Goal: Information Seeking & Learning: Learn about a topic

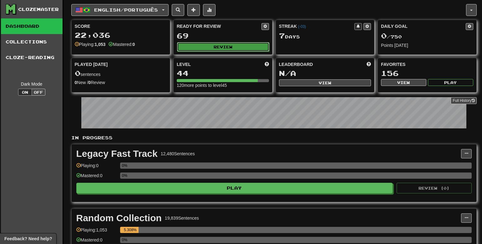
click at [236, 49] on button "Review" at bounding box center [223, 46] width 92 height 9
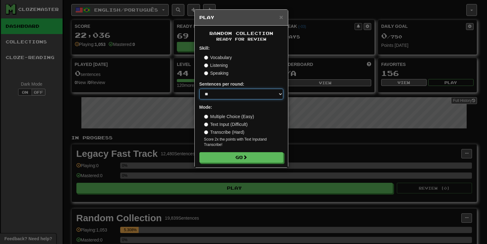
select select "***"
click at [199, 89] on select "* ** ** ** ** ** *** ********" at bounding box center [241, 94] width 84 height 11
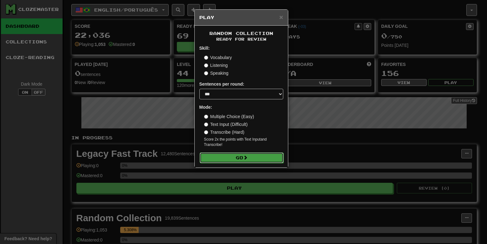
click at [237, 158] on button "Go" at bounding box center [242, 158] width 84 height 11
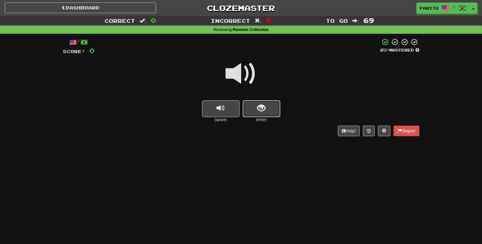
click at [261, 106] on span "show sentence" at bounding box center [261, 108] width 8 height 8
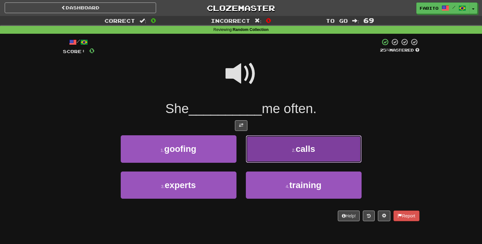
click at [279, 142] on button "2 . calls" at bounding box center [304, 149] width 116 height 27
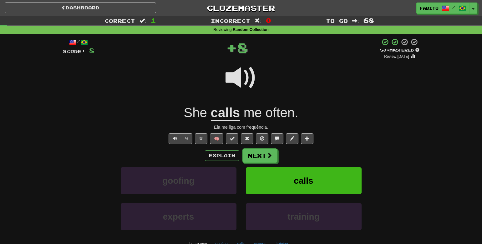
click at [279, 142] on button at bounding box center [277, 139] width 13 height 11
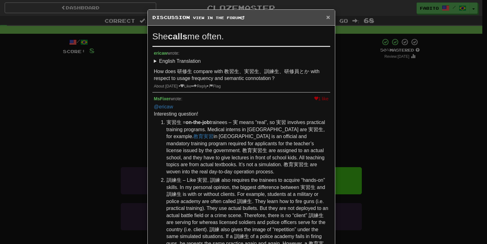
click at [326, 18] on span "×" at bounding box center [328, 16] width 4 height 7
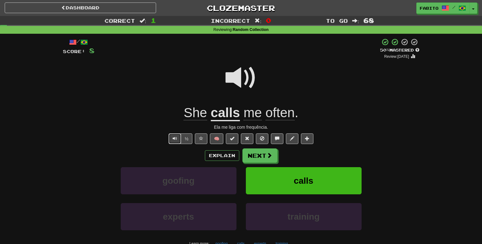
click at [177, 141] on button "Text-to-speech controls" at bounding box center [175, 139] width 13 height 11
click at [187, 139] on button "½" at bounding box center [187, 139] width 12 height 11
click at [258, 158] on button "Next" at bounding box center [260, 156] width 35 height 14
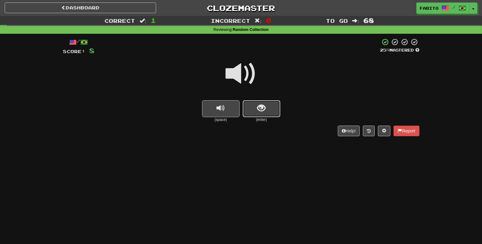
click at [268, 114] on button "show sentence" at bounding box center [262, 108] width 38 height 17
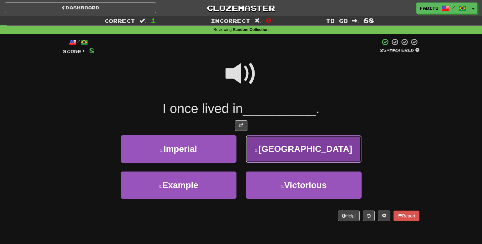
click at [273, 144] on button "2 . Rome" at bounding box center [304, 149] width 116 height 27
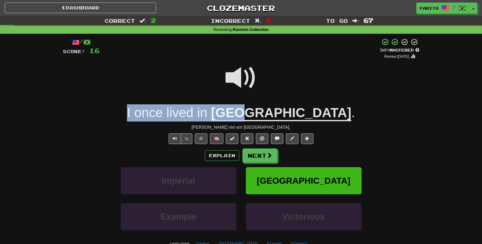
drag, startPoint x: 174, startPoint y: 111, endPoint x: 300, endPoint y: 117, distance: 126.3
click at [300, 117] on div "I once lived in Rome ." at bounding box center [241, 113] width 357 height 17
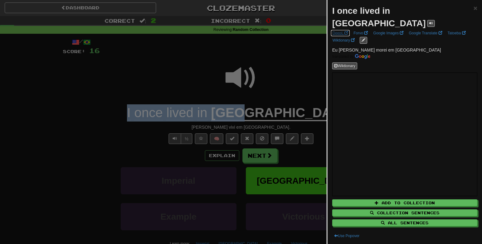
click at [345, 31] on span at bounding box center [347, 33] width 4 height 4
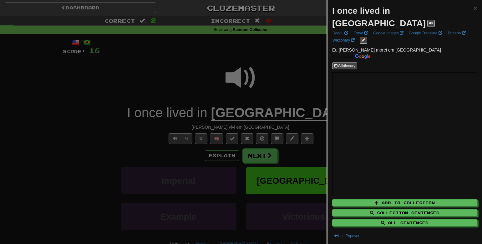
click at [276, 44] on div at bounding box center [241, 122] width 482 height 244
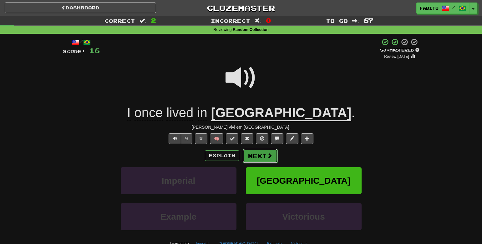
click at [253, 157] on button "Next" at bounding box center [260, 156] width 35 height 14
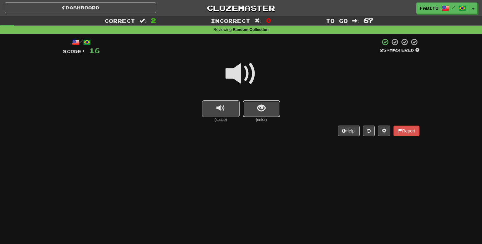
click at [260, 108] on span "show sentence" at bounding box center [261, 108] width 8 height 8
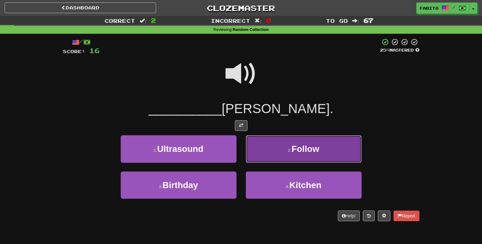
click at [285, 138] on button "2 . Follow" at bounding box center [304, 149] width 116 height 27
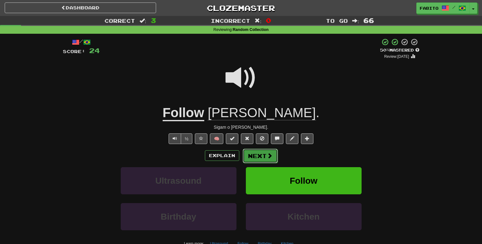
click at [253, 159] on button "Next" at bounding box center [260, 156] width 35 height 14
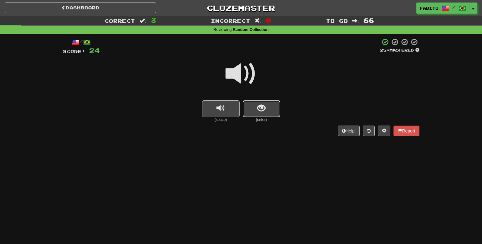
click at [261, 111] on span "show sentence" at bounding box center [261, 108] width 8 height 8
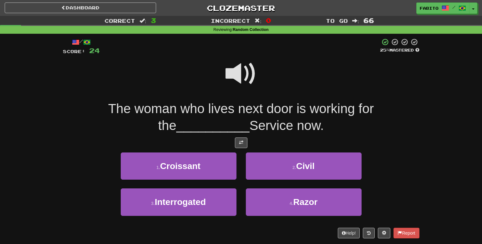
click at [236, 73] on span at bounding box center [241, 73] width 31 height 31
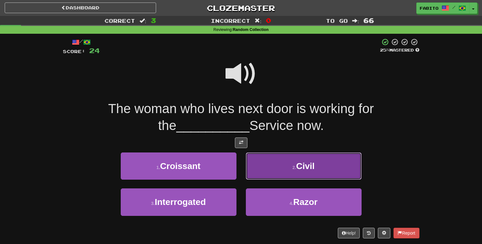
click at [271, 165] on button "2 . Civil" at bounding box center [304, 166] width 116 height 27
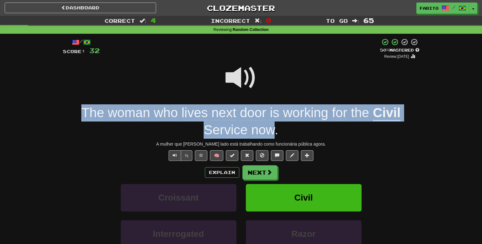
drag, startPoint x: 70, startPoint y: 111, endPoint x: 276, endPoint y: 132, distance: 206.7
click at [276, 132] on div "The woman who lives next door is working for the Civil Service now ." at bounding box center [241, 122] width 357 height 34
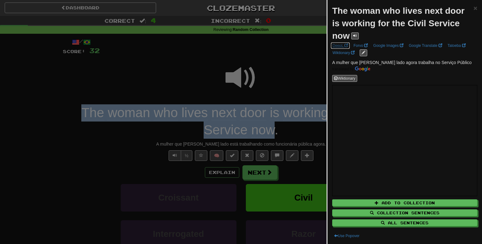
click at [344, 48] on link "DeepL" at bounding box center [340, 45] width 19 height 7
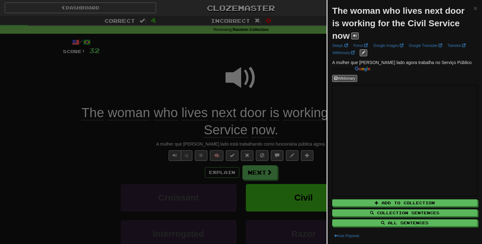
click at [289, 66] on div at bounding box center [241, 122] width 482 height 244
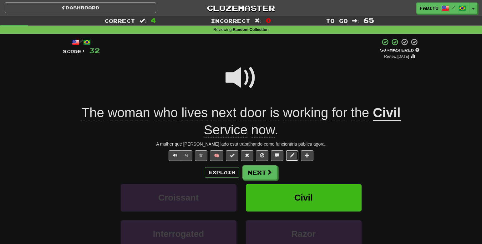
click at [291, 159] on button at bounding box center [292, 156] width 13 height 11
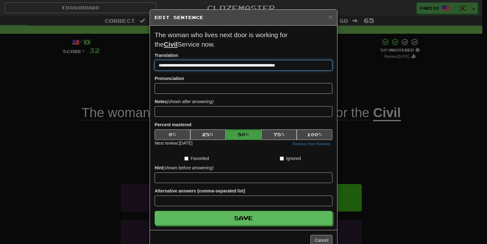
click at [255, 67] on input "**********" at bounding box center [244, 65] width 178 height 11
click at [277, 65] on input "**********" at bounding box center [244, 65] width 178 height 11
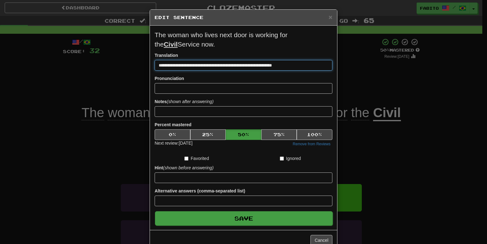
type input "**********"
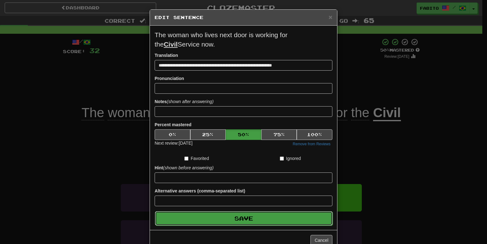
click at [265, 222] on button "Save" at bounding box center [244, 219] width 178 height 14
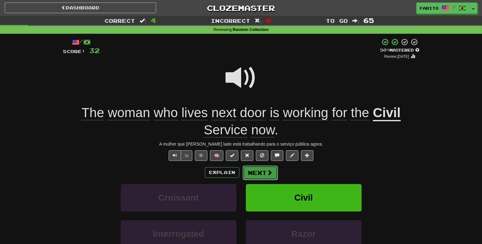
click at [265, 170] on button "Next" at bounding box center [260, 173] width 35 height 14
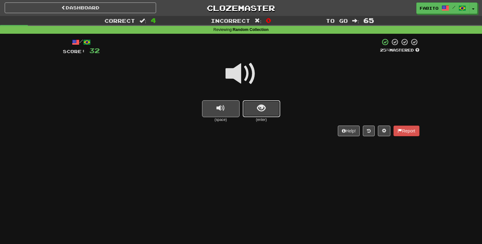
click at [266, 112] on button "show sentence" at bounding box center [262, 108] width 38 height 17
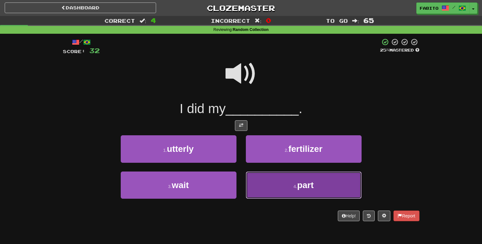
click at [260, 180] on button "4 . part" at bounding box center [304, 185] width 116 height 27
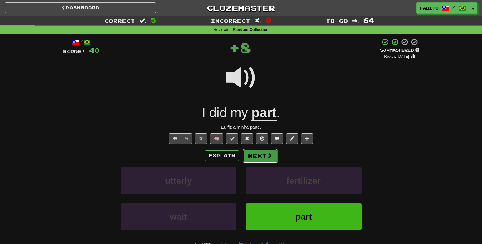
click at [254, 157] on button "Next" at bounding box center [260, 156] width 35 height 14
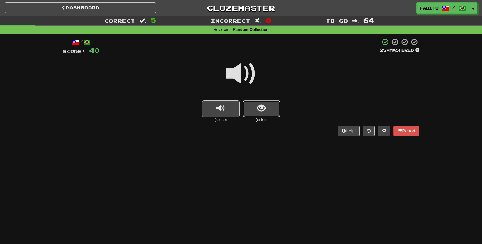
click at [250, 112] on button "show sentence" at bounding box center [262, 108] width 38 height 17
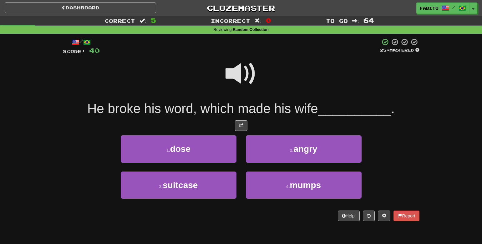
click at [256, 74] on span at bounding box center [241, 73] width 31 height 31
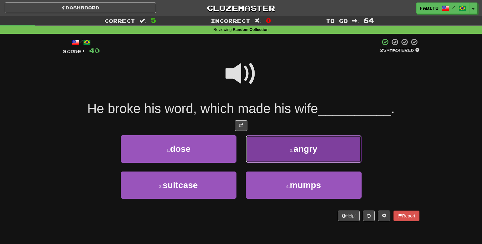
click at [270, 156] on button "2 . angry" at bounding box center [304, 149] width 116 height 27
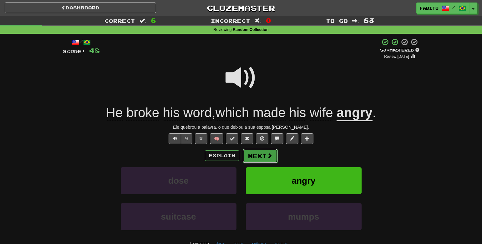
click at [270, 153] on span at bounding box center [270, 156] width 6 height 6
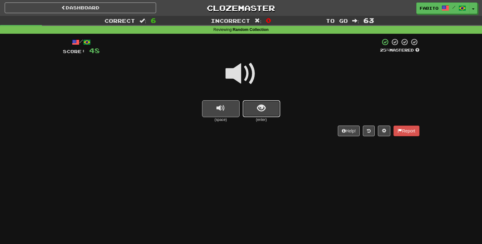
click at [266, 115] on button "show sentence" at bounding box center [262, 108] width 38 height 17
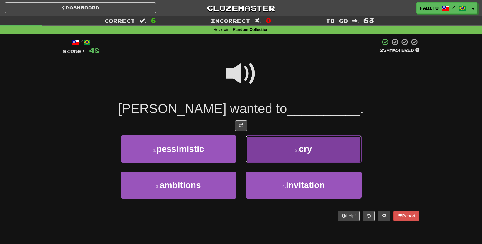
click at [268, 142] on button "2 . cry" at bounding box center [304, 149] width 116 height 27
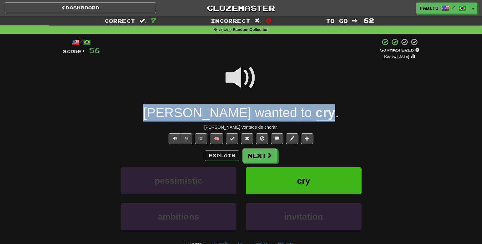
drag, startPoint x: 176, startPoint y: 111, endPoint x: 293, endPoint y: 114, distance: 117.1
click at [293, 114] on div "Tom wanted to cry ." at bounding box center [241, 113] width 357 height 17
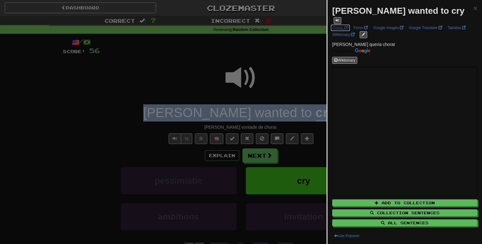
click at [346, 26] on span at bounding box center [347, 28] width 4 height 4
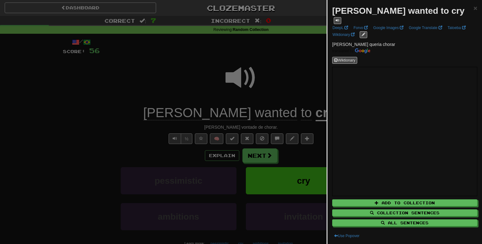
click at [297, 62] on div at bounding box center [241, 122] width 482 height 244
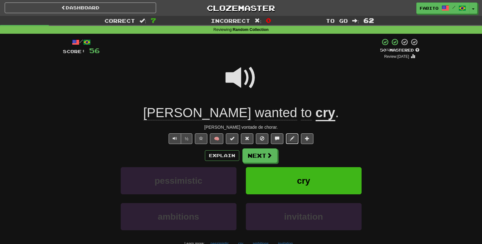
click at [293, 138] on span at bounding box center [292, 138] width 4 height 4
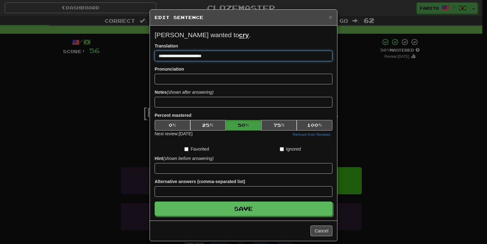
drag, startPoint x: 211, startPoint y: 55, endPoint x: 155, endPoint y: 51, distance: 55.9
click at [155, 51] on input "**********" at bounding box center [244, 56] width 178 height 11
paste input
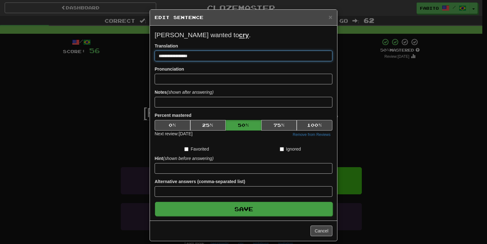
type input "**********"
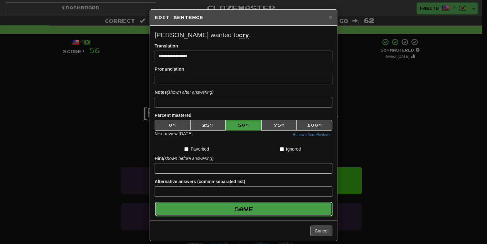
click at [257, 207] on button "Save" at bounding box center [244, 209] width 178 height 14
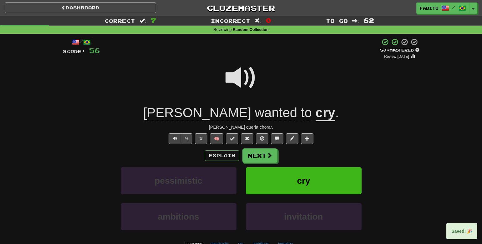
click at [249, 80] on span at bounding box center [241, 77] width 31 height 31
click at [262, 155] on button "Next" at bounding box center [260, 156] width 35 height 14
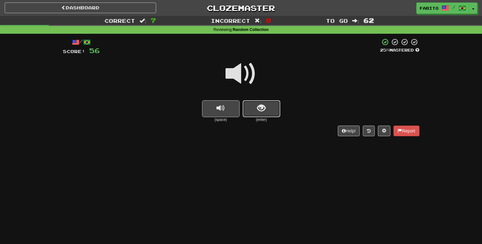
click at [272, 107] on button "show sentence" at bounding box center [262, 108] width 38 height 17
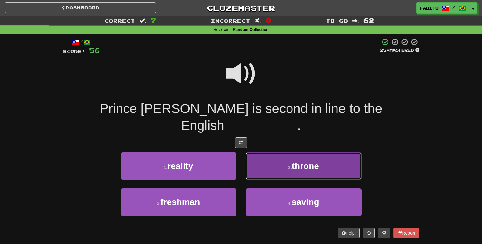
click at [292, 153] on button "2 . throne" at bounding box center [304, 166] width 116 height 27
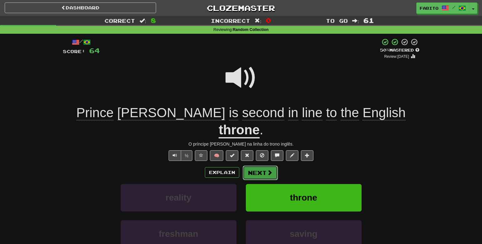
click at [264, 166] on button "Next" at bounding box center [260, 173] width 35 height 14
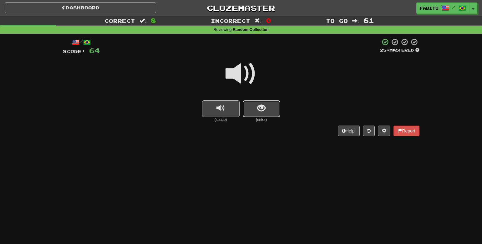
click at [258, 108] on span "show sentence" at bounding box center [261, 108] width 8 height 8
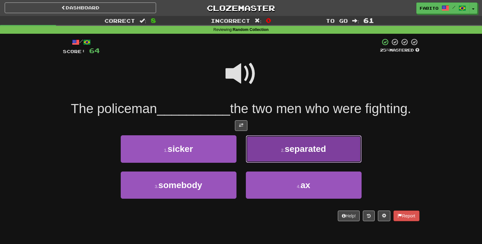
click at [274, 147] on button "2 . separated" at bounding box center [304, 149] width 116 height 27
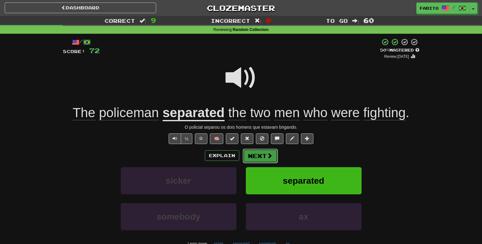
click at [262, 157] on button "Next" at bounding box center [260, 156] width 35 height 14
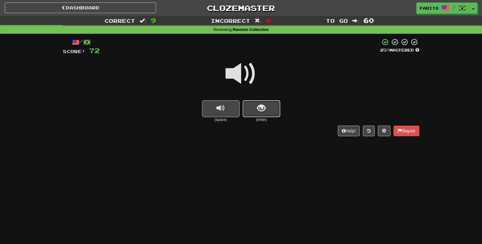
click at [259, 112] on span "show sentence" at bounding box center [261, 108] width 8 height 8
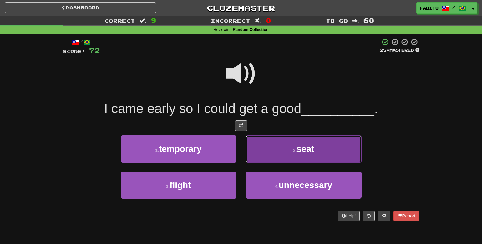
click at [277, 144] on button "2 . seat" at bounding box center [304, 149] width 116 height 27
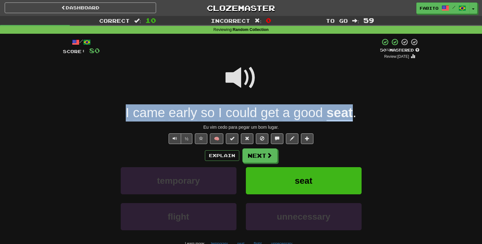
drag, startPoint x: 138, startPoint y: 114, endPoint x: 355, endPoint y: 119, distance: 216.9
click at [355, 119] on div "I came early so I could get a good seat ." at bounding box center [241, 113] width 357 height 17
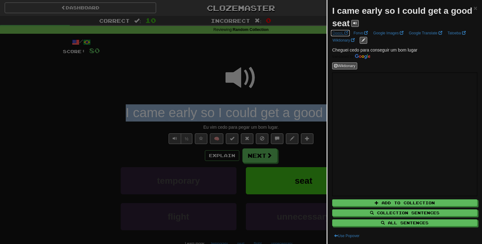
click at [341, 32] on link "DeepL" at bounding box center [340, 33] width 19 height 7
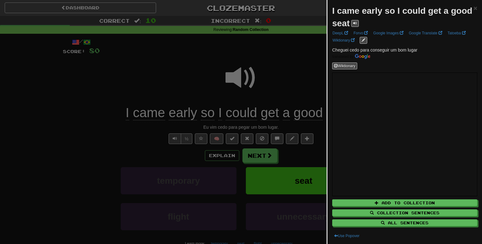
click at [306, 59] on div at bounding box center [241, 122] width 482 height 244
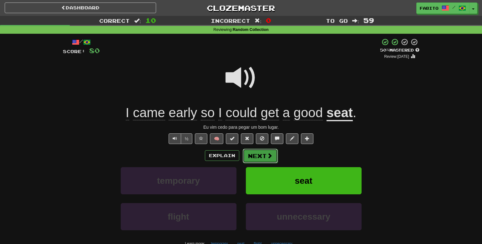
click at [261, 158] on button "Next" at bounding box center [260, 156] width 35 height 14
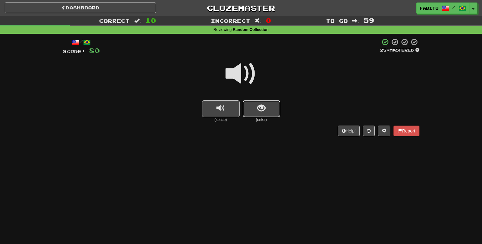
click at [258, 110] on span "show sentence" at bounding box center [261, 108] width 8 height 8
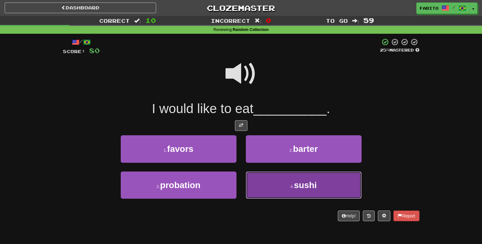
click at [274, 185] on button "4 . sushi" at bounding box center [304, 185] width 116 height 27
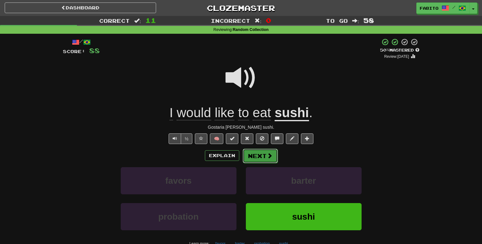
click at [263, 157] on button "Next" at bounding box center [260, 156] width 35 height 14
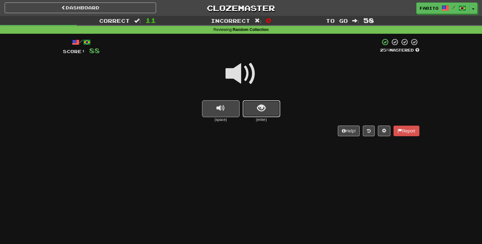
click at [262, 106] on span "show sentence" at bounding box center [261, 108] width 8 height 8
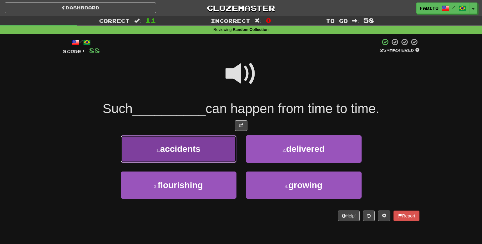
click at [191, 161] on button "1 . accidents" at bounding box center [179, 149] width 116 height 27
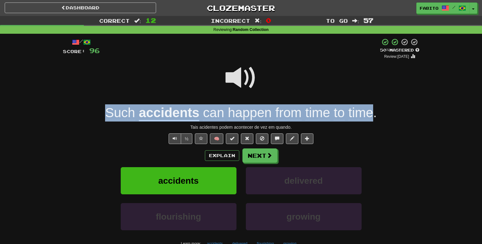
drag, startPoint x: 103, startPoint y: 118, endPoint x: 371, endPoint y: 118, distance: 268.5
click at [371, 118] on div "Such accidents can happen from time to time ." at bounding box center [241, 113] width 357 height 17
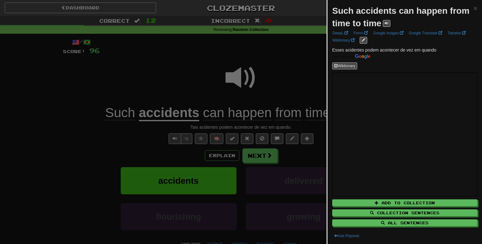
click at [300, 84] on div at bounding box center [241, 122] width 482 height 244
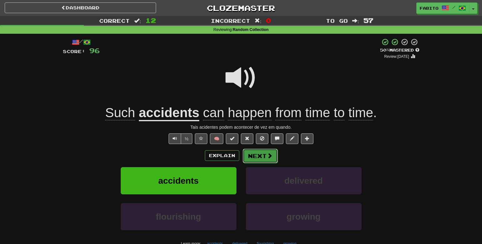
click at [259, 154] on button "Next" at bounding box center [260, 156] width 35 height 14
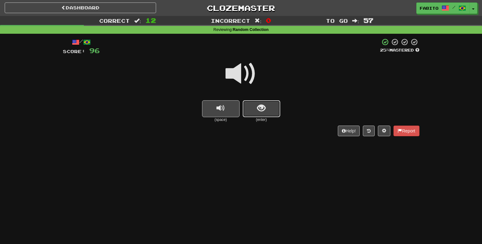
click at [277, 116] on button "show sentence" at bounding box center [262, 108] width 38 height 17
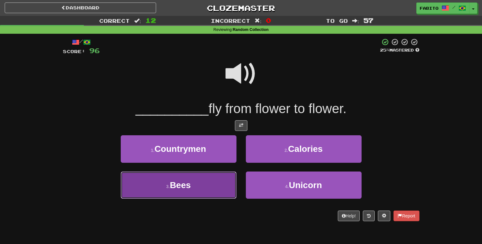
click at [205, 183] on button "3 . Bees" at bounding box center [179, 185] width 116 height 27
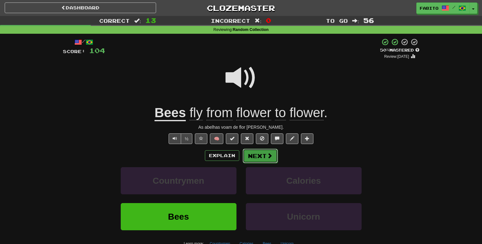
click at [255, 161] on button "Next" at bounding box center [260, 156] width 35 height 14
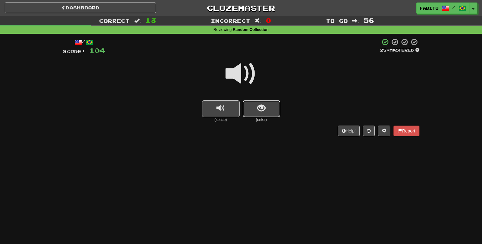
click at [263, 114] on button "show sentence" at bounding box center [262, 108] width 38 height 17
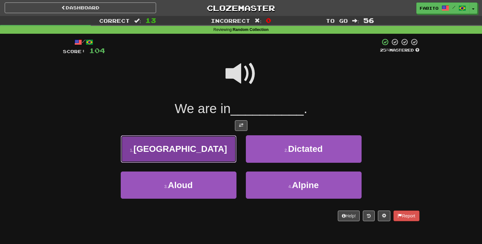
click at [216, 151] on button "1 . Finland" at bounding box center [179, 149] width 116 height 27
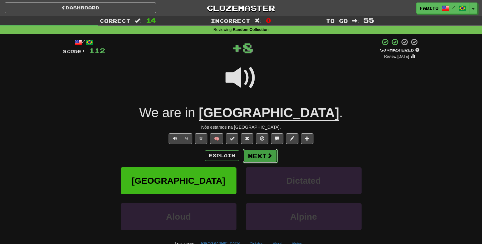
click at [262, 157] on button "Next" at bounding box center [260, 156] width 35 height 14
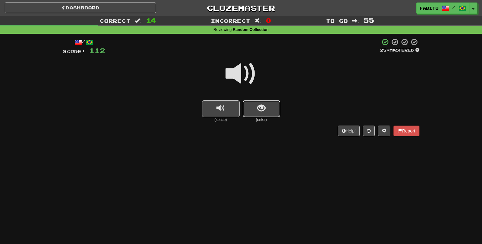
click at [258, 105] on span "show sentence" at bounding box center [261, 108] width 8 height 8
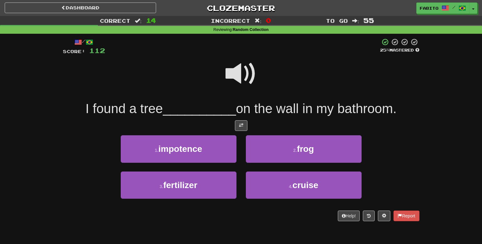
click at [232, 73] on span at bounding box center [241, 73] width 31 height 31
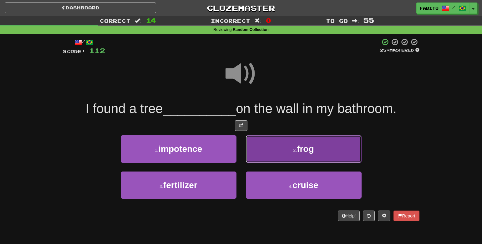
click at [268, 148] on button "2 . frog" at bounding box center [304, 149] width 116 height 27
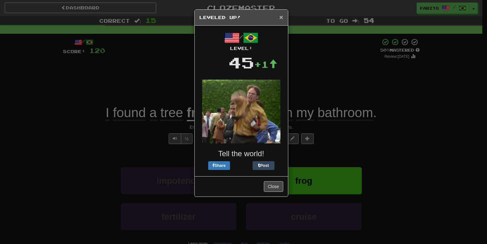
click at [282, 17] on span "×" at bounding box center [281, 16] width 4 height 7
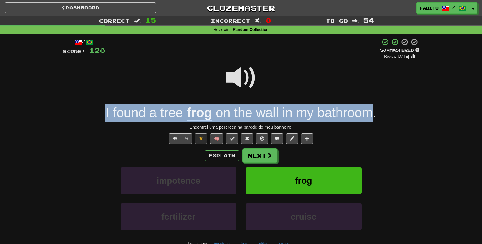
drag, startPoint x: 96, startPoint y: 111, endPoint x: 371, endPoint y: 108, distance: 274.5
click at [371, 108] on div "I found a tree frog on the wall in my bathroom ." at bounding box center [241, 113] width 357 height 17
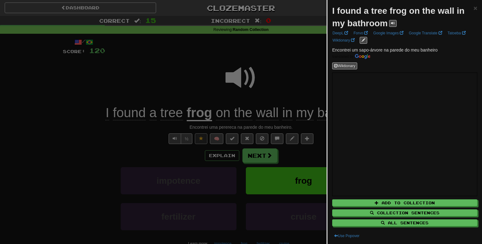
click at [293, 75] on div at bounding box center [241, 122] width 482 height 244
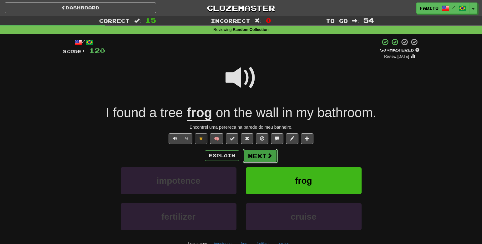
click at [271, 160] on button "Next" at bounding box center [260, 156] width 35 height 14
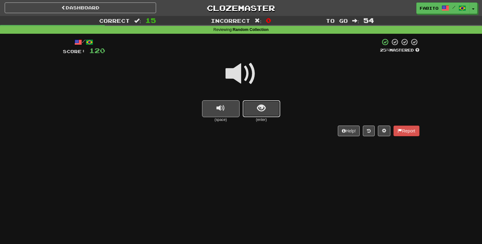
click at [265, 110] on span "show sentence" at bounding box center [261, 108] width 8 height 8
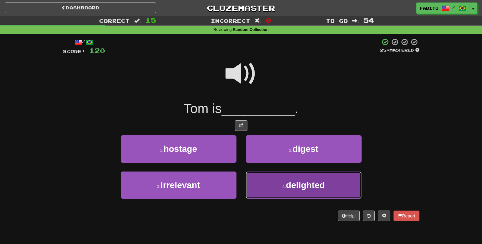
click at [261, 176] on button "4 . delighted" at bounding box center [304, 185] width 116 height 27
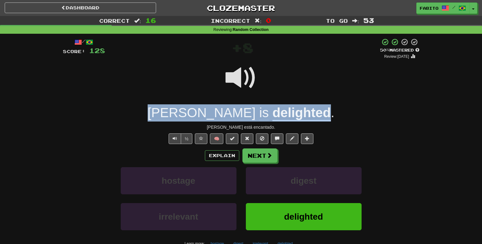
drag, startPoint x: 183, startPoint y: 113, endPoint x: 289, endPoint y: 113, distance: 105.1
click at [289, 113] on div "Tom is delighted ." at bounding box center [241, 113] width 357 height 17
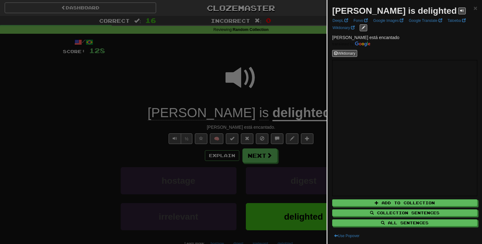
click at [299, 70] on div at bounding box center [241, 122] width 482 height 244
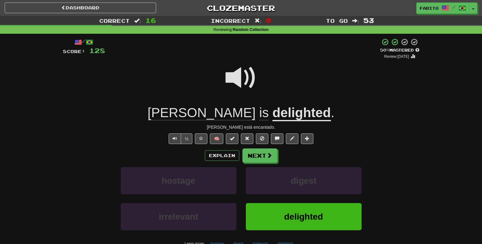
click at [273, 114] on u "delighted" at bounding box center [302, 113] width 59 height 16
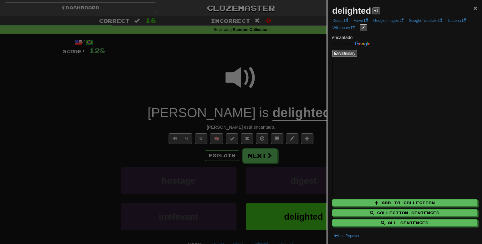
click at [474, 6] on span "×" at bounding box center [476, 7] width 4 height 7
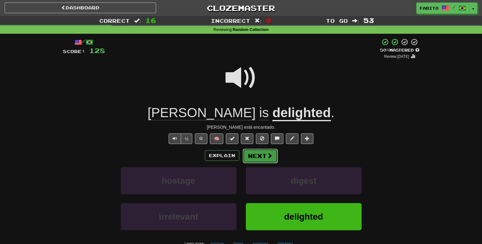
click at [264, 159] on button "Next" at bounding box center [260, 156] width 35 height 14
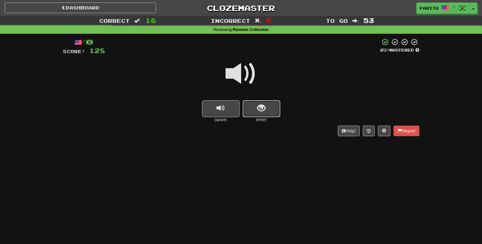
click at [268, 107] on button "show sentence" at bounding box center [262, 108] width 38 height 17
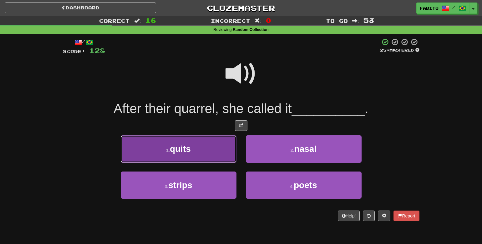
click at [222, 150] on button "1 . quits" at bounding box center [179, 149] width 116 height 27
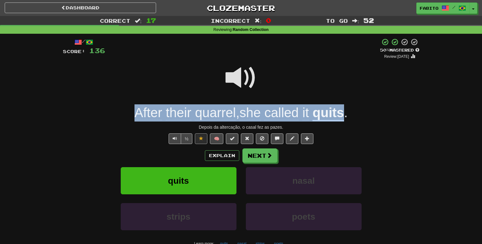
drag, startPoint x: 130, startPoint y: 117, endPoint x: 344, endPoint y: 120, distance: 213.8
click at [344, 120] on div "After their quarrel , she called it quits ." at bounding box center [241, 113] width 357 height 17
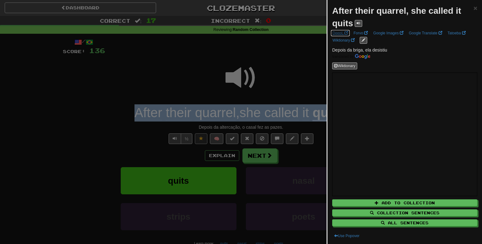
click at [346, 31] on span at bounding box center [347, 33] width 4 height 4
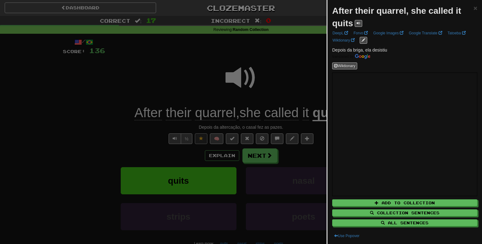
click at [293, 73] on div at bounding box center [241, 122] width 482 height 244
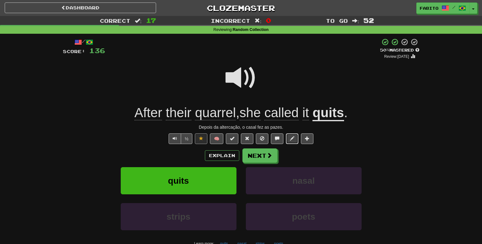
click at [292, 139] on span at bounding box center [292, 138] width 4 height 4
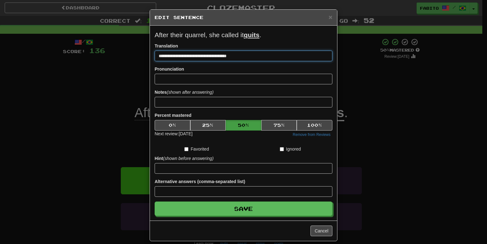
drag, startPoint x: 240, startPoint y: 55, endPoint x: 149, endPoint y: 55, distance: 91.7
click at [150, 55] on div "**********" at bounding box center [243, 123] width 187 height 195
paste input
click at [159, 58] on input "**********" at bounding box center [244, 56] width 178 height 11
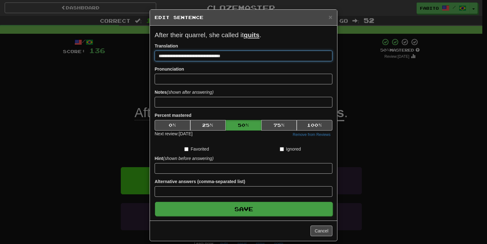
type input "**********"
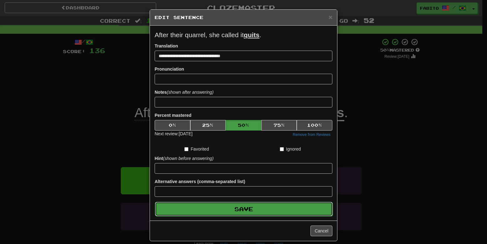
click at [300, 212] on button "Save" at bounding box center [244, 209] width 178 height 14
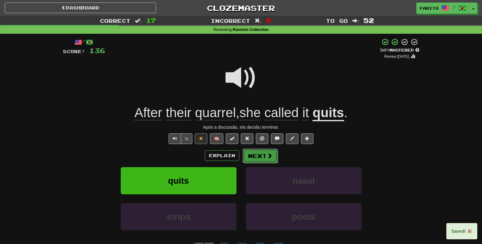
click at [271, 161] on button "Next" at bounding box center [260, 156] width 35 height 14
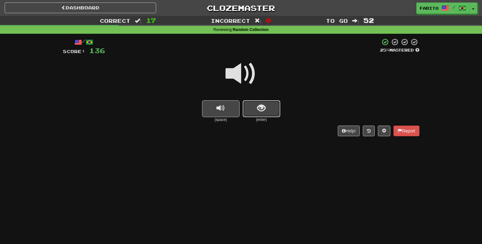
click at [263, 108] on span "show sentence" at bounding box center [261, 108] width 8 height 8
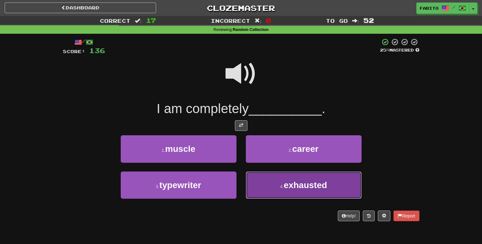
click at [257, 182] on button "4 . exhausted" at bounding box center [304, 185] width 116 height 27
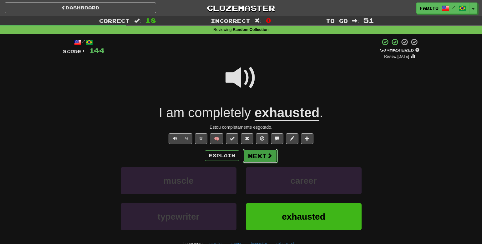
click at [265, 156] on button "Next" at bounding box center [260, 156] width 35 height 14
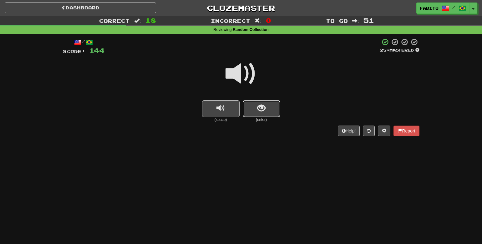
click at [265, 110] on span "show sentence" at bounding box center [261, 108] width 8 height 8
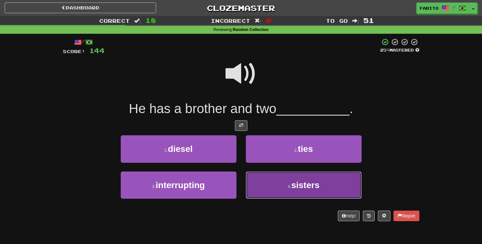
click at [274, 184] on button "4 . sisters" at bounding box center [304, 185] width 116 height 27
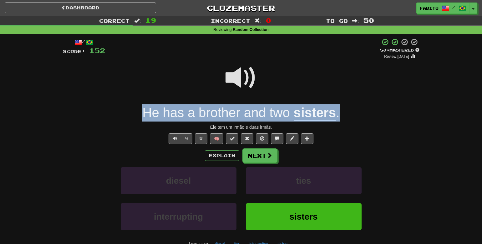
drag, startPoint x: 137, startPoint y: 113, endPoint x: 343, endPoint y: 113, distance: 206.2
click at [343, 113] on div "He has a brother and two sisters ." at bounding box center [241, 113] width 357 height 17
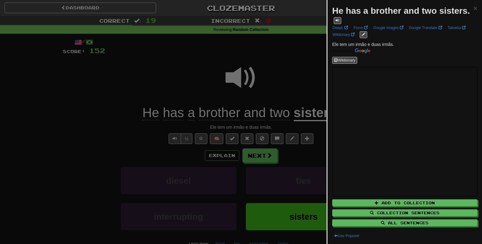
click at [286, 86] on div at bounding box center [241, 122] width 482 height 244
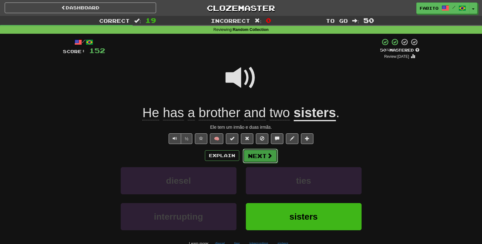
click at [261, 156] on button "Next" at bounding box center [260, 156] width 35 height 14
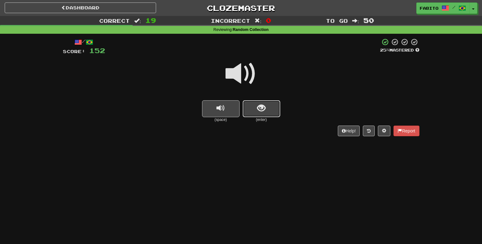
click at [255, 112] on button "show sentence" at bounding box center [262, 108] width 38 height 17
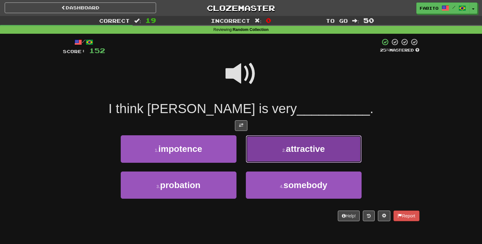
click at [259, 149] on button "2 . attractive" at bounding box center [304, 149] width 116 height 27
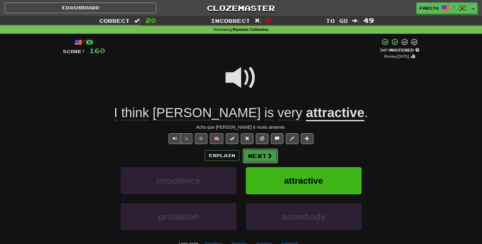
click at [263, 156] on button "Next" at bounding box center [260, 156] width 35 height 14
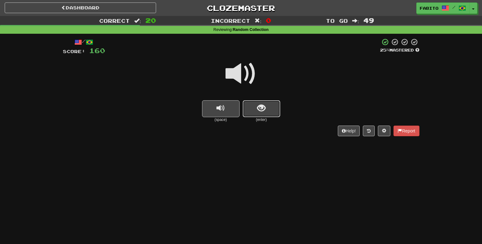
click at [266, 108] on button "show sentence" at bounding box center [262, 108] width 38 height 17
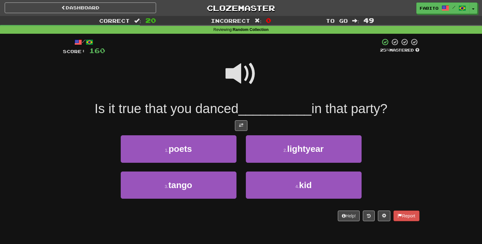
click at [232, 73] on span at bounding box center [241, 73] width 31 height 31
click at [236, 78] on span at bounding box center [241, 73] width 31 height 31
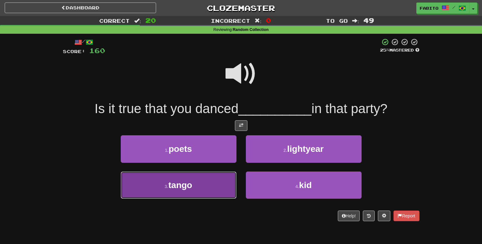
click at [218, 192] on button "3 . tango" at bounding box center [179, 185] width 116 height 27
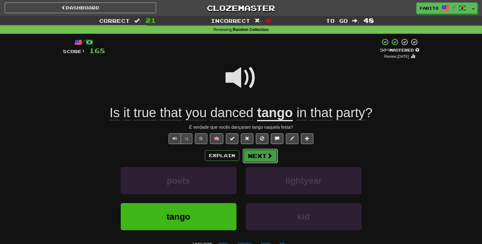
click at [264, 159] on button "Next" at bounding box center [260, 156] width 35 height 14
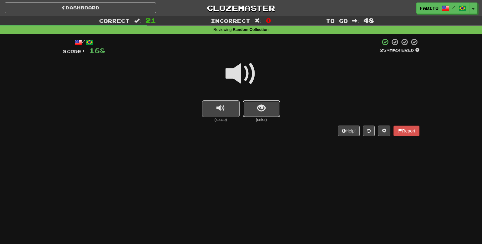
click at [258, 110] on span "show sentence" at bounding box center [261, 108] width 8 height 8
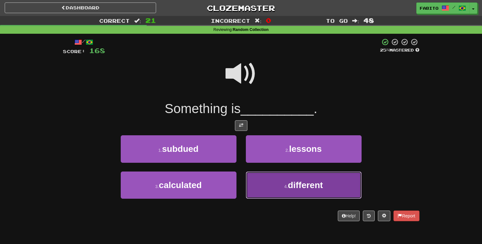
click at [273, 192] on button "4 . different" at bounding box center [304, 185] width 116 height 27
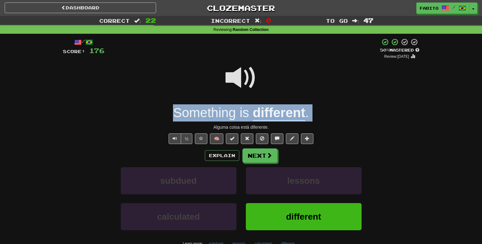
drag, startPoint x: 168, startPoint y: 116, endPoint x: 309, endPoint y: 122, distance: 140.3
click at [309, 122] on div "/ Score: 176 + 8 50 % Mastered Review: 2025-10-02 Something is different . Algu…" at bounding box center [241, 155] width 357 height 234
click at [166, 114] on div "Something is different ." at bounding box center [241, 113] width 357 height 17
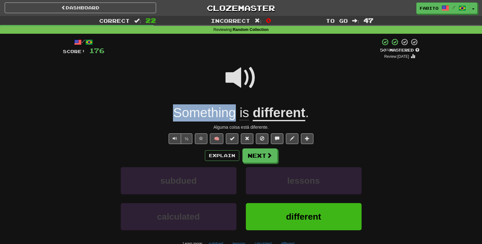
click at [166, 114] on div "Something is different ." at bounding box center [241, 113] width 357 height 17
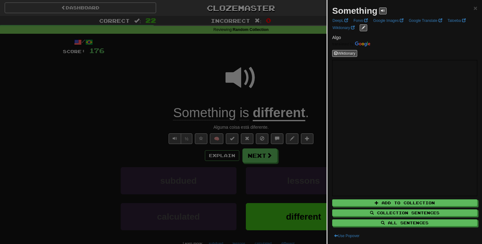
click at [171, 115] on div at bounding box center [241, 122] width 482 height 244
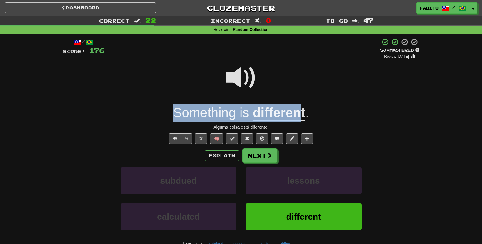
drag, startPoint x: 171, startPoint y: 115, endPoint x: 303, endPoint y: 119, distance: 132.4
click at [303, 119] on div "Something is different ." at bounding box center [241, 113] width 357 height 17
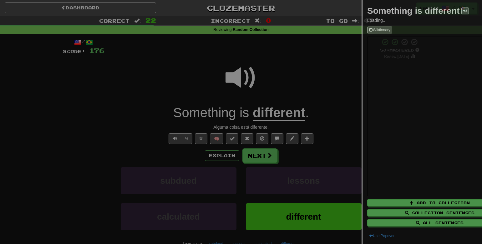
click at [304, 119] on div at bounding box center [241, 122] width 482 height 244
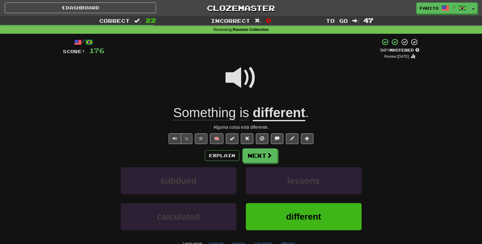
click at [169, 117] on div "Something is different ." at bounding box center [241, 113] width 357 height 17
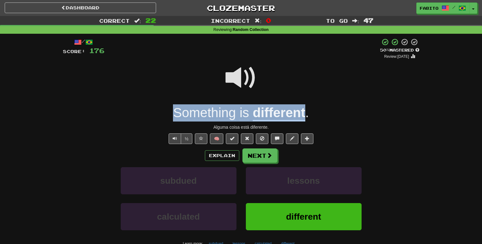
drag, startPoint x: 169, startPoint y: 115, endPoint x: 305, endPoint y: 118, distance: 136.2
click at [305, 118] on div "Something is different ." at bounding box center [241, 113] width 357 height 17
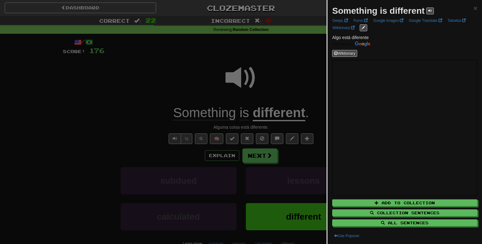
click at [291, 83] on div at bounding box center [241, 122] width 482 height 244
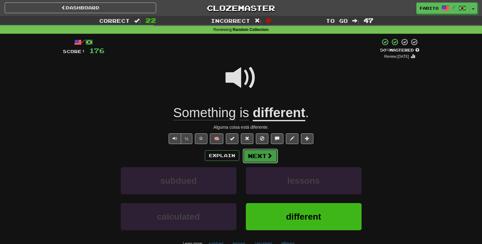
click at [255, 158] on button "Next" at bounding box center [260, 156] width 35 height 14
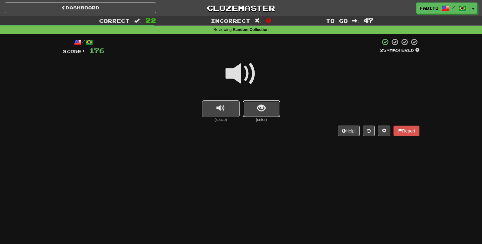
click at [253, 115] on button "show sentence" at bounding box center [262, 108] width 38 height 17
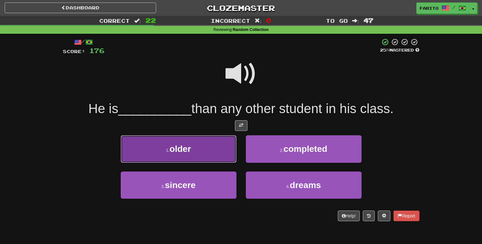
click at [174, 145] on span "older" at bounding box center [180, 149] width 21 height 10
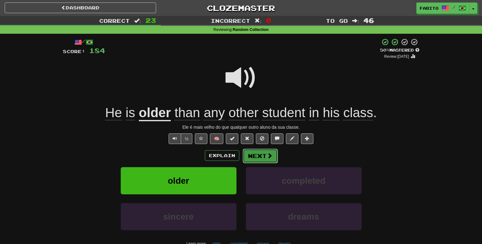
click at [270, 157] on span at bounding box center [270, 156] width 6 height 6
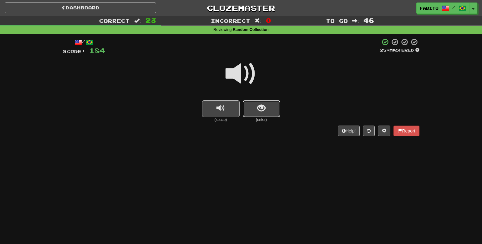
click at [255, 107] on button "show sentence" at bounding box center [262, 108] width 38 height 17
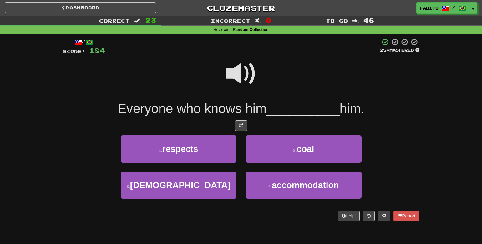
click at [245, 73] on span at bounding box center [241, 73] width 31 height 31
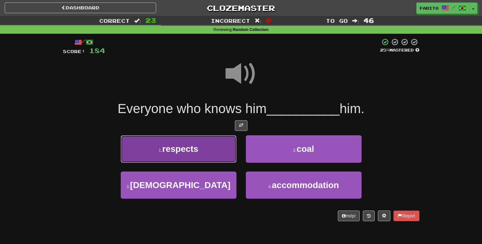
click at [208, 146] on button "1 . respects" at bounding box center [179, 149] width 116 height 27
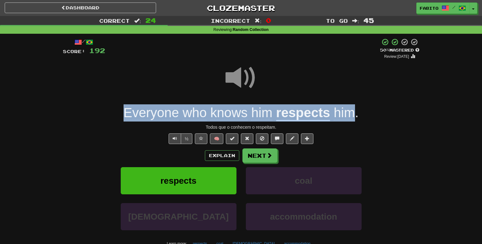
drag, startPoint x: 120, startPoint y: 111, endPoint x: 356, endPoint y: 111, distance: 236.3
click at [356, 111] on div "Everyone who knows him respects him ." at bounding box center [241, 113] width 357 height 17
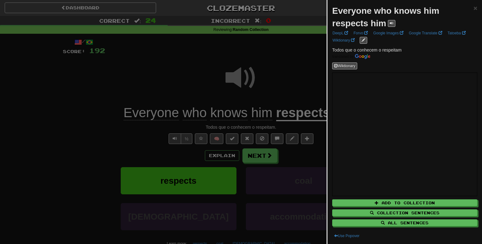
click at [281, 72] on div at bounding box center [241, 122] width 482 height 244
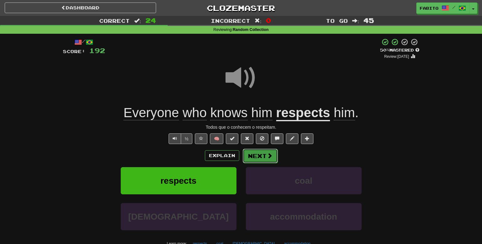
click at [267, 155] on span at bounding box center [270, 156] width 6 height 6
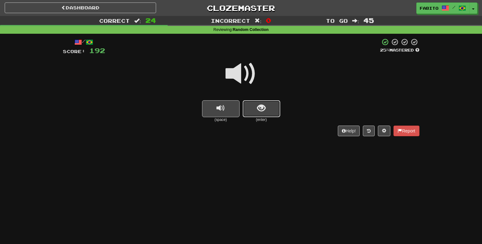
click at [266, 105] on button "show sentence" at bounding box center [262, 108] width 38 height 17
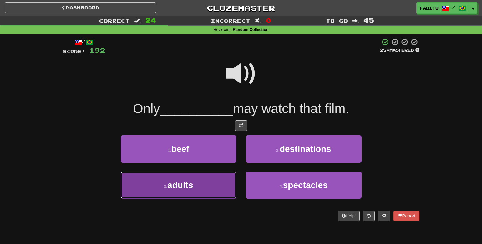
click at [222, 187] on button "3 . adults" at bounding box center [179, 185] width 116 height 27
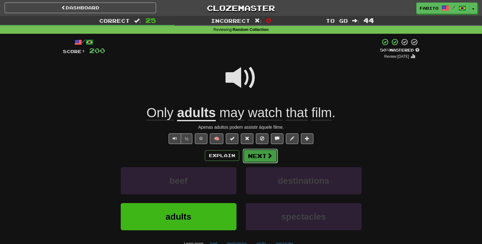
click at [270, 157] on span at bounding box center [270, 156] width 6 height 6
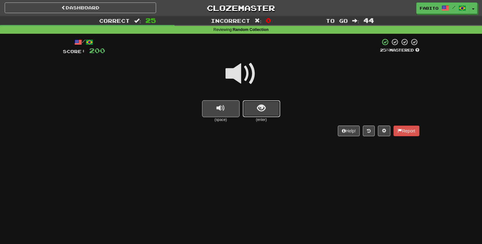
click at [267, 112] on button "show sentence" at bounding box center [262, 108] width 38 height 17
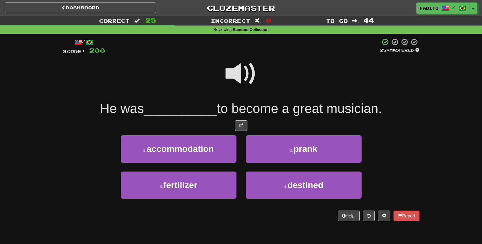
click at [232, 81] on span at bounding box center [241, 73] width 31 height 31
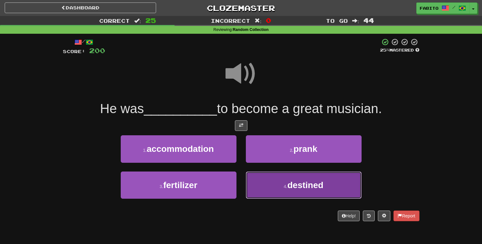
click at [259, 181] on button "4 . destined" at bounding box center [304, 185] width 116 height 27
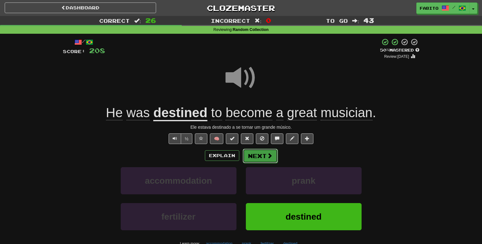
click at [267, 159] on button "Next" at bounding box center [260, 156] width 35 height 14
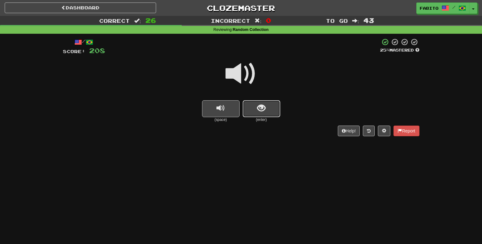
click at [258, 105] on span "show sentence" at bounding box center [261, 108] width 8 height 8
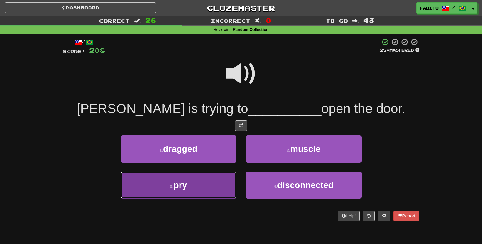
click at [195, 189] on button "3 . pry" at bounding box center [179, 185] width 116 height 27
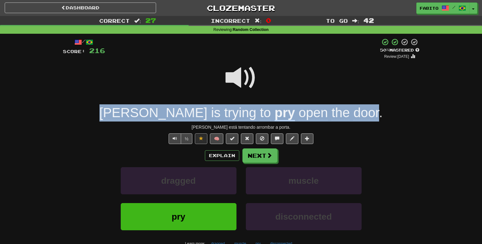
drag, startPoint x: 136, startPoint y: 115, endPoint x: 336, endPoint y: 118, distance: 199.7
click at [336, 118] on div "Tom is trying to pry open the door ." at bounding box center [241, 113] width 357 height 17
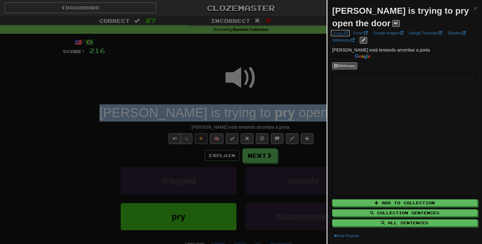
click at [343, 33] on link "DeepL" at bounding box center [340, 33] width 19 height 7
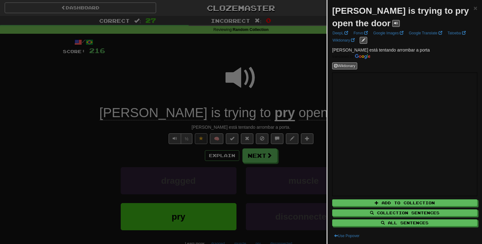
click at [289, 81] on div at bounding box center [241, 122] width 482 height 244
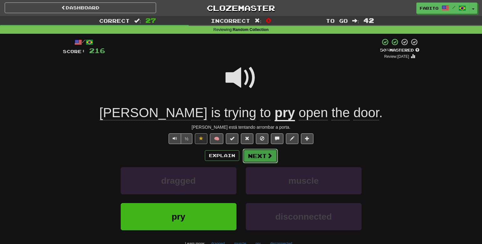
click at [269, 160] on button "Next" at bounding box center [260, 156] width 35 height 14
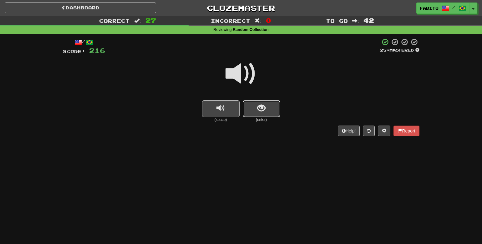
click at [271, 112] on button "show sentence" at bounding box center [262, 108] width 38 height 17
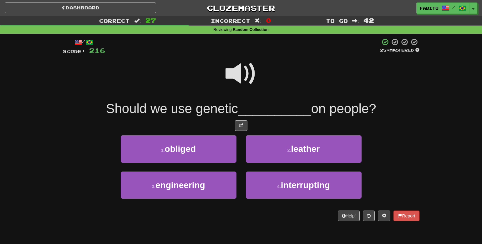
click at [243, 71] on span at bounding box center [241, 73] width 31 height 31
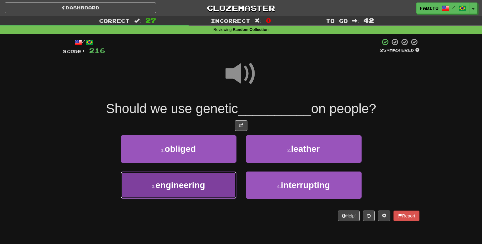
click at [196, 186] on span "engineering" at bounding box center [181, 186] width 50 height 10
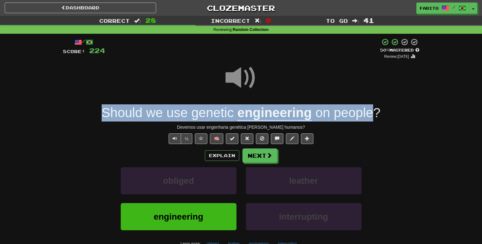
drag, startPoint x: 97, startPoint y: 115, endPoint x: 372, endPoint y: 115, distance: 275.1
click at [372, 115] on div "Should we use genetic engineering on people ?" at bounding box center [241, 113] width 357 height 17
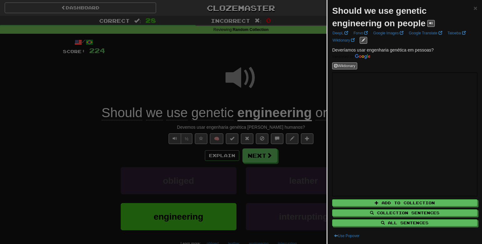
click at [299, 81] on div at bounding box center [241, 122] width 482 height 244
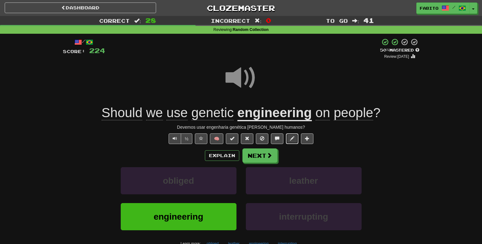
click at [294, 142] on button at bounding box center [292, 139] width 13 height 11
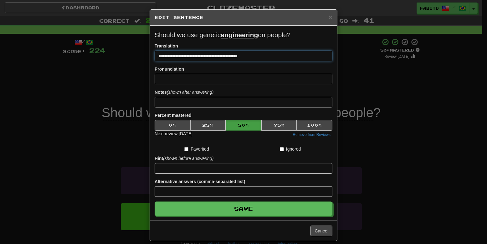
click at [264, 57] on input "**********" at bounding box center [244, 56] width 178 height 11
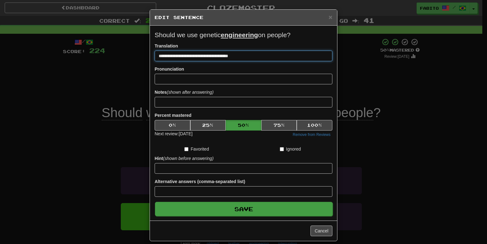
type input "**********"
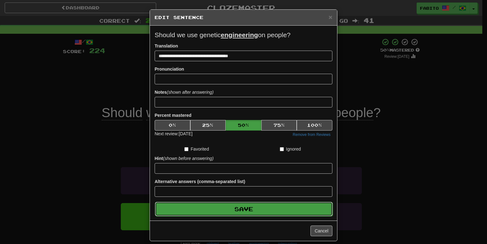
click at [276, 214] on button "Save" at bounding box center [244, 209] width 178 height 14
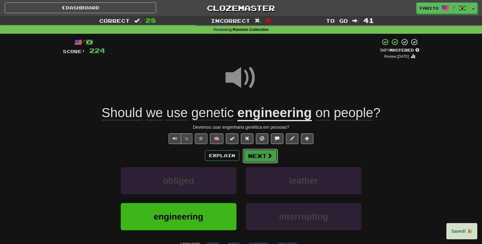
click at [273, 159] on button "Next" at bounding box center [260, 156] width 35 height 14
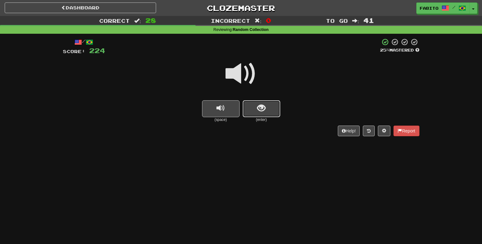
click at [269, 111] on button "show sentence" at bounding box center [262, 108] width 38 height 17
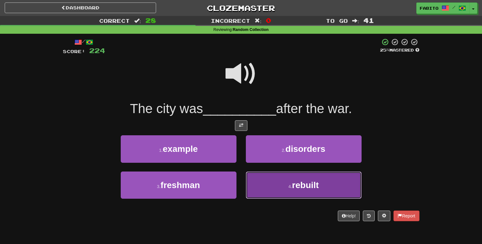
click at [269, 192] on button "4 . rebuilt" at bounding box center [304, 185] width 116 height 27
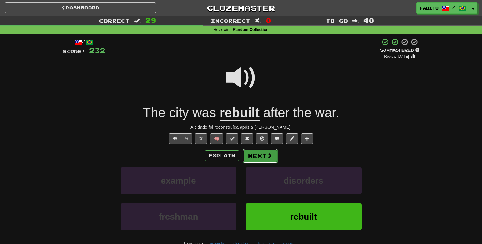
click at [261, 158] on button "Next" at bounding box center [260, 156] width 35 height 14
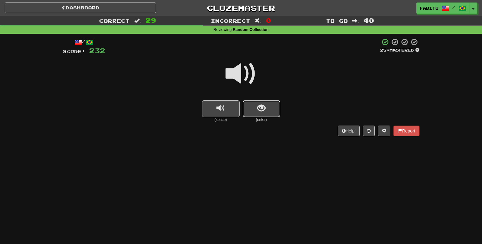
click at [268, 110] on button "show sentence" at bounding box center [262, 108] width 38 height 17
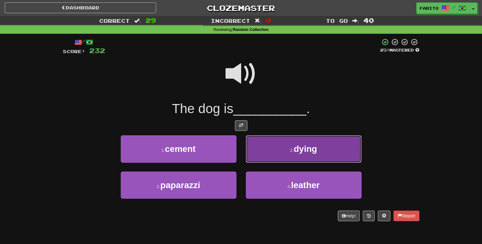
click at [260, 159] on button "2 . dying" at bounding box center [304, 149] width 116 height 27
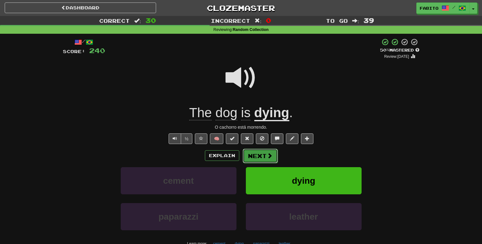
click at [263, 157] on button "Next" at bounding box center [260, 156] width 35 height 14
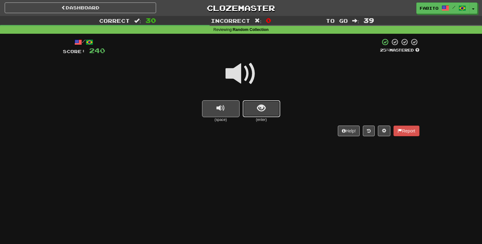
click at [271, 114] on button "show sentence" at bounding box center [262, 108] width 38 height 17
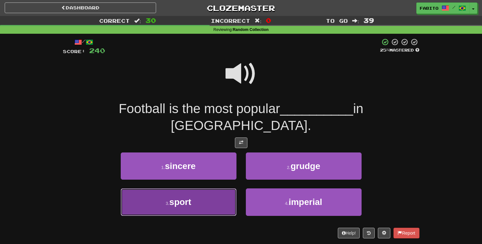
click at [203, 189] on button "3 . sport" at bounding box center [179, 202] width 116 height 27
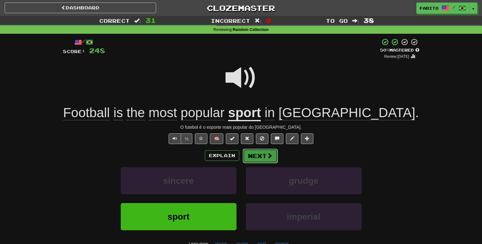
click at [254, 155] on button "Next" at bounding box center [260, 156] width 35 height 14
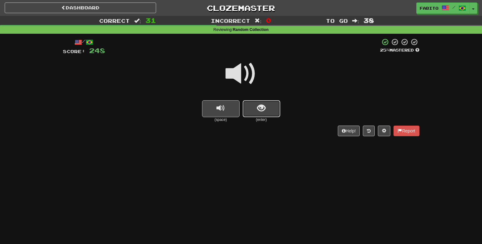
click at [253, 113] on button "show sentence" at bounding box center [262, 108] width 38 height 17
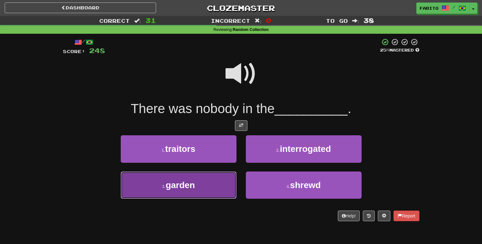
click at [222, 186] on button "3 . garden" at bounding box center [179, 185] width 116 height 27
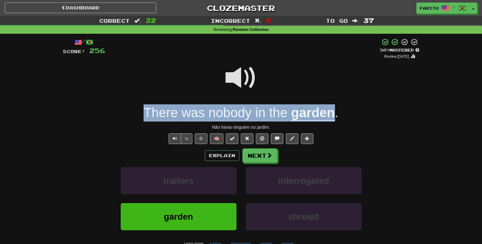
drag, startPoint x: 142, startPoint y: 116, endPoint x: 335, endPoint y: 115, distance: 192.1
click at [335, 115] on div "There was nobody in the garden ." at bounding box center [241, 113] width 357 height 17
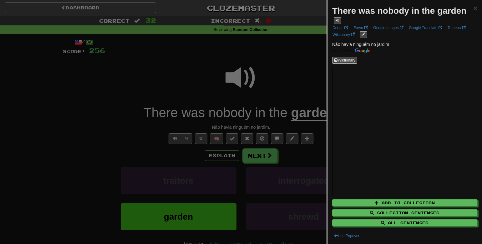
click at [294, 64] on div at bounding box center [241, 122] width 482 height 244
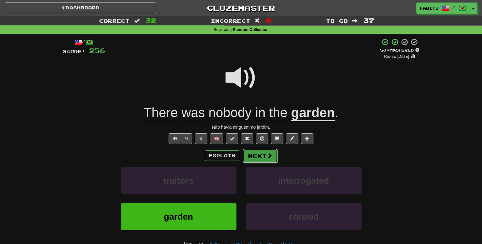
click at [262, 156] on button "Next" at bounding box center [260, 156] width 35 height 14
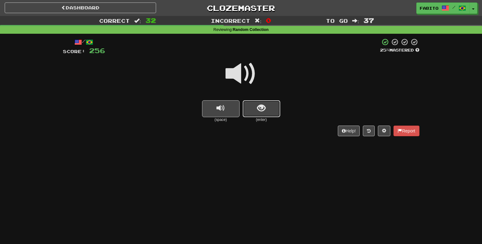
click at [266, 114] on button "show sentence" at bounding box center [262, 108] width 38 height 17
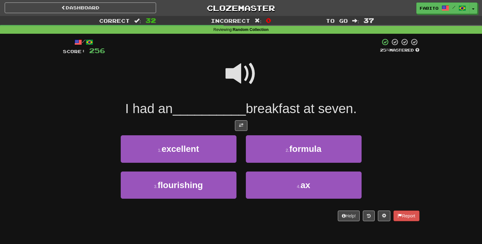
click at [238, 78] on span at bounding box center [241, 73] width 31 height 31
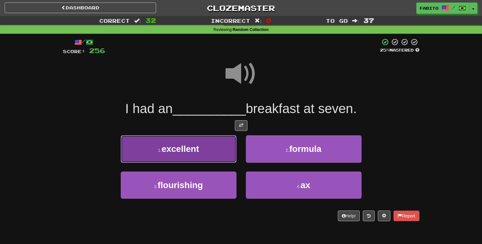
click at [207, 149] on button "1 . excellent" at bounding box center [179, 149] width 116 height 27
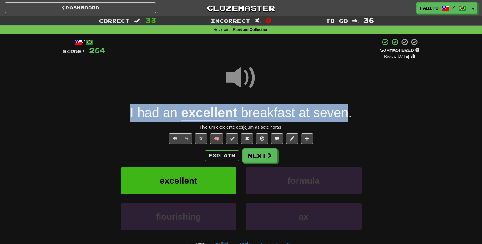
drag, startPoint x: 125, startPoint y: 114, endPoint x: 349, endPoint y: 121, distance: 224.5
click at [349, 121] on div "I had an excellent breakfast at seven ." at bounding box center [241, 113] width 357 height 17
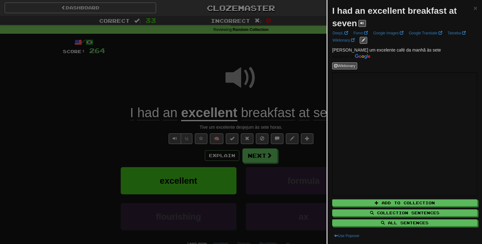
click at [300, 74] on div at bounding box center [241, 122] width 482 height 244
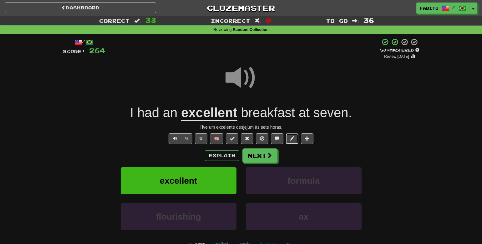
click at [292, 137] on span at bounding box center [292, 138] width 4 height 4
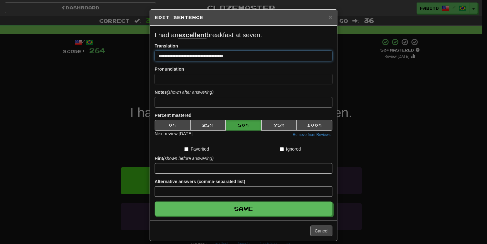
click at [211, 58] on input "**********" at bounding box center [244, 56] width 178 height 11
click at [250, 54] on input "**********" at bounding box center [244, 56] width 178 height 11
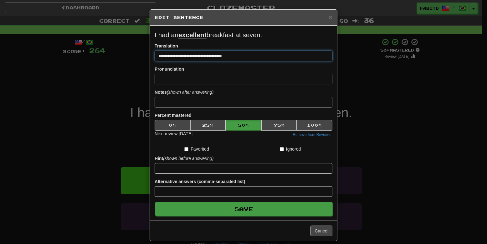
type input "**********"
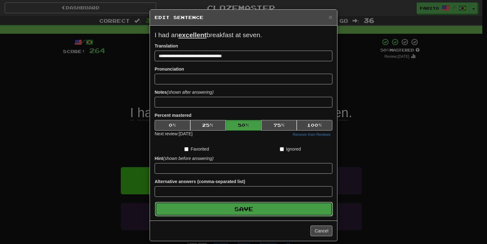
click at [248, 208] on button "Save" at bounding box center [244, 209] width 178 height 14
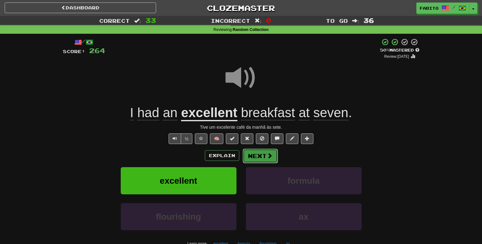
click at [265, 155] on button "Next" at bounding box center [260, 156] width 35 height 14
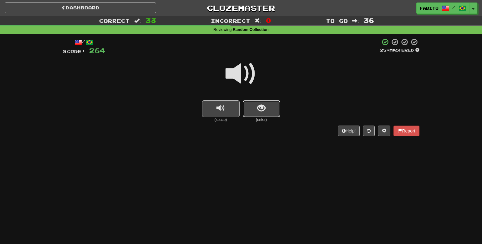
click at [274, 114] on button "show sentence" at bounding box center [262, 108] width 38 height 17
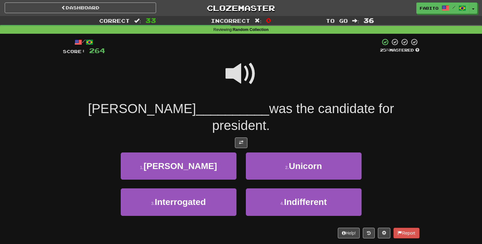
click at [237, 79] on span at bounding box center [241, 73] width 31 height 31
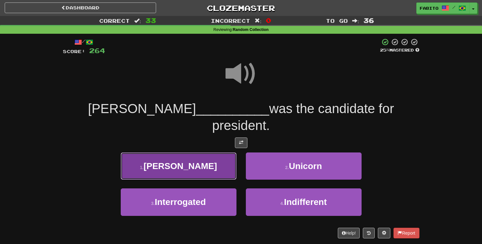
click at [214, 153] on button "1 . Eisenhower" at bounding box center [179, 166] width 116 height 27
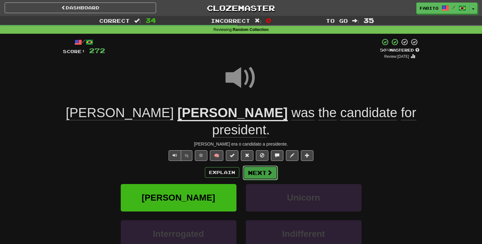
click at [259, 166] on button "Next" at bounding box center [260, 173] width 35 height 14
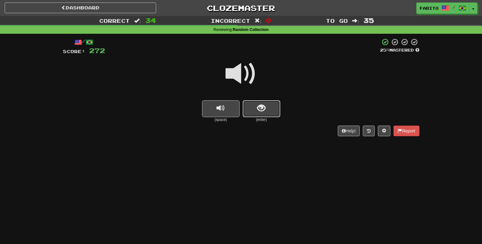
click at [260, 107] on span "show sentence" at bounding box center [261, 108] width 8 height 8
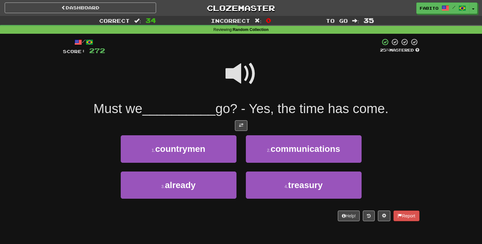
click at [246, 77] on span at bounding box center [241, 73] width 31 height 31
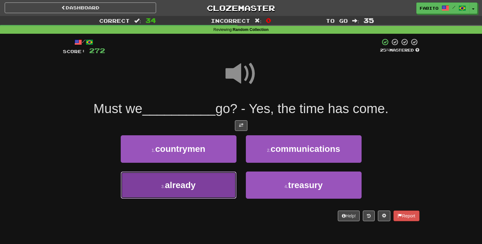
click at [217, 187] on button "3 . already" at bounding box center [179, 185] width 116 height 27
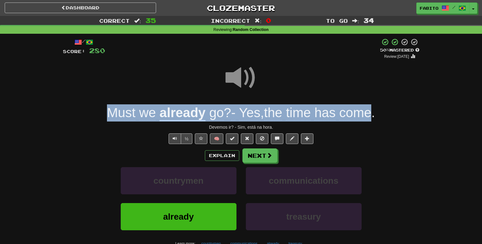
drag, startPoint x: 96, startPoint y: 113, endPoint x: 373, endPoint y: 113, distance: 277.0
click at [373, 113] on div "Must we already go ? - Yes , the time has come ." at bounding box center [241, 113] width 357 height 17
click at [373, 121] on div at bounding box center [373, 121] width 0 height 0
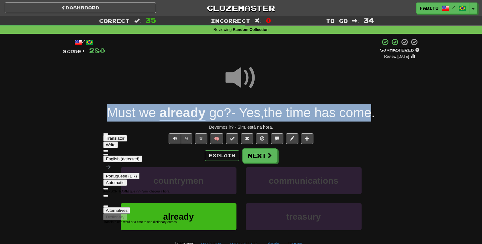
click at [106, 207] on span "button" at bounding box center [106, 207] width 0 height 0
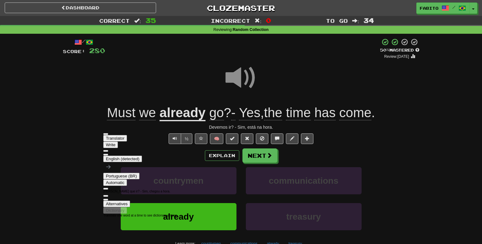
click at [280, 124] on div "Devemos ir? - Sim, está na hora." at bounding box center [241, 127] width 357 height 6
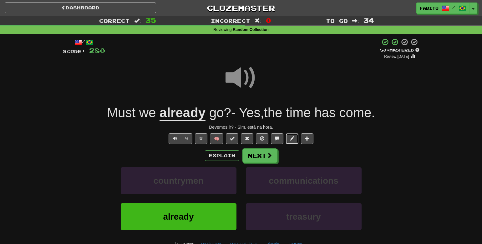
click at [293, 141] on button at bounding box center [292, 139] width 13 height 11
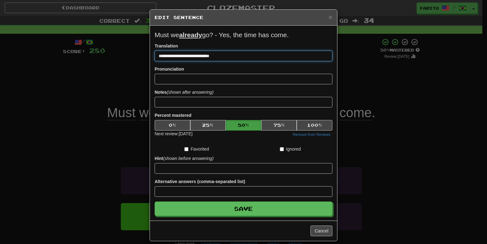
drag, startPoint x: 219, startPoint y: 57, endPoint x: 150, endPoint y: 54, distance: 68.9
click at [150, 54] on div "**********" at bounding box center [243, 123] width 187 height 195
paste input "*******"
drag, startPoint x: 182, startPoint y: 58, endPoint x: 162, endPoint y: 57, distance: 19.8
click at [162, 57] on input "**********" at bounding box center [244, 56] width 178 height 11
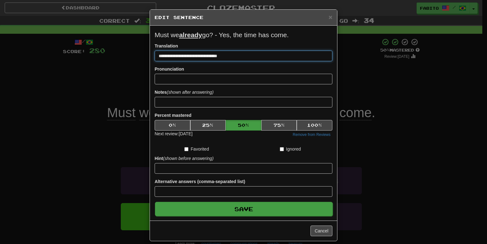
type input "**********"
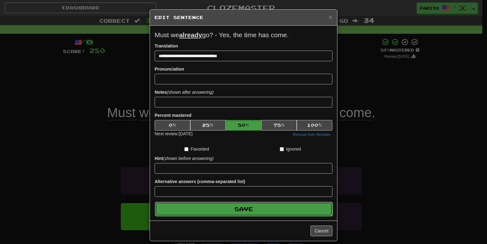
click at [266, 207] on button "Save" at bounding box center [244, 209] width 178 height 14
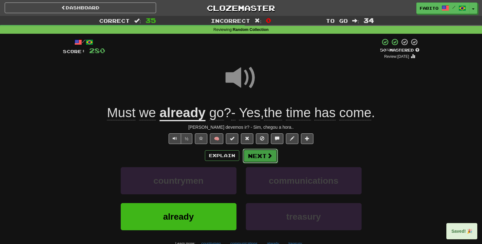
click at [270, 161] on button "Next" at bounding box center [260, 156] width 35 height 14
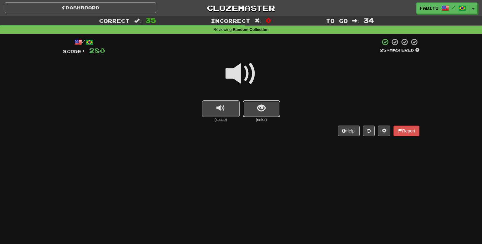
click at [263, 112] on span "show sentence" at bounding box center [261, 108] width 8 height 8
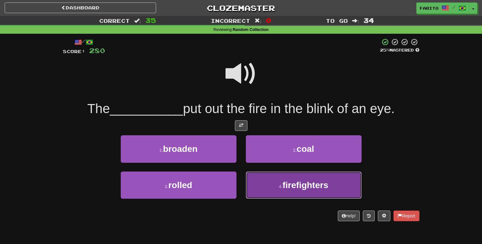
click at [279, 185] on small "4 ." at bounding box center [281, 186] width 4 height 5
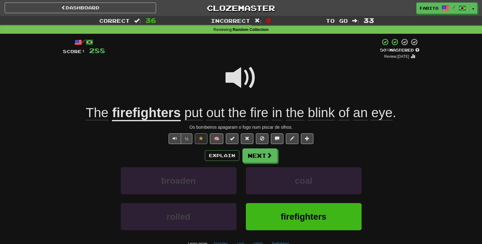
click at [243, 82] on span at bounding box center [241, 77] width 31 height 31
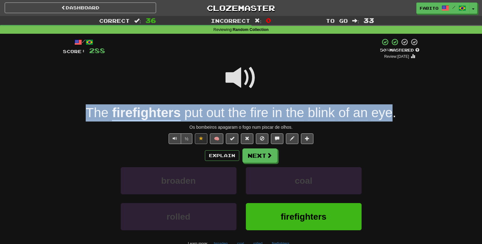
drag, startPoint x: 81, startPoint y: 114, endPoint x: 390, endPoint y: 115, distance: 308.9
click at [390, 115] on div "The firefighters put out the fire in the blink of an eye ." at bounding box center [241, 113] width 357 height 17
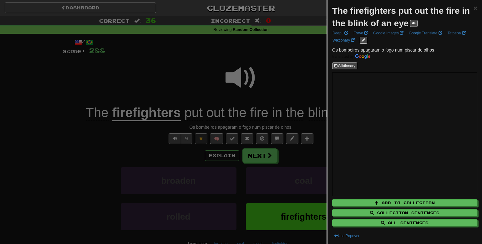
click at [293, 82] on div at bounding box center [241, 122] width 482 height 244
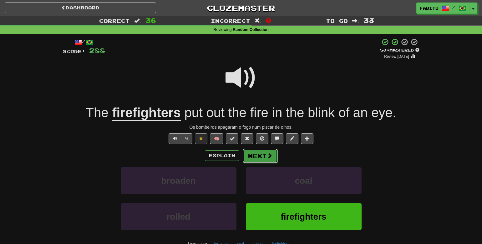
click at [256, 158] on button "Next" at bounding box center [260, 156] width 35 height 14
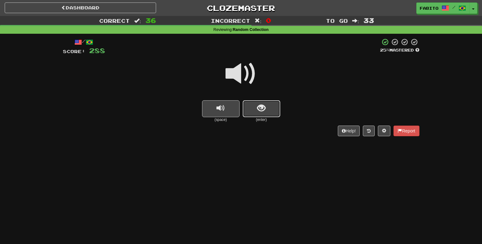
click at [266, 113] on button "show sentence" at bounding box center [262, 108] width 38 height 17
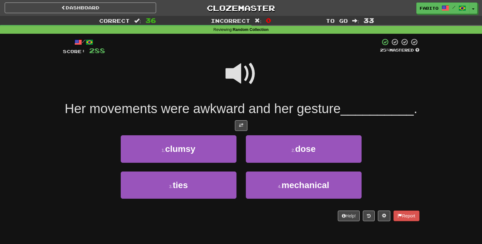
click at [241, 82] on span at bounding box center [241, 73] width 31 height 31
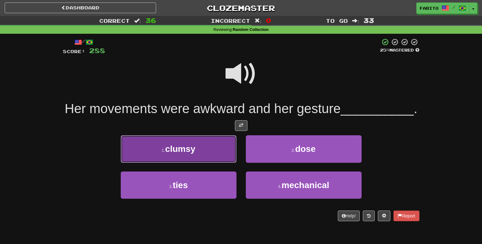
click at [212, 150] on button "1 . clumsy" at bounding box center [179, 149] width 116 height 27
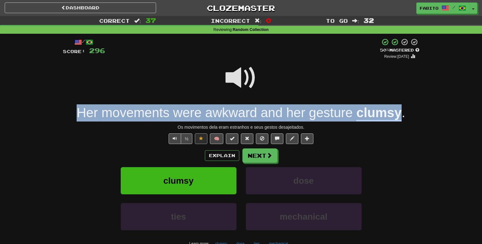
drag, startPoint x: 74, startPoint y: 118, endPoint x: 399, endPoint y: 119, distance: 324.2
click at [399, 119] on div "Her movements were awkward and her gesture clumsy ." at bounding box center [241, 113] width 357 height 17
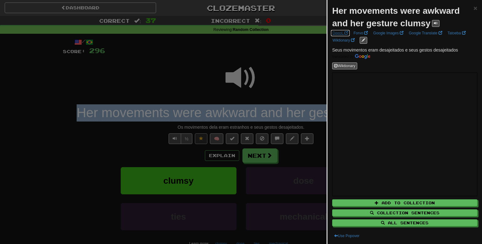
click at [342, 33] on link "DeepL" at bounding box center [340, 33] width 19 height 7
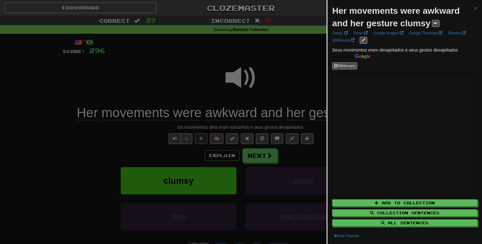
click at [278, 58] on div at bounding box center [241, 122] width 482 height 244
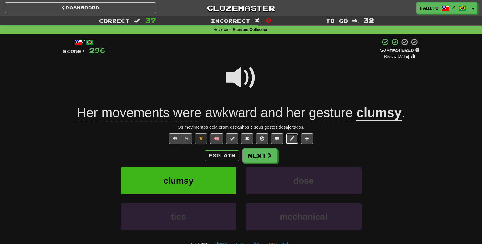
click at [294, 142] on button at bounding box center [292, 139] width 13 height 11
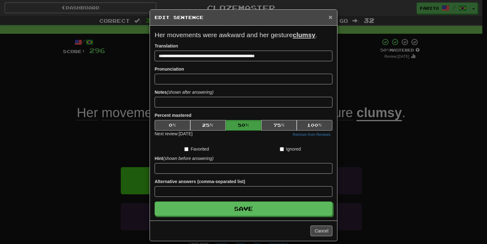
click at [329, 18] on span "×" at bounding box center [331, 16] width 4 height 7
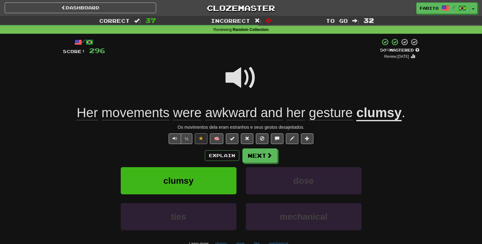
click at [383, 115] on u "clumsy" at bounding box center [378, 113] width 45 height 16
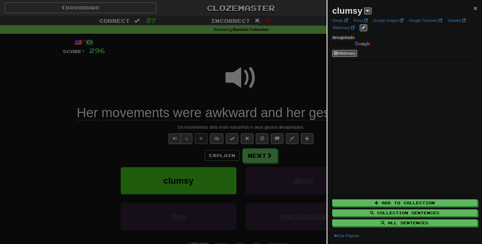
click at [474, 8] on span "×" at bounding box center [476, 7] width 4 height 7
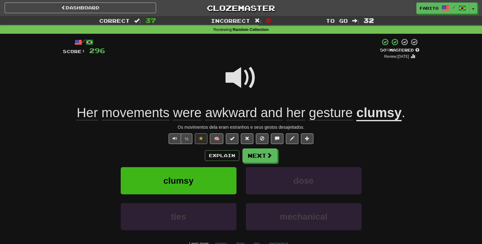
click at [241, 117] on span "awkward" at bounding box center [231, 112] width 52 height 15
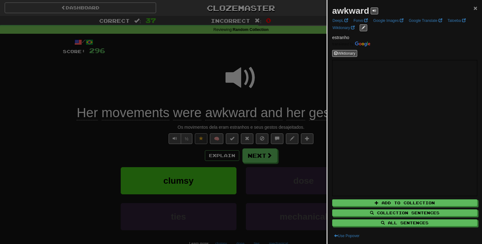
click at [474, 8] on span "×" at bounding box center [476, 7] width 4 height 7
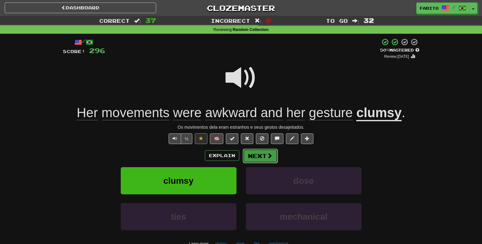
click at [263, 157] on button "Next" at bounding box center [260, 156] width 35 height 14
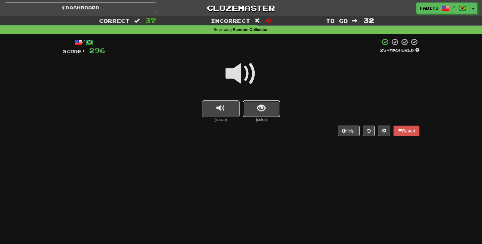
click at [269, 110] on button "show sentence" at bounding box center [262, 108] width 38 height 17
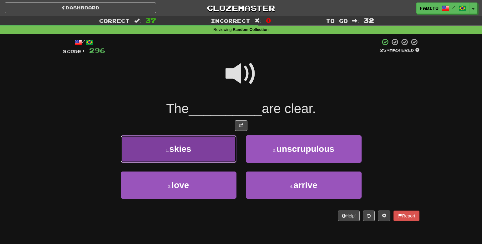
click at [207, 155] on button "1 . skies" at bounding box center [179, 149] width 116 height 27
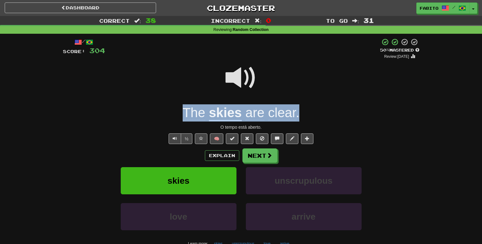
drag, startPoint x: 299, startPoint y: 112, endPoint x: 186, endPoint y: 116, distance: 113.4
click at [186, 116] on div "The skies are clear ." at bounding box center [241, 113] width 357 height 17
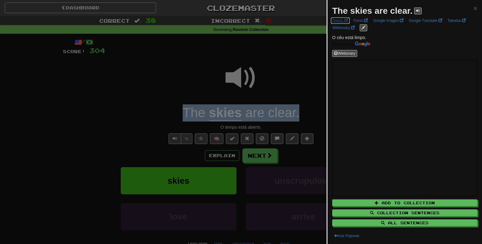
click at [341, 22] on link "DeepL" at bounding box center [340, 20] width 19 height 7
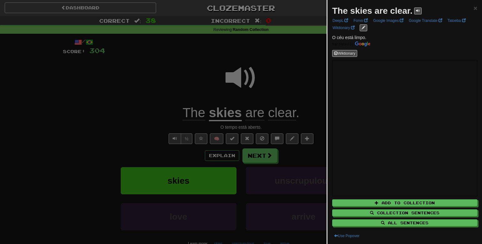
click at [303, 89] on div at bounding box center [241, 122] width 482 height 244
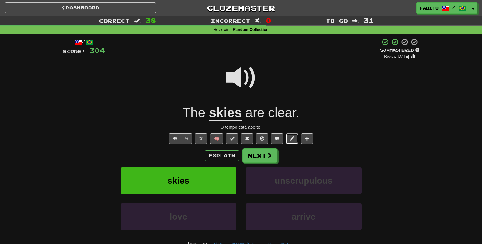
click at [293, 141] on span at bounding box center [292, 138] width 4 height 4
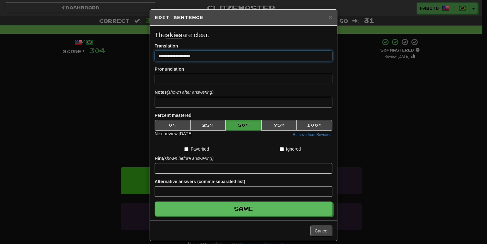
drag, startPoint x: 197, startPoint y: 56, endPoint x: 151, endPoint y: 59, distance: 46.1
click at [151, 59] on div "**********" at bounding box center [243, 123] width 187 height 195
drag, startPoint x: 156, startPoint y: 57, endPoint x: 196, endPoint y: 55, distance: 39.1
click at [196, 55] on input "**********" at bounding box center [244, 56] width 178 height 11
paste input
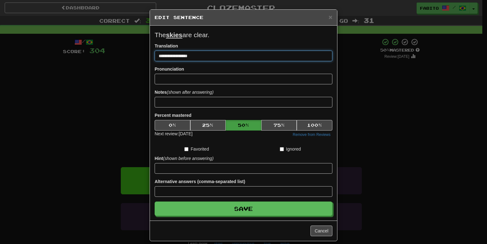
click at [159, 58] on input "**********" at bounding box center [244, 56] width 178 height 11
click at [206, 53] on input "**********" at bounding box center [244, 56] width 178 height 11
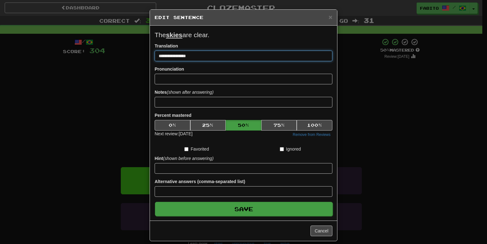
type input "**********"
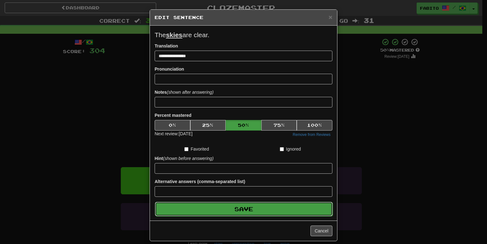
click at [273, 213] on button "Save" at bounding box center [244, 209] width 178 height 14
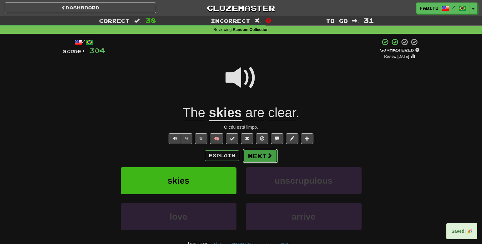
click at [272, 160] on button "Next" at bounding box center [260, 156] width 35 height 14
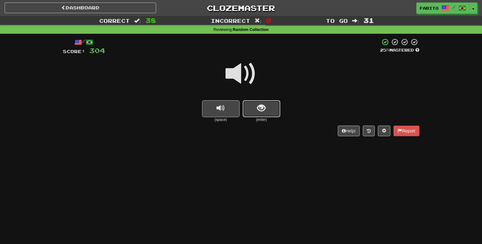
click at [267, 116] on button "show sentence" at bounding box center [262, 108] width 38 height 17
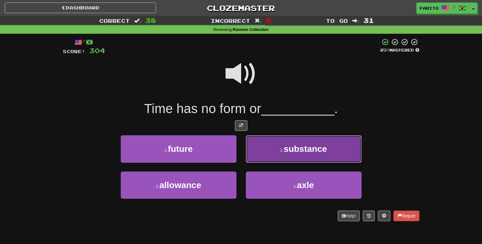
click at [269, 143] on button "2 . substance" at bounding box center [304, 149] width 116 height 27
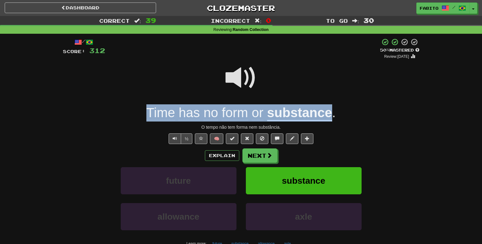
drag, startPoint x: 142, startPoint y: 113, endPoint x: 333, endPoint y: 118, distance: 190.9
click at [333, 118] on div "Time has no form or substance ." at bounding box center [241, 113] width 357 height 17
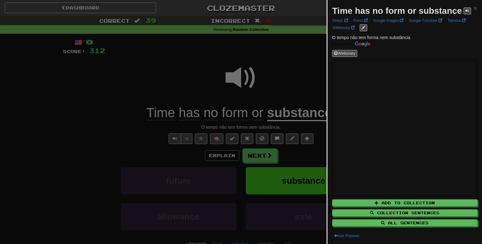
click at [279, 79] on div at bounding box center [241, 122] width 482 height 244
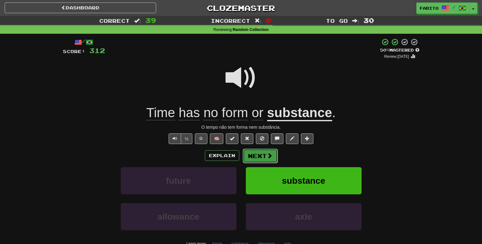
click at [252, 156] on button "Next" at bounding box center [260, 156] width 35 height 14
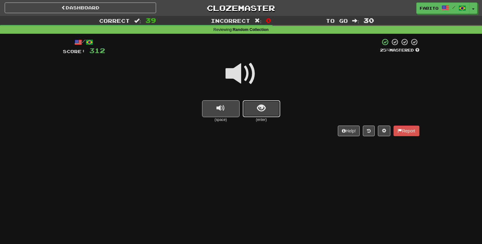
click at [269, 113] on button "show sentence" at bounding box center [262, 108] width 38 height 17
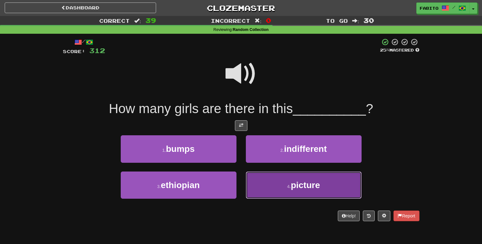
click at [270, 187] on button "4 . picture" at bounding box center [304, 185] width 116 height 27
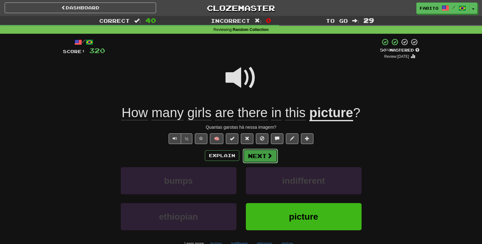
click at [264, 156] on button "Next" at bounding box center [260, 156] width 35 height 14
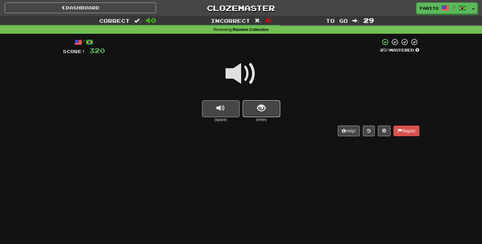
click at [258, 114] on button "show sentence" at bounding box center [262, 108] width 38 height 17
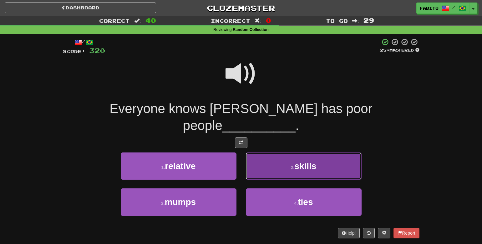
click at [291, 165] on small "2 ." at bounding box center [293, 167] width 4 height 5
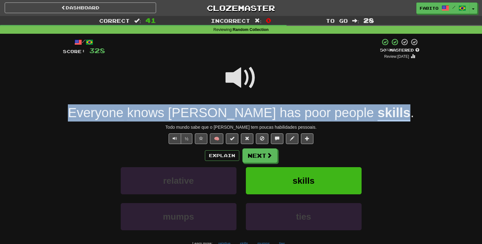
drag, startPoint x: 100, startPoint y: 117, endPoint x: 369, endPoint y: 120, distance: 268.8
click at [369, 120] on div "Everyone knows Tom has poor people skills ." at bounding box center [241, 113] width 357 height 17
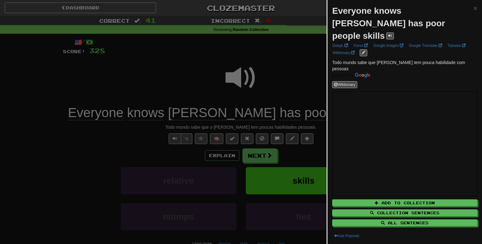
click at [294, 78] on div at bounding box center [241, 122] width 482 height 244
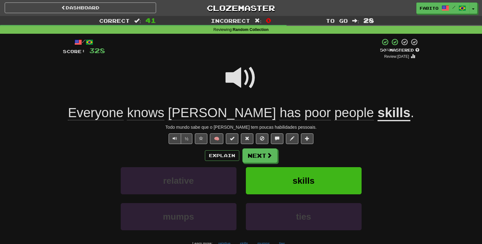
click at [247, 80] on span at bounding box center [241, 77] width 31 height 31
click at [243, 80] on span at bounding box center [241, 77] width 31 height 31
click at [171, 140] on button "Text-to-speech controls" at bounding box center [175, 139] width 13 height 11
click at [259, 156] on button "Next" at bounding box center [260, 156] width 35 height 14
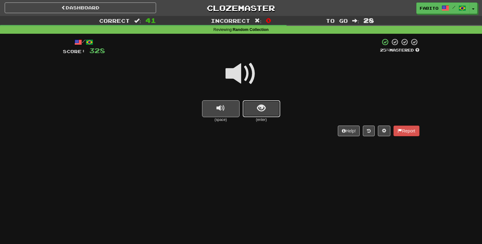
click at [257, 114] on button "show sentence" at bounding box center [262, 108] width 38 height 17
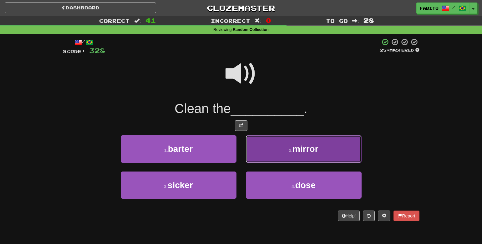
click at [261, 148] on button "2 . mirror" at bounding box center [304, 149] width 116 height 27
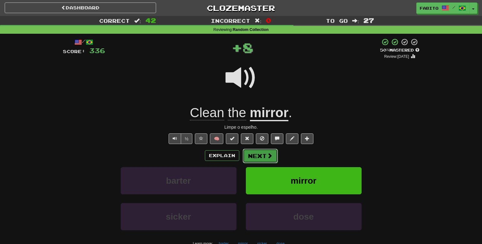
click at [270, 156] on span at bounding box center [270, 156] width 6 height 6
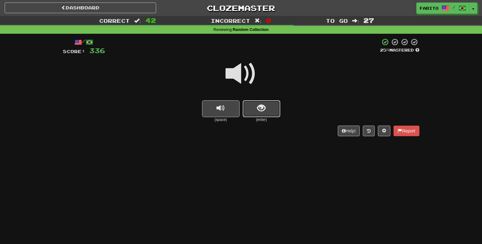
click at [268, 111] on button "show sentence" at bounding box center [262, 108] width 38 height 17
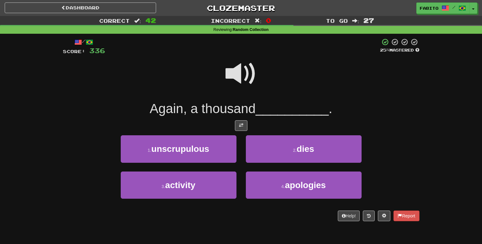
click at [246, 78] on span at bounding box center [241, 73] width 31 height 31
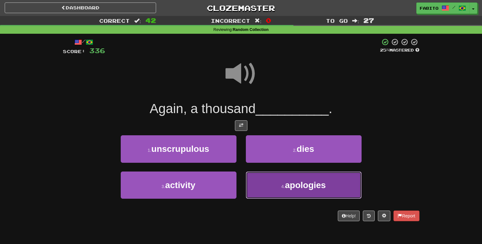
click at [276, 178] on button "4 . apologies" at bounding box center [304, 185] width 116 height 27
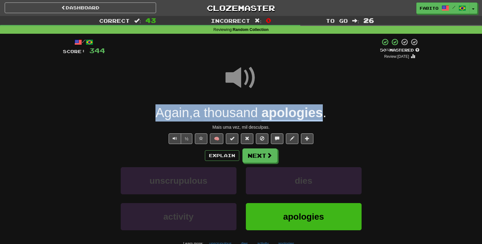
drag, startPoint x: 151, startPoint y: 117, endPoint x: 324, endPoint y: 118, distance: 173.1
click at [324, 118] on div "Again , a thousand apologies ." at bounding box center [241, 113] width 357 height 17
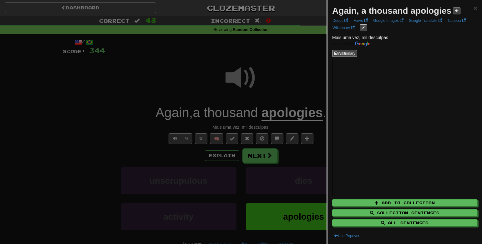
click at [274, 87] on div at bounding box center [241, 122] width 482 height 244
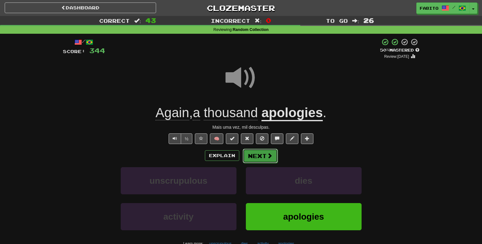
click at [255, 161] on button "Next" at bounding box center [260, 156] width 35 height 14
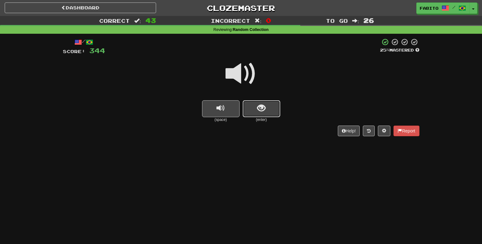
click at [263, 113] on span "show sentence" at bounding box center [261, 108] width 8 height 8
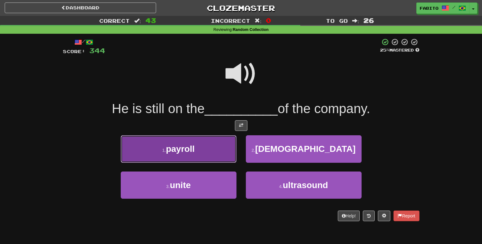
click at [228, 146] on button "1 . payroll" at bounding box center [179, 149] width 116 height 27
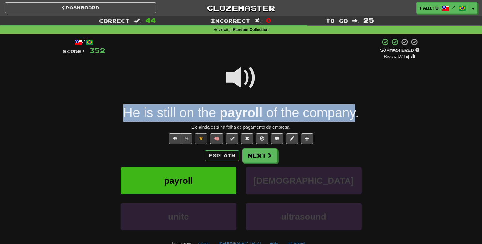
drag, startPoint x: 119, startPoint y: 116, endPoint x: 355, endPoint y: 114, distance: 235.7
click at [355, 114] on div "He is still on the payroll of the company ." at bounding box center [241, 113] width 357 height 17
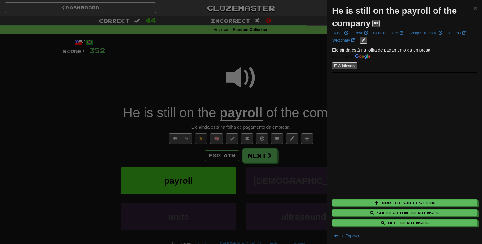
click at [307, 82] on div at bounding box center [241, 122] width 482 height 244
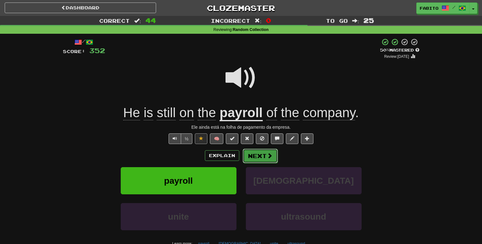
click at [253, 156] on button "Next" at bounding box center [260, 156] width 35 height 14
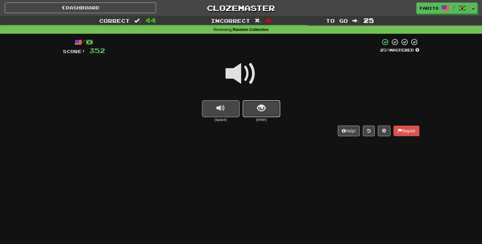
click at [264, 114] on button "show sentence" at bounding box center [262, 108] width 38 height 17
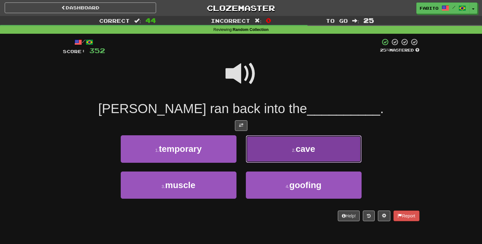
click at [272, 152] on button "2 . cave" at bounding box center [304, 149] width 116 height 27
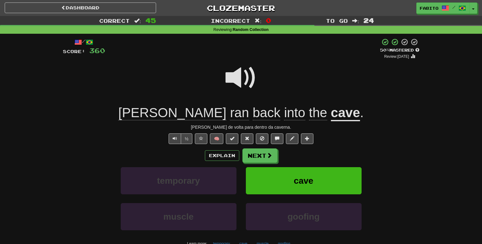
click at [233, 71] on span at bounding box center [241, 77] width 31 height 31
click at [258, 160] on button "Next" at bounding box center [260, 156] width 35 height 14
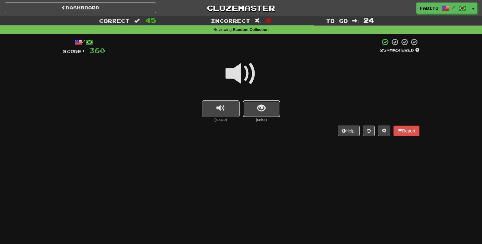
click at [267, 114] on button "show sentence" at bounding box center [262, 108] width 38 height 17
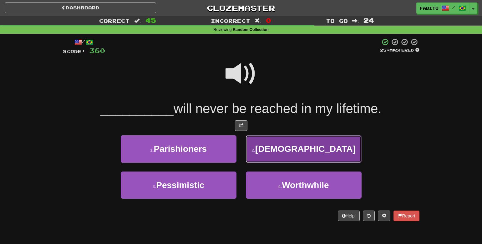
click at [273, 149] on button "2 . Communism" at bounding box center [304, 149] width 116 height 27
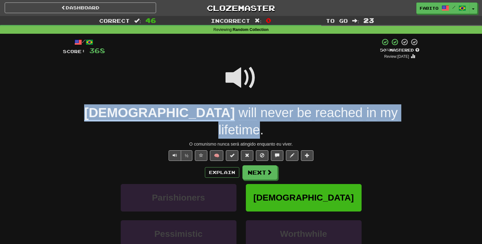
drag, startPoint x: 89, startPoint y: 116, endPoint x: 382, endPoint y: 119, distance: 293.2
click at [382, 119] on div "Communism will never be reached in my lifetime ." at bounding box center [241, 122] width 357 height 34
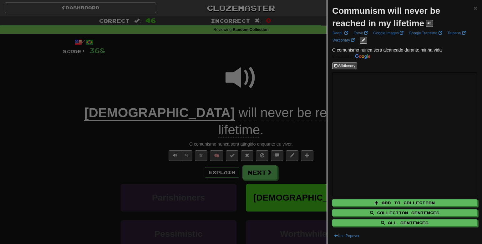
click at [309, 76] on div at bounding box center [241, 122] width 482 height 244
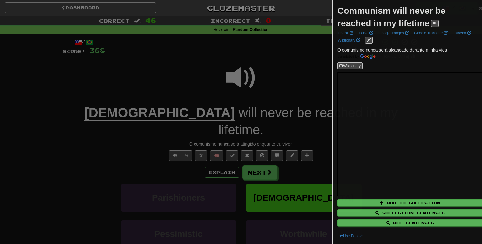
click at [309, 76] on div at bounding box center [241, 122] width 482 height 244
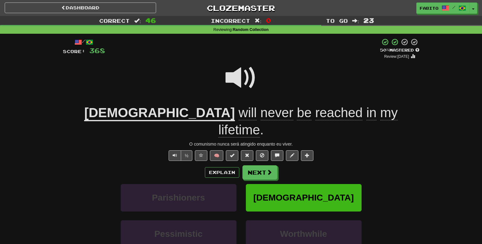
click at [315, 113] on span "reached" at bounding box center [339, 112] width 48 height 15
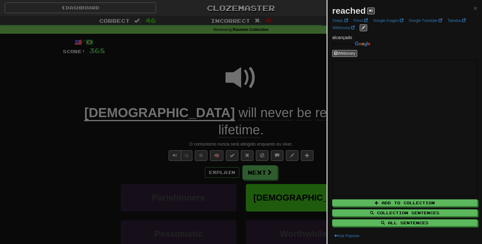
click at [278, 81] on div at bounding box center [241, 122] width 482 height 244
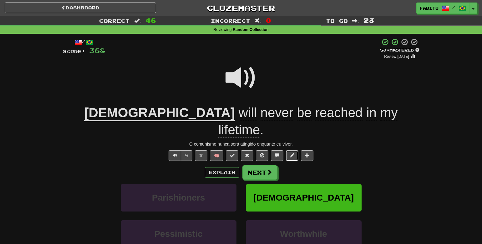
click at [295, 151] on button at bounding box center [292, 156] width 13 height 11
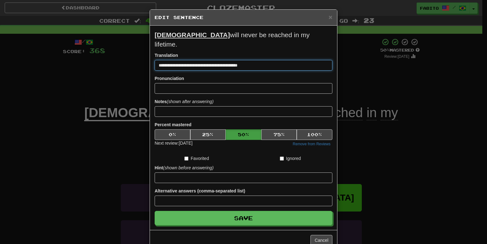
drag, startPoint x: 223, startPoint y: 58, endPoint x: 239, endPoint y: 75, distance: 23.5
click at [223, 60] on input "**********" at bounding box center [244, 65] width 178 height 11
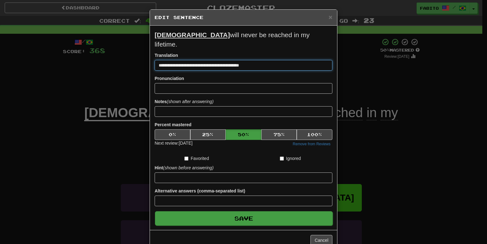
type input "**********"
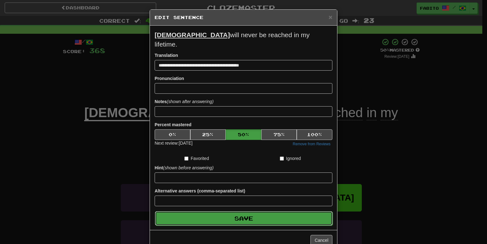
click at [287, 212] on button "Save" at bounding box center [244, 219] width 178 height 14
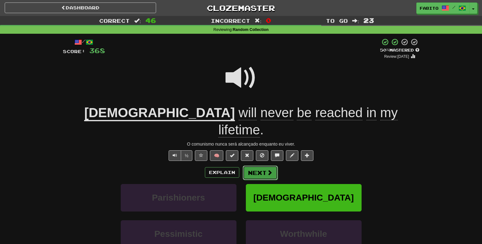
click at [270, 170] on span at bounding box center [270, 173] width 6 height 6
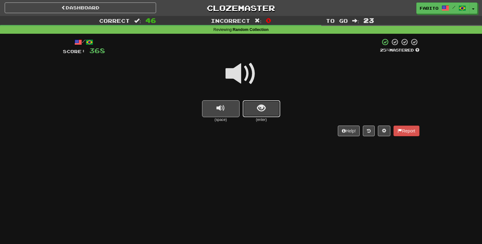
click at [267, 110] on button "show sentence" at bounding box center [262, 108] width 38 height 17
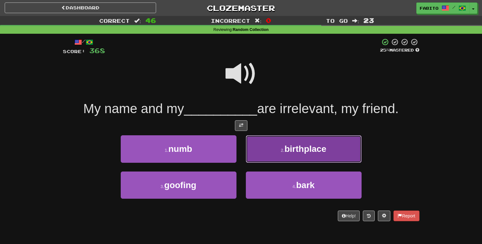
click at [264, 149] on button "2 . birthplace" at bounding box center [304, 149] width 116 height 27
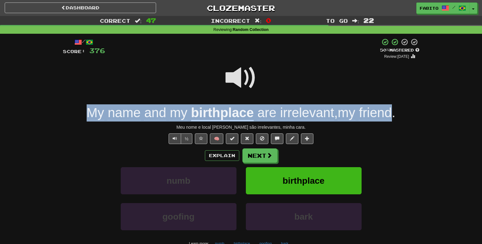
drag, startPoint x: 81, startPoint y: 116, endPoint x: 392, endPoint y: 117, distance: 311.7
click at [392, 117] on div "My name and my birthplace are irrelevant , my friend ." at bounding box center [241, 113] width 357 height 17
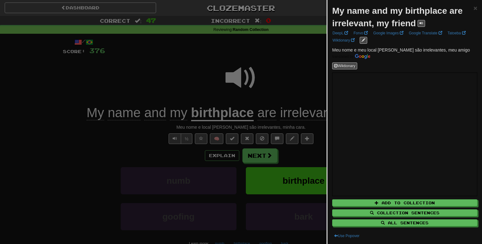
click at [282, 75] on div at bounding box center [241, 122] width 482 height 244
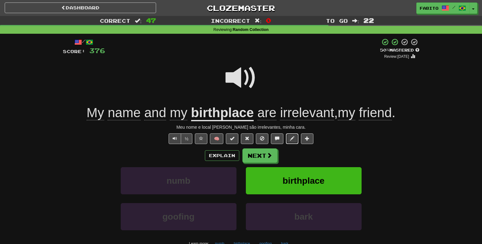
click at [296, 141] on button at bounding box center [292, 139] width 13 height 11
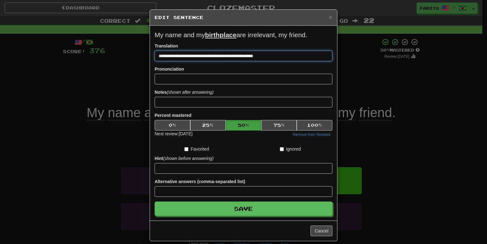
click at [276, 58] on input "**********" at bounding box center [244, 56] width 178 height 11
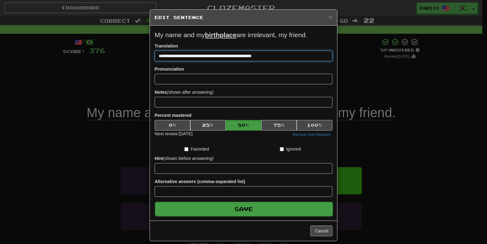
type input "**********"
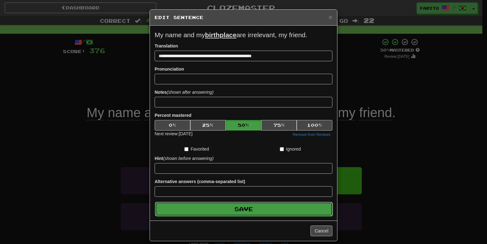
click at [274, 210] on button "Save" at bounding box center [244, 209] width 178 height 14
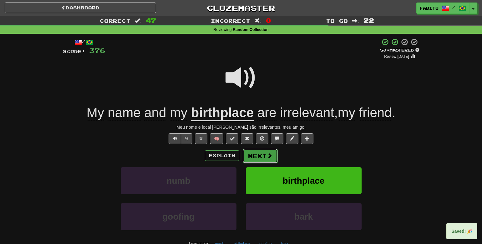
click at [270, 154] on span at bounding box center [270, 156] width 6 height 6
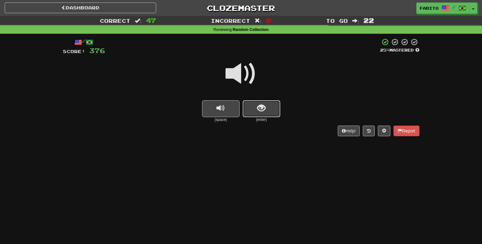
click at [265, 113] on span "show sentence" at bounding box center [261, 108] width 8 height 8
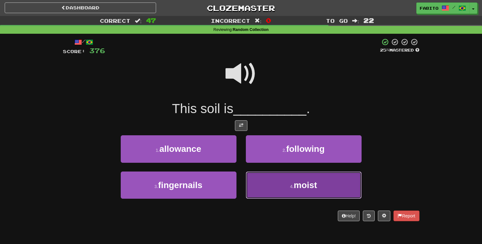
click at [267, 178] on button "4 . moist" at bounding box center [304, 185] width 116 height 27
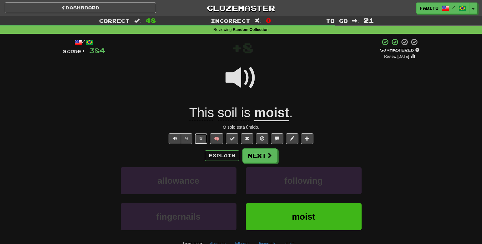
click at [200, 140] on span at bounding box center [201, 138] width 4 height 4
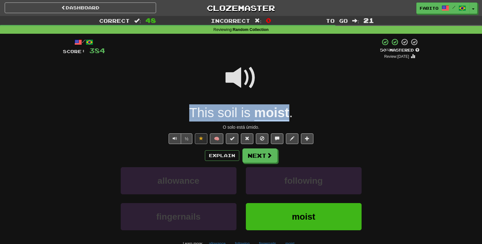
drag, startPoint x: 187, startPoint y: 114, endPoint x: 289, endPoint y: 119, distance: 101.8
click at [289, 119] on div "This soil is moist ." at bounding box center [241, 113] width 357 height 17
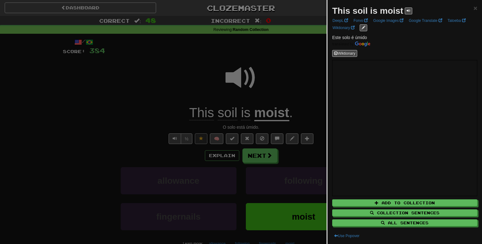
click at [103, 140] on div at bounding box center [241, 122] width 482 height 244
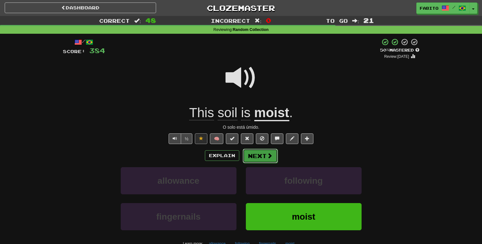
click at [259, 156] on button "Next" at bounding box center [260, 156] width 35 height 14
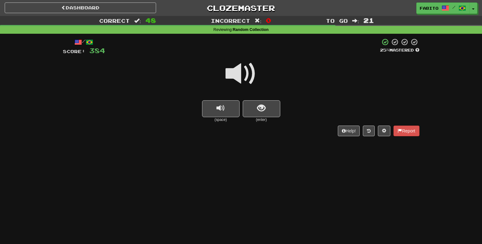
click at [257, 117] on small "(enter)" at bounding box center [262, 119] width 38 height 5
click at [259, 112] on span "show sentence" at bounding box center [261, 108] width 8 height 8
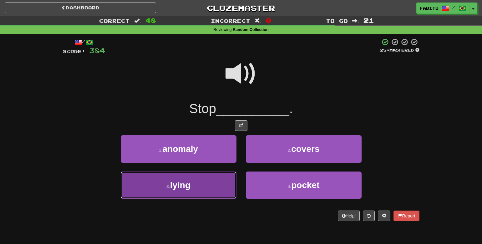
click at [204, 191] on button "3 . lying" at bounding box center [179, 185] width 116 height 27
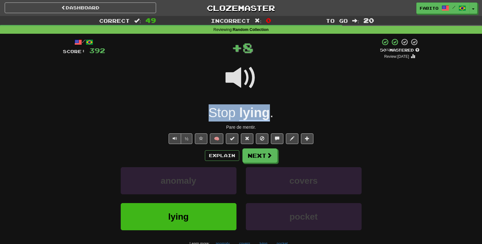
drag, startPoint x: 203, startPoint y: 114, endPoint x: 269, endPoint y: 115, distance: 66.0
click at [269, 115] on div "Stop lying ." at bounding box center [241, 113] width 357 height 17
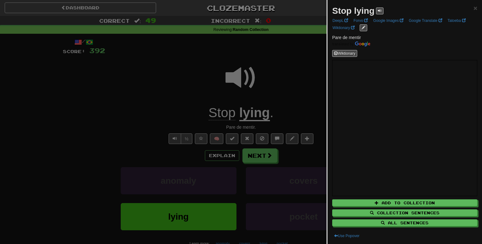
click at [257, 155] on div at bounding box center [241, 122] width 482 height 244
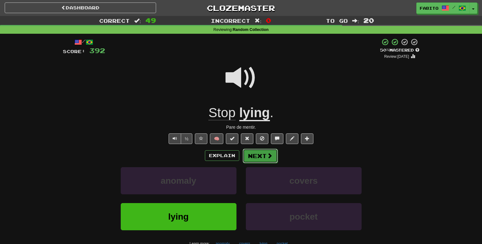
click at [259, 157] on button "Next" at bounding box center [260, 156] width 35 height 14
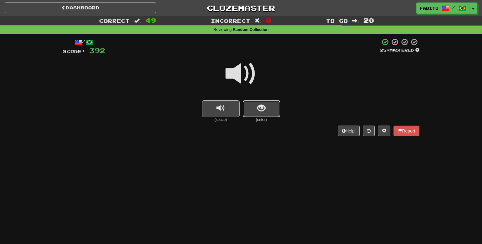
click at [253, 109] on button "show sentence" at bounding box center [262, 108] width 38 height 17
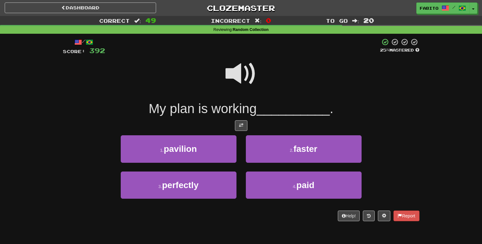
click at [245, 68] on span at bounding box center [241, 73] width 31 height 31
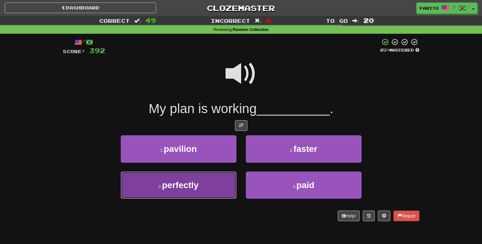
click at [217, 187] on button "3 . perfectly" at bounding box center [179, 185] width 116 height 27
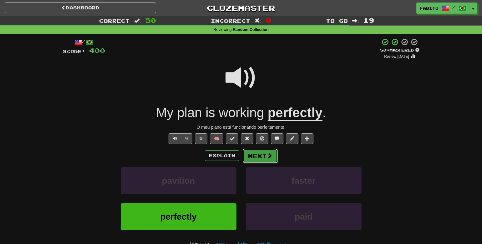
click at [261, 155] on button "Next" at bounding box center [260, 156] width 35 height 14
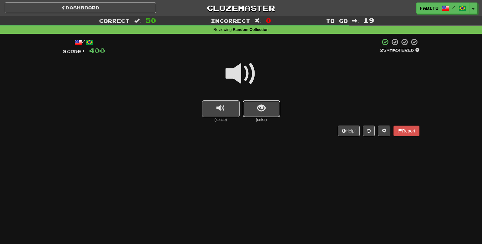
click at [271, 113] on button "show sentence" at bounding box center [262, 108] width 38 height 17
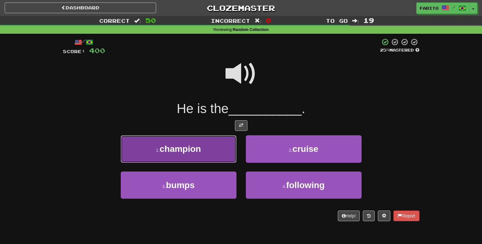
click at [220, 153] on button "1 . champion" at bounding box center [179, 149] width 116 height 27
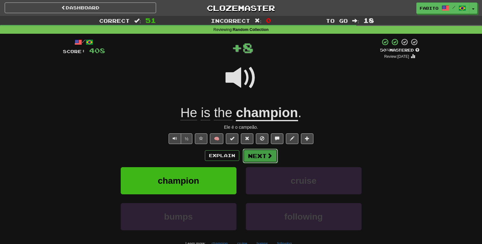
click at [253, 156] on button "Next" at bounding box center [260, 156] width 35 height 14
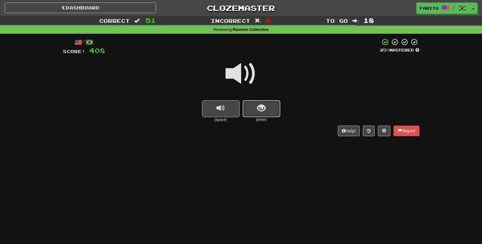
click at [269, 116] on button "show sentence" at bounding box center [262, 108] width 38 height 17
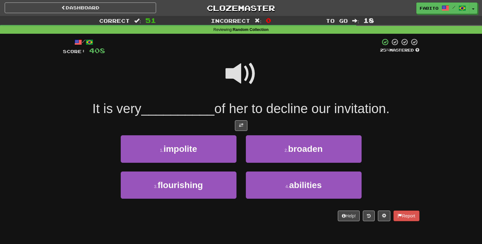
click at [242, 75] on span at bounding box center [241, 73] width 31 height 31
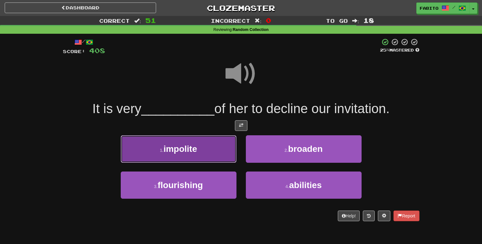
click at [209, 143] on button "1 . impolite" at bounding box center [179, 149] width 116 height 27
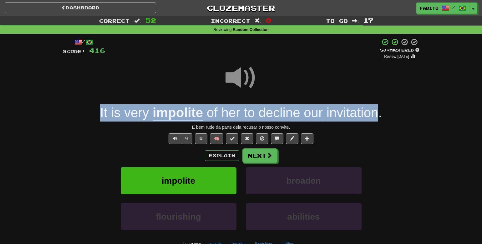
drag, startPoint x: 95, startPoint y: 114, endPoint x: 375, endPoint y: 119, distance: 280.1
click at [375, 119] on div "It is very impolite of her to decline our invitation ." at bounding box center [241, 113] width 357 height 17
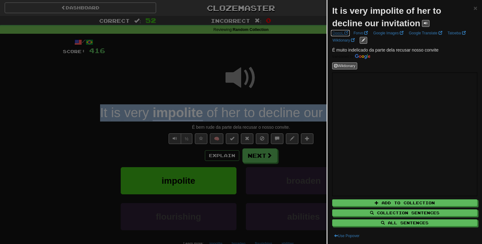
click at [345, 32] on span at bounding box center [347, 33] width 4 height 4
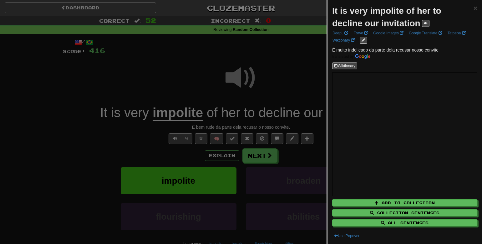
click at [288, 62] on div at bounding box center [241, 122] width 482 height 244
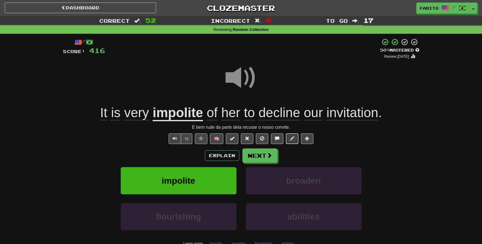
click at [292, 141] on button at bounding box center [292, 139] width 13 height 11
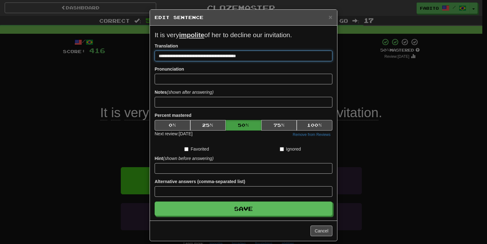
click at [179, 58] on input "**********" at bounding box center [244, 56] width 178 height 11
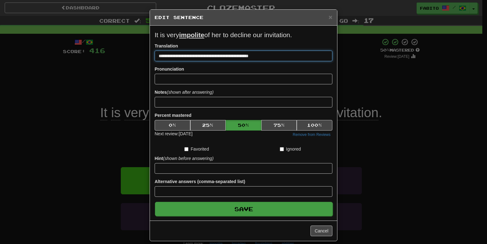
type input "**********"
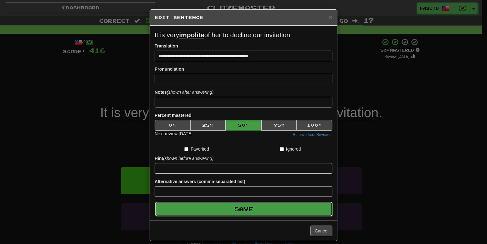
click at [270, 207] on button "Save" at bounding box center [244, 209] width 178 height 14
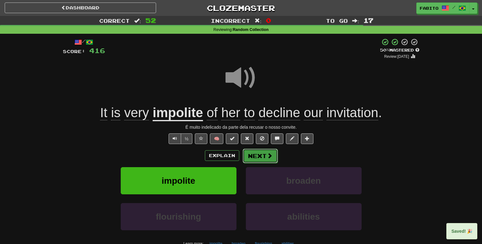
click at [267, 154] on span at bounding box center [270, 156] width 6 height 6
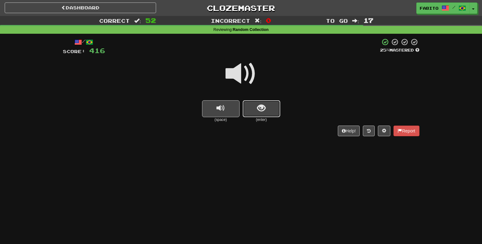
click at [264, 110] on span "show sentence" at bounding box center [261, 108] width 8 height 8
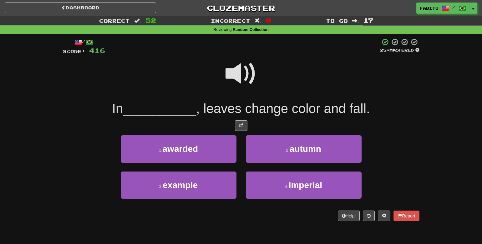
click at [248, 74] on span at bounding box center [241, 73] width 31 height 31
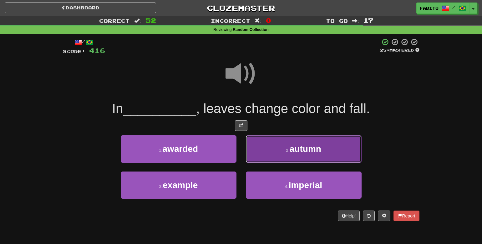
click at [283, 147] on button "2 . autumn" at bounding box center [304, 149] width 116 height 27
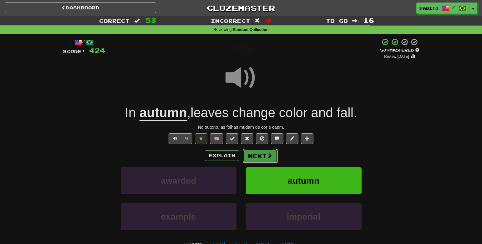
click at [259, 155] on button "Next" at bounding box center [260, 156] width 35 height 14
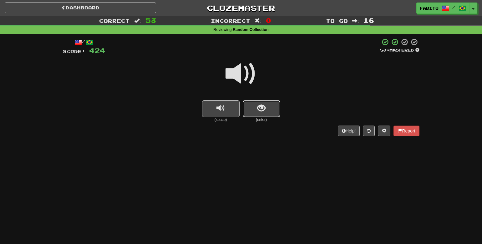
click at [262, 114] on button "show sentence" at bounding box center [262, 108] width 38 height 17
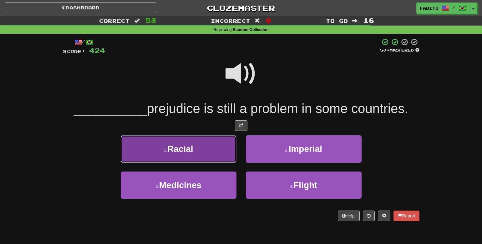
click at [212, 148] on button "1 . Racial" at bounding box center [179, 149] width 116 height 27
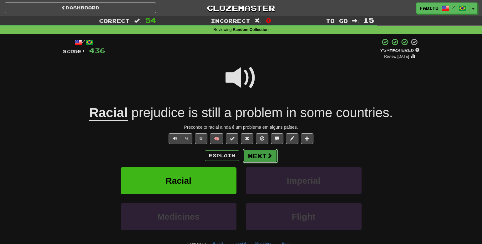
click at [262, 153] on button "Next" at bounding box center [260, 156] width 35 height 14
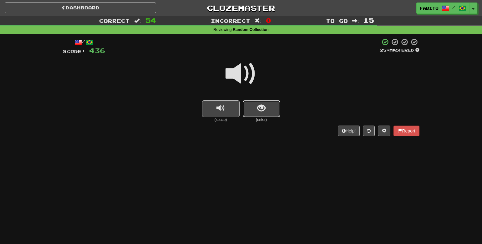
click at [265, 108] on span "show sentence" at bounding box center [261, 108] width 8 height 8
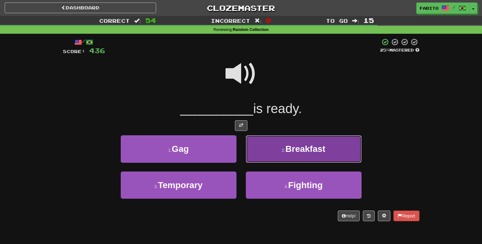
click at [251, 145] on button "2 . Breakfast" at bounding box center [304, 149] width 116 height 27
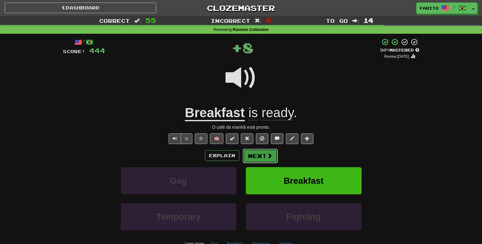
click at [263, 155] on button "Next" at bounding box center [260, 156] width 35 height 14
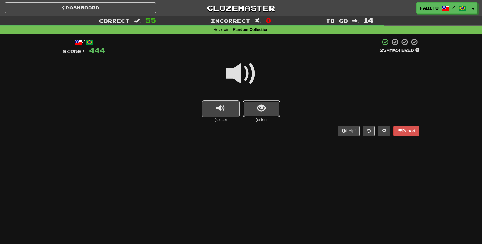
click at [259, 109] on span "show sentence" at bounding box center [261, 108] width 8 height 8
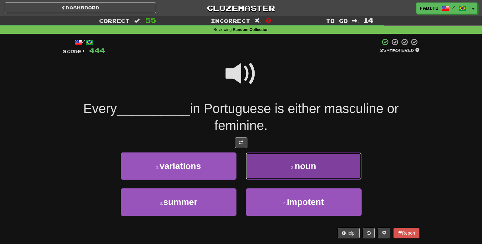
click at [295, 169] on span "noun" at bounding box center [305, 166] width 21 height 10
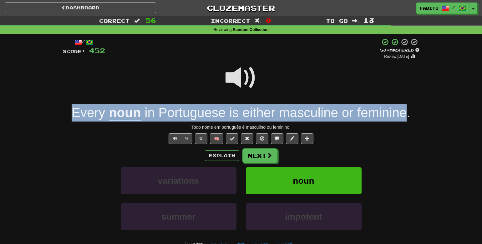
drag, startPoint x: 69, startPoint y: 120, endPoint x: 406, endPoint y: 115, distance: 337.1
click at [406, 115] on div "Every noun in Portuguese is either masculine or feminine ." at bounding box center [241, 113] width 357 height 17
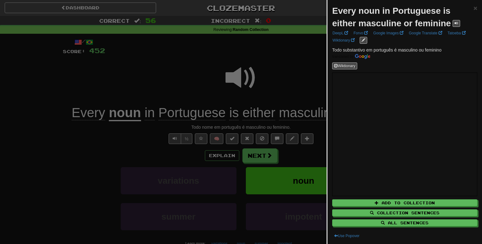
click at [290, 72] on div at bounding box center [241, 122] width 482 height 244
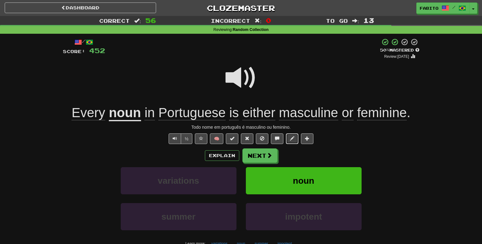
click at [291, 141] on span at bounding box center [292, 138] width 4 height 4
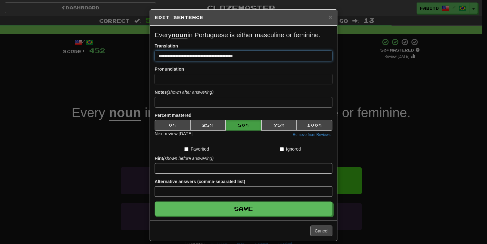
click at [178, 59] on input "**********" at bounding box center [244, 56] width 178 height 11
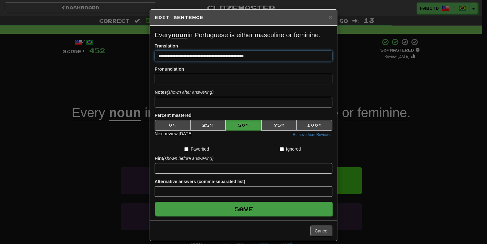
type input "**********"
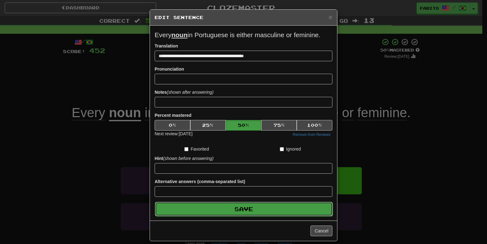
click at [297, 213] on button "Save" at bounding box center [244, 209] width 178 height 14
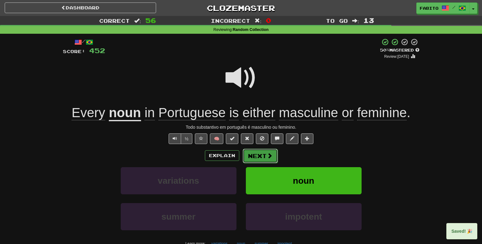
click at [269, 156] on span at bounding box center [270, 156] width 6 height 6
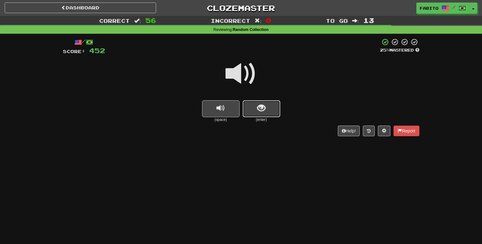
click at [266, 112] on button "show sentence" at bounding box center [262, 108] width 38 height 17
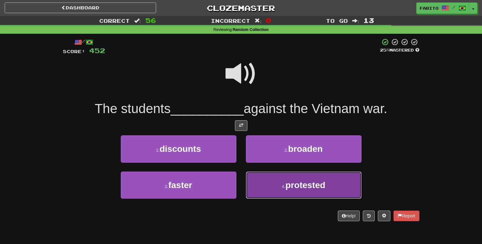
click at [267, 183] on button "4 . protested" at bounding box center [304, 185] width 116 height 27
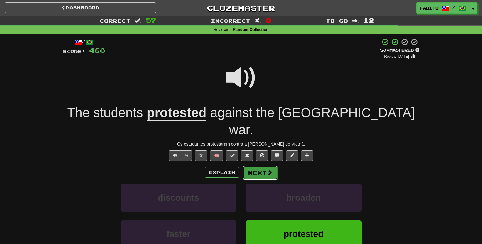
click at [262, 166] on button "Next" at bounding box center [260, 173] width 35 height 14
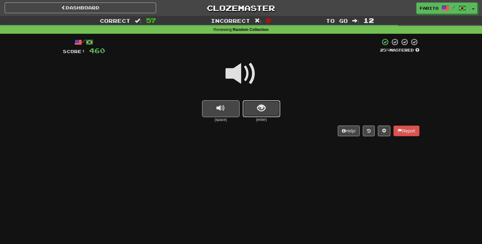
click at [266, 112] on button "show sentence" at bounding box center [262, 108] width 38 height 17
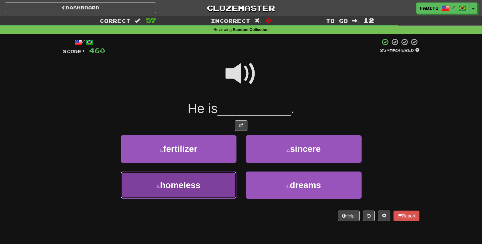
click at [218, 196] on button "3 . homeless" at bounding box center [179, 185] width 116 height 27
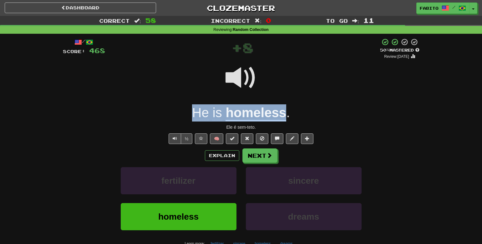
drag, startPoint x: 189, startPoint y: 119, endPoint x: 284, endPoint y: 118, distance: 95.1
click at [284, 118] on div "He is homeless ." at bounding box center [241, 113] width 357 height 17
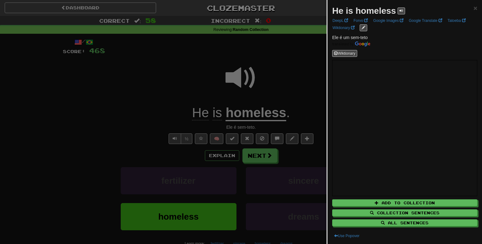
click at [265, 156] on div at bounding box center [241, 122] width 482 height 244
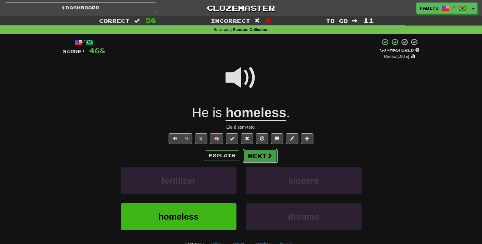
click at [264, 157] on button "Next" at bounding box center [260, 156] width 35 height 14
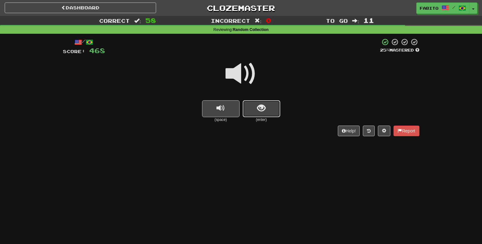
click at [263, 112] on span "show sentence" at bounding box center [261, 108] width 8 height 8
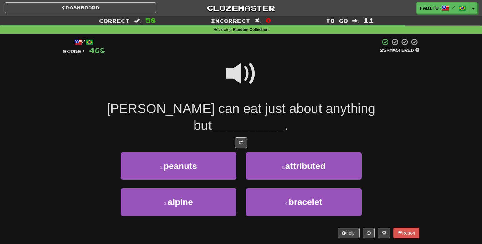
click at [243, 76] on span at bounding box center [241, 73] width 31 height 31
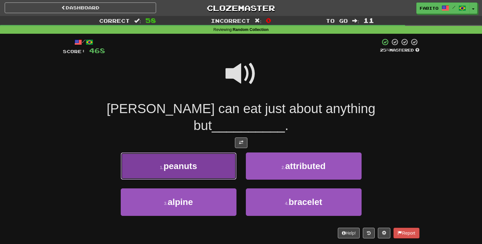
click at [217, 155] on button "1 . peanuts" at bounding box center [179, 166] width 116 height 27
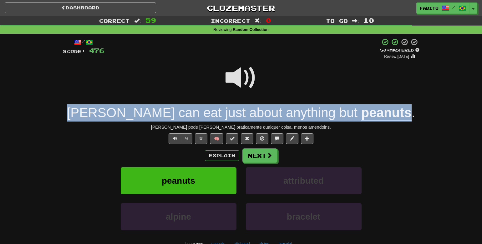
drag, startPoint x: 107, startPoint y: 117, endPoint x: 368, endPoint y: 118, distance: 261.3
click at [368, 118] on div "Tom can eat just about anything but peanuts ." at bounding box center [241, 113] width 357 height 17
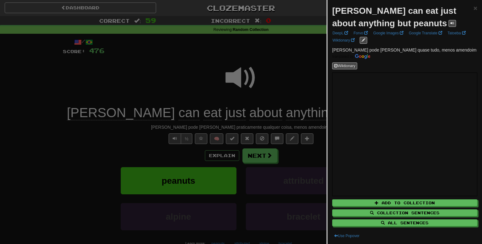
click at [302, 76] on div at bounding box center [241, 122] width 482 height 244
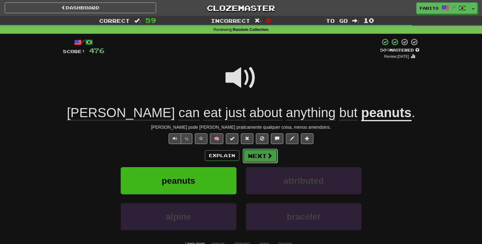
click at [264, 156] on button "Next" at bounding box center [260, 156] width 35 height 14
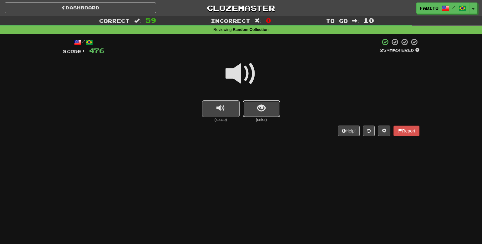
click at [263, 114] on button "show sentence" at bounding box center [262, 108] width 38 height 17
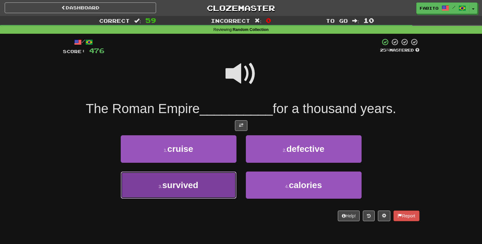
click at [197, 188] on span "survived" at bounding box center [180, 186] width 36 height 10
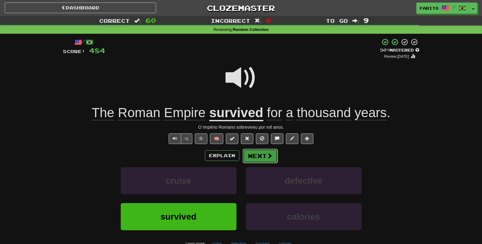
click at [263, 157] on button "Next" at bounding box center [260, 156] width 35 height 14
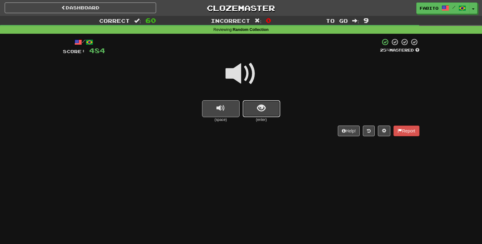
click at [265, 111] on span "show sentence" at bounding box center [261, 108] width 8 height 8
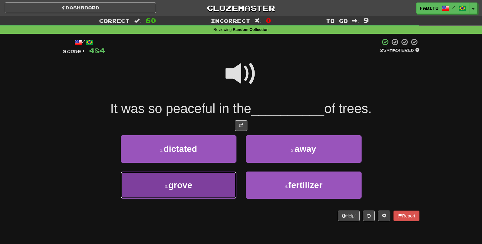
click at [220, 183] on button "3 . grove" at bounding box center [179, 185] width 116 height 27
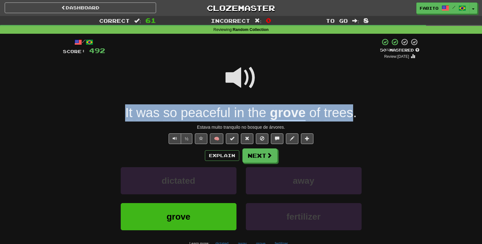
drag, startPoint x: 122, startPoint y: 119, endPoint x: 351, endPoint y: 118, distance: 229.4
click at [351, 118] on div "It was so peaceful in the grove of trees ." at bounding box center [241, 113] width 357 height 17
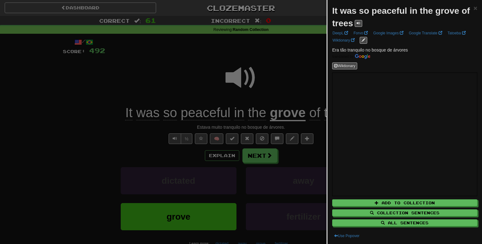
click at [289, 69] on div at bounding box center [241, 122] width 482 height 244
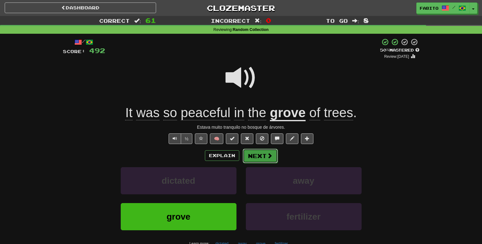
click at [269, 161] on button "Next" at bounding box center [260, 156] width 35 height 14
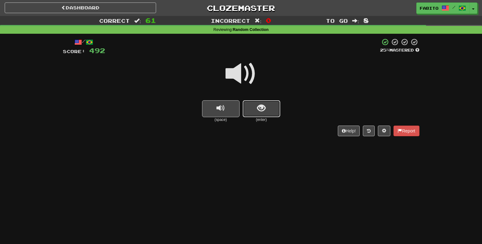
click at [274, 108] on button "show sentence" at bounding box center [262, 108] width 38 height 17
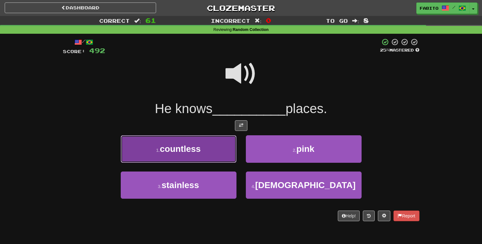
click at [207, 145] on button "1 . countless" at bounding box center [179, 149] width 116 height 27
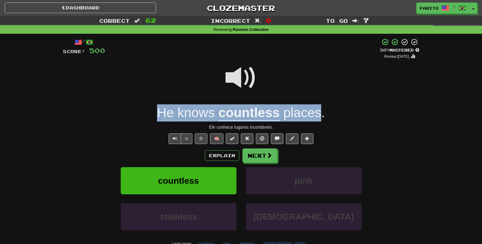
drag, startPoint x: 151, startPoint y: 113, endPoint x: 320, endPoint y: 112, distance: 169.6
click at [320, 112] on div "He knows countless places ." at bounding box center [241, 113] width 357 height 17
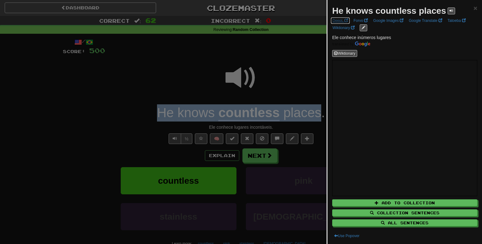
click at [334, 20] on link "DeepL" at bounding box center [340, 20] width 19 height 7
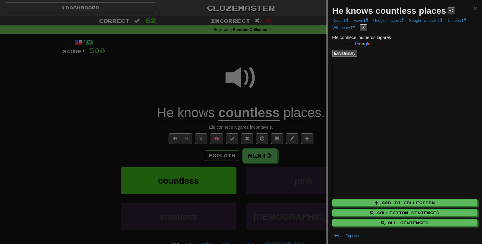
click at [301, 49] on div at bounding box center [241, 122] width 482 height 244
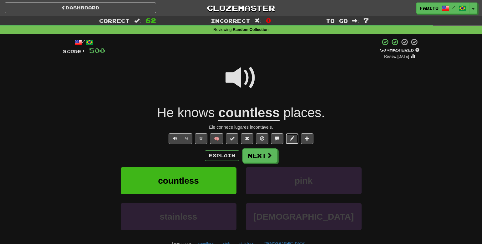
click at [292, 138] on span at bounding box center [292, 138] width 4 height 4
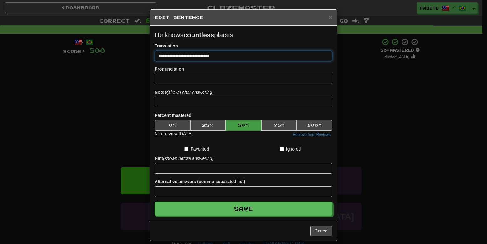
drag, startPoint x: 219, startPoint y: 57, endPoint x: 182, endPoint y: 56, distance: 37.2
click at [182, 56] on input "**********" at bounding box center [244, 56] width 178 height 11
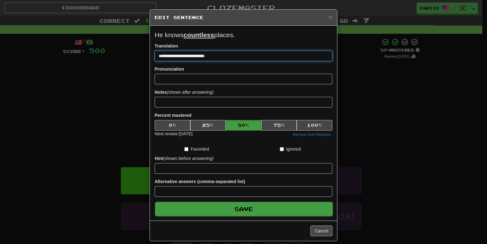
type input "**********"
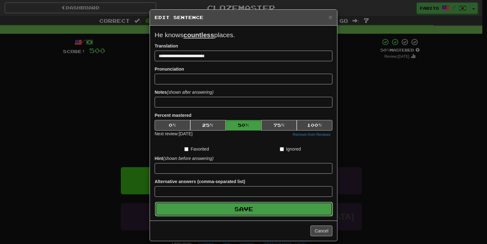
click at [279, 207] on button "Save" at bounding box center [244, 209] width 178 height 14
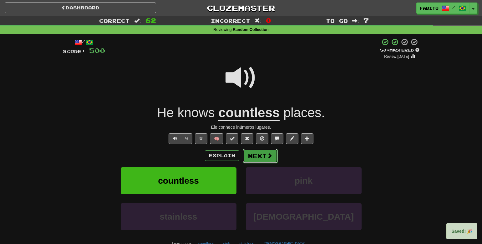
click at [270, 155] on span at bounding box center [270, 156] width 6 height 6
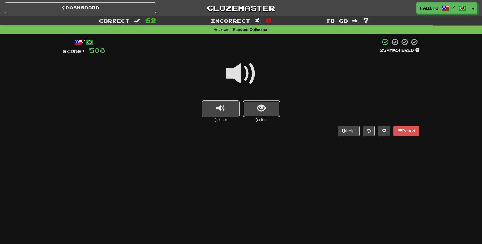
click at [263, 114] on button "show sentence" at bounding box center [262, 108] width 38 height 17
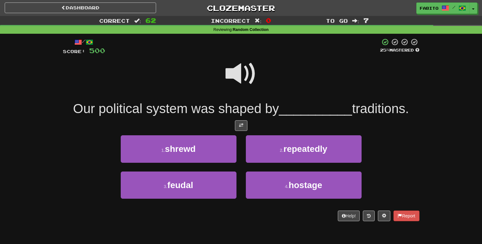
click at [248, 77] on span at bounding box center [241, 73] width 31 height 31
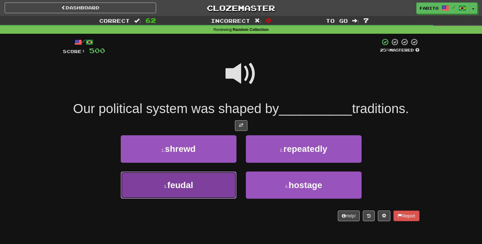
click at [218, 183] on button "3 . feudal" at bounding box center [179, 185] width 116 height 27
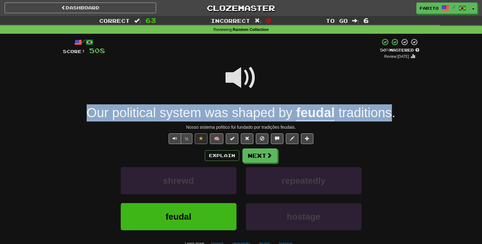
drag, startPoint x: 80, startPoint y: 116, endPoint x: 390, endPoint y: 114, distance: 310.1
click at [390, 114] on div "Our political system was shaped by feudal traditions ." at bounding box center [241, 113] width 357 height 17
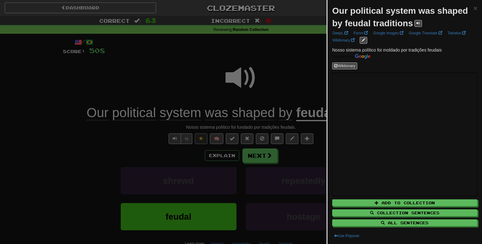
click at [289, 73] on div at bounding box center [241, 122] width 482 height 244
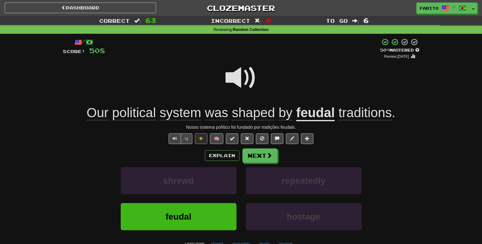
click at [255, 114] on span "shaped" at bounding box center [253, 112] width 43 height 15
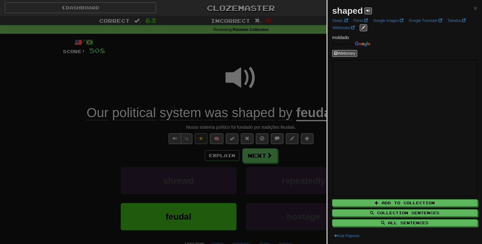
click at [283, 56] on div at bounding box center [241, 122] width 482 height 244
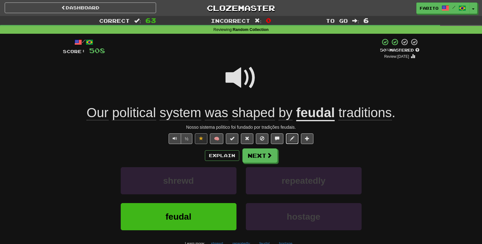
click at [293, 139] on span at bounding box center [292, 138] width 4 height 4
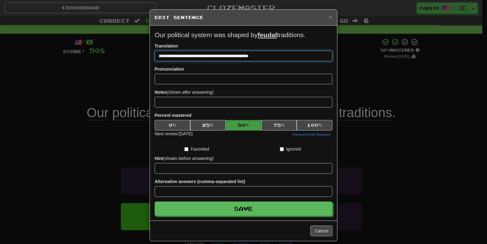
click at [221, 59] on input "**********" at bounding box center [244, 56] width 178 height 11
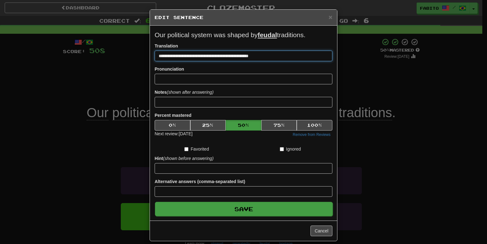
type input "**********"
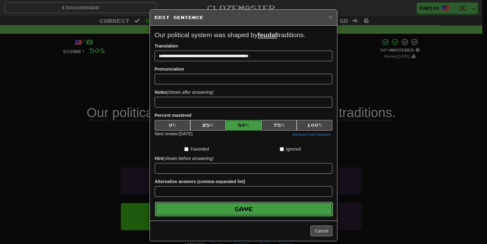
click at [270, 212] on button "Save" at bounding box center [244, 209] width 178 height 14
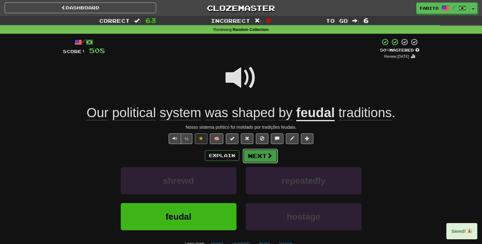
click at [263, 159] on button "Next" at bounding box center [260, 156] width 35 height 14
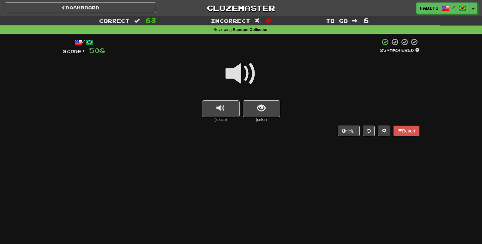
click at [259, 118] on small "(enter)" at bounding box center [262, 119] width 38 height 5
click at [259, 114] on button "show sentence" at bounding box center [262, 108] width 38 height 17
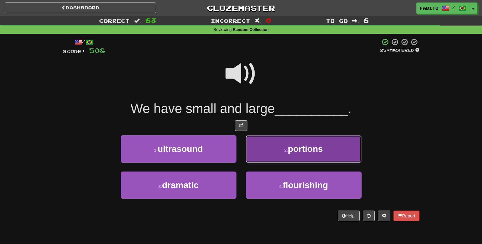
click at [277, 145] on button "2 . portions" at bounding box center [304, 149] width 116 height 27
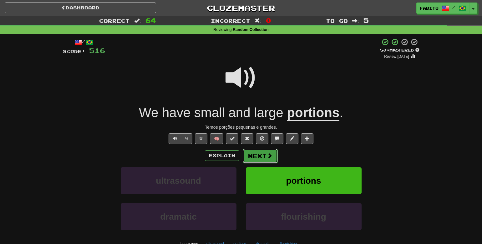
click at [274, 157] on button "Next" at bounding box center [260, 156] width 35 height 14
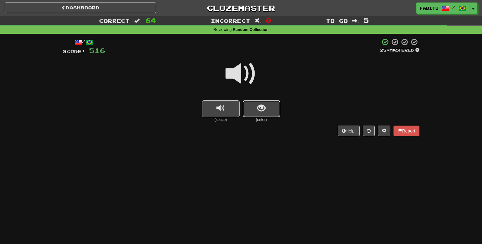
click at [260, 109] on span "show sentence" at bounding box center [261, 108] width 8 height 8
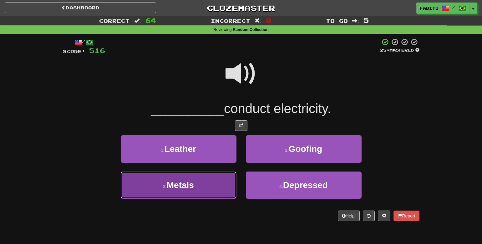
click at [197, 187] on button "3 . Metals" at bounding box center [179, 185] width 116 height 27
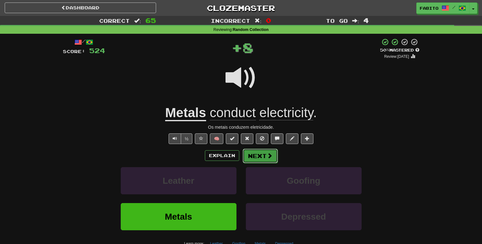
click at [252, 154] on button "Next" at bounding box center [260, 156] width 35 height 14
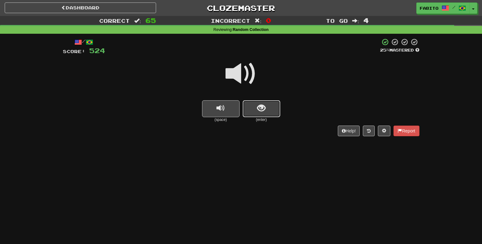
click at [264, 112] on span "show sentence" at bounding box center [261, 108] width 8 height 8
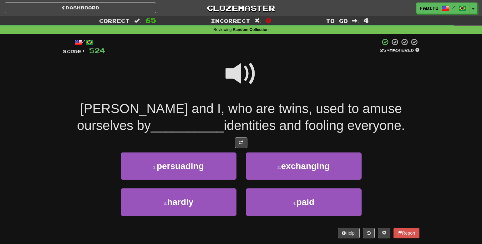
click at [239, 76] on span at bounding box center [241, 73] width 31 height 31
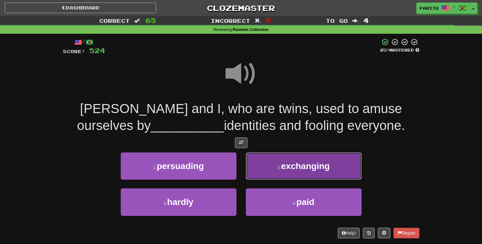
click at [268, 168] on button "2 . exchanging" at bounding box center [304, 166] width 116 height 27
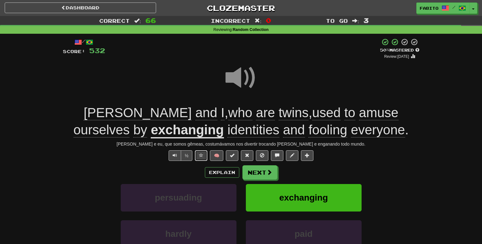
click at [200, 158] on span at bounding box center [201, 155] width 4 height 4
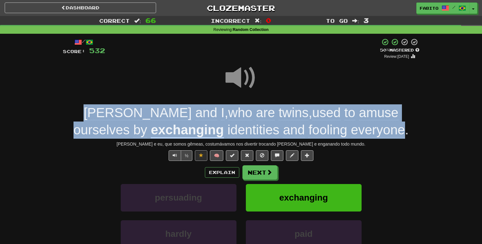
drag, startPoint x: 86, startPoint y: 114, endPoint x: 366, endPoint y: 135, distance: 280.9
click at [366, 135] on div "Mary and I , who are twins , used to amuse ourselves by exchanging identities a…" at bounding box center [241, 122] width 357 height 34
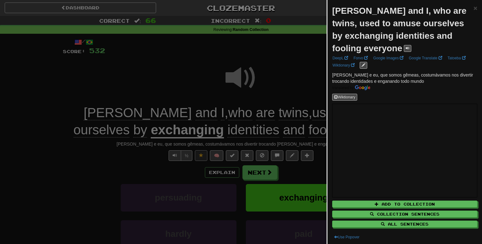
click at [299, 82] on div at bounding box center [241, 122] width 482 height 244
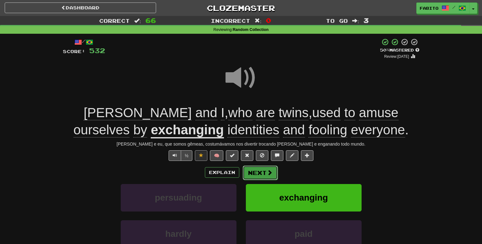
click at [272, 171] on button "Next" at bounding box center [260, 173] width 35 height 14
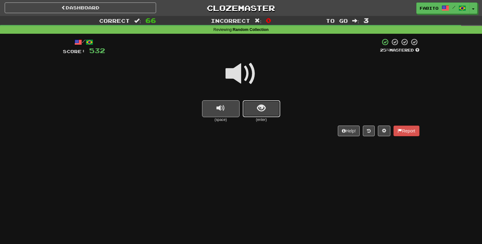
click at [276, 109] on button "show sentence" at bounding box center [262, 108] width 38 height 17
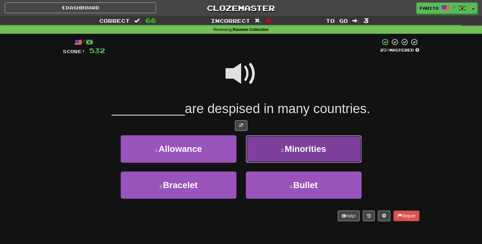
click at [268, 153] on button "2 . Minorities" at bounding box center [304, 149] width 116 height 27
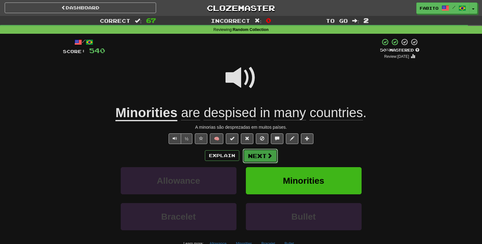
click at [269, 154] on span at bounding box center [270, 156] width 6 height 6
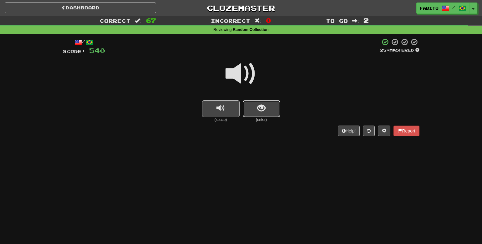
click at [266, 105] on button "show sentence" at bounding box center [262, 108] width 38 height 17
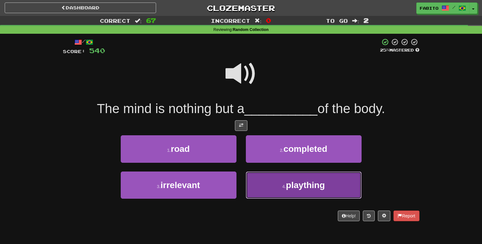
click at [270, 183] on button "4 . plaything" at bounding box center [304, 185] width 116 height 27
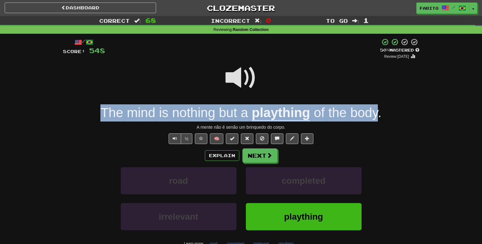
drag, startPoint x: 90, startPoint y: 115, endPoint x: 379, endPoint y: 116, distance: 288.5
click at [379, 116] on div "The mind is nothing but a plaything of the body ." at bounding box center [241, 113] width 357 height 17
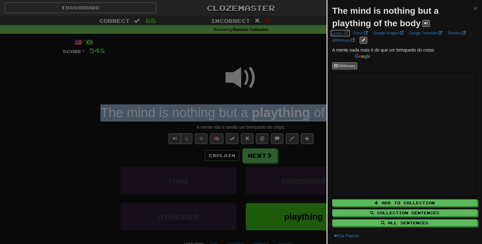
click at [334, 34] on link "DeepL" at bounding box center [340, 33] width 19 height 7
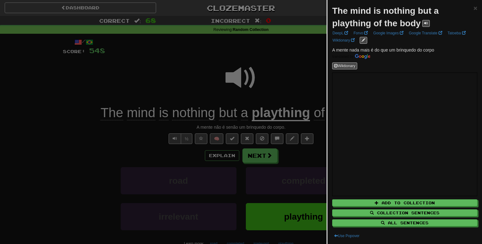
click at [286, 69] on div at bounding box center [241, 122] width 482 height 244
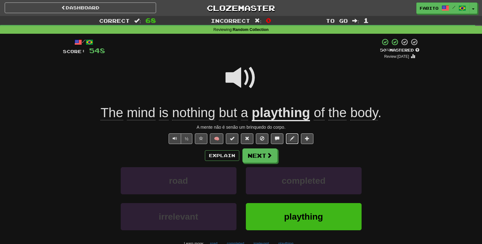
click at [291, 139] on span at bounding box center [292, 138] width 4 height 4
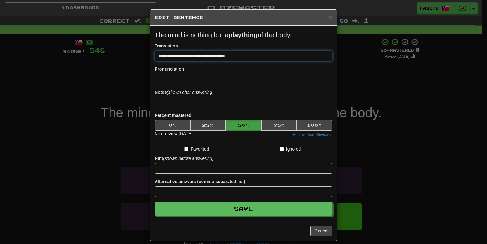
drag, startPoint x: 244, startPoint y: 57, endPoint x: 156, endPoint y: 52, distance: 88.1
click at [156, 52] on input "**********" at bounding box center [244, 56] width 178 height 11
paste input "*******"
click at [158, 54] on input "**********" at bounding box center [244, 56] width 178 height 11
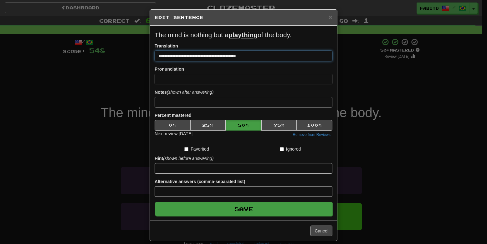
type input "**********"
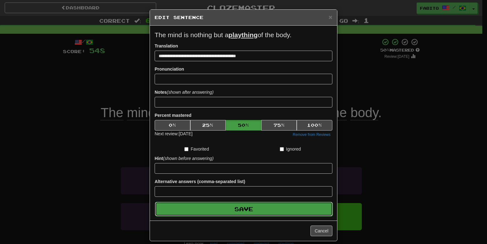
click at [259, 206] on button "Save" at bounding box center [244, 209] width 178 height 14
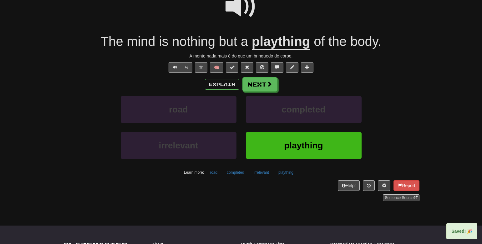
scroll to position [34, 0]
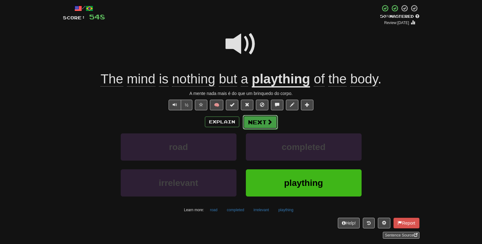
click at [259, 122] on button "Next" at bounding box center [260, 122] width 35 height 14
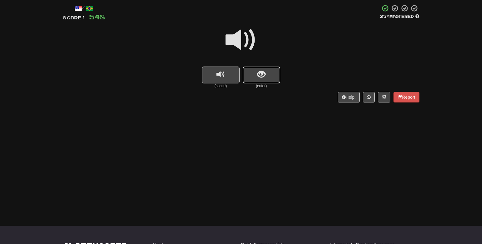
click at [268, 79] on button "show sentence" at bounding box center [262, 75] width 38 height 17
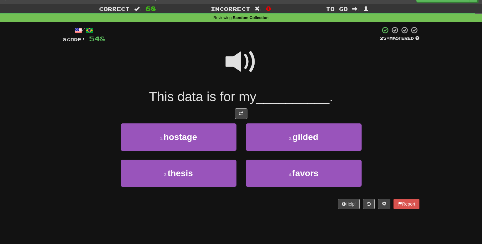
scroll to position [0, 0]
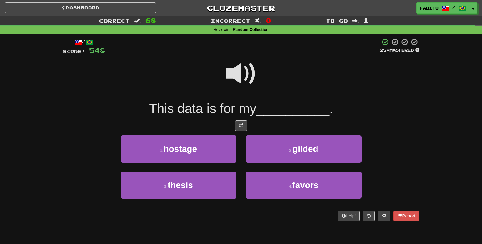
click at [236, 74] on span at bounding box center [241, 73] width 31 height 31
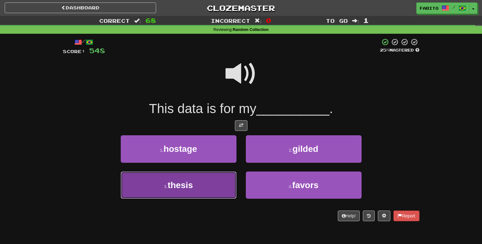
click at [209, 184] on button "3 . thesis" at bounding box center [179, 185] width 116 height 27
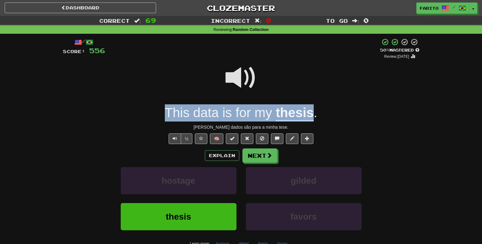
drag, startPoint x: 162, startPoint y: 114, endPoint x: 312, endPoint y: 109, distance: 150.0
click at [312, 109] on div "This data is for my thesis ." at bounding box center [241, 113] width 357 height 17
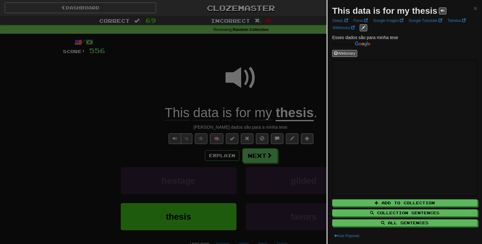
click at [282, 65] on div at bounding box center [241, 122] width 482 height 244
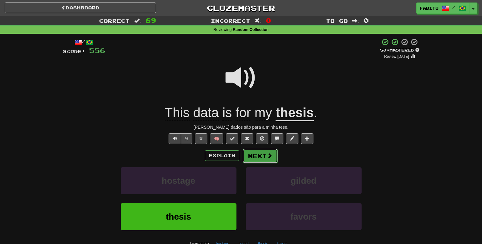
click at [261, 155] on button "Next" at bounding box center [260, 156] width 35 height 14
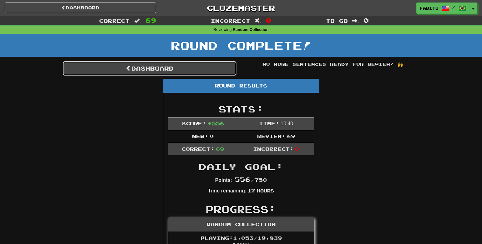
click at [221, 71] on link "Dashboard" at bounding box center [150, 68] width 174 height 14
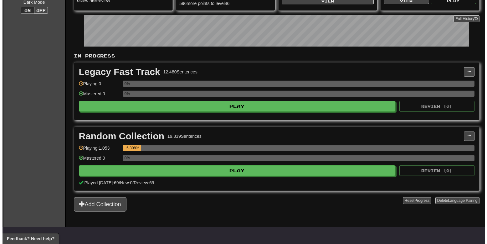
scroll to position [150, 0]
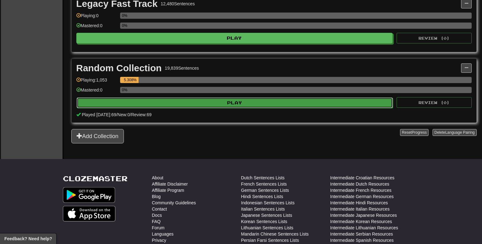
click at [257, 105] on button "Play" at bounding box center [235, 103] width 317 height 11
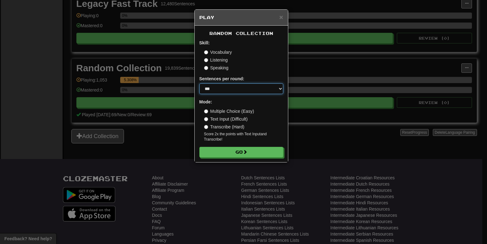
select select "**"
click at [199, 84] on select "* ** ** ** ** ** *** ********" at bounding box center [241, 89] width 84 height 11
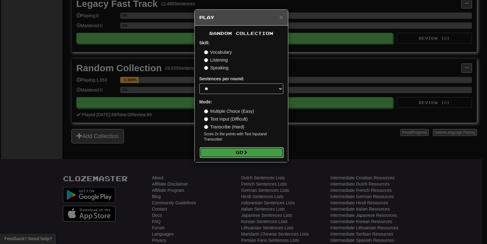
click at [233, 151] on button "Go" at bounding box center [242, 152] width 84 height 11
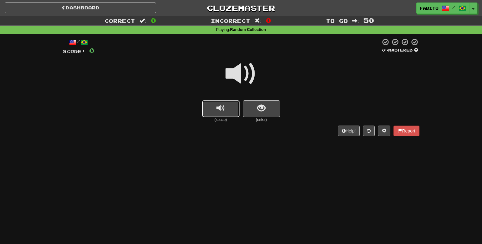
click at [224, 108] on span "replay audio" at bounding box center [221, 108] width 8 height 8
click at [254, 107] on button "show sentence" at bounding box center [262, 108] width 38 height 17
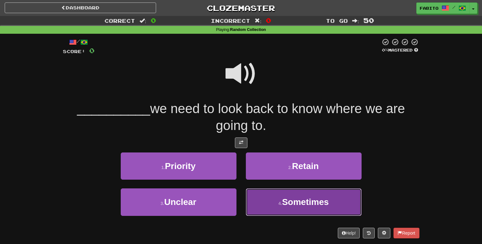
click at [274, 197] on button "4 . Sometimes" at bounding box center [304, 202] width 116 height 27
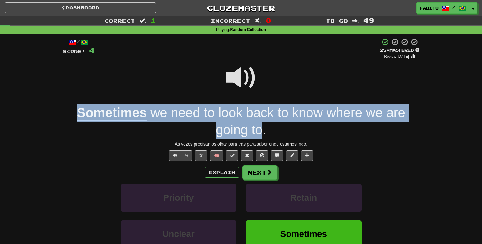
drag, startPoint x: 68, startPoint y: 114, endPoint x: 262, endPoint y: 130, distance: 194.7
click at [262, 130] on div "Sometimes we need to look back to know where we are going to ." at bounding box center [241, 122] width 357 height 34
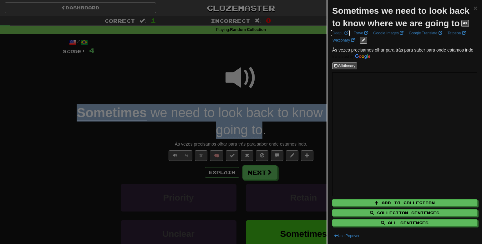
click at [345, 35] on span at bounding box center [347, 33] width 4 height 4
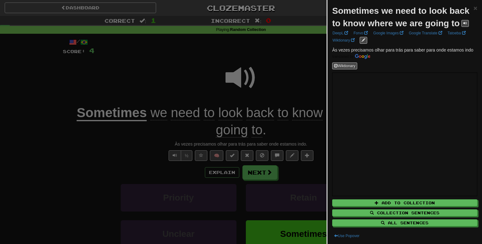
click at [274, 91] on div at bounding box center [241, 122] width 482 height 244
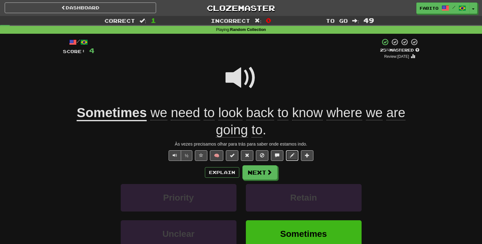
click at [290, 156] on span at bounding box center [292, 155] width 4 height 4
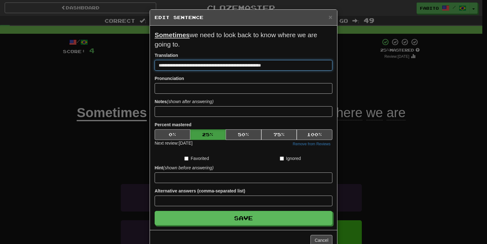
drag, startPoint x: 288, startPoint y: 65, endPoint x: 117, endPoint y: 64, distance: 170.9
click at [117, 64] on div "**********" at bounding box center [243, 122] width 487 height 244
paste input "*******"
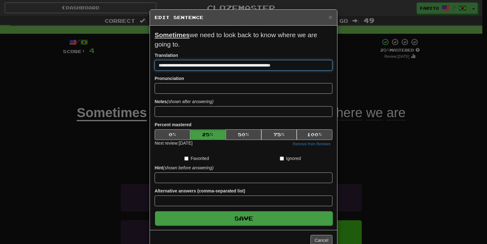
type input "**********"
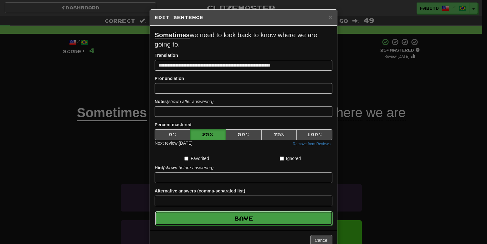
click at [256, 218] on button "Save" at bounding box center [244, 219] width 178 height 14
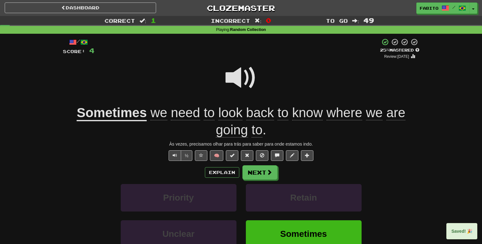
click at [241, 81] on span at bounding box center [241, 77] width 31 height 31
click at [270, 173] on span at bounding box center [270, 173] width 6 height 6
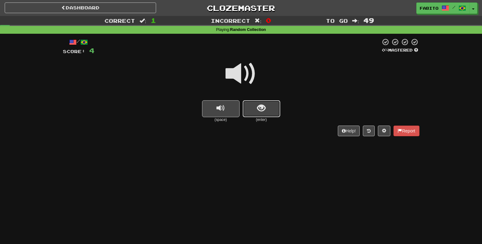
click at [263, 106] on span "show sentence" at bounding box center [261, 108] width 8 height 8
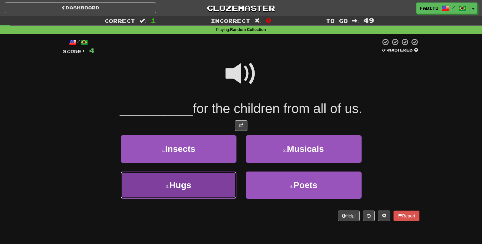
click at [202, 186] on button "3 . Hugs" at bounding box center [179, 185] width 116 height 27
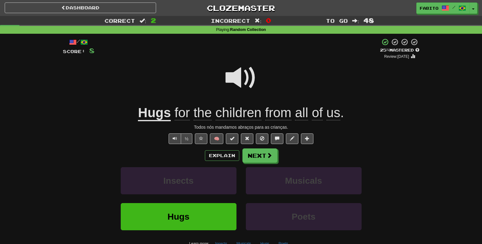
click at [164, 119] on u "Hugs" at bounding box center [154, 113] width 33 height 16
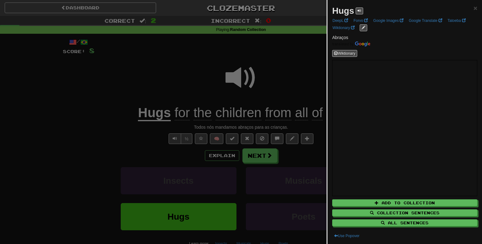
click at [302, 69] on div at bounding box center [241, 122] width 482 height 244
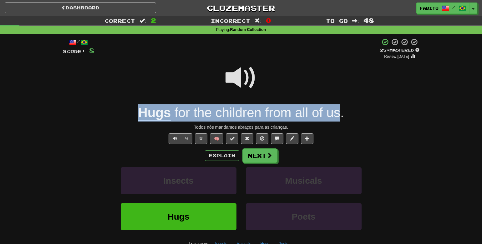
drag, startPoint x: 129, startPoint y: 114, endPoint x: 338, endPoint y: 115, distance: 209.4
click at [338, 115] on div "Hugs for the children from all of us ." at bounding box center [241, 113] width 357 height 17
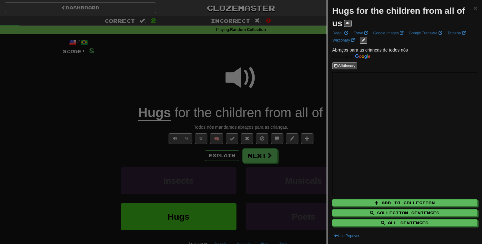
click at [303, 84] on div at bounding box center [241, 122] width 482 height 244
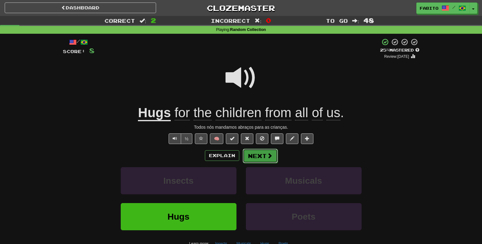
click at [266, 156] on button "Next" at bounding box center [260, 156] width 35 height 14
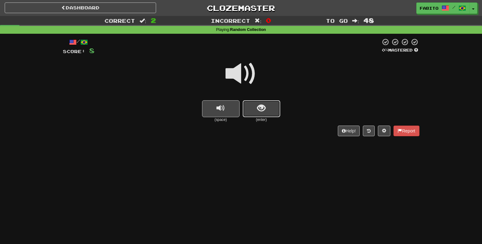
click at [262, 112] on span "show sentence" at bounding box center [261, 108] width 8 height 8
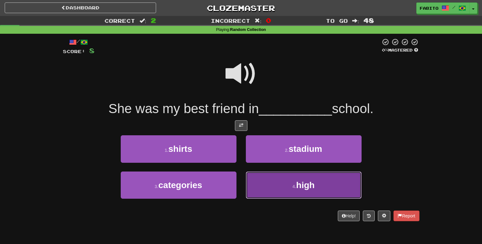
click at [269, 186] on button "4 . high" at bounding box center [304, 185] width 116 height 27
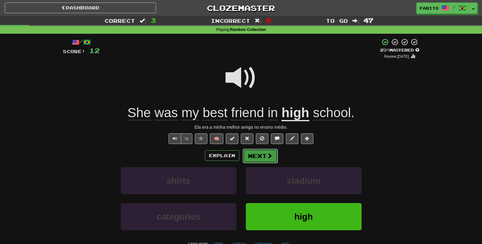
click at [259, 156] on button "Next" at bounding box center [260, 156] width 35 height 14
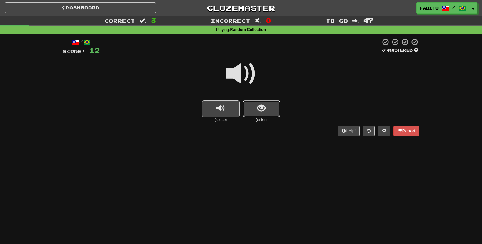
click at [254, 113] on button "show sentence" at bounding box center [262, 108] width 38 height 17
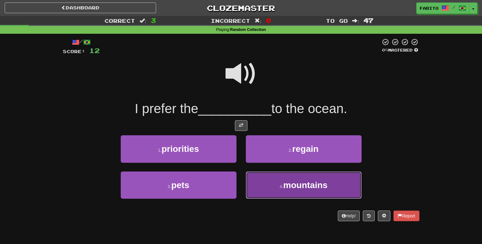
click at [263, 183] on button "4 . mountains" at bounding box center [304, 185] width 116 height 27
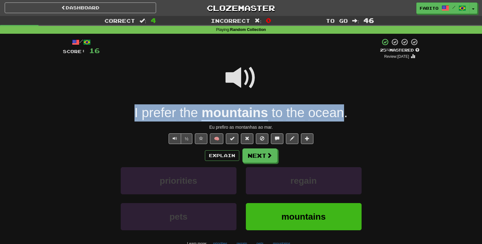
drag, startPoint x: 130, startPoint y: 114, endPoint x: 344, endPoint y: 117, distance: 214.1
click at [344, 117] on div "I prefer the mountains to the ocean ." at bounding box center [241, 113] width 357 height 17
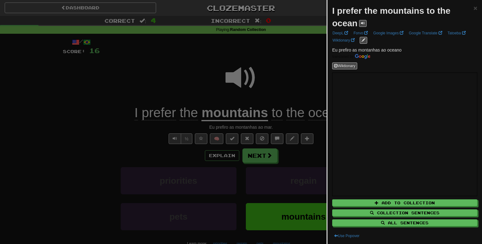
click at [294, 72] on div at bounding box center [241, 122] width 482 height 244
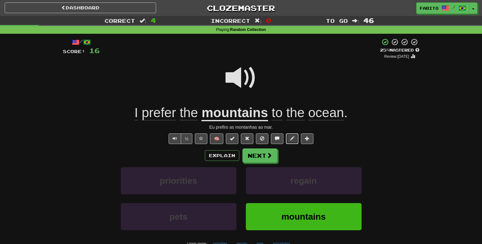
click at [294, 140] on span at bounding box center [292, 138] width 4 height 4
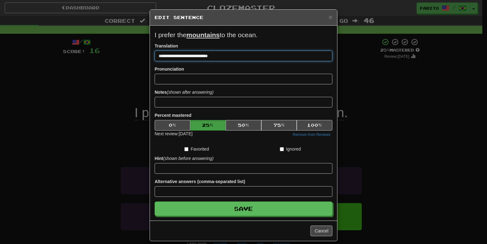
click at [219, 56] on input "**********" at bounding box center [244, 56] width 178 height 11
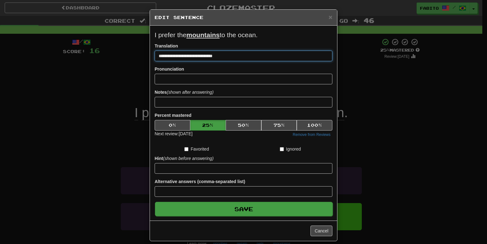
type input "**********"
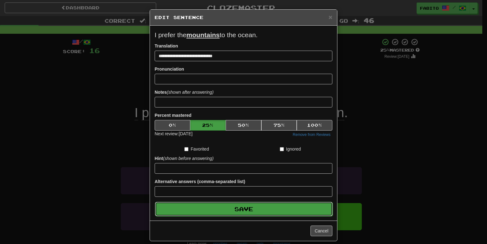
click at [280, 207] on button "Save" at bounding box center [244, 209] width 178 height 14
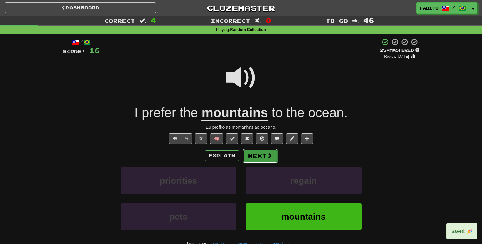
click at [266, 152] on button "Next" at bounding box center [260, 156] width 35 height 14
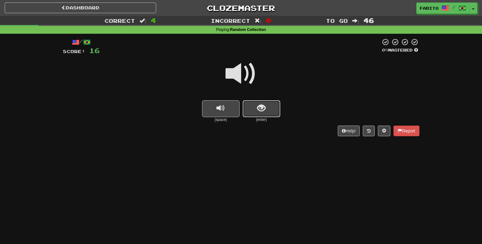
click at [259, 112] on span "show sentence" at bounding box center [261, 108] width 8 height 8
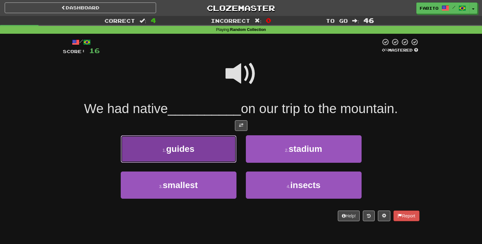
click at [202, 149] on button "1 . guides" at bounding box center [179, 149] width 116 height 27
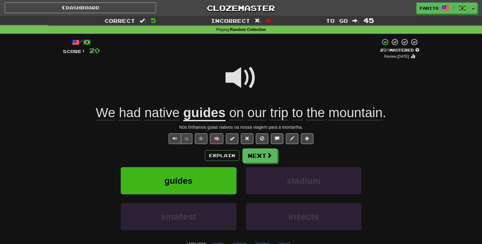
click at [242, 74] on span at bounding box center [241, 77] width 31 height 31
click at [267, 157] on span at bounding box center [270, 156] width 6 height 6
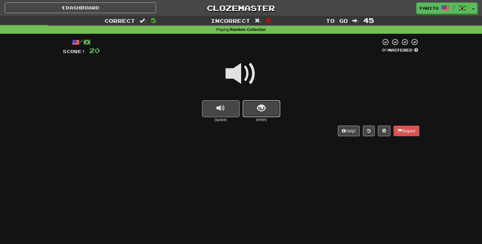
click at [265, 110] on span "show sentence" at bounding box center [261, 108] width 8 height 8
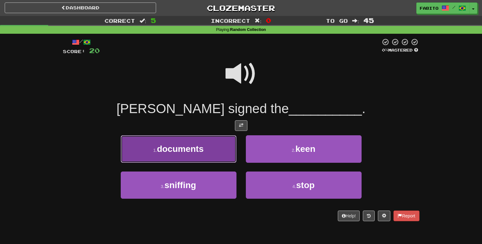
click at [221, 156] on button "1 . documents" at bounding box center [179, 149] width 116 height 27
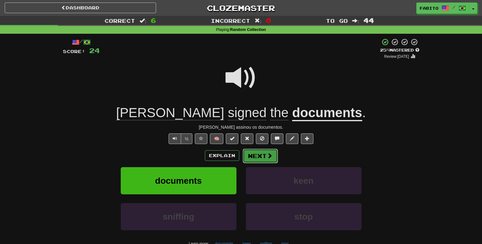
click at [268, 155] on span at bounding box center [270, 156] width 6 height 6
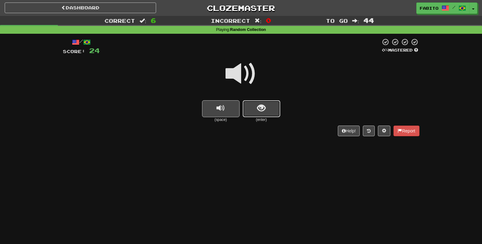
click at [267, 110] on button "show sentence" at bounding box center [262, 108] width 38 height 17
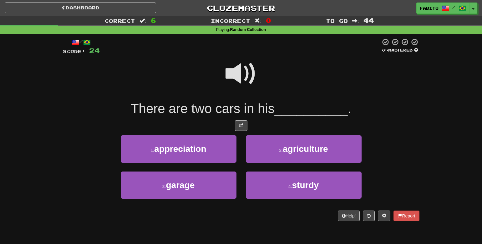
click at [246, 79] on span at bounding box center [241, 73] width 31 height 31
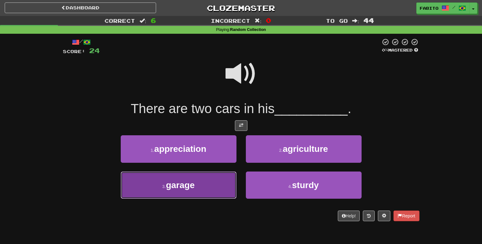
click at [203, 187] on button "3 . garage" at bounding box center [179, 185] width 116 height 27
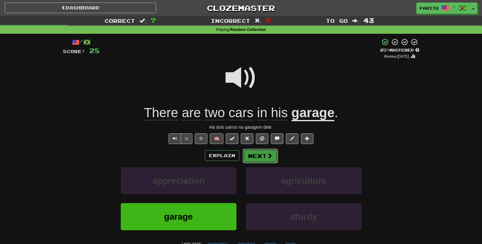
click at [266, 155] on button "Next" at bounding box center [260, 156] width 35 height 14
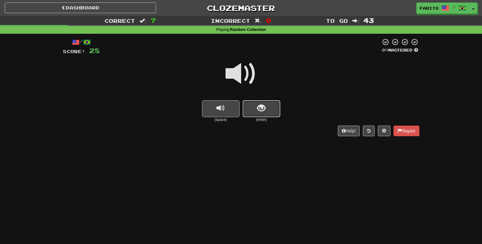
click at [267, 104] on button "show sentence" at bounding box center [262, 108] width 38 height 17
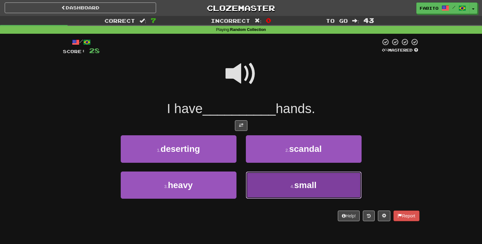
click at [270, 189] on button "4 . small" at bounding box center [304, 185] width 116 height 27
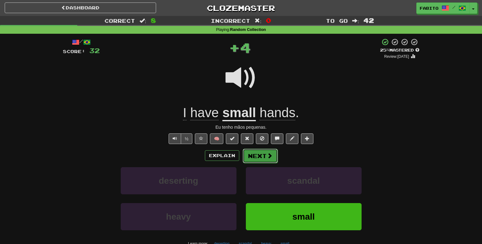
click at [266, 153] on button "Next" at bounding box center [260, 156] width 35 height 14
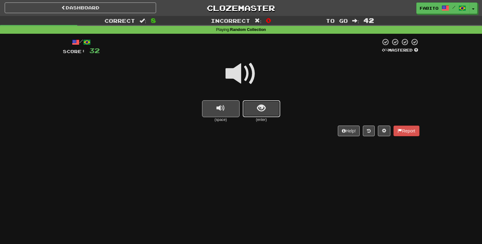
click at [261, 108] on span "show sentence" at bounding box center [261, 108] width 8 height 8
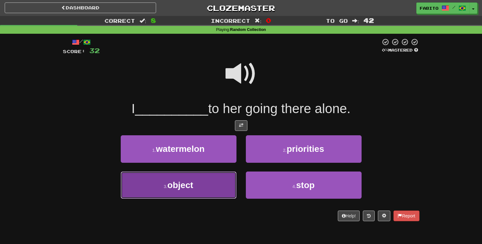
click at [214, 197] on button "3 . object" at bounding box center [179, 185] width 116 height 27
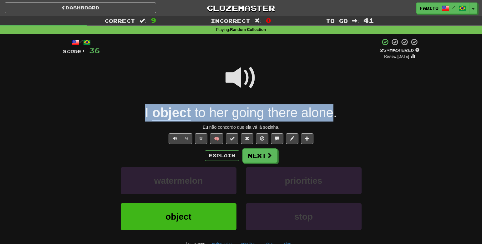
drag, startPoint x: 136, startPoint y: 112, endPoint x: 332, endPoint y: 109, distance: 196.2
click at [332, 109] on div "I object to her going there alone ." at bounding box center [241, 113] width 357 height 17
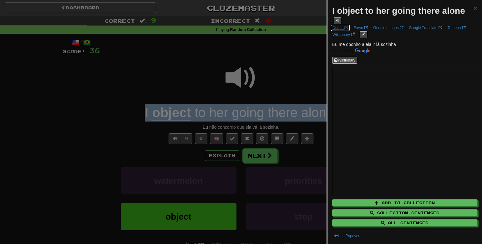
click at [345, 27] on span at bounding box center [347, 28] width 4 height 4
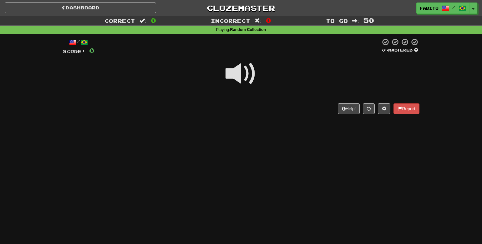
click at [248, 77] on span at bounding box center [241, 73] width 31 height 31
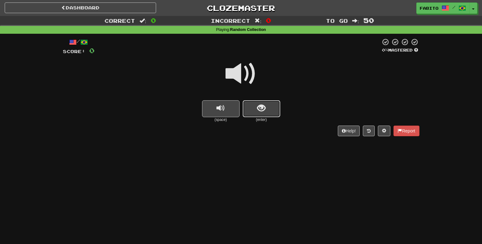
click at [275, 109] on button "show sentence" at bounding box center [262, 108] width 38 height 17
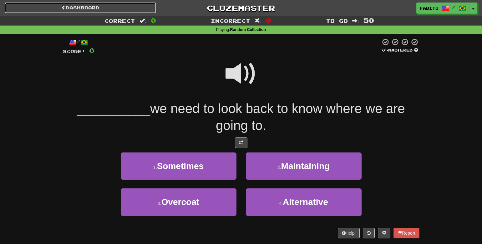
click at [105, 7] on link "Dashboard" at bounding box center [80, 8] width 151 height 11
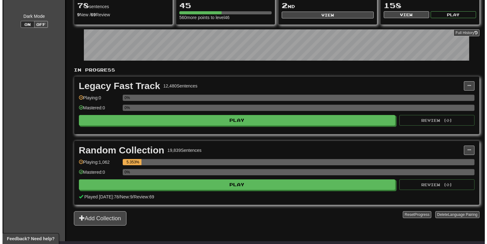
scroll to position [75, 0]
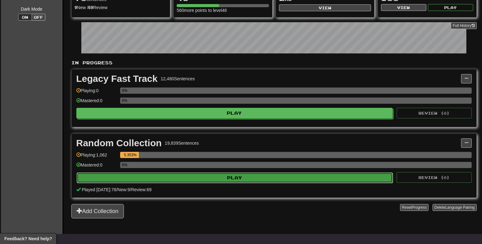
click at [244, 177] on button "Play" at bounding box center [235, 178] width 317 height 11
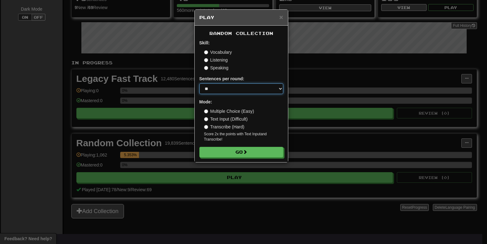
select select "**"
click at [199, 84] on select "* ** ** ** ** ** *** ********" at bounding box center [241, 89] width 84 height 11
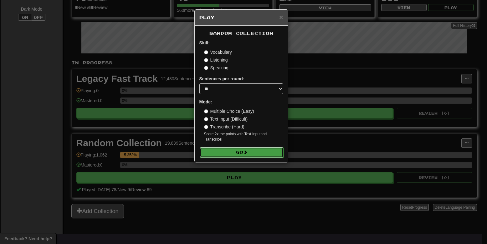
click at [232, 151] on button "Go" at bounding box center [242, 152] width 84 height 11
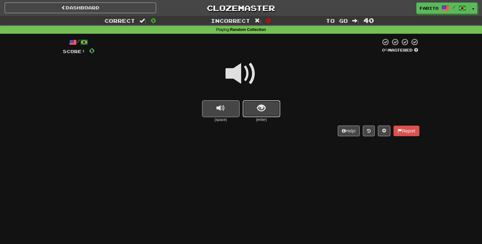
click at [256, 108] on button "show sentence" at bounding box center [262, 108] width 38 height 17
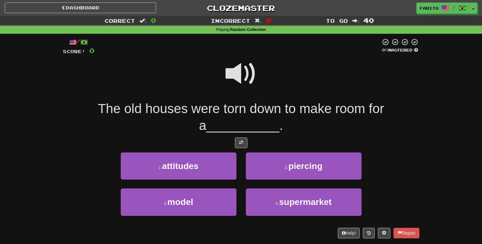
click at [250, 75] on span at bounding box center [241, 73] width 31 height 31
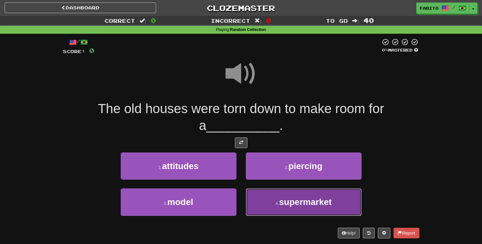
click at [269, 195] on button "4 . supermarket" at bounding box center [304, 202] width 116 height 27
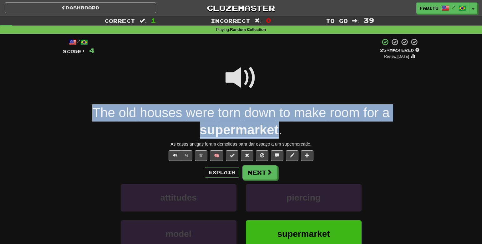
drag, startPoint x: 99, startPoint y: 110, endPoint x: 277, endPoint y: 129, distance: 178.5
click at [277, 129] on div "The old houses were torn down to make room for a supermarket ." at bounding box center [241, 122] width 357 height 34
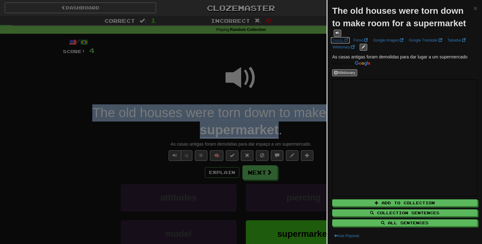
click at [341, 39] on link "DeepL" at bounding box center [340, 40] width 19 height 7
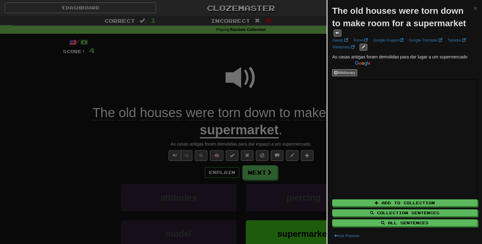
click at [282, 51] on div at bounding box center [241, 122] width 482 height 244
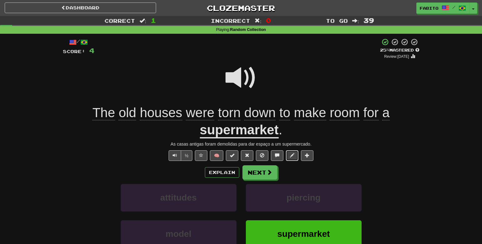
click at [294, 158] on button at bounding box center [292, 156] width 13 height 11
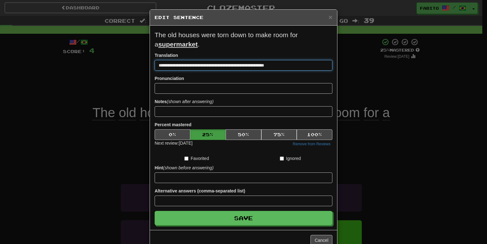
drag, startPoint x: 296, startPoint y: 66, endPoint x: 153, endPoint y: 63, distance: 142.7
click at [155, 64] on input "**********" at bounding box center [244, 65] width 178 height 11
paste input
click at [159, 68] on input "**********" at bounding box center [244, 65] width 178 height 11
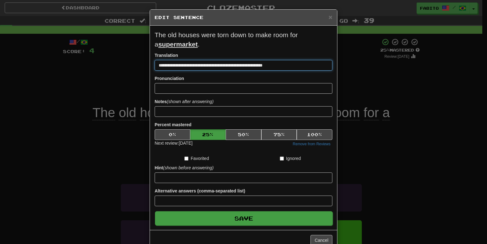
type input "**********"
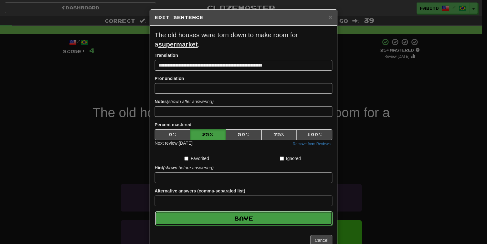
click at [267, 225] on button "Save" at bounding box center [244, 219] width 178 height 14
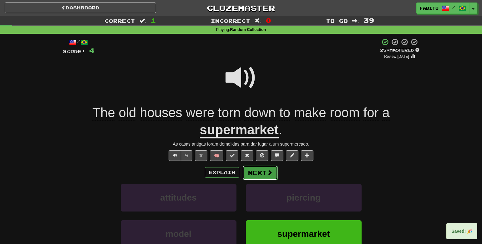
click at [269, 173] on span at bounding box center [270, 173] width 6 height 6
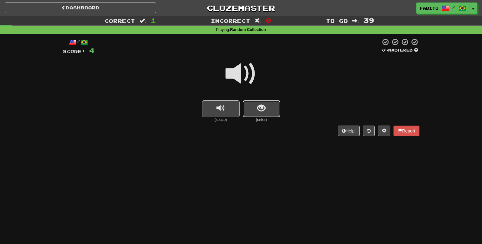
click at [277, 110] on button "show sentence" at bounding box center [262, 108] width 38 height 17
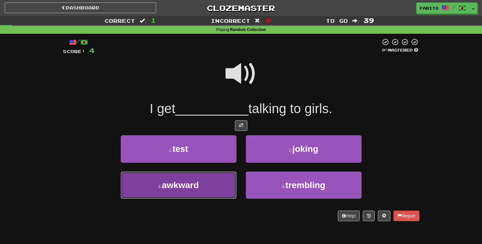
click at [209, 180] on button "3 . awkward" at bounding box center [179, 185] width 116 height 27
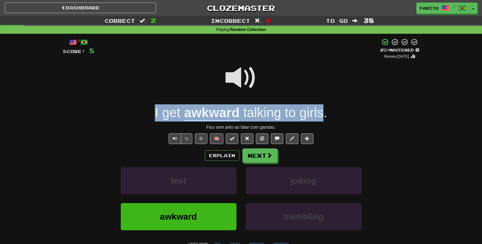
drag, startPoint x: 142, startPoint y: 114, endPoint x: 322, endPoint y: 115, distance: 180.3
click at [322, 115] on div "I get awkward talking to girls ." at bounding box center [241, 113] width 357 height 17
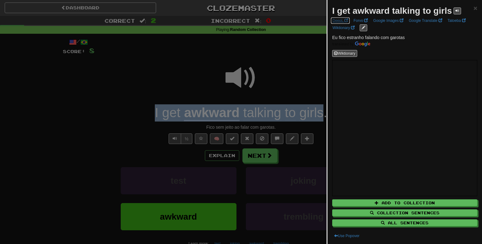
click at [340, 21] on link "DeepL" at bounding box center [340, 20] width 19 height 7
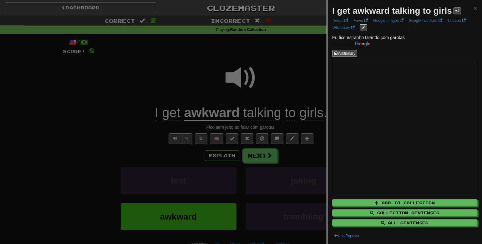
click at [293, 59] on div at bounding box center [241, 122] width 482 height 244
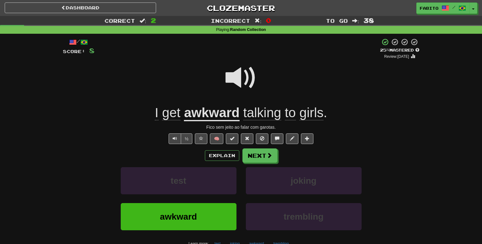
click at [216, 113] on u "awkward" at bounding box center [211, 113] width 55 height 16
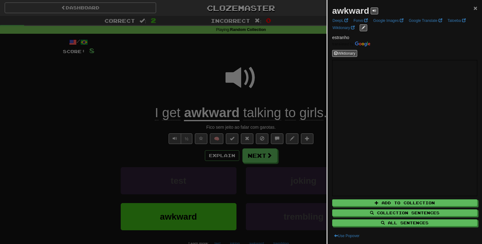
click at [474, 8] on span "×" at bounding box center [476, 7] width 4 height 7
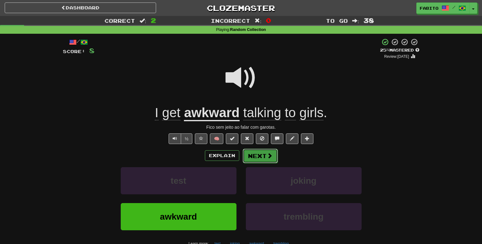
click at [264, 156] on button "Next" at bounding box center [260, 156] width 35 height 14
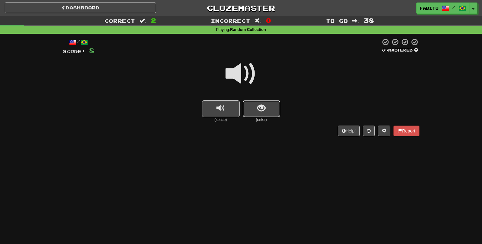
click at [268, 107] on button "show sentence" at bounding box center [262, 108] width 38 height 17
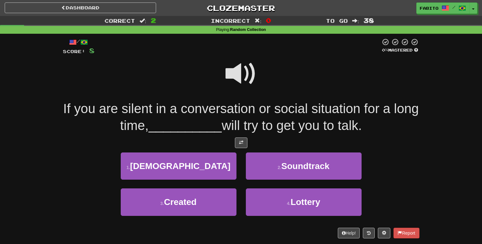
click at [243, 82] on span at bounding box center [241, 73] width 31 height 31
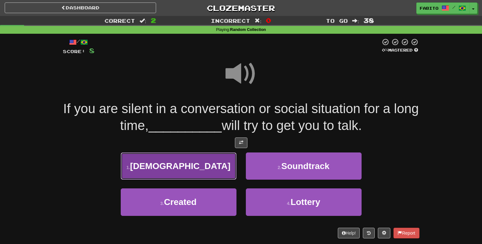
click at [198, 164] on span "Americans" at bounding box center [180, 166] width 100 height 10
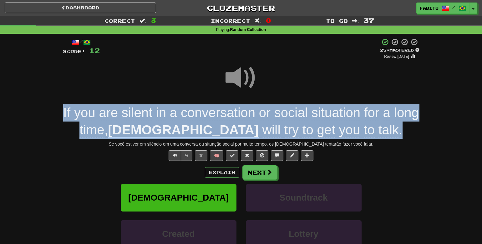
drag, startPoint x: 366, startPoint y: 130, endPoint x: 64, endPoint y: 117, distance: 302.6
click at [64, 117] on div "If you are silent in a conversation or social situation for a long time , Ameri…" at bounding box center [241, 122] width 357 height 34
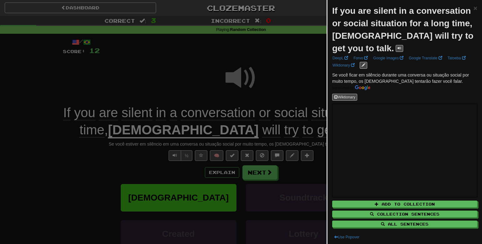
click at [130, 68] on div at bounding box center [241, 122] width 482 height 244
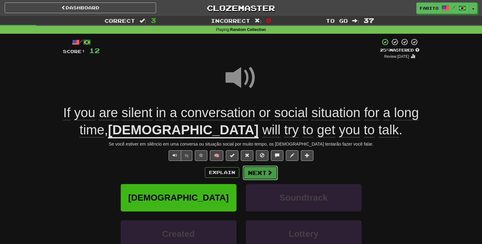
click at [260, 176] on button "Next" at bounding box center [260, 173] width 35 height 14
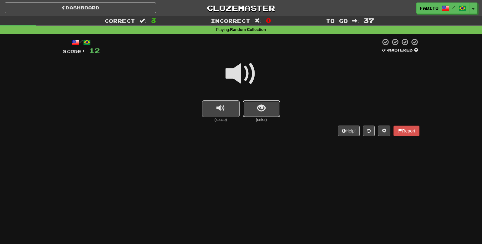
click at [261, 111] on span "show sentence" at bounding box center [261, 108] width 8 height 8
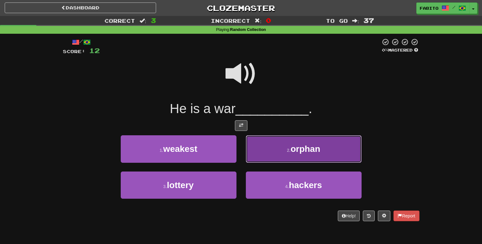
click at [263, 155] on button "2 . orphan" at bounding box center [304, 149] width 116 height 27
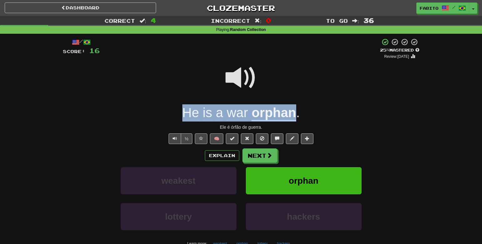
drag, startPoint x: 178, startPoint y: 114, endPoint x: 295, endPoint y: 116, distance: 116.7
click at [295, 116] on div "He is a war orphan ." at bounding box center [241, 113] width 357 height 17
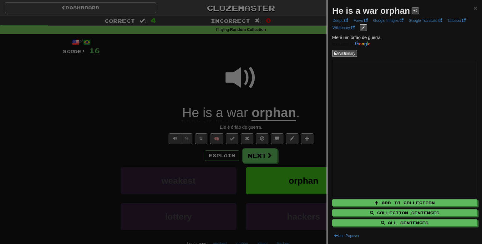
click at [306, 90] on div at bounding box center [241, 122] width 482 height 244
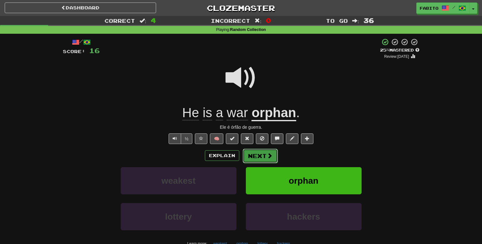
click at [263, 158] on button "Next" at bounding box center [260, 156] width 35 height 14
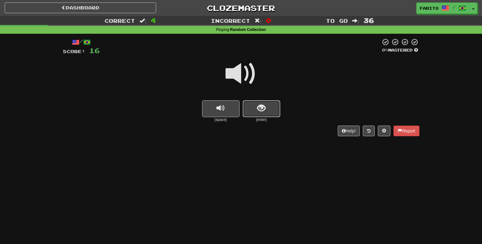
click at [269, 109] on button "show sentence" at bounding box center [262, 108] width 38 height 17
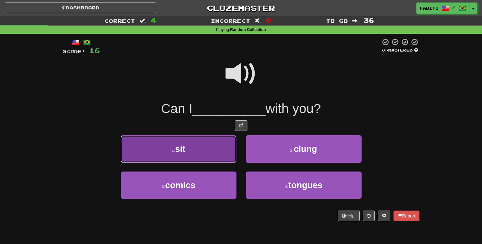
click at [222, 155] on button "1 . sit" at bounding box center [179, 149] width 116 height 27
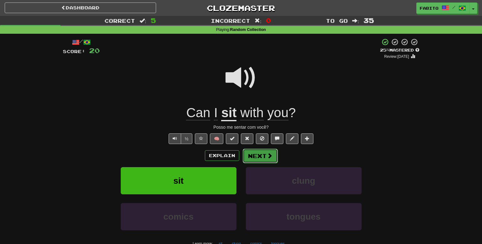
click at [252, 156] on button "Next" at bounding box center [260, 156] width 35 height 14
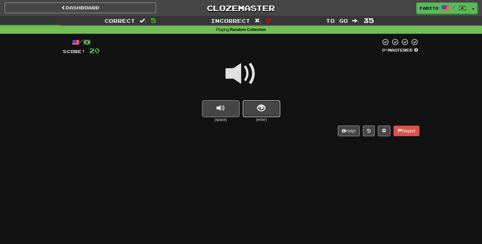
click at [254, 106] on button "show sentence" at bounding box center [262, 108] width 38 height 17
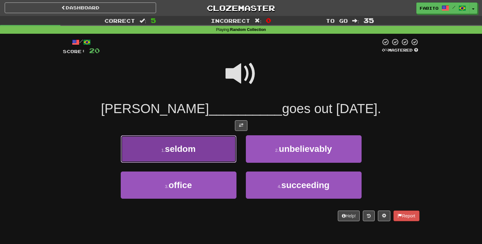
click at [205, 149] on button "1 . seldom" at bounding box center [179, 149] width 116 height 27
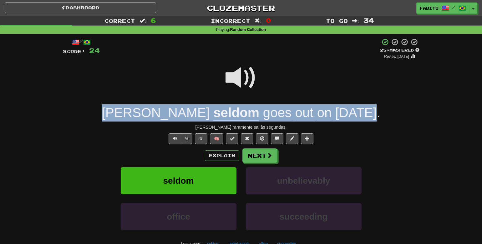
drag, startPoint x: 137, startPoint y: 115, endPoint x: 336, endPoint y: 116, distance: 199.3
click at [336, 116] on div "Tom seldom goes out on Monday ." at bounding box center [241, 113] width 357 height 17
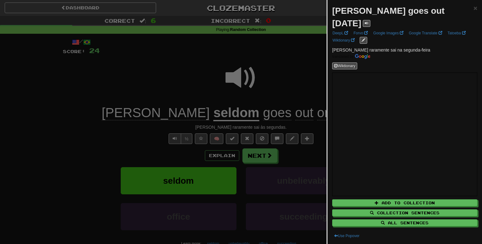
click at [294, 85] on div at bounding box center [241, 122] width 482 height 244
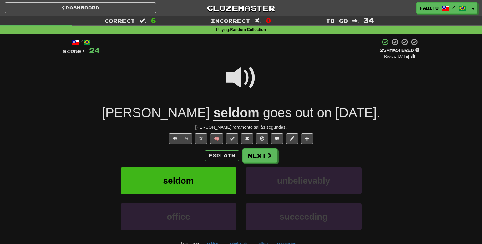
click at [213, 115] on u "seldom" at bounding box center [236, 113] width 46 height 16
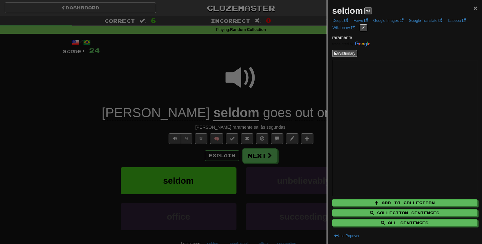
click at [474, 9] on span "×" at bounding box center [476, 7] width 4 height 7
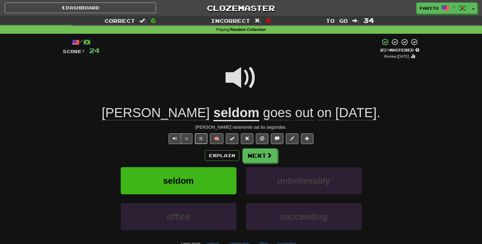
click at [201, 140] on span at bounding box center [201, 138] width 4 height 4
click at [249, 84] on span at bounding box center [241, 77] width 31 height 31
click at [265, 160] on button "Next" at bounding box center [260, 156] width 35 height 14
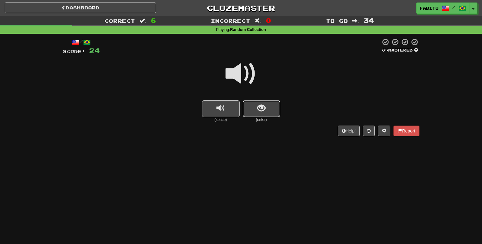
click at [254, 108] on button "show sentence" at bounding box center [262, 108] width 38 height 17
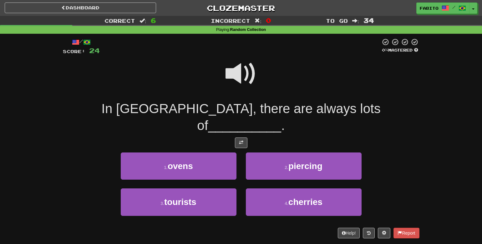
click at [243, 65] on span at bounding box center [241, 73] width 31 height 31
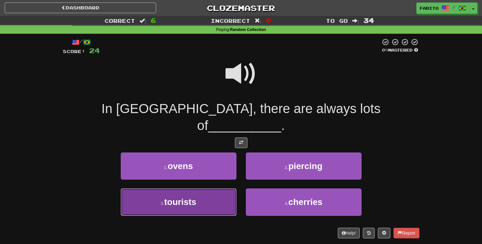
click at [223, 189] on button "3 . tourists" at bounding box center [179, 202] width 116 height 27
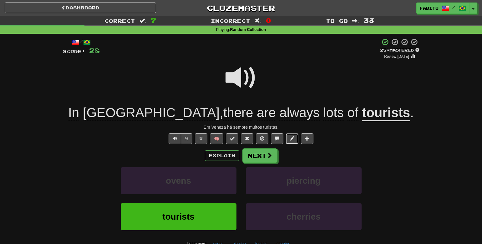
click at [292, 142] on button at bounding box center [292, 139] width 13 height 11
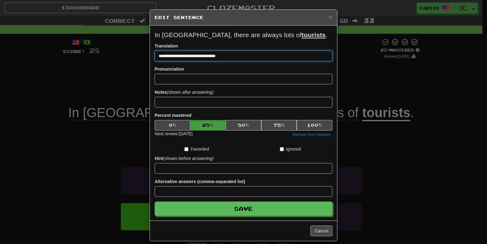
click at [185, 59] on input "**********" at bounding box center [244, 56] width 178 height 11
click at [185, 58] on input "**********" at bounding box center [244, 56] width 178 height 11
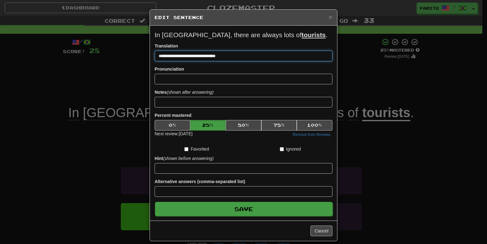
type input "**********"
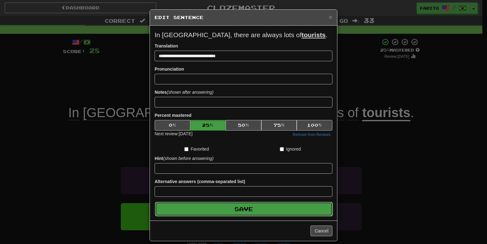
click at [239, 212] on button "Save" at bounding box center [244, 209] width 178 height 14
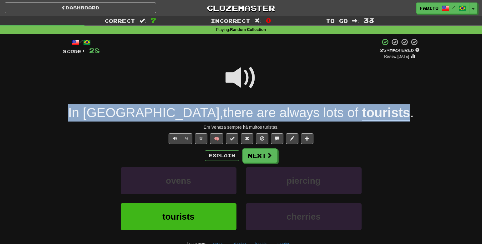
drag, startPoint x: 114, startPoint y: 113, endPoint x: 362, endPoint y: 108, distance: 248.5
click at [362, 108] on div "In Venice , there are always lots of tourists ." at bounding box center [241, 113] width 357 height 17
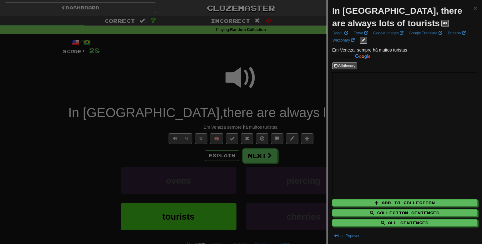
click at [275, 158] on div at bounding box center [241, 122] width 482 height 244
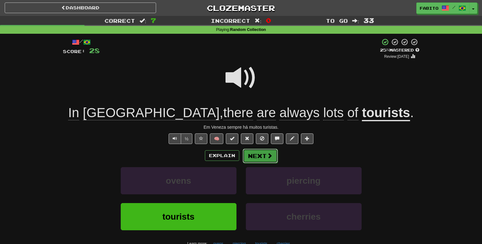
click at [263, 156] on button "Next" at bounding box center [260, 156] width 35 height 14
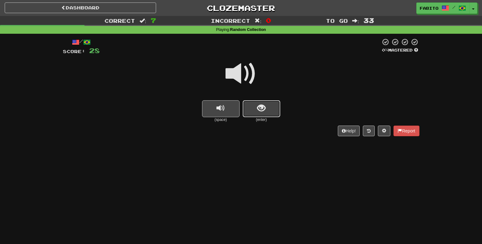
click at [260, 106] on span "show sentence" at bounding box center [261, 108] width 8 height 8
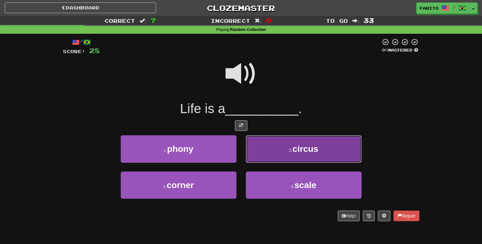
click at [256, 139] on button "2 . circus" at bounding box center [304, 149] width 116 height 27
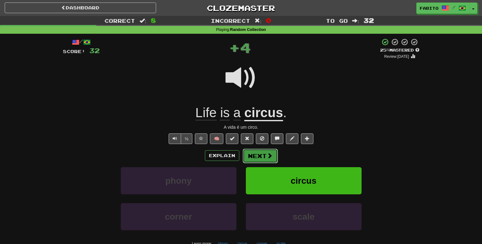
click at [261, 154] on button "Next" at bounding box center [260, 156] width 35 height 14
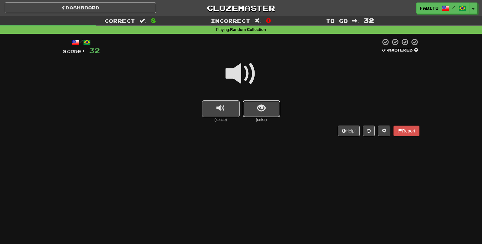
click at [252, 110] on button "show sentence" at bounding box center [262, 108] width 38 height 17
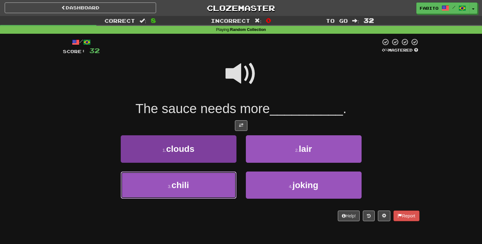
click at [223, 189] on button "3 . chili" at bounding box center [179, 185] width 116 height 27
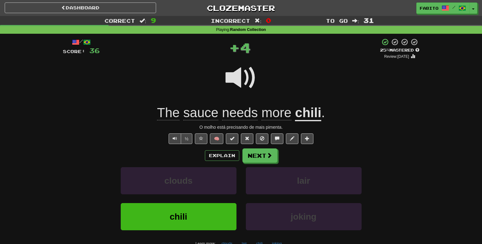
click at [309, 113] on u "chili" at bounding box center [308, 113] width 26 height 16
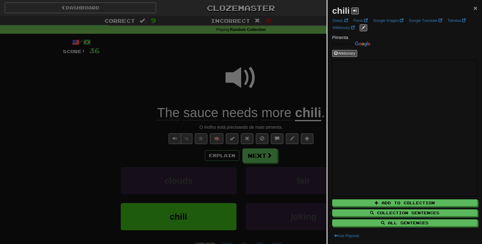
click at [474, 8] on span "×" at bounding box center [476, 7] width 4 height 7
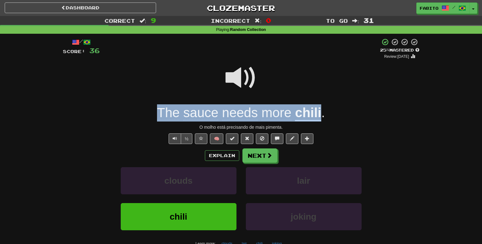
drag, startPoint x: 154, startPoint y: 117, endPoint x: 320, endPoint y: 118, distance: 166.8
click at [320, 118] on div "The sauce needs more chili ." at bounding box center [241, 113] width 357 height 17
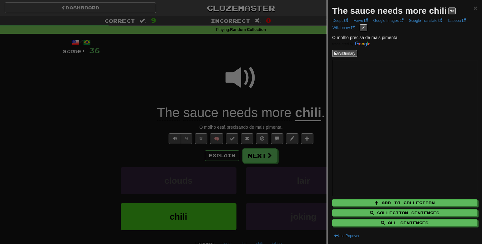
click at [109, 114] on div at bounding box center [241, 122] width 482 height 244
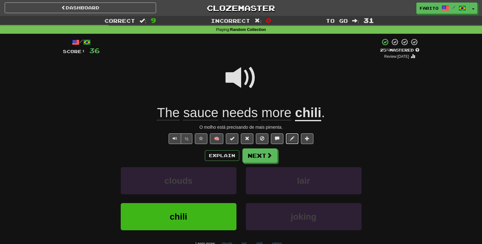
click at [292, 140] on span at bounding box center [292, 138] width 4 height 4
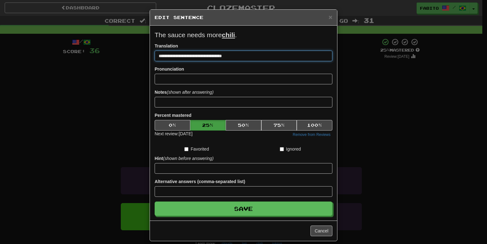
click at [205, 57] on input "**********" at bounding box center [244, 56] width 178 height 11
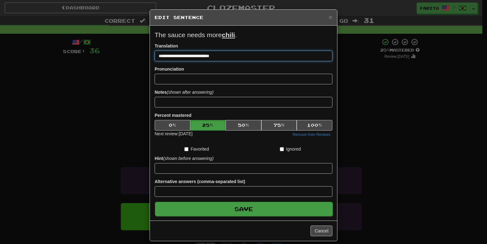
type input "**********"
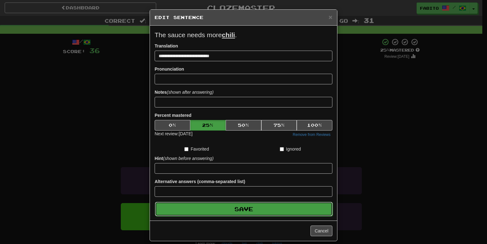
click at [228, 207] on button "Save" at bounding box center [244, 209] width 178 height 14
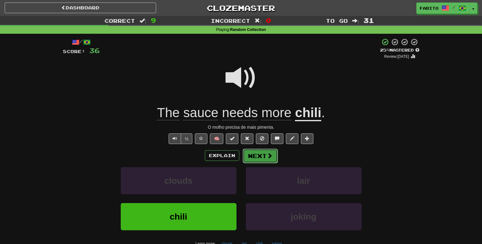
click at [265, 157] on button "Next" at bounding box center [260, 156] width 35 height 14
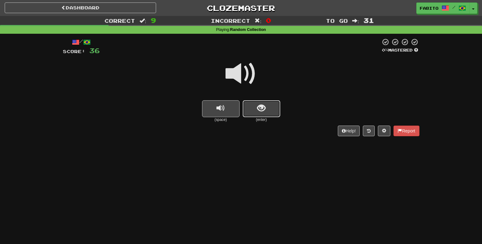
click at [263, 115] on button "show sentence" at bounding box center [262, 108] width 38 height 17
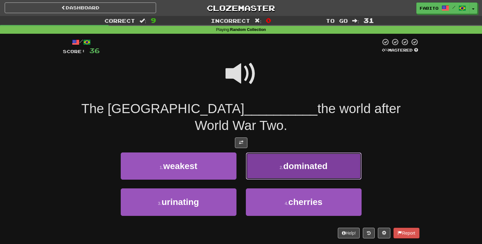
click at [277, 162] on button "2 . dominated" at bounding box center [304, 166] width 116 height 27
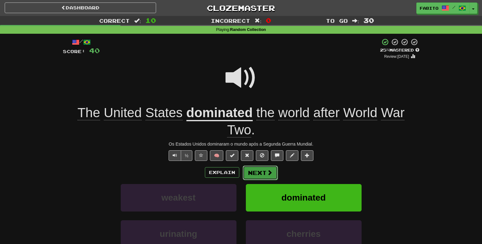
click at [261, 175] on button "Next" at bounding box center [260, 173] width 35 height 14
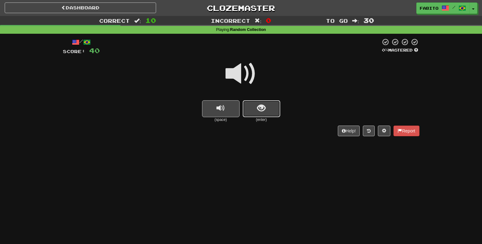
click at [252, 109] on button "show sentence" at bounding box center [262, 108] width 38 height 17
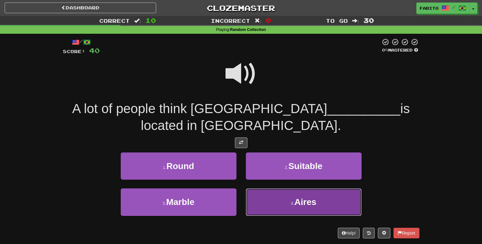
click at [271, 191] on button "4 . Aires" at bounding box center [304, 202] width 116 height 27
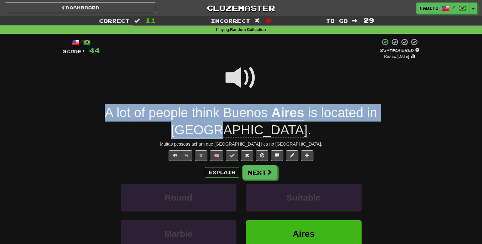
drag, startPoint x: 83, startPoint y: 114, endPoint x: 393, endPoint y: 117, distance: 310.1
click at [393, 117] on div "A lot of people think Buenos Aires is located in Brazil ." at bounding box center [241, 122] width 357 height 34
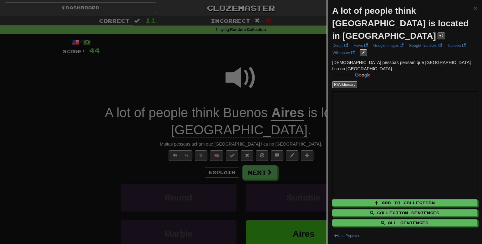
click at [277, 70] on div at bounding box center [241, 122] width 482 height 244
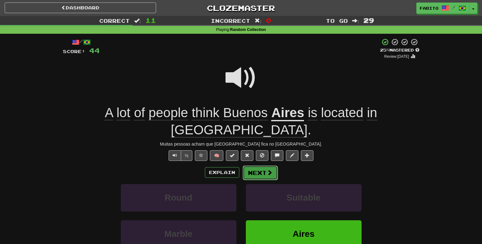
click at [257, 166] on button "Next" at bounding box center [260, 173] width 35 height 14
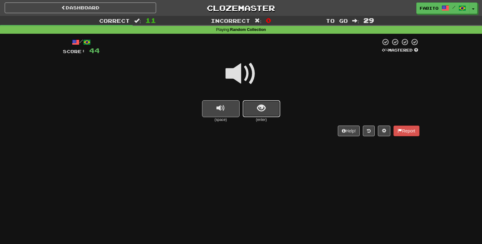
click at [256, 113] on button "show sentence" at bounding box center [262, 108] width 38 height 17
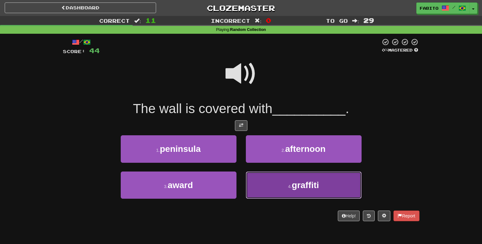
click at [285, 188] on button "4 . graffiti" at bounding box center [304, 185] width 116 height 27
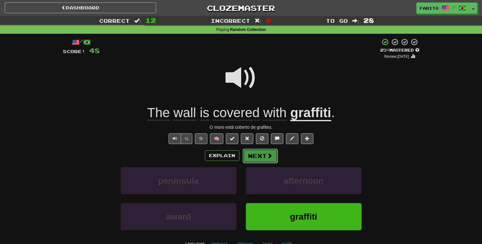
click at [265, 155] on button "Next" at bounding box center [260, 156] width 35 height 14
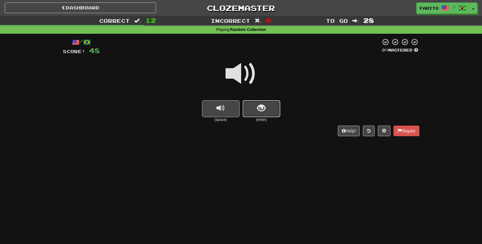
click at [256, 110] on button "show sentence" at bounding box center [262, 108] width 38 height 17
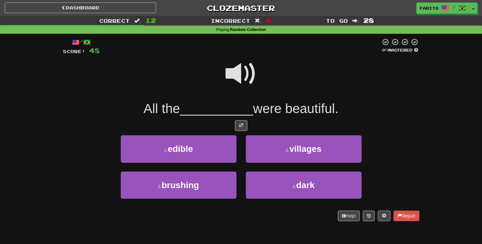
click at [250, 79] on span at bounding box center [241, 73] width 31 height 31
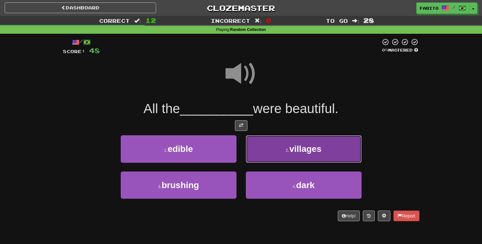
click at [288, 148] on small "2 ." at bounding box center [288, 150] width 4 height 5
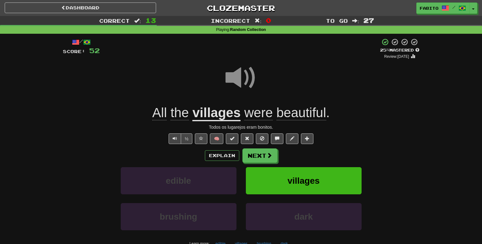
click at [224, 117] on u "villages" at bounding box center [216, 113] width 48 height 16
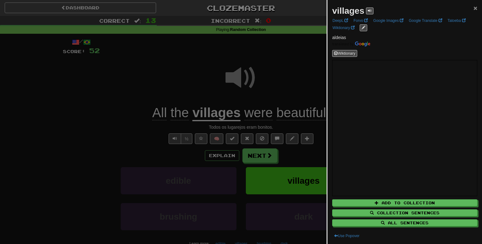
click at [474, 9] on span "×" at bounding box center [476, 7] width 4 height 7
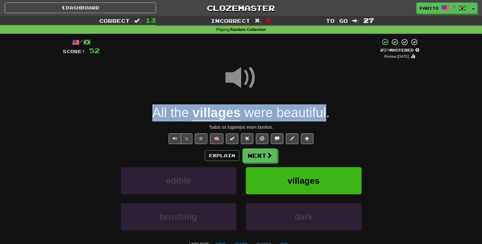
drag, startPoint x: 137, startPoint y: 111, endPoint x: 326, endPoint y: 115, distance: 189.1
click at [326, 115] on div "All the villages were beautiful ." at bounding box center [241, 113] width 357 height 17
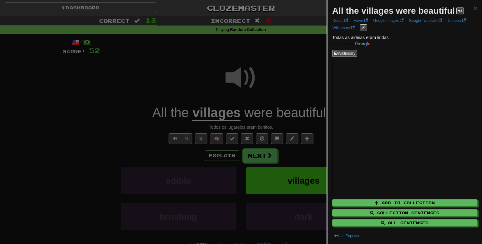
click at [310, 83] on div at bounding box center [241, 122] width 482 height 244
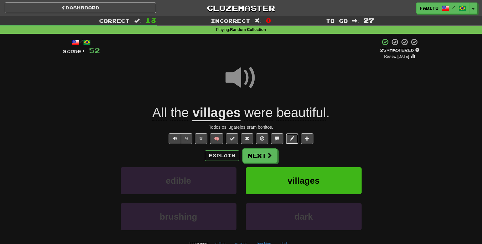
click at [294, 141] on span at bounding box center [292, 138] width 4 height 4
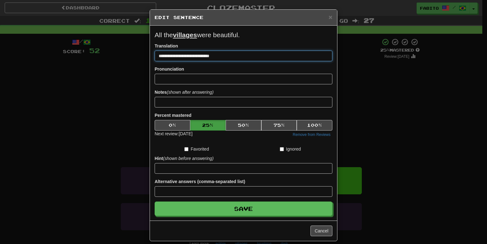
click at [193, 57] on input "**********" at bounding box center [244, 56] width 178 height 11
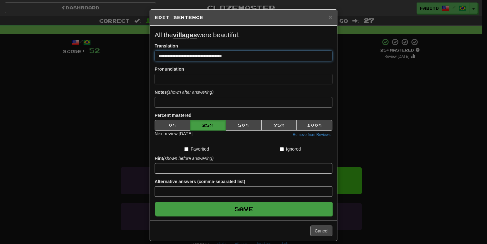
type input "**********"
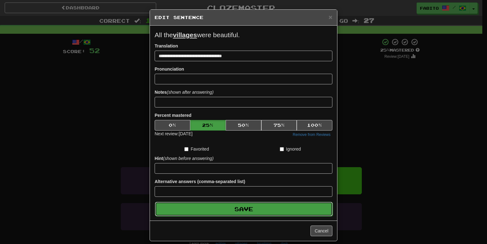
click at [304, 210] on button "Save" at bounding box center [244, 209] width 178 height 14
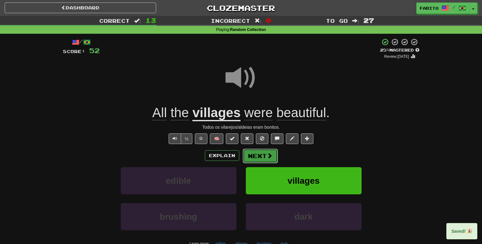
click at [266, 161] on button "Next" at bounding box center [260, 156] width 35 height 14
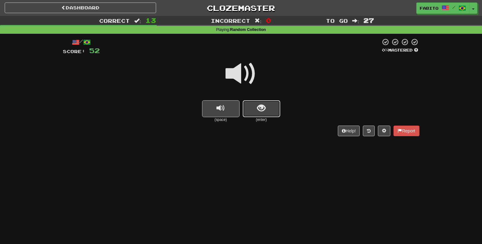
click at [260, 111] on span "show sentence" at bounding box center [261, 108] width 8 height 8
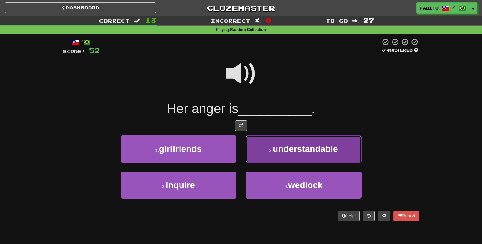
click at [278, 147] on span "understandable" at bounding box center [305, 149] width 65 height 10
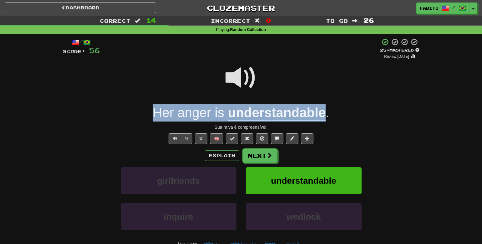
drag, startPoint x: 151, startPoint y: 118, endPoint x: 324, endPoint y: 121, distance: 172.8
click at [324, 121] on div "Her anger is understandable ." at bounding box center [241, 113] width 357 height 17
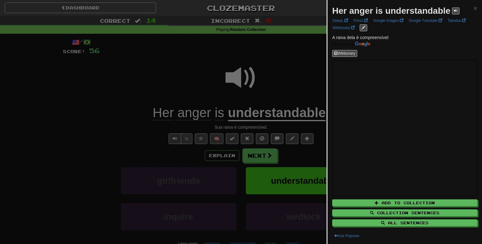
click at [136, 104] on div at bounding box center [241, 122] width 482 height 244
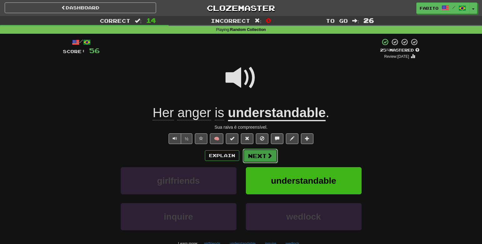
click at [266, 161] on button "Next" at bounding box center [260, 156] width 35 height 14
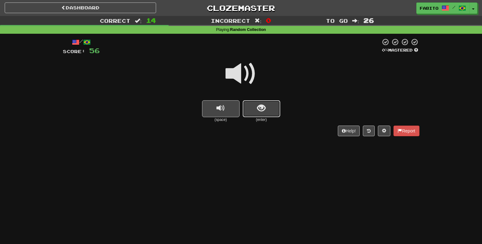
click at [264, 110] on span "show sentence" at bounding box center [261, 108] width 8 height 8
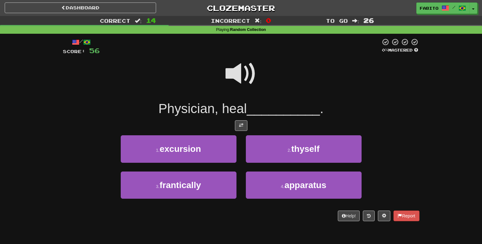
click at [241, 77] on span at bounding box center [241, 73] width 31 height 31
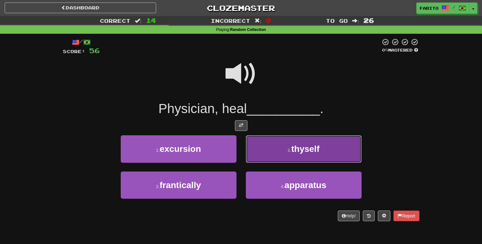
click at [265, 143] on button "2 . thyself" at bounding box center [304, 149] width 116 height 27
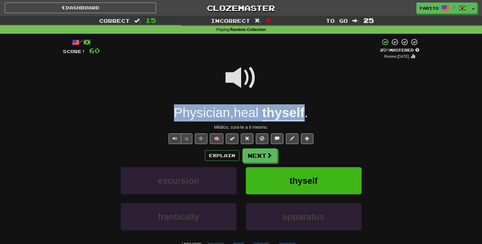
drag, startPoint x: 166, startPoint y: 111, endPoint x: 306, endPoint y: 118, distance: 140.1
click at [306, 118] on div "Physician , heal thyself ." at bounding box center [241, 113] width 357 height 17
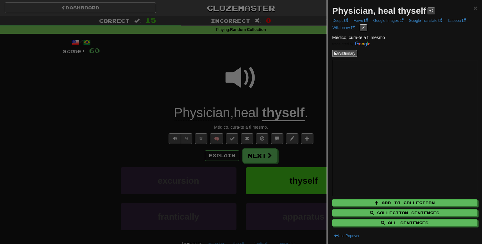
click at [284, 80] on div at bounding box center [241, 122] width 482 height 244
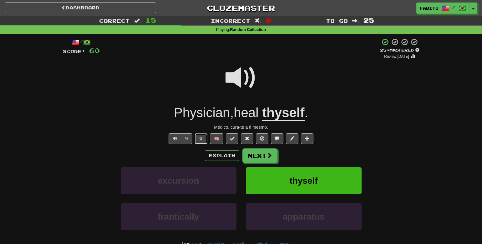
click at [199, 138] on span at bounding box center [201, 138] width 4 height 4
click at [268, 158] on span at bounding box center [270, 156] width 6 height 6
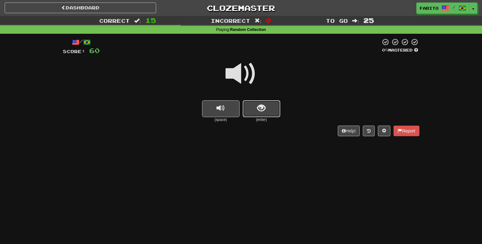
click at [272, 111] on button "show sentence" at bounding box center [262, 108] width 38 height 17
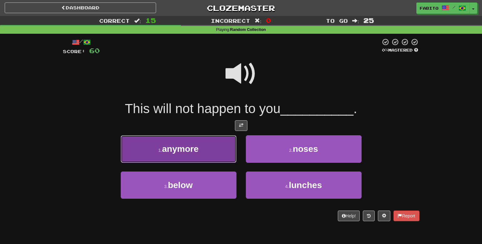
click at [216, 146] on button "1 . anymore" at bounding box center [179, 149] width 116 height 27
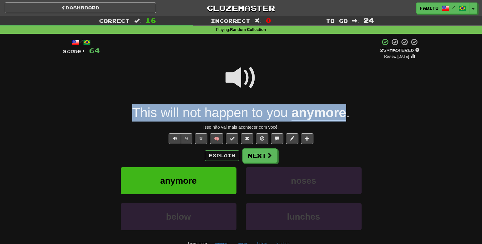
drag, startPoint x: 123, startPoint y: 117, endPoint x: 347, endPoint y: 119, distance: 223.8
click at [347, 119] on div "This will not happen to you anymore ." at bounding box center [241, 113] width 357 height 17
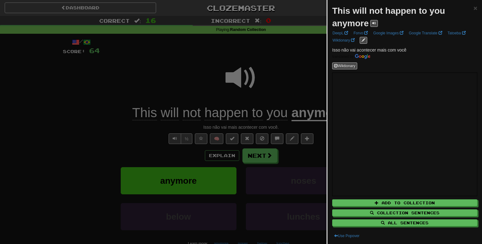
click at [307, 73] on div at bounding box center [241, 122] width 482 height 244
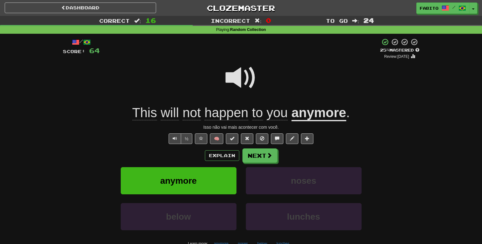
click at [235, 79] on span at bounding box center [241, 77] width 31 height 31
click at [307, 117] on u "anymore" at bounding box center [319, 113] width 55 height 16
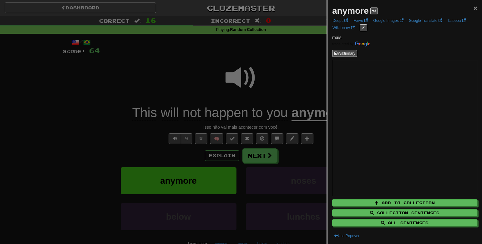
click at [474, 10] on span "×" at bounding box center [476, 7] width 4 height 7
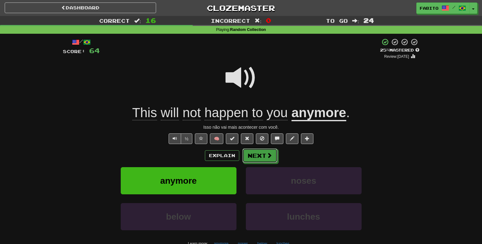
click at [258, 157] on button "Next" at bounding box center [260, 156] width 35 height 14
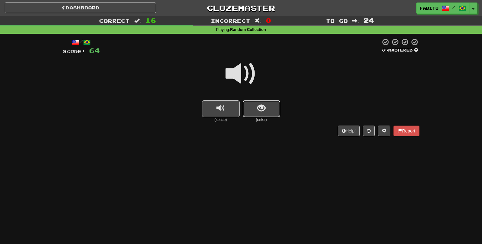
click at [265, 107] on span "show sentence" at bounding box center [261, 108] width 8 height 8
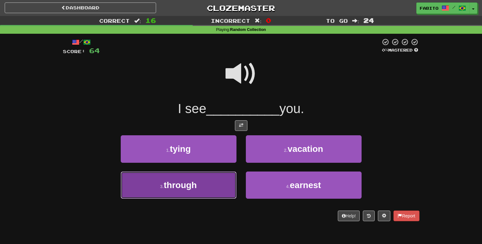
click at [221, 186] on button "3 . through" at bounding box center [179, 185] width 116 height 27
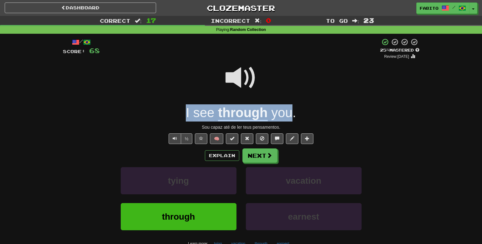
drag, startPoint x: 179, startPoint y: 110, endPoint x: 293, endPoint y: 113, distance: 114.0
click at [293, 113] on div "I see through you ." at bounding box center [241, 113] width 357 height 17
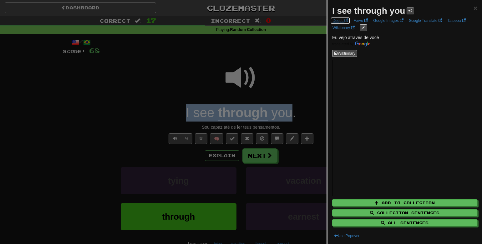
click at [342, 20] on link "DeepL" at bounding box center [340, 20] width 19 height 7
click at [474, 8] on span "×" at bounding box center [476, 7] width 4 height 7
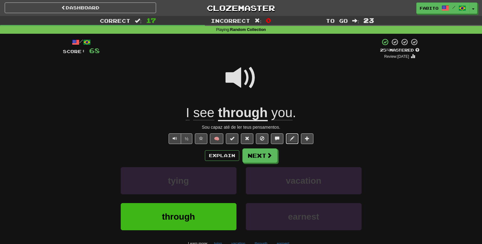
click at [293, 141] on button at bounding box center [292, 139] width 13 height 11
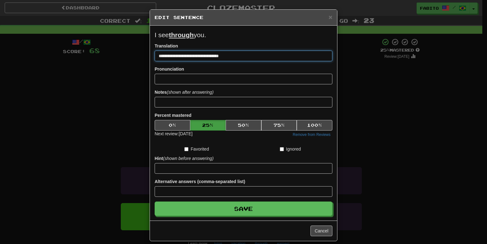
click at [156, 55] on input "**********" at bounding box center [244, 56] width 178 height 11
click at [155, 202] on button "Save" at bounding box center [244, 209] width 178 height 14
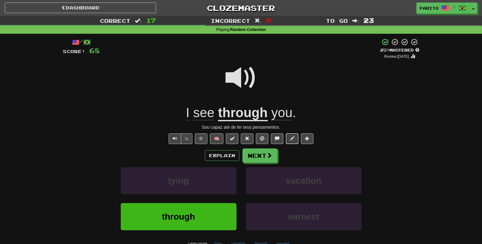
click at [293, 142] on button at bounding box center [292, 139] width 13 height 11
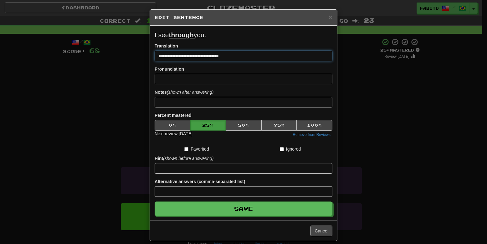
drag, startPoint x: 233, startPoint y: 56, endPoint x: 155, endPoint y: 54, distance: 78.6
click at [155, 54] on input "**********" at bounding box center [244, 56] width 178 height 11
paste input
click at [159, 58] on input "**********" at bounding box center [244, 56] width 178 height 11
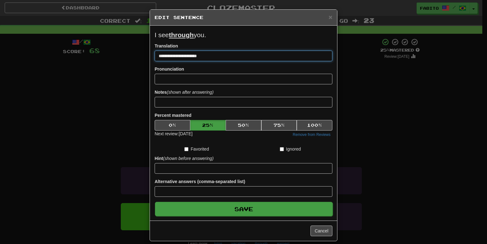
type input "**********"
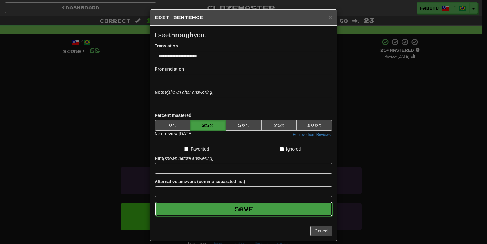
click at [232, 209] on button "Save" at bounding box center [244, 209] width 178 height 14
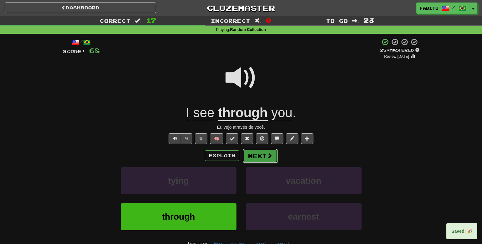
click at [263, 160] on button "Next" at bounding box center [260, 156] width 35 height 14
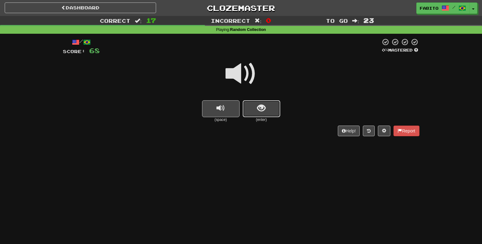
click at [262, 107] on span "show sentence" at bounding box center [261, 108] width 8 height 8
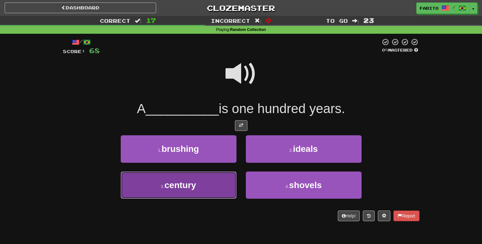
click at [220, 187] on button "3 . century" at bounding box center [179, 185] width 116 height 27
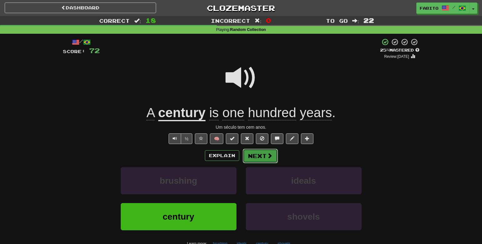
click at [267, 158] on span at bounding box center [270, 156] width 6 height 6
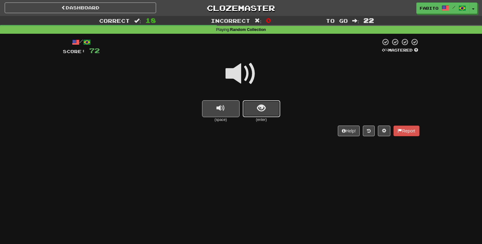
click at [269, 106] on button "show sentence" at bounding box center [262, 108] width 38 height 17
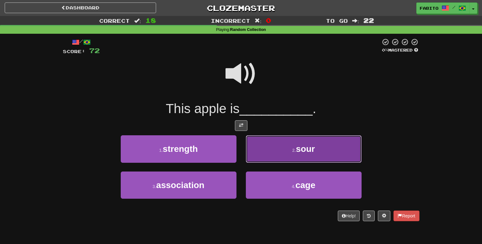
click at [282, 151] on button "2 . sour" at bounding box center [304, 149] width 116 height 27
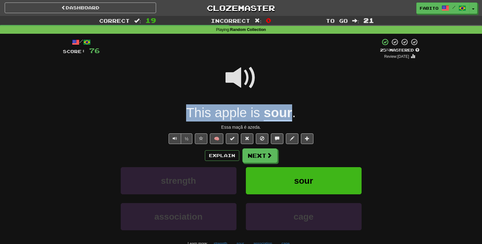
drag, startPoint x: 184, startPoint y: 111, endPoint x: 291, endPoint y: 115, distance: 107.4
click at [291, 115] on div "This apple is sour ." at bounding box center [241, 113] width 357 height 17
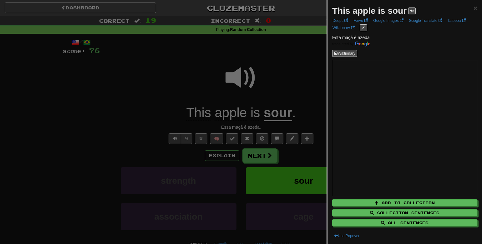
click at [158, 105] on div at bounding box center [241, 122] width 482 height 244
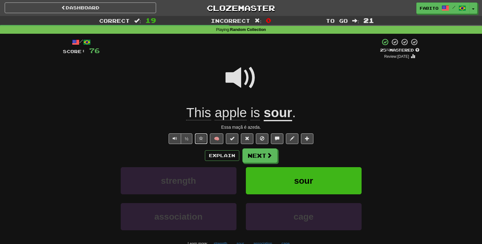
click at [199, 137] on span at bounding box center [201, 138] width 4 height 4
click at [295, 141] on button at bounding box center [292, 139] width 13 height 11
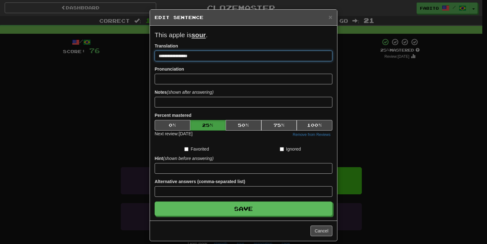
click at [182, 59] on input "**********" at bounding box center [244, 56] width 178 height 11
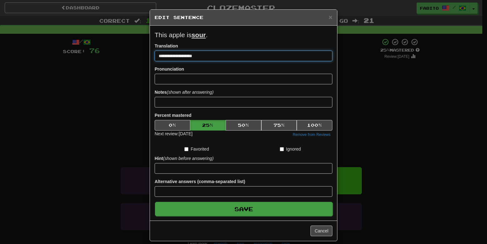
type input "**********"
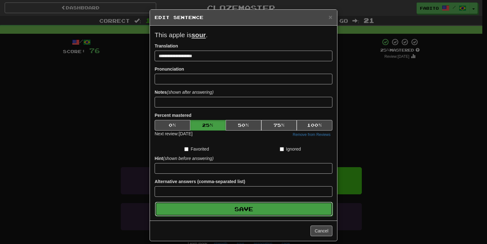
click at [267, 210] on button "Save" at bounding box center [244, 209] width 178 height 14
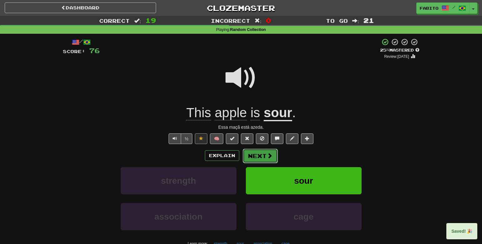
click at [267, 158] on span at bounding box center [270, 156] width 6 height 6
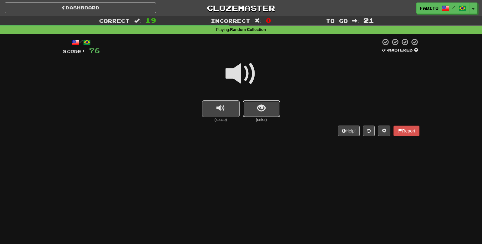
click at [259, 109] on span "show sentence" at bounding box center [261, 108] width 8 height 8
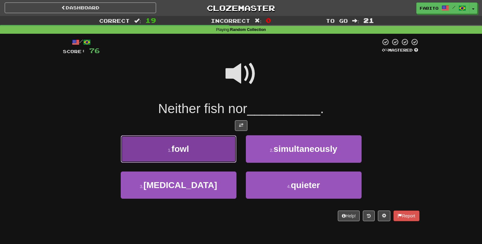
click at [213, 152] on button "1 . fowl" at bounding box center [179, 149] width 116 height 27
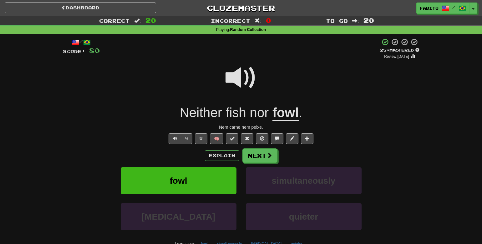
click at [288, 117] on u "fowl" at bounding box center [286, 113] width 26 height 16
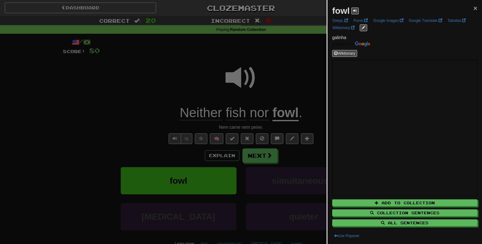
click at [474, 8] on span "×" at bounding box center [476, 7] width 4 height 7
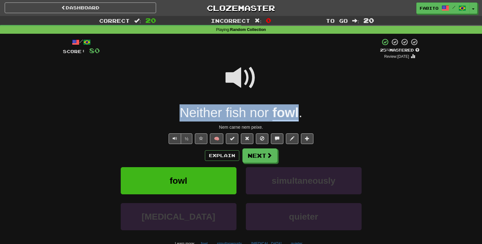
drag, startPoint x: 176, startPoint y: 112, endPoint x: 298, endPoint y: 117, distance: 121.8
click at [298, 117] on div "Neither fish nor fowl ." at bounding box center [241, 113] width 357 height 17
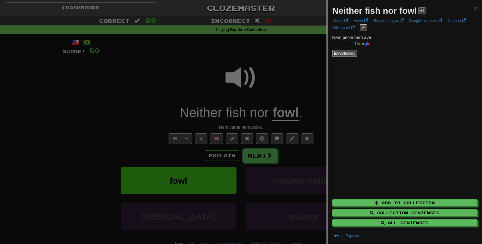
click at [291, 84] on div at bounding box center [241, 122] width 482 height 244
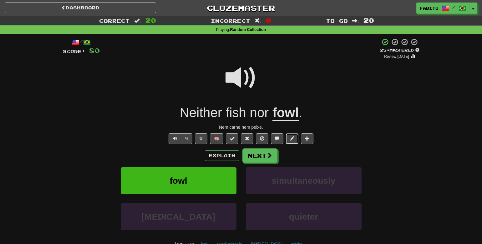
click at [292, 141] on span at bounding box center [292, 138] width 4 height 4
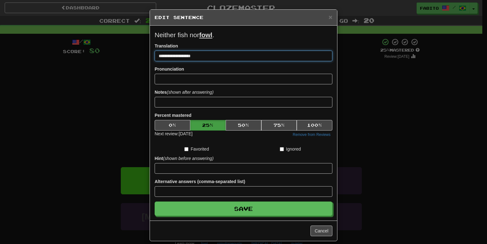
click at [178, 57] on input "**********" at bounding box center [244, 56] width 178 height 11
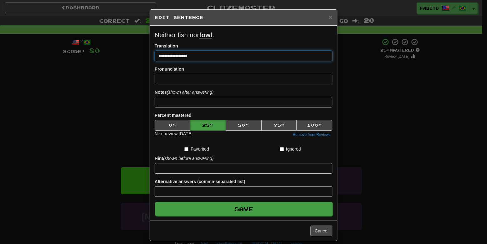
type input "**********"
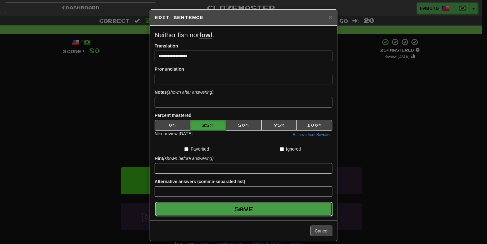
click at [250, 208] on button "Save" at bounding box center [244, 209] width 178 height 14
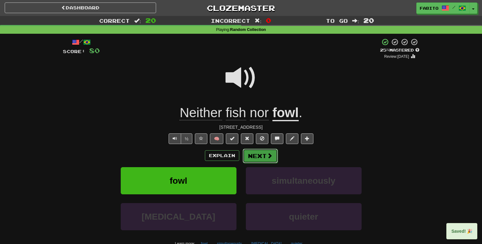
click at [260, 159] on button "Next" at bounding box center [260, 156] width 35 height 14
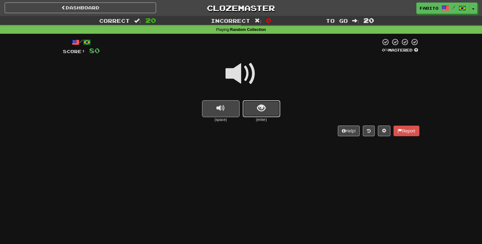
click at [266, 106] on button "show sentence" at bounding box center [262, 108] width 38 height 17
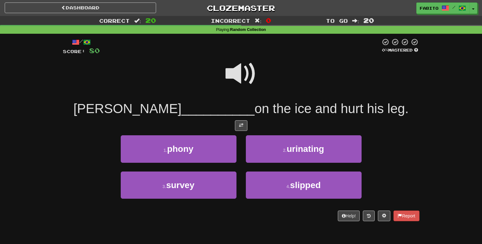
click at [235, 74] on span at bounding box center [241, 73] width 31 height 31
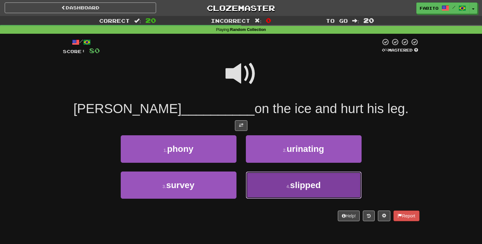
click at [286, 183] on button "4 . slipped" at bounding box center [304, 185] width 116 height 27
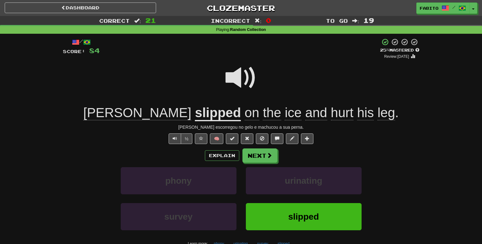
click at [195, 115] on u "slipped" at bounding box center [218, 113] width 46 height 16
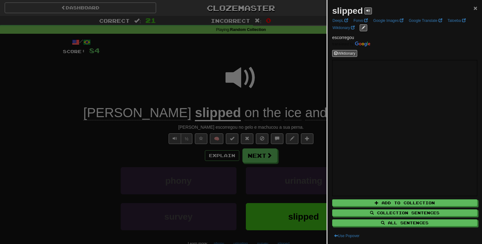
click at [474, 8] on span "×" at bounding box center [476, 7] width 4 height 7
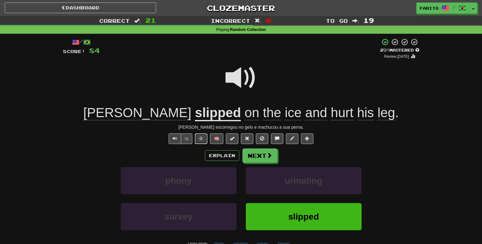
click at [199, 138] on span at bounding box center [201, 138] width 4 height 4
click at [261, 156] on button "Next" at bounding box center [260, 156] width 35 height 14
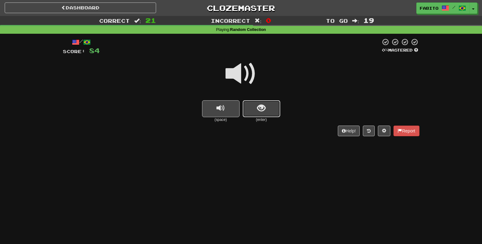
click at [264, 113] on button "show sentence" at bounding box center [262, 108] width 38 height 17
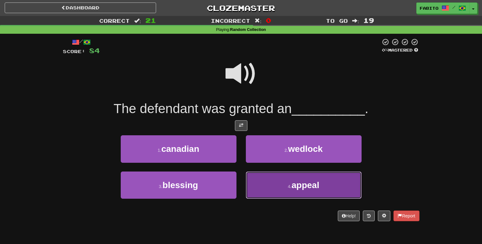
click at [263, 184] on button "4 . appeal" at bounding box center [304, 185] width 116 height 27
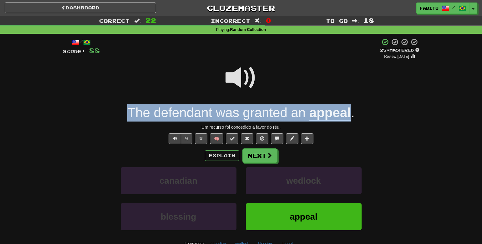
drag, startPoint x: 120, startPoint y: 114, endPoint x: 351, endPoint y: 118, distance: 231.0
click at [351, 118] on div "The defendant was granted an appeal ." at bounding box center [241, 113] width 357 height 17
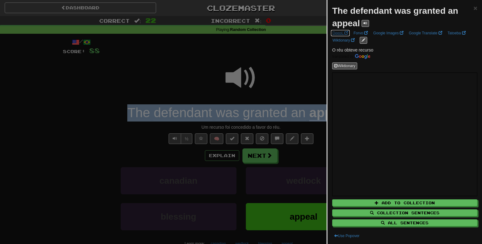
click at [345, 33] on span at bounding box center [347, 33] width 4 height 4
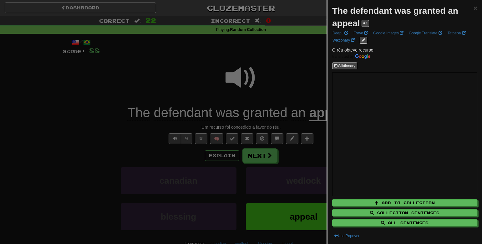
click at [275, 59] on div at bounding box center [241, 122] width 482 height 244
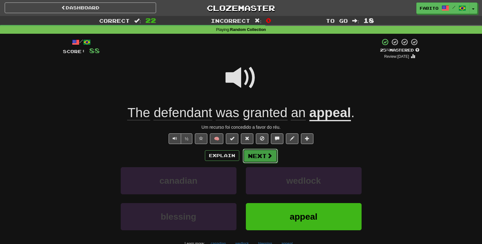
click at [255, 159] on button "Next" at bounding box center [260, 156] width 35 height 14
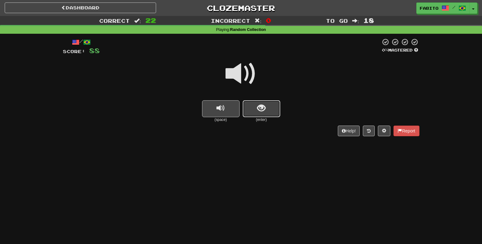
click at [257, 109] on button "show sentence" at bounding box center [262, 108] width 38 height 17
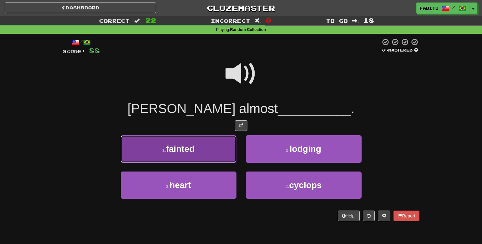
click at [227, 156] on button "1 . fainted" at bounding box center [179, 149] width 116 height 27
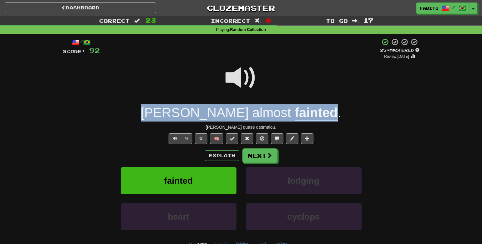
drag, startPoint x: 180, startPoint y: 117, endPoint x: 294, endPoint y: 116, distance: 114.5
click at [294, 116] on div "Tom almost fainted ." at bounding box center [241, 113] width 357 height 17
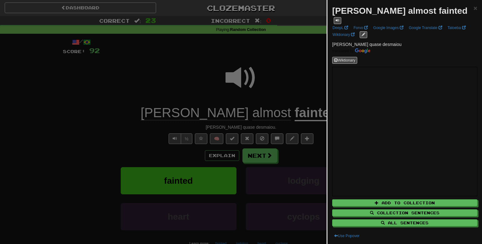
click at [146, 113] on div at bounding box center [241, 122] width 482 height 244
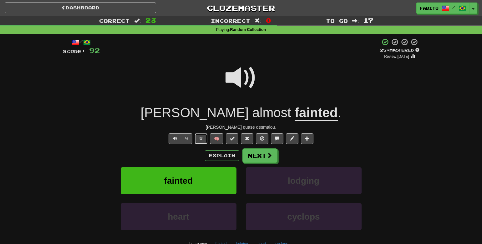
click at [201, 139] on span at bounding box center [201, 138] width 4 height 4
click at [256, 154] on button "Next" at bounding box center [260, 156] width 35 height 14
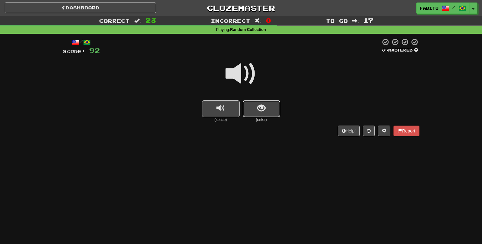
click at [263, 108] on span "show sentence" at bounding box center [261, 108] width 8 height 8
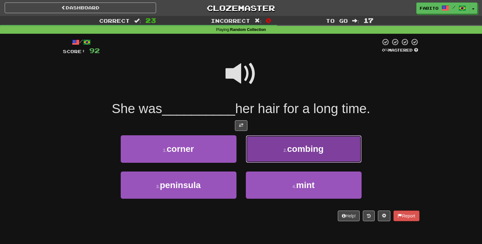
click at [271, 148] on button "2 . combing" at bounding box center [304, 149] width 116 height 27
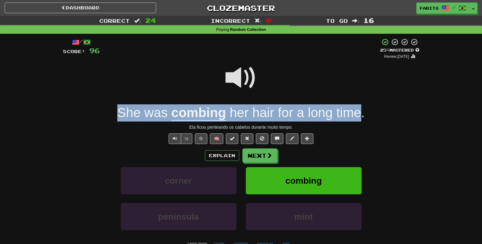
drag, startPoint x: 97, startPoint y: 120, endPoint x: 359, endPoint y: 118, distance: 262.2
click at [359, 118] on div "She was combing her hair for a long time ." at bounding box center [241, 113] width 357 height 17
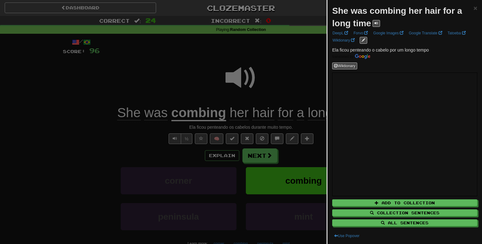
click at [287, 60] on div at bounding box center [241, 122] width 482 height 244
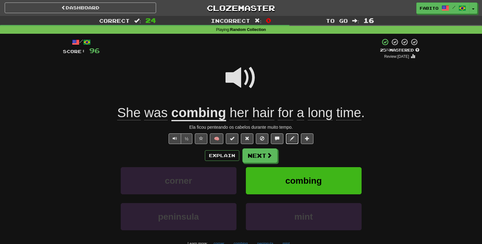
click at [292, 140] on span at bounding box center [292, 138] width 4 height 4
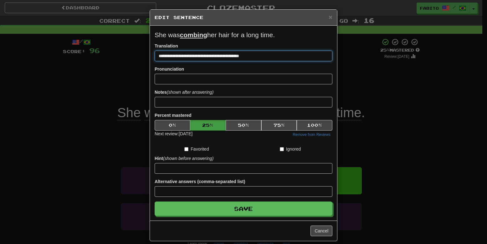
click at [246, 57] on input "**********" at bounding box center [244, 56] width 178 height 11
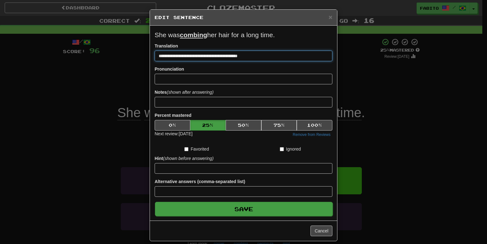
type input "**********"
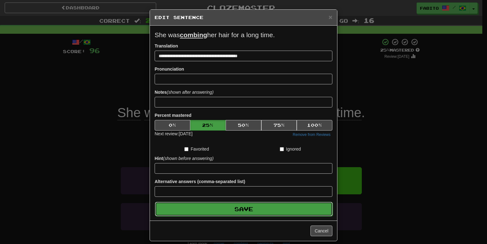
click at [276, 212] on button "Save" at bounding box center [244, 209] width 178 height 14
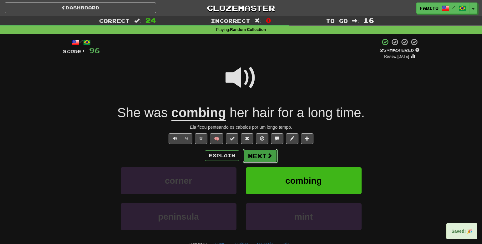
click at [273, 158] on button "Next" at bounding box center [260, 156] width 35 height 14
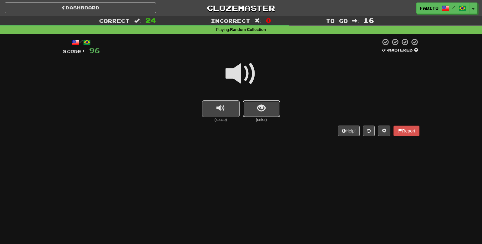
click at [270, 113] on button "show sentence" at bounding box center [262, 108] width 38 height 17
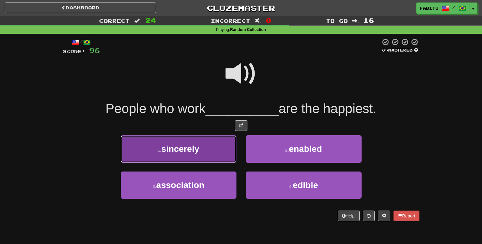
click at [228, 150] on button "1 . sincerely" at bounding box center [179, 149] width 116 height 27
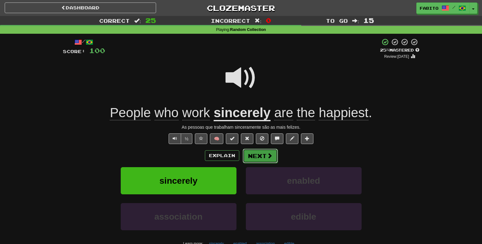
click at [255, 158] on button "Next" at bounding box center [260, 156] width 35 height 14
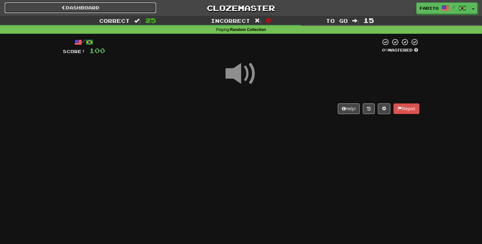
click at [76, 10] on link "Dashboard" at bounding box center [80, 8] width 151 height 11
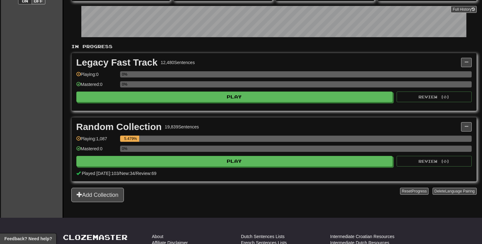
scroll to position [150, 0]
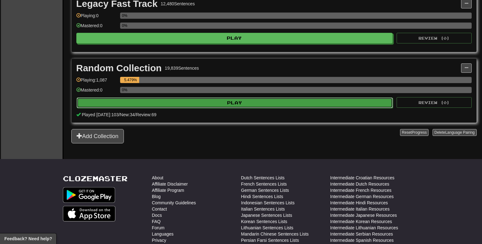
click at [200, 101] on button "Play" at bounding box center [235, 103] width 317 height 11
select select "**"
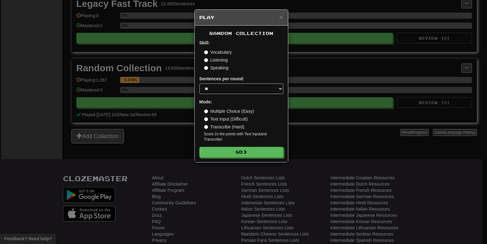
click at [300, 130] on div "× Play Random Collection Skill: Vocabulary Listening Speaking Sentences per rou…" at bounding box center [243, 122] width 487 height 244
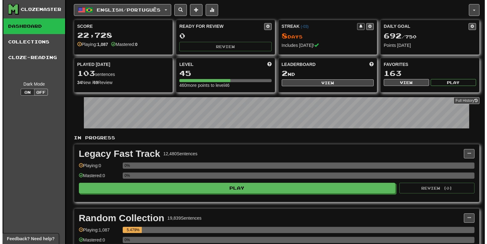
scroll to position [75, 0]
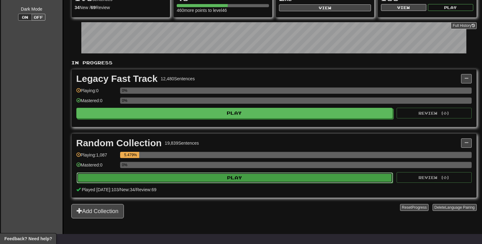
click at [189, 179] on button "Play" at bounding box center [235, 178] width 317 height 11
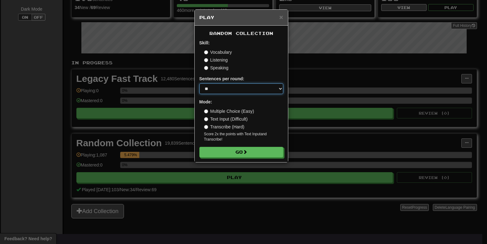
select select "**"
click at [199, 84] on select "* ** ** ** ** ** *** ********" at bounding box center [241, 89] width 84 height 11
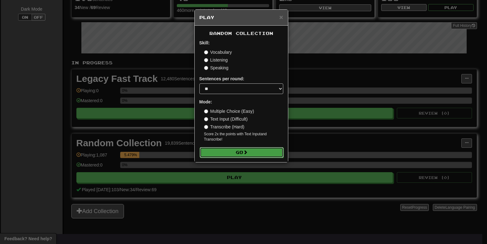
click at [228, 152] on button "Go" at bounding box center [242, 152] width 84 height 11
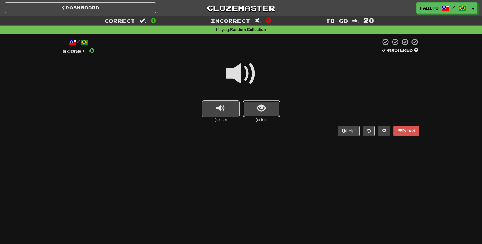
click at [269, 112] on button "show sentence" at bounding box center [262, 108] width 38 height 17
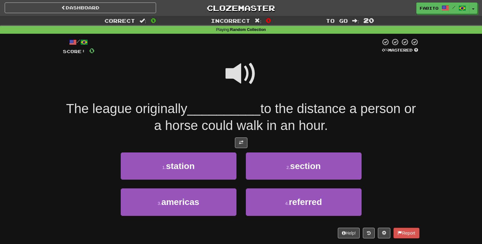
click at [238, 74] on span at bounding box center [241, 73] width 31 height 31
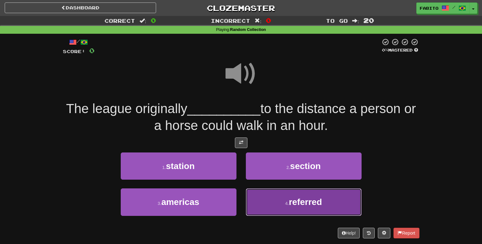
click at [273, 195] on button "4 . referred" at bounding box center [304, 202] width 116 height 27
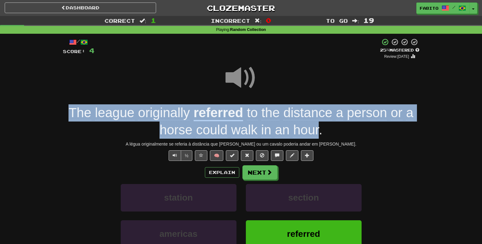
drag, startPoint x: 64, startPoint y: 107, endPoint x: 318, endPoint y: 129, distance: 254.8
click at [318, 129] on div "The league originally referred to the distance a person or a horse could walk i…" at bounding box center [241, 122] width 357 height 34
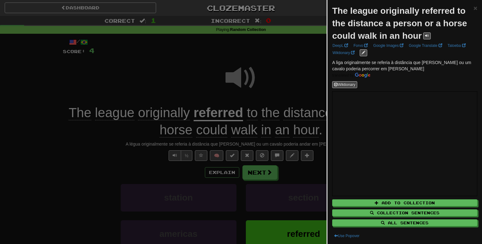
click at [315, 69] on div at bounding box center [241, 122] width 482 height 244
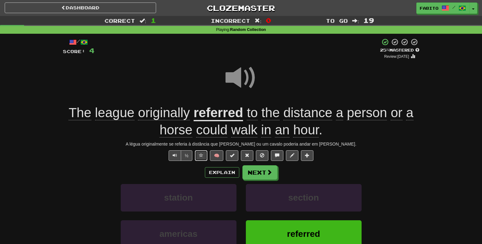
click at [201, 157] on span at bounding box center [201, 155] width 4 height 4
click at [262, 169] on button "Next" at bounding box center [260, 173] width 35 height 14
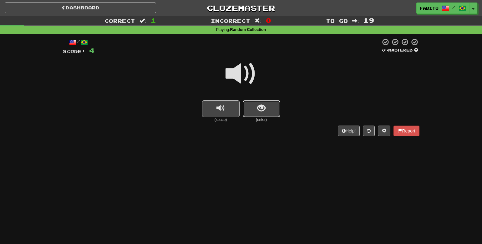
click at [253, 108] on button "show sentence" at bounding box center [262, 108] width 38 height 17
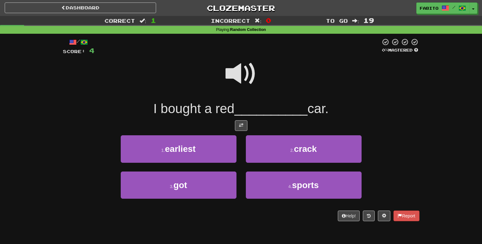
click at [237, 77] on span at bounding box center [241, 73] width 31 height 31
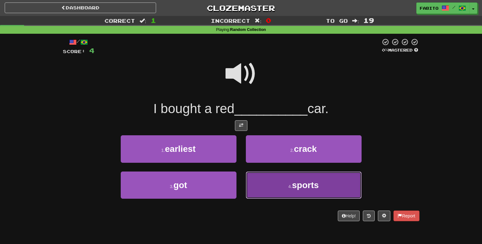
click at [277, 190] on button "4 . sports" at bounding box center [304, 185] width 116 height 27
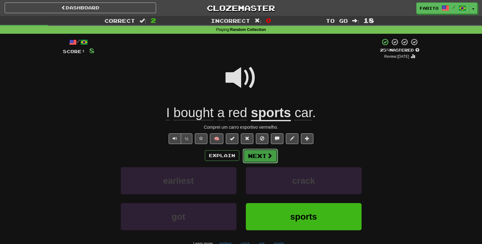
click at [262, 157] on button "Next" at bounding box center [260, 156] width 35 height 14
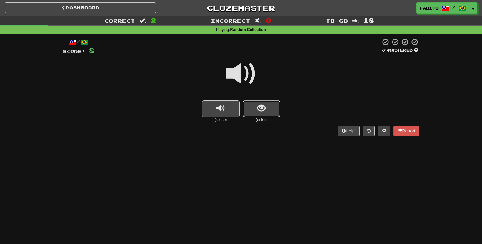
click at [253, 112] on button "show sentence" at bounding box center [262, 108] width 38 height 17
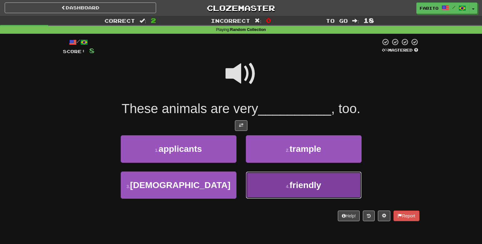
click at [266, 187] on button "4 . friendly" at bounding box center [304, 185] width 116 height 27
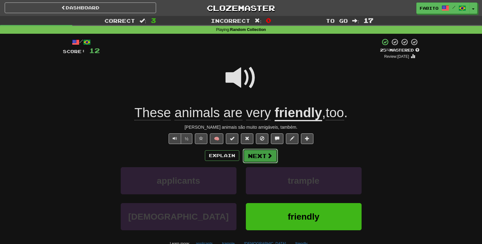
click at [263, 158] on button "Next" at bounding box center [260, 156] width 35 height 14
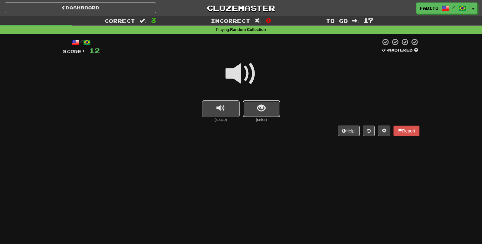
click at [261, 105] on span "show sentence" at bounding box center [261, 108] width 8 height 8
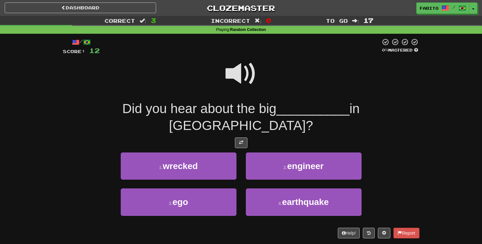
click at [248, 79] on span at bounding box center [241, 73] width 31 height 31
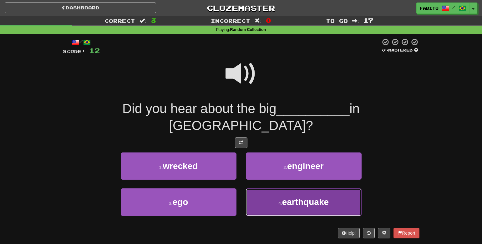
click at [279, 190] on button "4 . earthquake" at bounding box center [304, 202] width 116 height 27
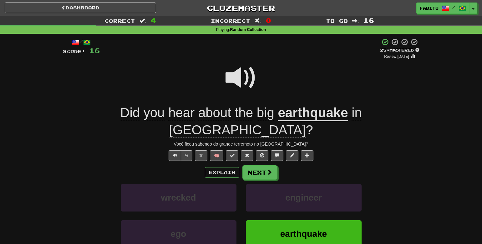
click at [299, 118] on u "earthquake" at bounding box center [313, 113] width 70 height 16
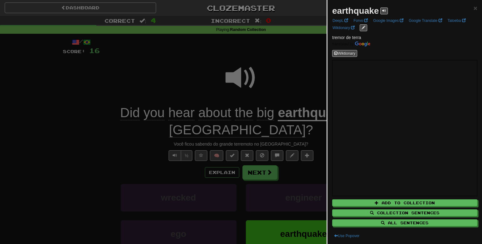
click at [272, 67] on div at bounding box center [241, 122] width 482 height 244
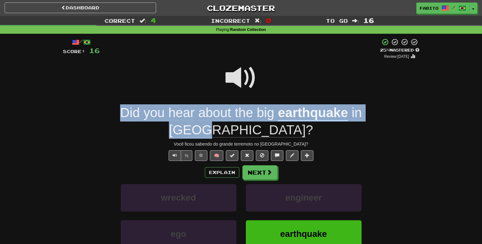
drag, startPoint x: 94, startPoint y: 115, endPoint x: 378, endPoint y: 112, distance: 284.5
click at [378, 112] on div "Did you hear about the big earthquake in [GEOGRAPHIC_DATA] ?" at bounding box center [241, 122] width 357 height 34
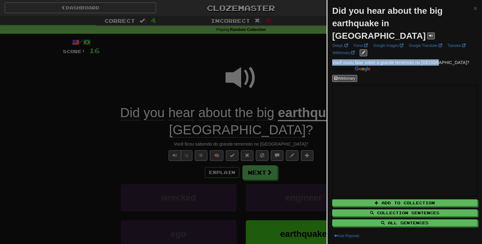
drag, startPoint x: 437, startPoint y: 48, endPoint x: 343, endPoint y: 46, distance: 94.2
click at [343, 59] on p "Você ouviu falar sobre o grande terremoto no [GEOGRAPHIC_DATA]?" at bounding box center [404, 65] width 145 height 13
copy span "Você ouviu falar sobre o grande terremoto no [GEOGRAPHIC_DATA]?"
click at [293, 141] on div at bounding box center [241, 122] width 482 height 244
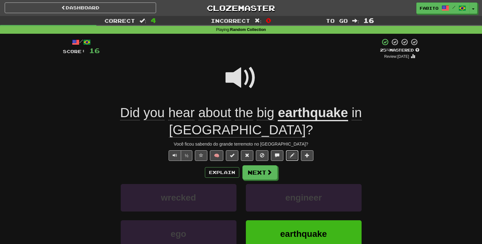
click at [293, 153] on span at bounding box center [292, 155] width 4 height 4
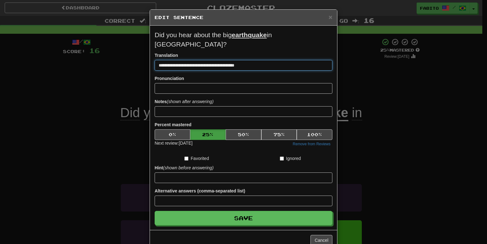
drag, startPoint x: 263, startPoint y: 58, endPoint x: 73, endPoint y: 47, distance: 190.6
click at [73, 47] on div "**********" at bounding box center [243, 122] width 487 height 244
paste input "***"
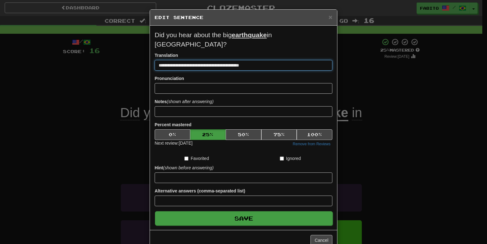
type input "**********"
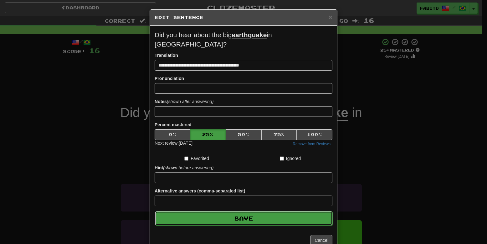
click at [220, 212] on button "Save" at bounding box center [244, 219] width 178 height 14
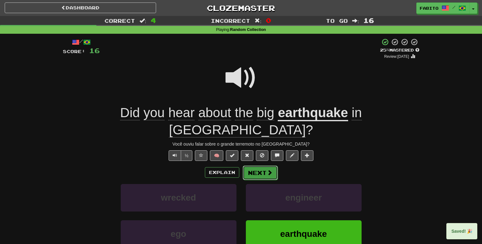
click at [272, 166] on button "Next" at bounding box center [260, 173] width 35 height 14
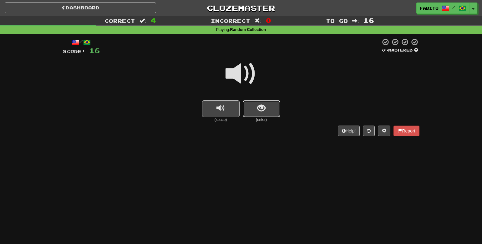
click at [268, 111] on button "show sentence" at bounding box center [262, 108] width 38 height 17
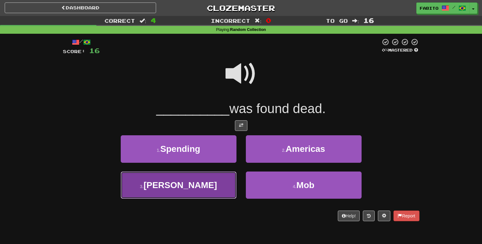
click at [187, 185] on span "[PERSON_NAME]" at bounding box center [181, 186] width 74 height 10
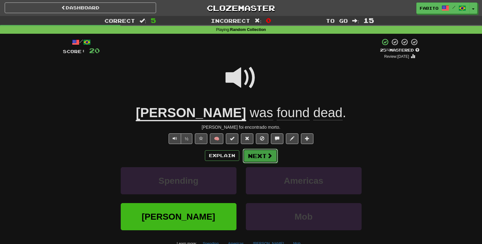
click at [268, 160] on button "Next" at bounding box center [260, 156] width 35 height 14
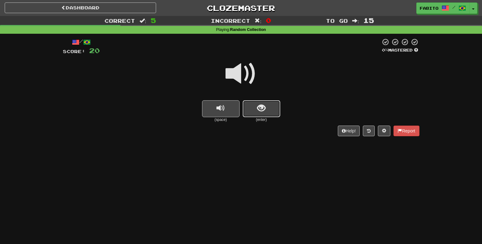
click at [265, 115] on button "show sentence" at bounding box center [262, 108] width 38 height 17
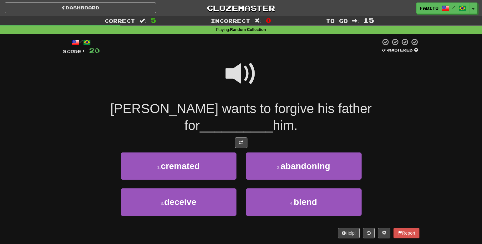
click at [248, 78] on span at bounding box center [241, 73] width 31 height 31
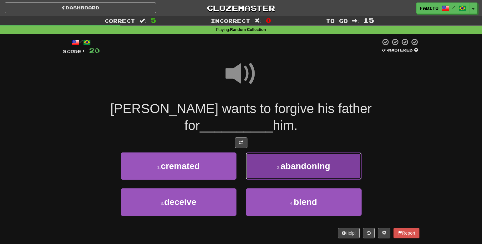
click at [275, 153] on button "2 . abandoning" at bounding box center [304, 166] width 116 height 27
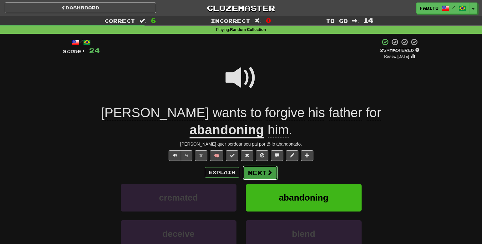
click at [258, 166] on button "Next" at bounding box center [260, 173] width 35 height 14
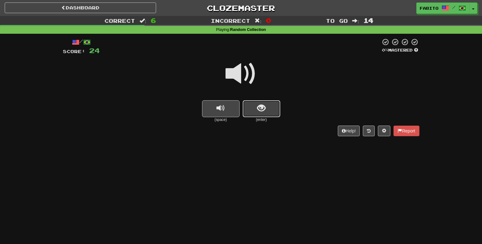
click at [266, 106] on button "show sentence" at bounding box center [262, 108] width 38 height 17
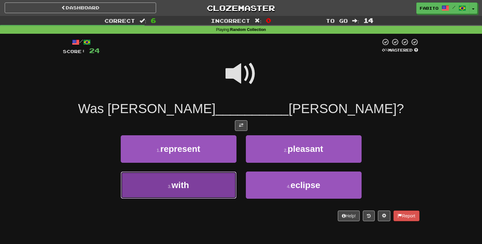
click at [217, 182] on button "3 . with" at bounding box center [179, 185] width 116 height 27
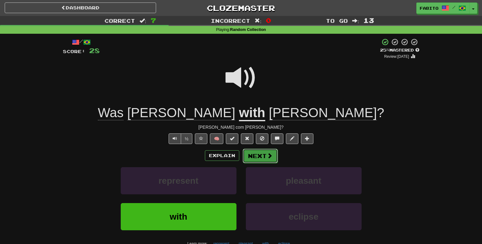
click at [258, 158] on button "Next" at bounding box center [260, 156] width 35 height 14
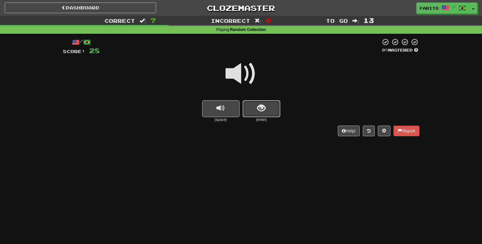
click at [254, 110] on button "show sentence" at bounding box center [262, 108] width 38 height 17
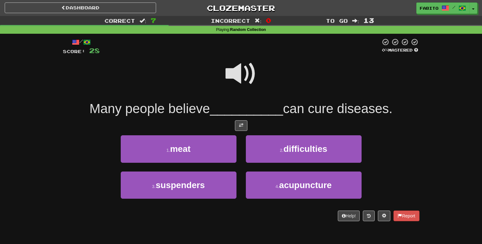
click at [233, 75] on span at bounding box center [241, 73] width 31 height 31
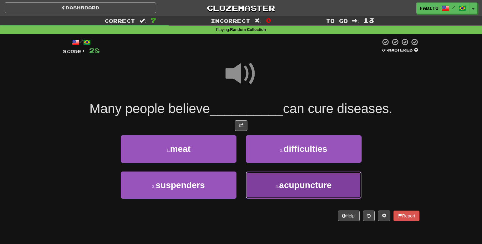
click at [267, 180] on button "4 . acupuncture" at bounding box center [304, 185] width 116 height 27
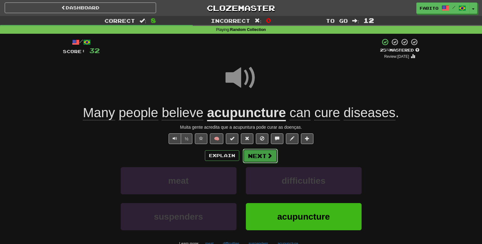
click at [254, 153] on button "Next" at bounding box center [260, 156] width 35 height 14
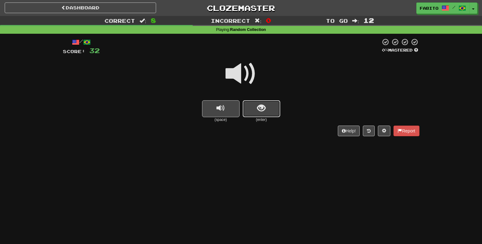
click at [271, 112] on button "show sentence" at bounding box center [262, 108] width 38 height 17
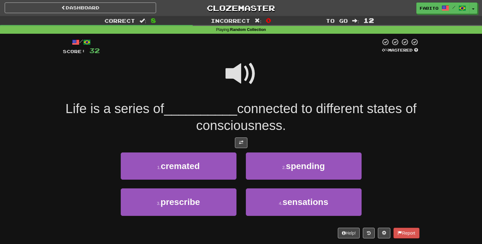
click at [241, 71] on span at bounding box center [241, 73] width 31 height 31
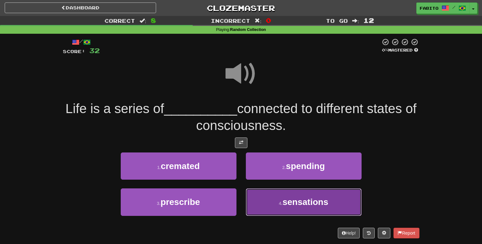
click at [290, 202] on span "sensations" at bounding box center [306, 202] width 46 height 10
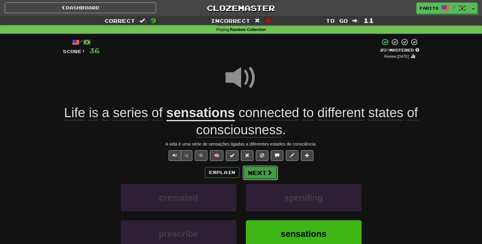
click at [254, 171] on button "Next" at bounding box center [260, 173] width 35 height 14
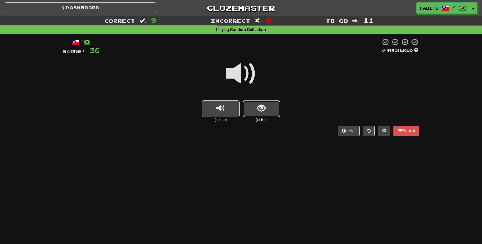
click at [254, 102] on button "show sentence" at bounding box center [262, 108] width 38 height 17
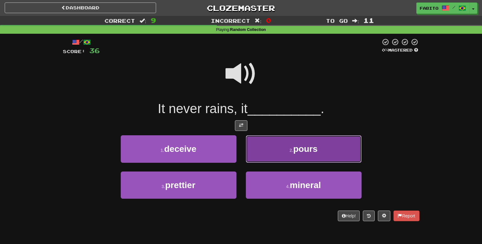
click at [268, 139] on button "2 . pours" at bounding box center [304, 149] width 116 height 27
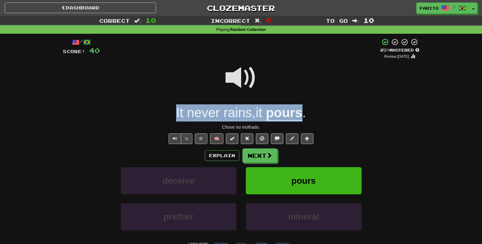
drag, startPoint x: 158, startPoint y: 109, endPoint x: 304, endPoint y: 109, distance: 146.5
click at [304, 109] on div "It never rains , it pours ." at bounding box center [241, 113] width 357 height 17
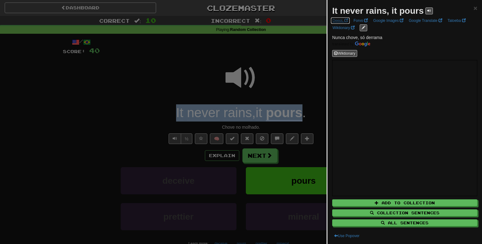
click at [345, 21] on span at bounding box center [347, 20] width 4 height 4
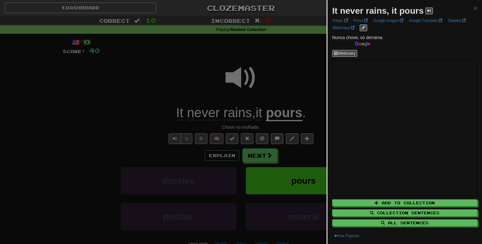
click at [271, 73] on div at bounding box center [241, 122] width 482 height 244
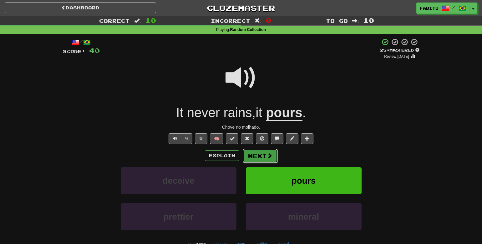
click at [267, 156] on span at bounding box center [270, 156] width 6 height 6
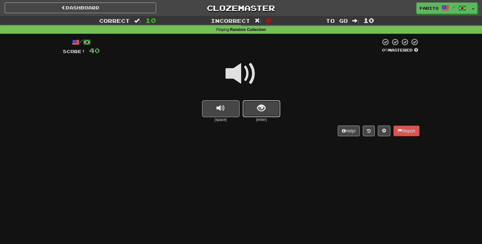
click at [255, 104] on button "show sentence" at bounding box center [262, 108] width 38 height 17
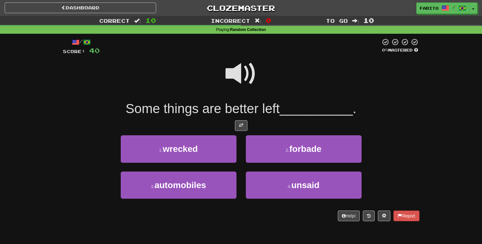
click at [242, 73] on span at bounding box center [241, 73] width 31 height 31
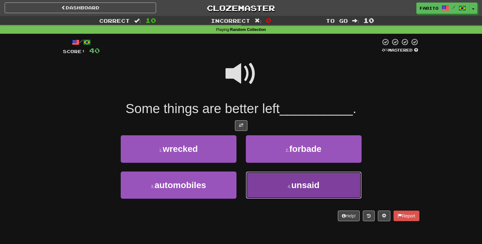
click at [274, 184] on button "4 . unsaid" at bounding box center [304, 185] width 116 height 27
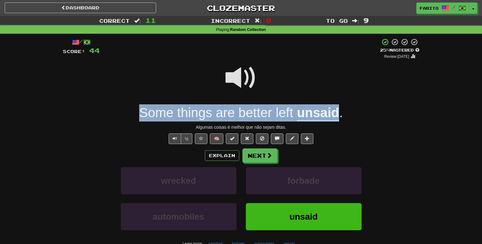
drag, startPoint x: 137, startPoint y: 114, endPoint x: 337, endPoint y: 110, distance: 200.0
click at [337, 110] on div "Some things are better left unsaid ." at bounding box center [241, 113] width 357 height 17
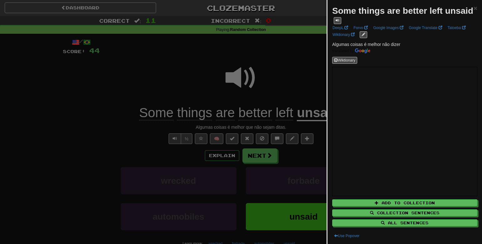
click at [296, 71] on div at bounding box center [241, 122] width 482 height 244
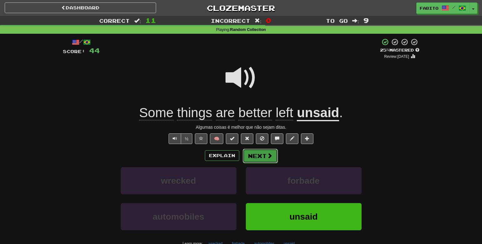
click at [270, 155] on span at bounding box center [270, 156] width 6 height 6
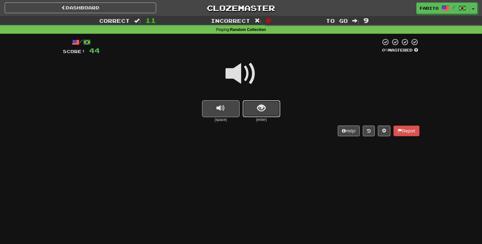
click at [268, 107] on button "show sentence" at bounding box center [262, 108] width 38 height 17
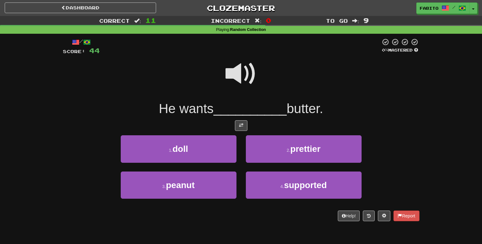
click at [233, 69] on span at bounding box center [241, 73] width 31 height 31
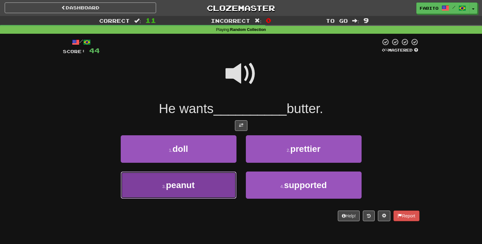
click at [225, 186] on button "3 . peanut" at bounding box center [179, 185] width 116 height 27
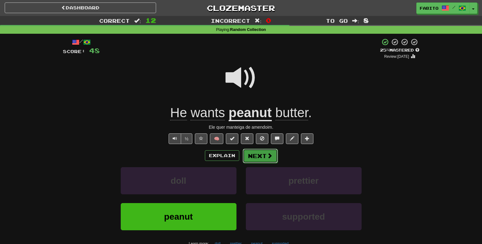
click at [263, 156] on button "Next" at bounding box center [260, 156] width 35 height 14
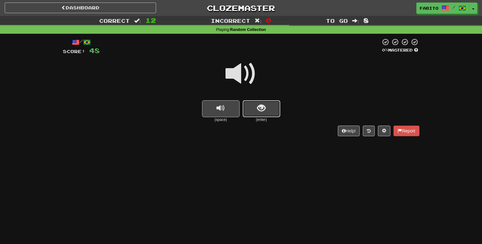
click at [253, 110] on button "show sentence" at bounding box center [262, 108] width 38 height 17
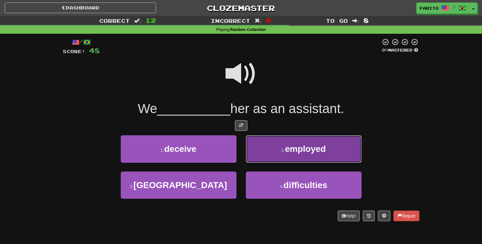
click at [277, 156] on button "2 . employed" at bounding box center [304, 149] width 116 height 27
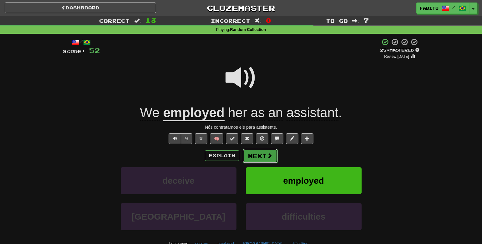
click at [258, 158] on button "Next" at bounding box center [260, 156] width 35 height 14
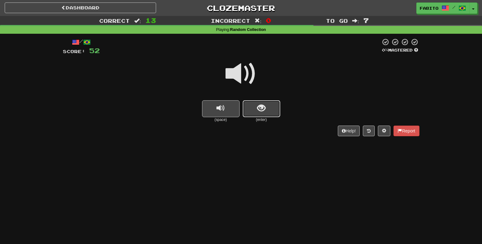
click at [252, 109] on button "show sentence" at bounding box center [262, 108] width 38 height 17
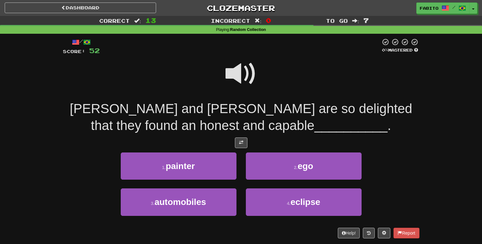
click at [238, 81] on span at bounding box center [241, 73] width 31 height 31
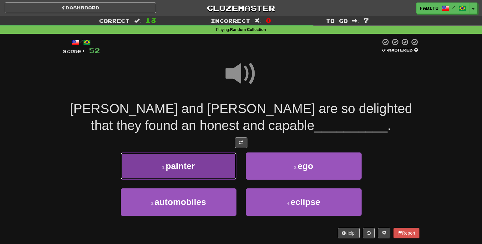
click at [220, 171] on button "1 . painter" at bounding box center [179, 166] width 116 height 27
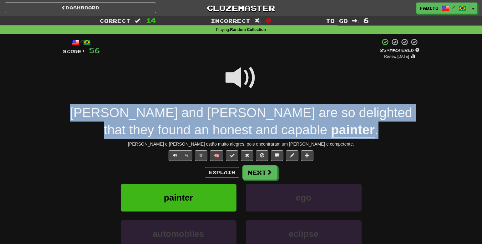
drag, startPoint x: 72, startPoint y: 112, endPoint x: 318, endPoint y: 128, distance: 246.2
click at [318, 128] on div "[PERSON_NAME] and [PERSON_NAME] are so delighted that they found an honest and …" at bounding box center [241, 122] width 357 height 34
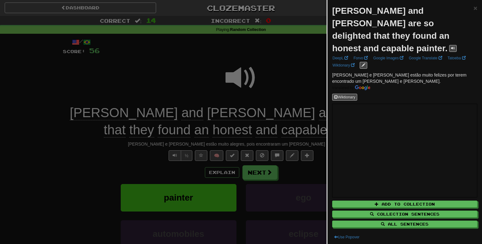
click at [292, 88] on div at bounding box center [241, 122] width 482 height 244
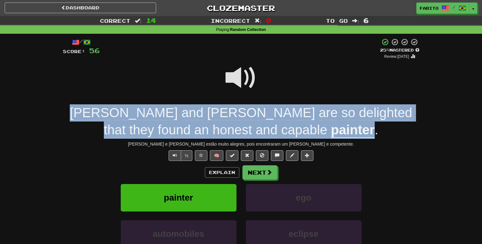
drag, startPoint x: 299, startPoint y: 132, endPoint x: 60, endPoint y: 113, distance: 240.2
click at [60, 113] on div "/ Score: 56 + 4 25 % Mastered Review: [DATE] [PERSON_NAME] and [PERSON_NAME] ar…" at bounding box center [241, 166] width 366 height 265
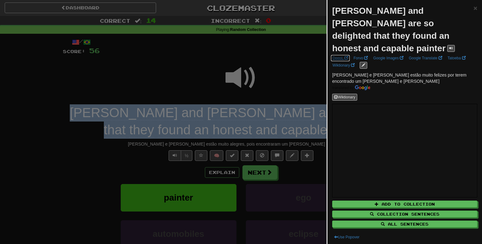
click at [343, 55] on link "DeepL" at bounding box center [340, 58] width 19 height 7
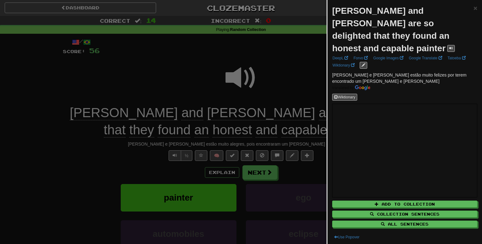
click at [275, 62] on div at bounding box center [241, 122] width 482 height 244
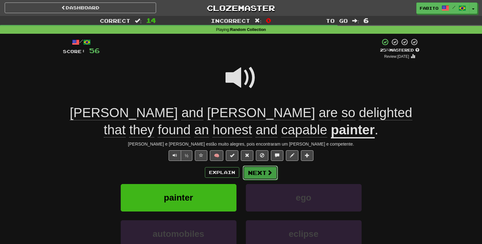
click at [267, 174] on span at bounding box center [270, 173] width 6 height 6
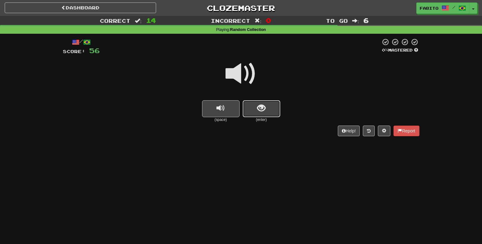
click at [264, 115] on button "show sentence" at bounding box center [262, 108] width 38 height 17
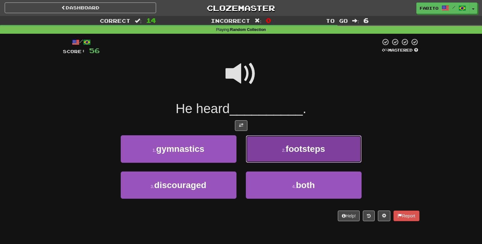
click at [257, 148] on button "2 . footsteps" at bounding box center [304, 149] width 116 height 27
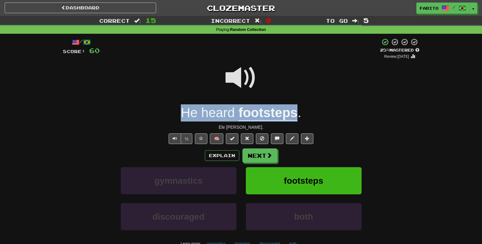
drag, startPoint x: 169, startPoint y: 116, endPoint x: 295, endPoint y: 116, distance: 125.8
click at [295, 116] on div "He heard footsteps ." at bounding box center [241, 113] width 357 height 17
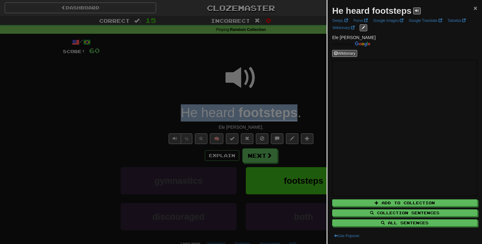
click at [474, 8] on span "×" at bounding box center [476, 7] width 4 height 7
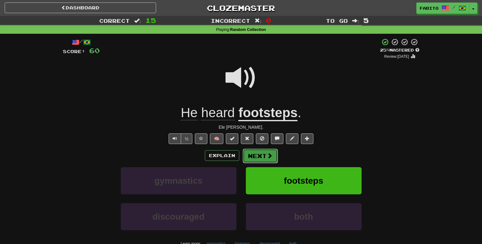
click at [264, 156] on button "Next" at bounding box center [260, 156] width 35 height 14
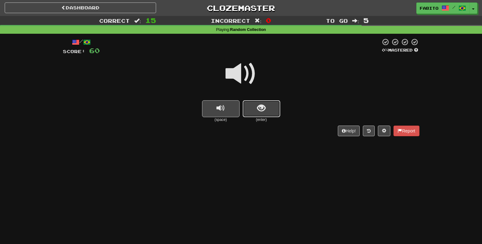
click at [267, 107] on button "show sentence" at bounding box center [262, 108] width 38 height 17
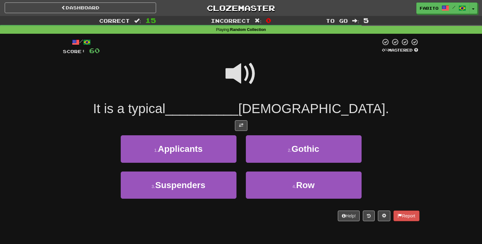
click at [239, 79] on span at bounding box center [241, 73] width 31 height 31
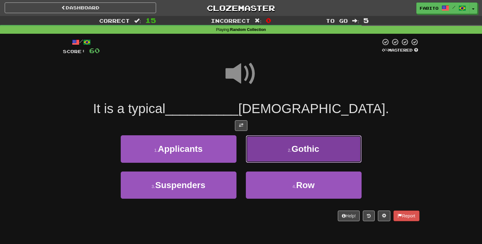
click at [268, 159] on button "2 . Gothic" at bounding box center [304, 149] width 116 height 27
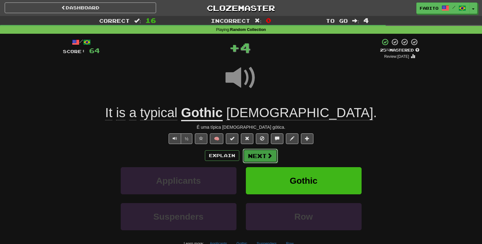
click at [261, 156] on button "Next" at bounding box center [260, 156] width 35 height 14
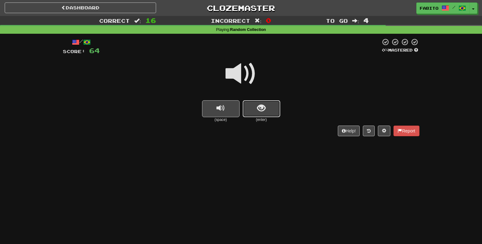
click at [269, 112] on button "show sentence" at bounding box center [262, 108] width 38 height 17
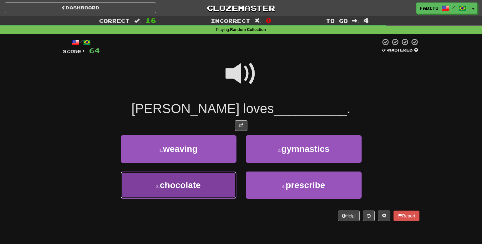
click at [222, 185] on button "3 . chocolate" at bounding box center [179, 185] width 116 height 27
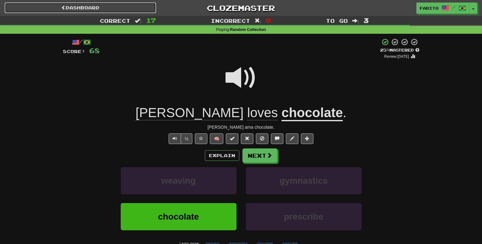
click at [117, 9] on link "Dashboard" at bounding box center [80, 8] width 151 height 11
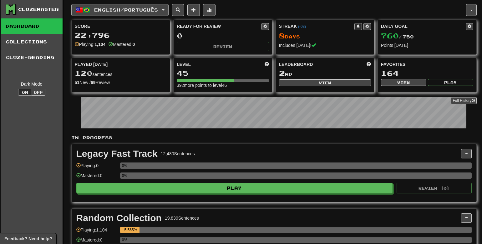
click at [158, 12] on span "English / Português" at bounding box center [126, 9] width 64 height 5
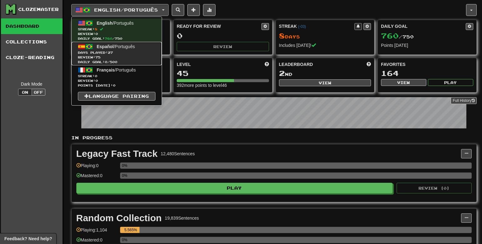
click at [122, 52] on span "Days Played: 27" at bounding box center [117, 52] width 78 height 5
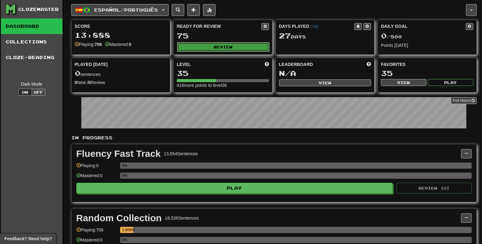
click at [192, 45] on button "Review" at bounding box center [223, 46] width 92 height 9
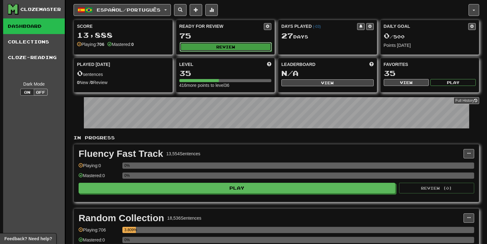
select select "***"
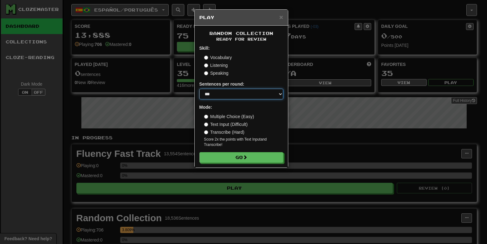
click at [243, 97] on select "* ** ** ** ** ** *** ********" at bounding box center [241, 94] width 84 height 11
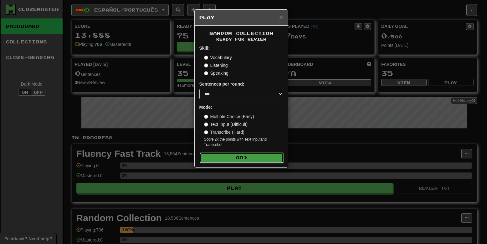
click at [244, 159] on button "Go" at bounding box center [242, 158] width 84 height 11
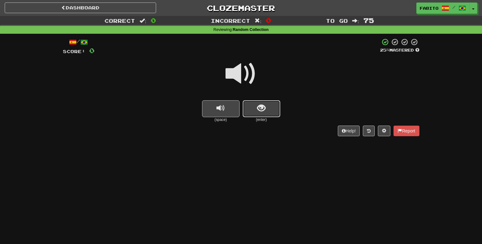
click at [260, 108] on span "show sentence" at bounding box center [261, 108] width 8 height 8
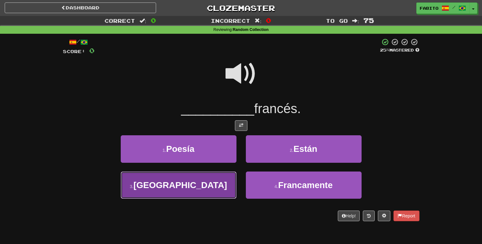
click at [214, 183] on button "3 . [GEOGRAPHIC_DATA]" at bounding box center [179, 185] width 116 height 27
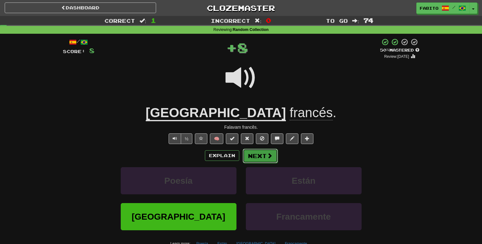
click at [267, 155] on span at bounding box center [270, 156] width 6 height 6
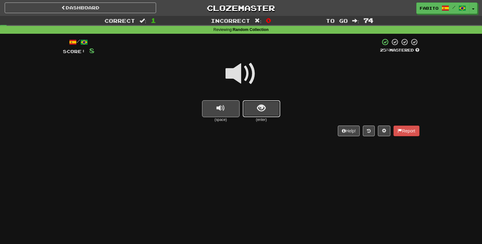
click at [255, 109] on button "show sentence" at bounding box center [262, 108] width 38 height 17
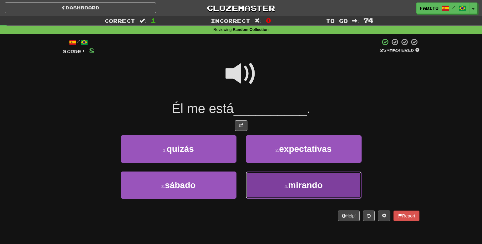
click at [260, 178] on button "4 . mirando" at bounding box center [304, 185] width 116 height 27
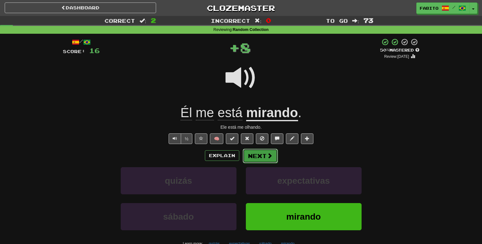
click at [255, 156] on button "Next" at bounding box center [260, 156] width 35 height 14
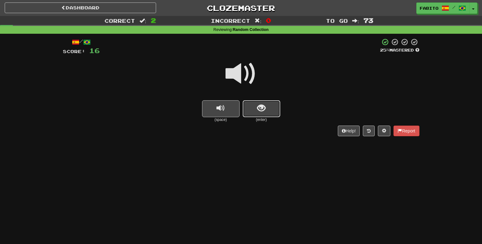
click at [259, 107] on span "show sentence" at bounding box center [261, 108] width 8 height 8
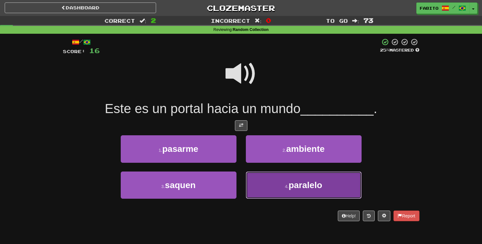
click at [278, 184] on button "4 . paralelo" at bounding box center [304, 185] width 116 height 27
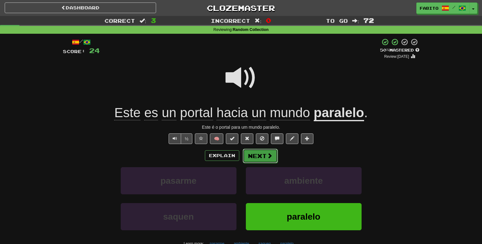
click at [261, 157] on button "Next" at bounding box center [260, 156] width 35 height 14
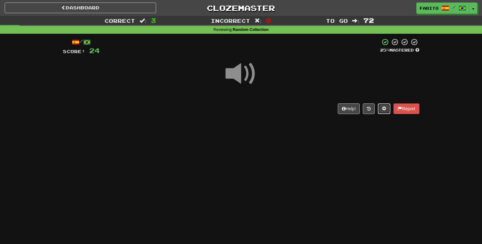
click at [384, 110] on span at bounding box center [384, 108] width 4 height 4
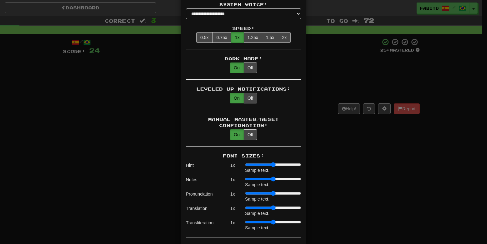
scroll to position [338, 0]
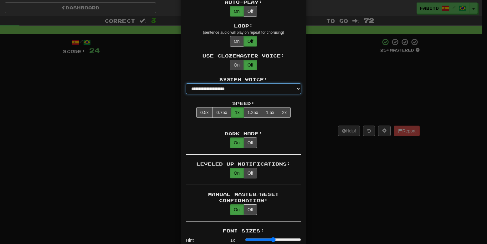
click at [269, 84] on select "**********" at bounding box center [243, 89] width 115 height 11
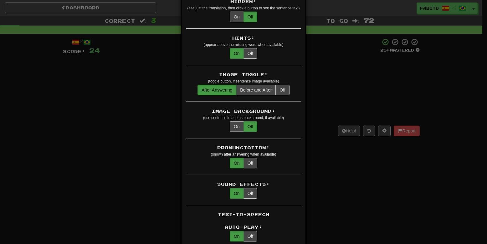
scroll to position [0, 0]
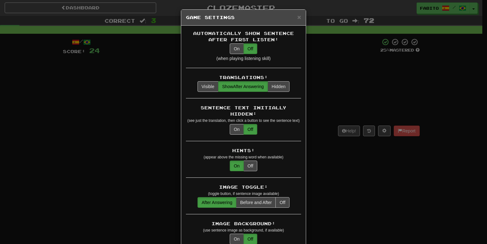
click at [321, 100] on div "**********" at bounding box center [243, 122] width 487 height 244
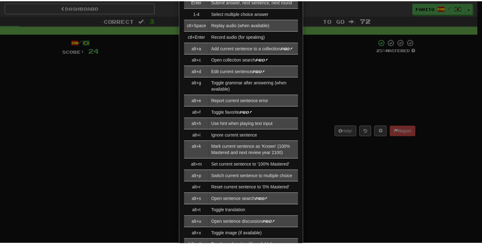
scroll to position [746, 0]
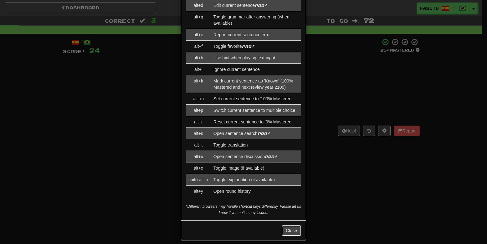
click at [298, 226] on button "Close" at bounding box center [291, 231] width 19 height 11
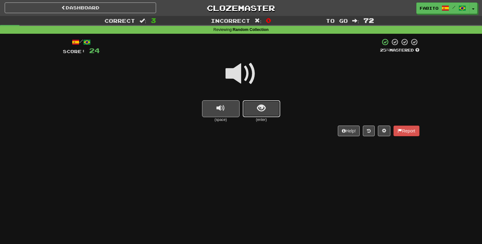
click at [263, 112] on span "show sentence" at bounding box center [261, 108] width 8 height 8
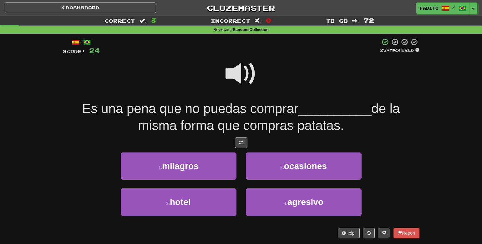
click at [251, 80] on span at bounding box center [241, 73] width 31 height 31
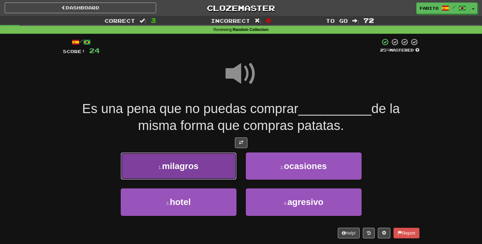
click at [204, 158] on button "1 . milagros" at bounding box center [179, 166] width 116 height 27
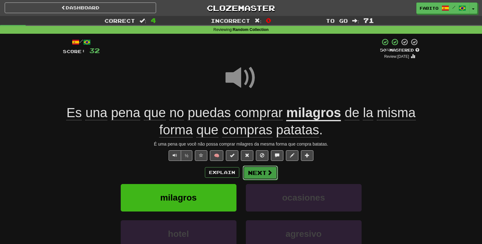
click at [267, 174] on span at bounding box center [270, 173] width 6 height 6
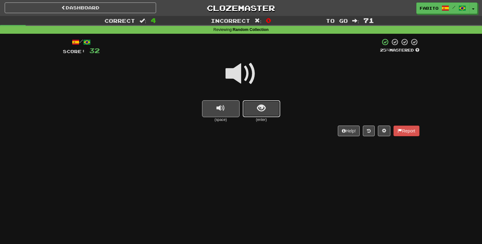
click at [265, 110] on span "show sentence" at bounding box center [261, 108] width 8 height 8
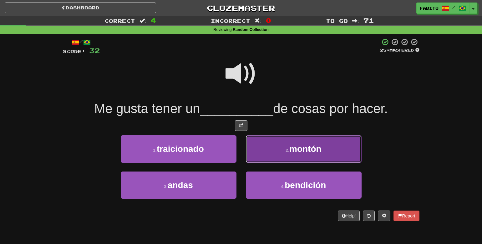
click at [267, 145] on button "2 . montón" at bounding box center [304, 149] width 116 height 27
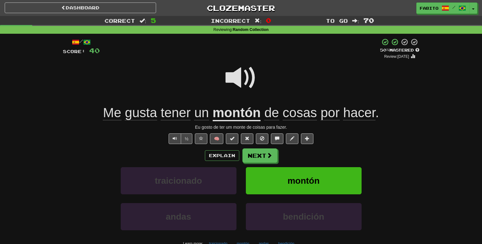
click at [247, 113] on u "montón" at bounding box center [237, 113] width 48 height 16
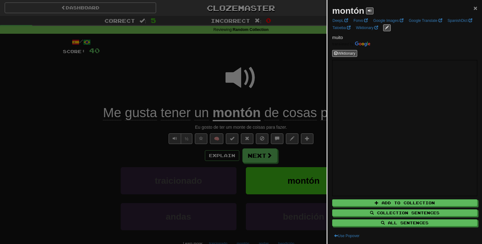
click at [474, 8] on span "×" at bounding box center [476, 7] width 4 height 7
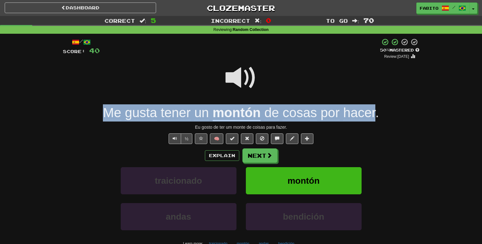
drag, startPoint x: 98, startPoint y: 118, endPoint x: 374, endPoint y: 115, distance: 276.7
click at [374, 115] on div "Me gusta tener un montón de cosas por hacer ." at bounding box center [241, 113] width 357 height 17
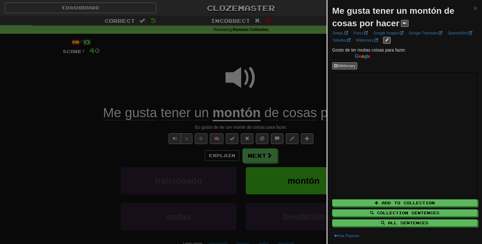
click at [280, 74] on div at bounding box center [241, 122] width 482 height 244
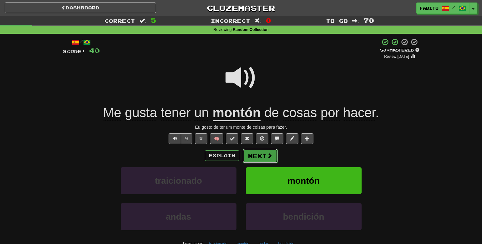
click at [260, 155] on button "Next" at bounding box center [260, 156] width 35 height 14
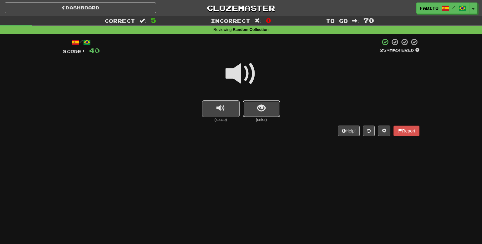
click at [263, 109] on span "show sentence" at bounding box center [261, 108] width 8 height 8
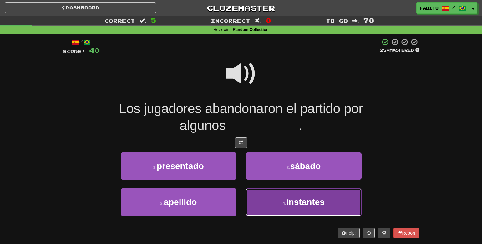
click at [262, 199] on button "4 . instantes" at bounding box center [304, 202] width 116 height 27
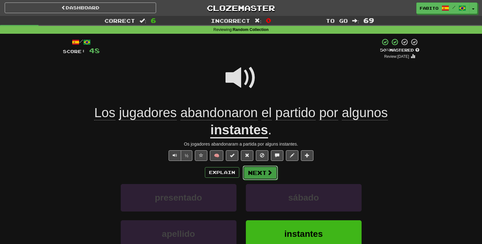
click at [268, 175] on span at bounding box center [270, 173] width 6 height 6
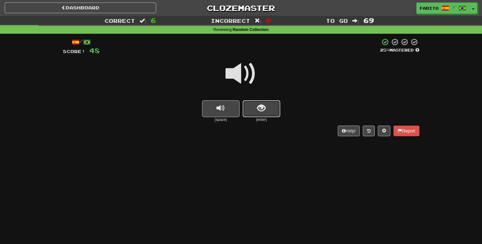
click at [273, 113] on button "show sentence" at bounding box center [262, 108] width 38 height 17
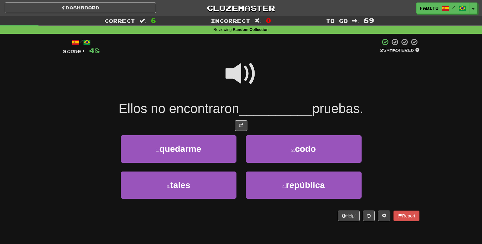
click at [247, 75] on span at bounding box center [241, 73] width 31 height 31
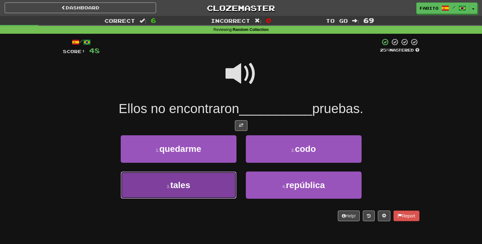
click at [222, 188] on button "3 . tales" at bounding box center [179, 185] width 116 height 27
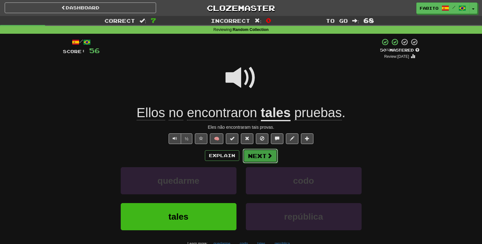
click at [260, 161] on button "Next" at bounding box center [260, 156] width 35 height 14
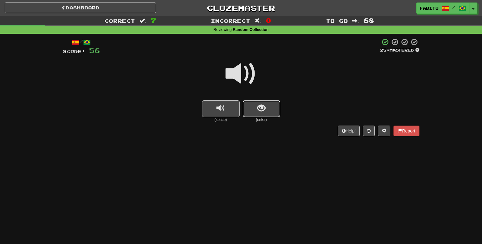
click at [258, 110] on span "show sentence" at bounding box center [261, 108] width 8 height 8
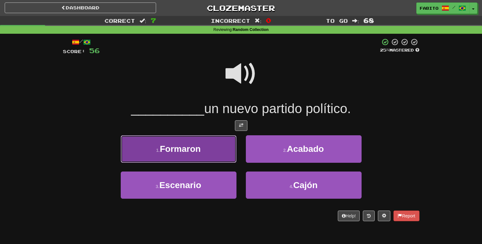
click at [196, 146] on span "Formaron" at bounding box center [180, 149] width 41 height 10
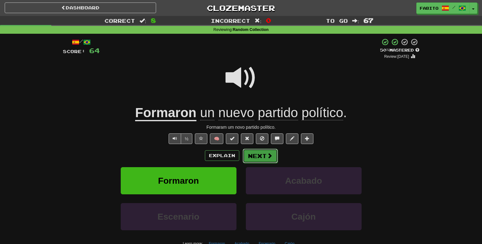
click at [254, 156] on button "Next" at bounding box center [260, 156] width 35 height 14
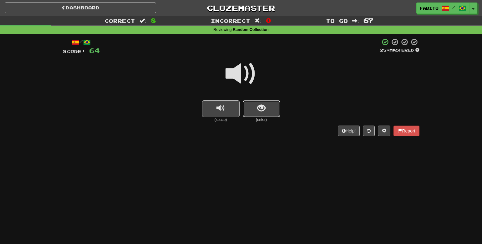
click at [249, 109] on button "show sentence" at bounding box center [262, 108] width 38 height 17
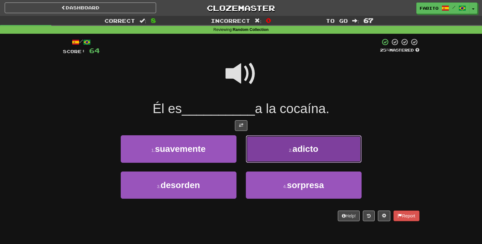
click at [264, 150] on button "2 . adicto" at bounding box center [304, 149] width 116 height 27
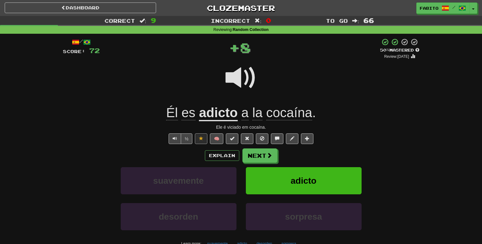
click at [231, 118] on u "adicto" at bounding box center [218, 113] width 39 height 16
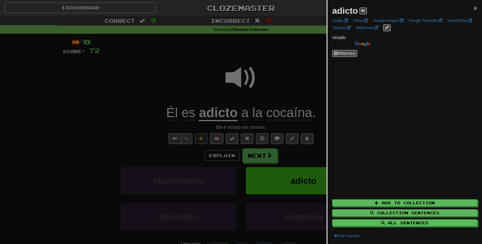
click at [474, 6] on span "×" at bounding box center [476, 7] width 4 height 7
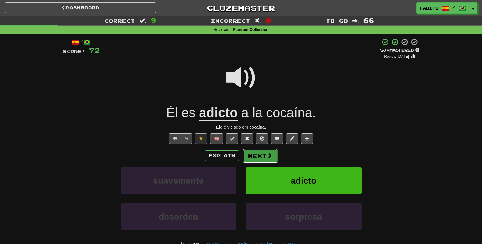
click at [261, 156] on button "Next" at bounding box center [260, 156] width 35 height 14
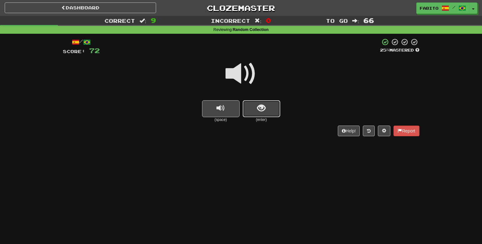
click at [260, 107] on span "show sentence" at bounding box center [261, 108] width 8 height 8
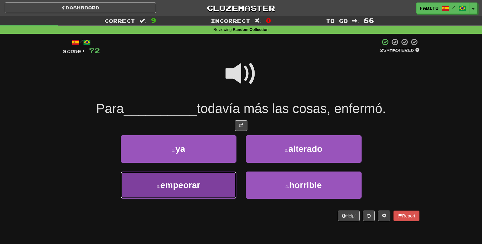
click at [212, 183] on button "3 . empeorar" at bounding box center [179, 185] width 116 height 27
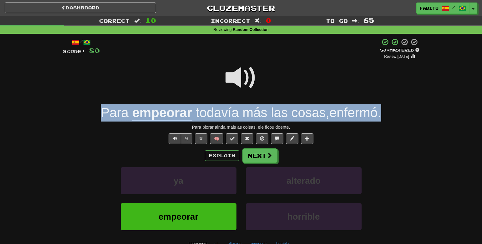
drag, startPoint x: 391, startPoint y: 115, endPoint x: 96, endPoint y: 113, distance: 294.5
click at [96, 113] on div "Para empeorar todavía más las cosas , enfermó ." at bounding box center [241, 113] width 357 height 17
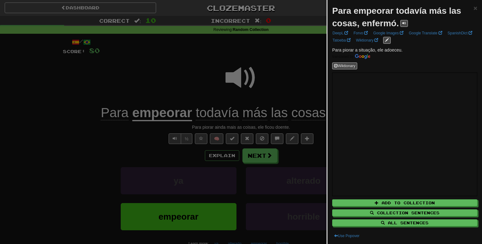
click at [135, 71] on div at bounding box center [241, 122] width 482 height 244
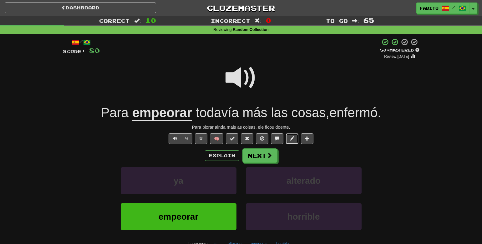
click at [294, 137] on span at bounding box center [292, 138] width 4 height 4
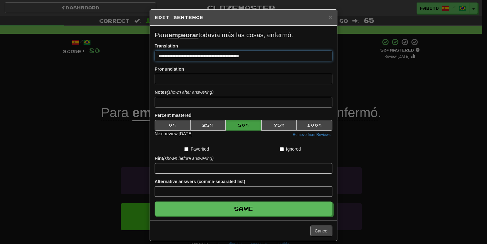
drag, startPoint x: 229, startPoint y: 56, endPoint x: 252, endPoint y: 58, distance: 22.9
click at [252, 58] on input "**********" at bounding box center [244, 56] width 178 height 11
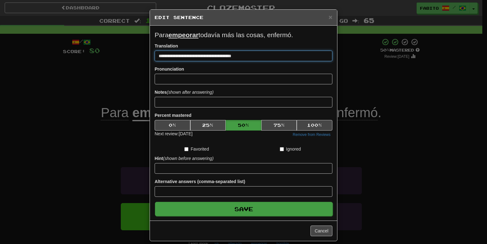
type input "**********"
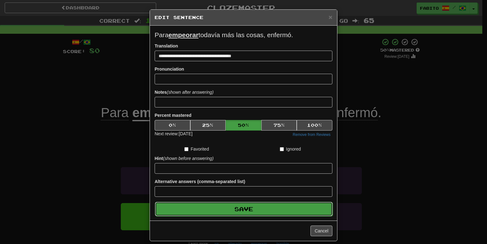
click at [275, 213] on button "Save" at bounding box center [244, 209] width 178 height 14
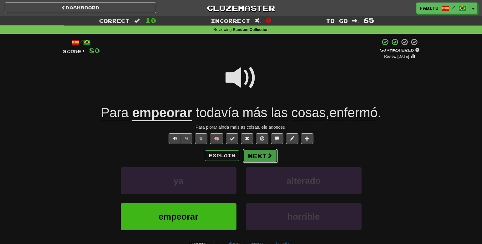
click at [267, 155] on span at bounding box center [270, 156] width 6 height 6
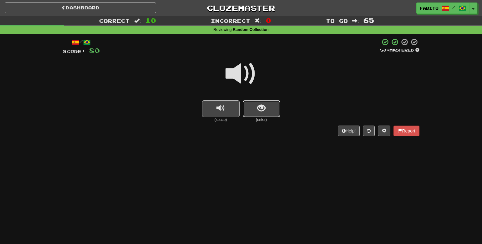
click at [265, 114] on button "show sentence" at bounding box center [262, 108] width 38 height 17
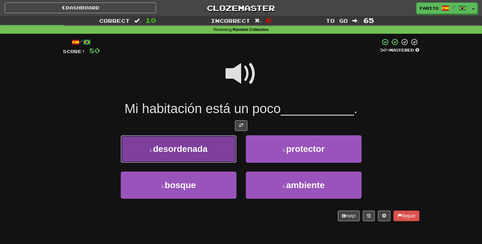
click at [218, 150] on button "1 . desordenada" at bounding box center [179, 149] width 116 height 27
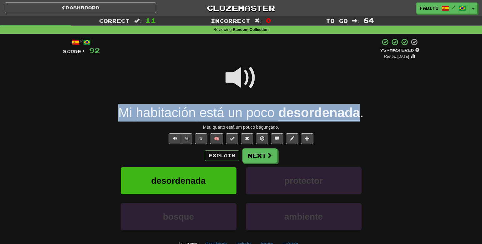
drag, startPoint x: 112, startPoint y: 115, endPoint x: 361, endPoint y: 120, distance: 248.8
click at [361, 120] on div "Mi habitación está un poco desordenada ." at bounding box center [241, 113] width 357 height 17
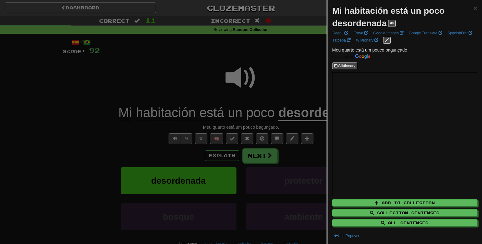
click at [302, 72] on div at bounding box center [241, 122] width 482 height 244
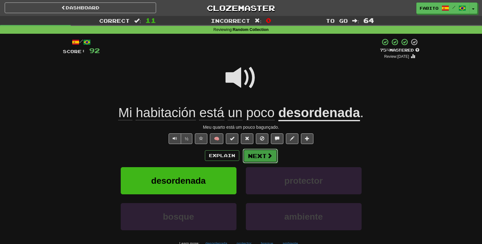
click at [259, 154] on button "Next" at bounding box center [260, 156] width 35 height 14
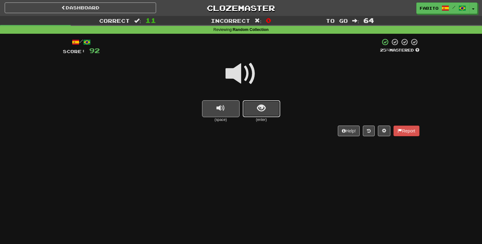
click at [265, 114] on button "show sentence" at bounding box center [262, 108] width 38 height 17
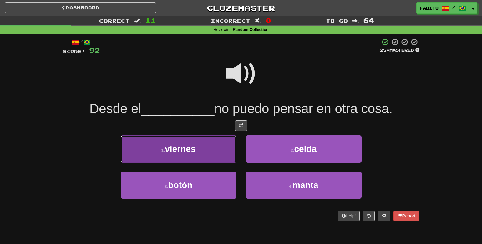
click at [175, 151] on span "viernes" at bounding box center [180, 149] width 31 height 10
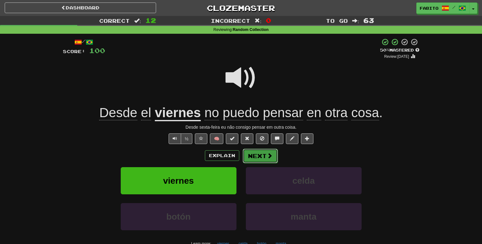
click at [253, 156] on button "Next" at bounding box center [260, 156] width 35 height 14
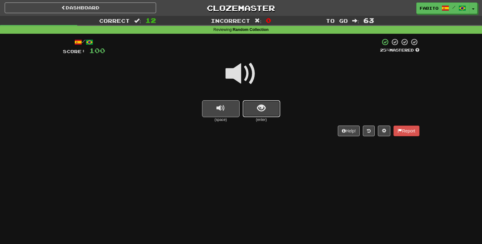
click at [254, 110] on button "show sentence" at bounding box center [262, 108] width 38 height 17
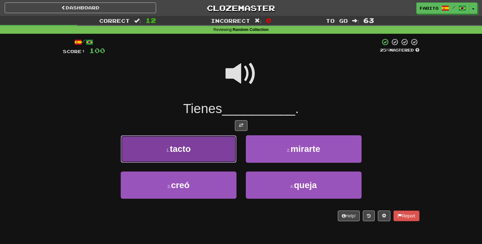
click at [210, 145] on button "1 . tacto" at bounding box center [179, 149] width 116 height 27
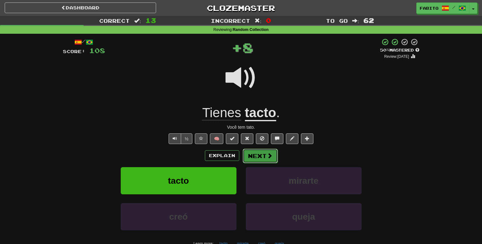
click at [254, 158] on button "Next" at bounding box center [260, 156] width 35 height 14
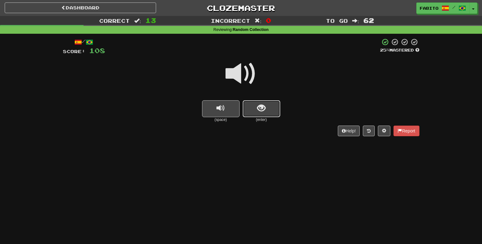
click at [252, 112] on button "show sentence" at bounding box center [262, 108] width 38 height 17
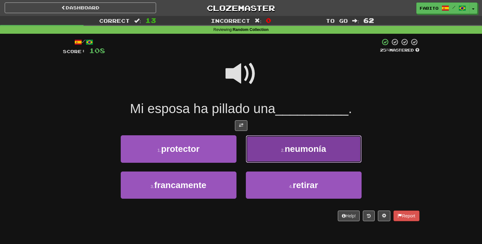
click at [260, 145] on button "2 . neumonía" at bounding box center [304, 149] width 116 height 27
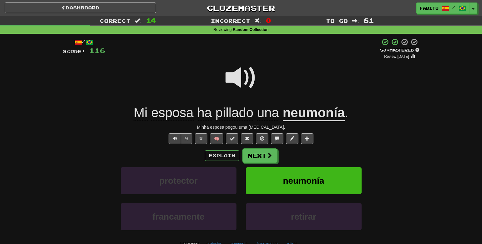
click at [227, 116] on span "pillado" at bounding box center [235, 112] width 38 height 15
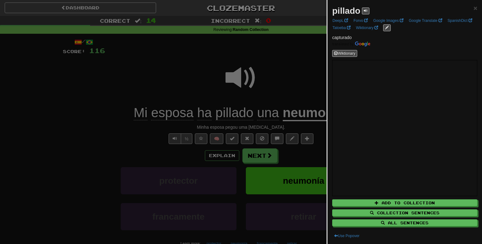
click at [286, 47] on div at bounding box center [241, 122] width 482 height 244
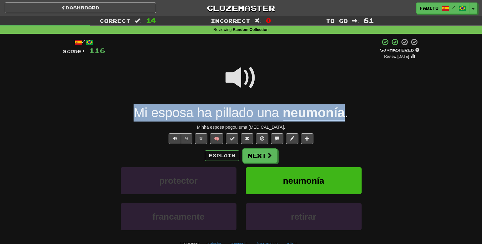
drag, startPoint x: 120, startPoint y: 111, endPoint x: 343, endPoint y: 109, distance: 222.8
click at [343, 109] on div "Mi esposa ha pillado una neumonía ." at bounding box center [241, 113] width 357 height 17
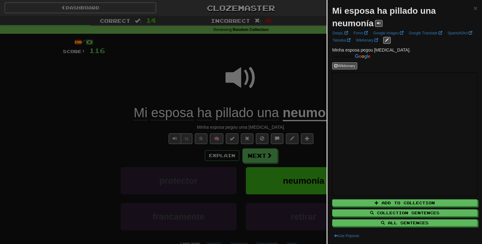
click at [310, 78] on div at bounding box center [241, 122] width 482 height 244
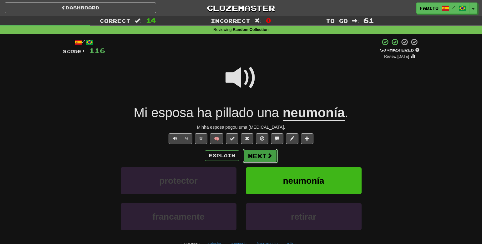
click at [264, 156] on button "Next" at bounding box center [260, 156] width 35 height 14
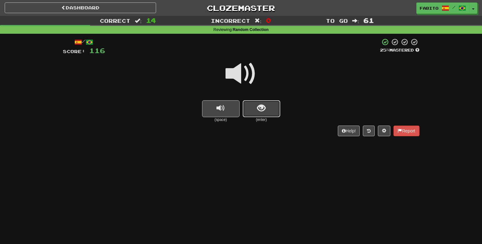
click at [269, 110] on button "show sentence" at bounding box center [262, 108] width 38 height 17
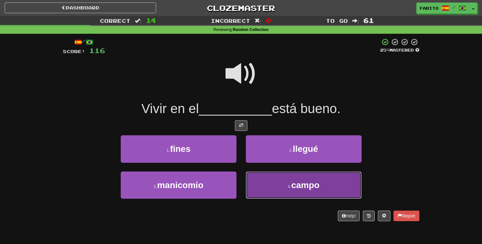
click at [278, 182] on button "4 . campo" at bounding box center [304, 185] width 116 height 27
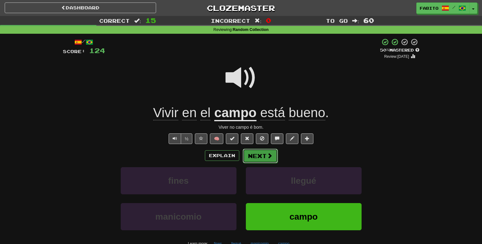
click at [267, 160] on button "Next" at bounding box center [260, 156] width 35 height 14
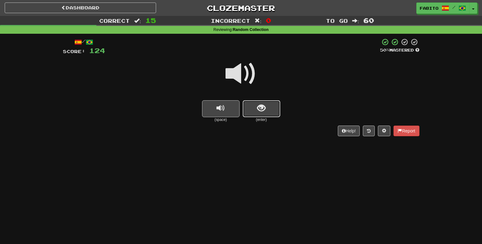
click at [255, 106] on button "show sentence" at bounding box center [262, 108] width 38 height 17
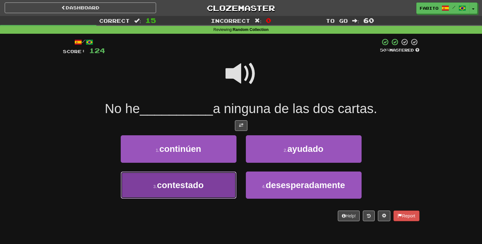
click at [208, 187] on button "3 . contestado" at bounding box center [179, 185] width 116 height 27
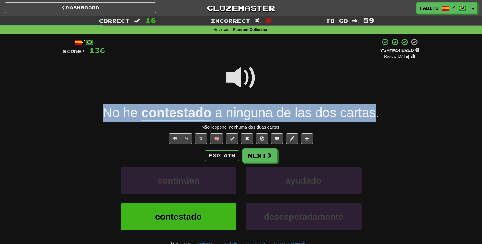
drag, startPoint x: 96, startPoint y: 115, endPoint x: 374, endPoint y: 110, distance: 278.2
click at [374, 110] on div "No he contestado a ninguna de las dos cartas ." at bounding box center [241, 113] width 357 height 17
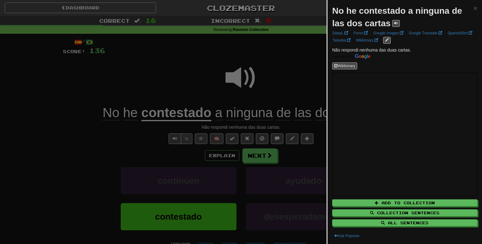
click at [292, 82] on div at bounding box center [241, 122] width 482 height 244
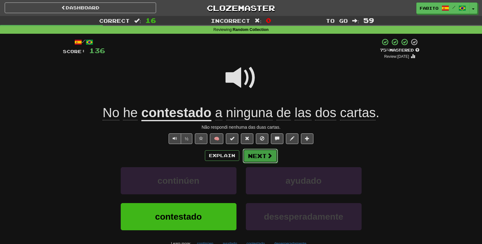
click at [261, 157] on button "Next" at bounding box center [260, 156] width 35 height 14
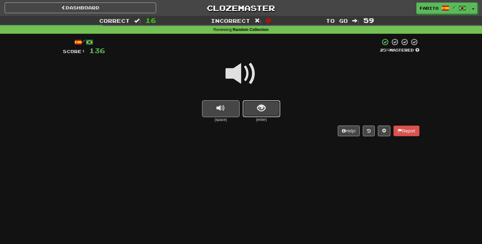
click at [258, 107] on span "show sentence" at bounding box center [261, 108] width 8 height 8
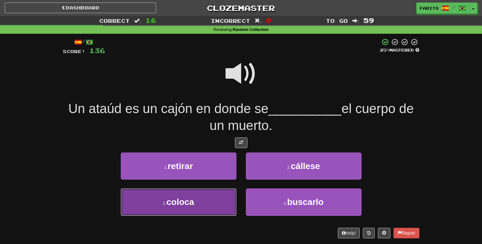
click at [216, 197] on button "3 . coloca" at bounding box center [179, 202] width 116 height 27
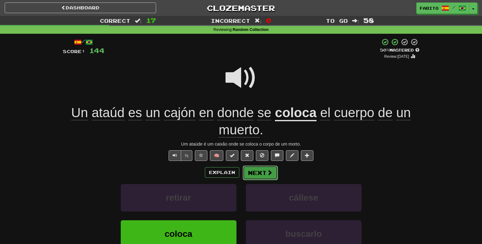
click at [261, 174] on button "Next" at bounding box center [260, 173] width 35 height 14
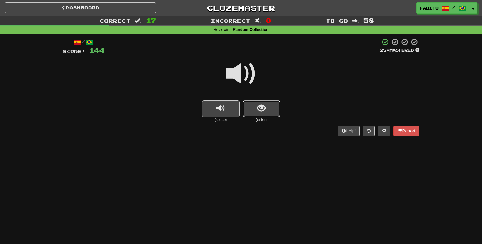
click at [268, 107] on button "show sentence" at bounding box center [262, 108] width 38 height 17
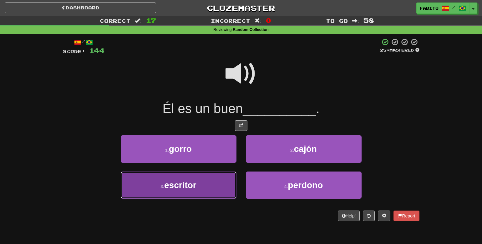
click at [224, 183] on button "3 . escritor" at bounding box center [179, 185] width 116 height 27
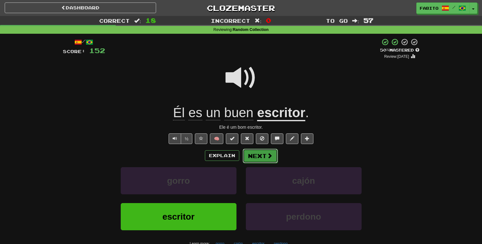
click at [265, 158] on button "Next" at bounding box center [260, 156] width 35 height 14
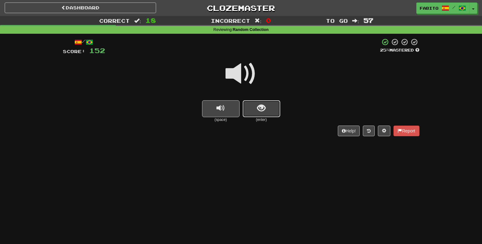
click at [265, 109] on span "show sentence" at bounding box center [261, 108] width 8 height 8
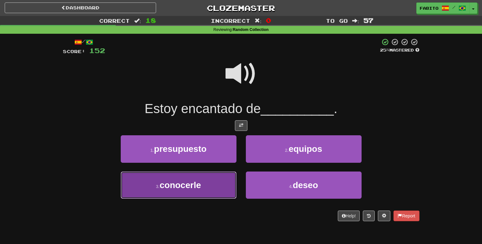
click at [220, 192] on button "3 . conocerle" at bounding box center [179, 185] width 116 height 27
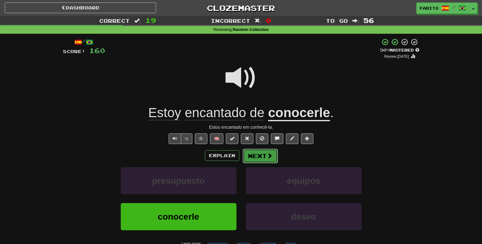
click at [263, 160] on button "Next" at bounding box center [260, 156] width 35 height 14
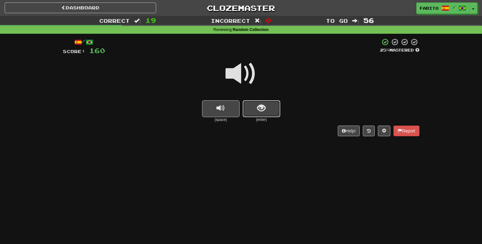
click at [256, 110] on button "show sentence" at bounding box center [262, 108] width 38 height 17
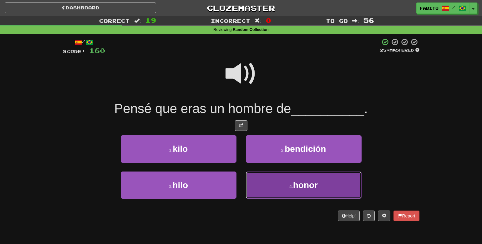
click at [252, 181] on button "4 . honor" at bounding box center [304, 185] width 116 height 27
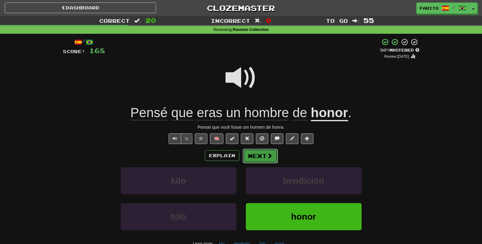
click at [267, 157] on span at bounding box center [270, 156] width 6 height 6
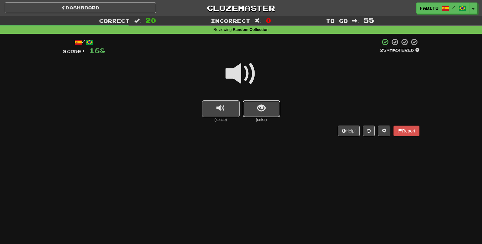
click at [261, 110] on span "show sentence" at bounding box center [261, 108] width 8 height 8
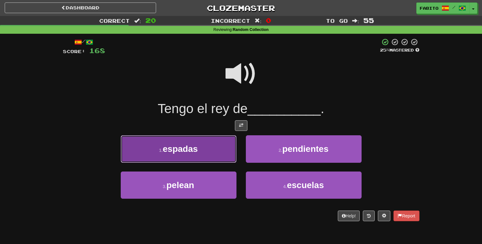
click at [219, 149] on button "1 . espadas" at bounding box center [179, 149] width 116 height 27
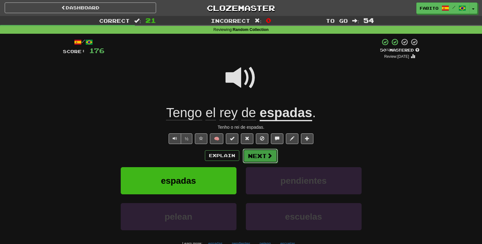
click at [264, 160] on button "Next" at bounding box center [260, 156] width 35 height 14
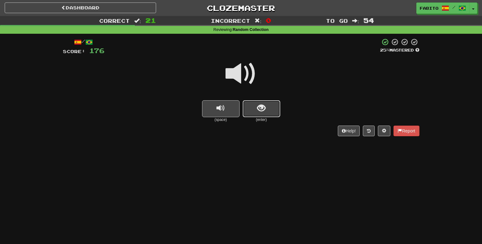
click at [269, 113] on button "show sentence" at bounding box center [262, 108] width 38 height 17
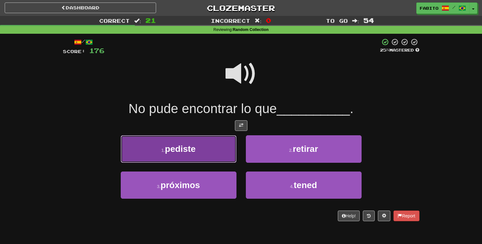
click at [217, 157] on button "1 . pediste" at bounding box center [179, 149] width 116 height 27
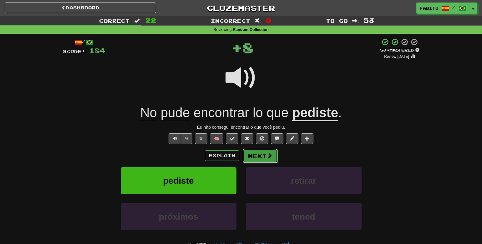
click at [260, 156] on button "Next" at bounding box center [260, 156] width 35 height 14
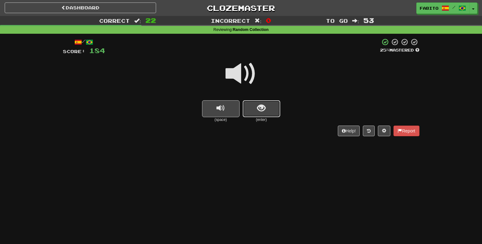
click at [260, 114] on button "show sentence" at bounding box center [262, 108] width 38 height 17
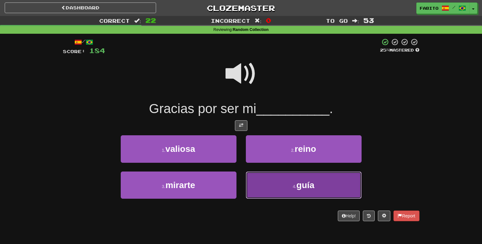
click at [255, 179] on button "4 . guía" at bounding box center [304, 185] width 116 height 27
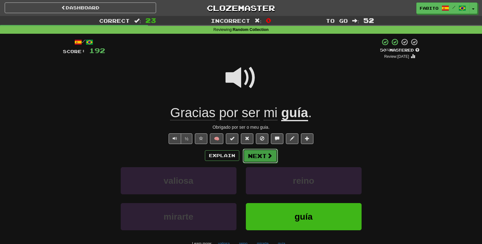
click at [262, 152] on button "Next" at bounding box center [260, 156] width 35 height 14
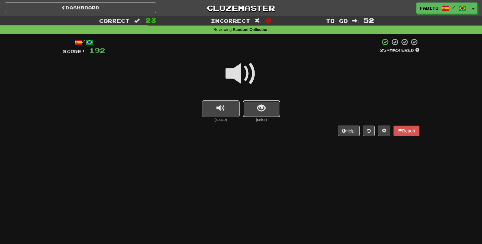
click at [258, 110] on span "show sentence" at bounding box center [261, 108] width 8 height 8
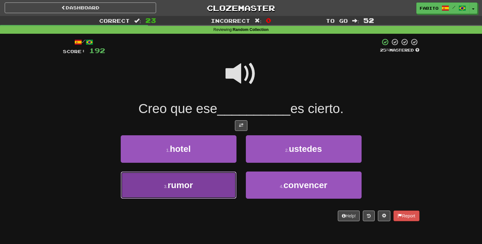
click at [212, 180] on button "3 . rumor" at bounding box center [179, 185] width 116 height 27
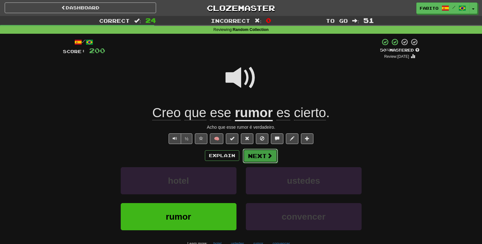
click at [270, 158] on span at bounding box center [270, 156] width 6 height 6
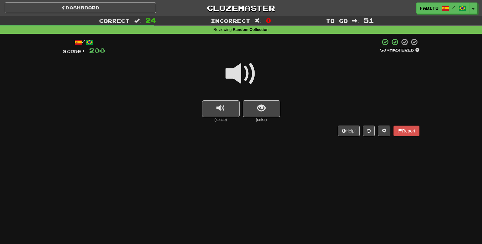
click at [260, 118] on small "(enter)" at bounding box center [262, 119] width 38 height 5
click at [259, 112] on span "show sentence" at bounding box center [261, 108] width 8 height 8
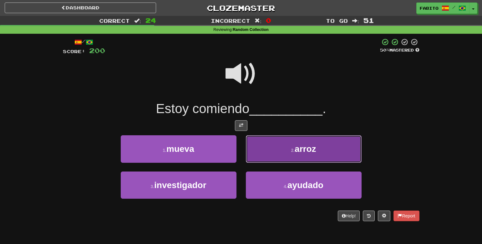
click at [257, 156] on button "2 . arroz" at bounding box center [304, 149] width 116 height 27
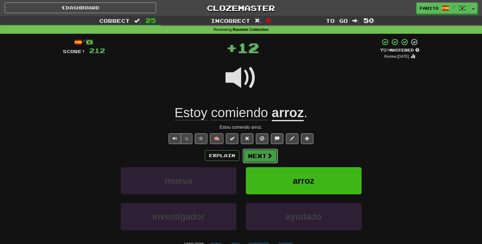
click at [258, 158] on button "Next" at bounding box center [260, 156] width 35 height 14
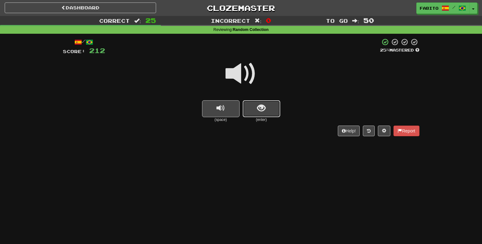
click at [258, 109] on span "show sentence" at bounding box center [261, 108] width 8 height 8
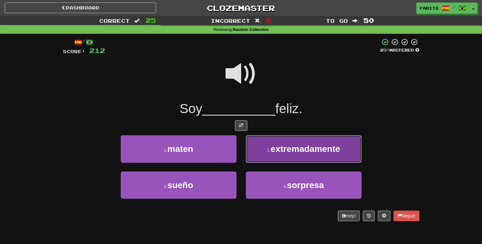
click at [270, 136] on button "2 . extremadamente" at bounding box center [304, 149] width 116 height 27
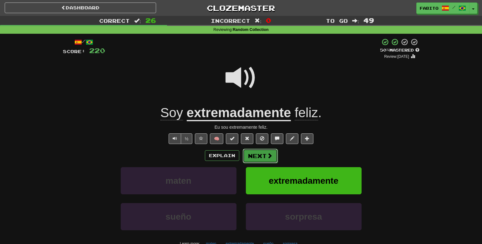
click at [263, 157] on button "Next" at bounding box center [260, 156] width 35 height 14
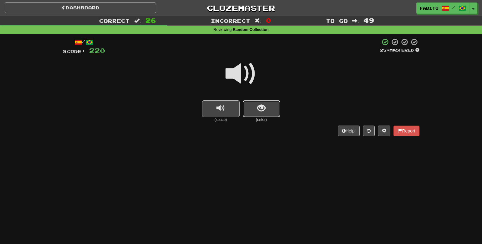
click at [265, 105] on span "show sentence" at bounding box center [261, 108] width 8 height 8
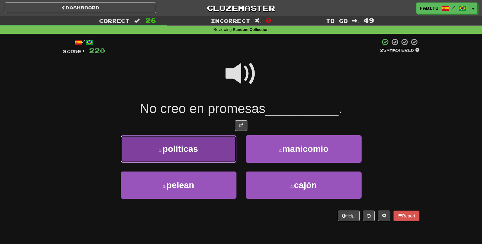
click at [215, 158] on button "1 . políticas" at bounding box center [179, 149] width 116 height 27
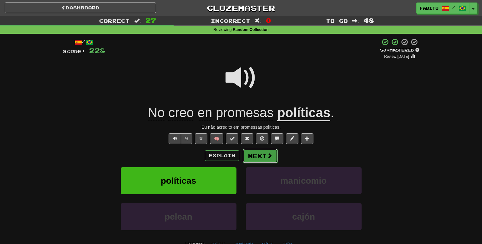
click at [262, 160] on button "Next" at bounding box center [260, 156] width 35 height 14
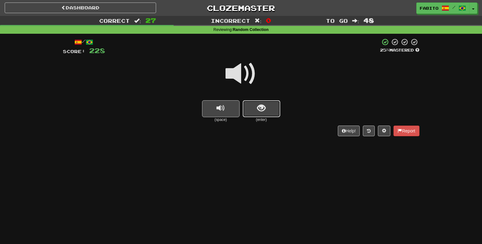
click at [249, 108] on button "show sentence" at bounding box center [262, 108] width 38 height 17
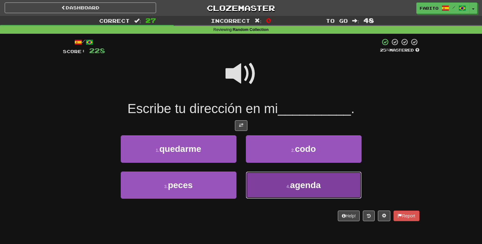
click at [261, 181] on button "4 . agenda" at bounding box center [304, 185] width 116 height 27
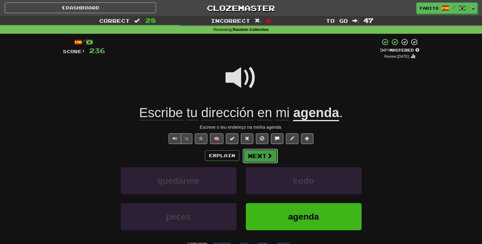
click at [261, 157] on button "Next" at bounding box center [260, 156] width 35 height 14
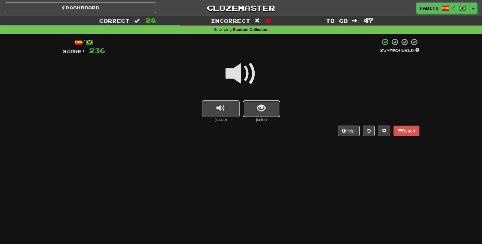
click at [245, 108] on button "show sentence" at bounding box center [262, 108] width 38 height 17
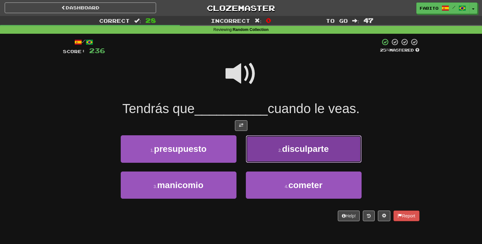
click at [279, 152] on small "2 ." at bounding box center [281, 150] width 4 height 5
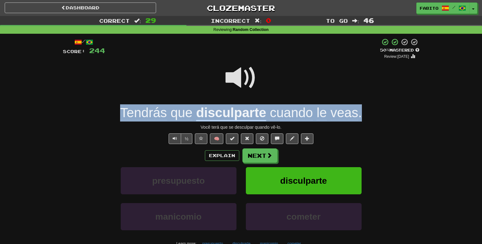
drag, startPoint x: 114, startPoint y: 112, endPoint x: 361, endPoint y: 114, distance: 246.6
click at [361, 114] on div "Tendrás que disculparte cuando le veas ." at bounding box center [241, 113] width 357 height 17
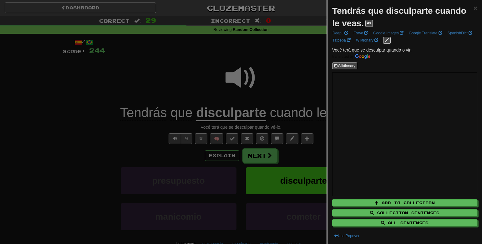
click at [287, 78] on div at bounding box center [241, 122] width 482 height 244
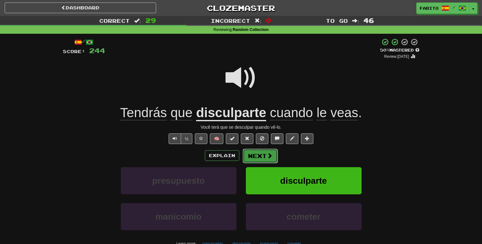
click at [256, 155] on button "Next" at bounding box center [260, 156] width 35 height 14
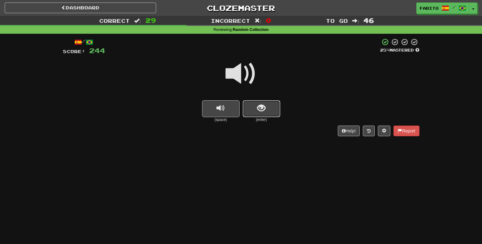
click at [256, 105] on button "show sentence" at bounding box center [262, 108] width 38 height 17
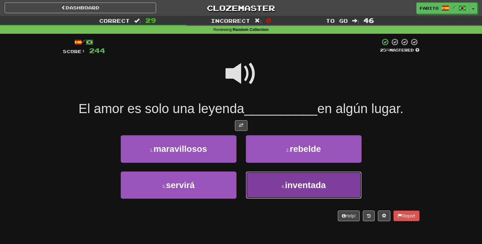
click at [264, 193] on button "4 . inventada" at bounding box center [304, 185] width 116 height 27
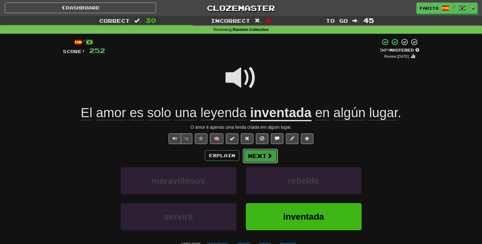
click at [271, 156] on span at bounding box center [270, 156] width 6 height 6
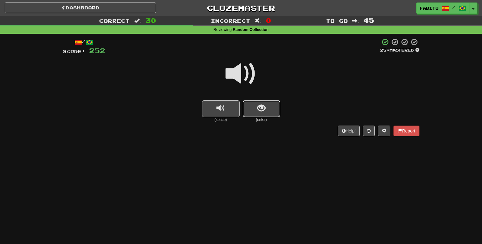
click at [260, 112] on span "show sentence" at bounding box center [261, 108] width 8 height 8
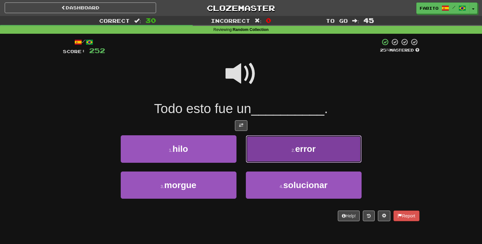
click at [263, 149] on button "2 . error" at bounding box center [304, 149] width 116 height 27
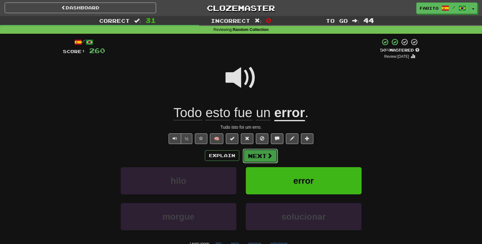
click at [254, 156] on button "Next" at bounding box center [260, 156] width 35 height 14
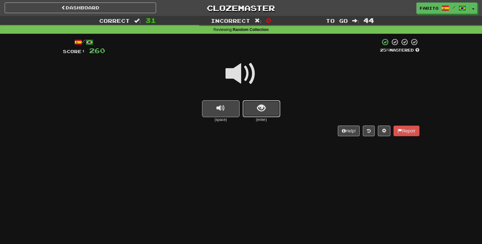
click at [250, 105] on button "show sentence" at bounding box center [262, 108] width 38 height 17
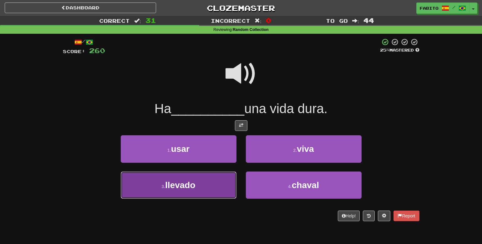
click at [207, 190] on button "3 . llevado" at bounding box center [179, 185] width 116 height 27
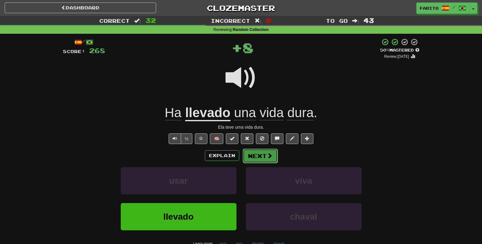
click at [257, 156] on button "Next" at bounding box center [260, 156] width 35 height 14
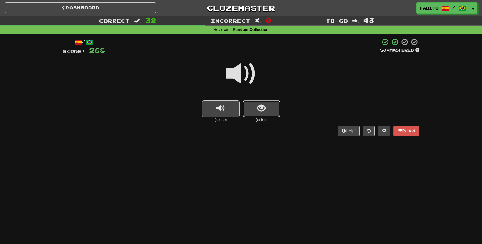
click at [257, 105] on button "show sentence" at bounding box center [262, 108] width 38 height 17
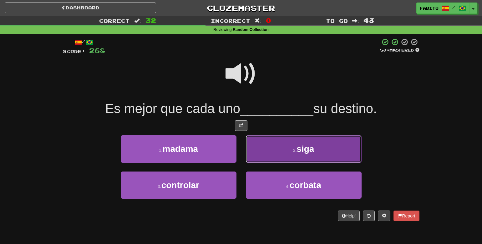
click at [271, 152] on button "2 . siga" at bounding box center [304, 149] width 116 height 27
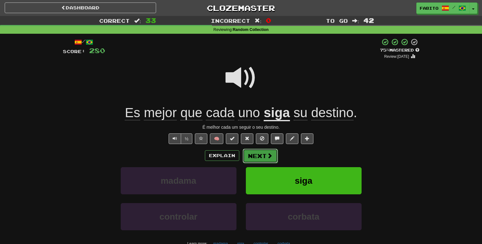
click at [261, 155] on button "Next" at bounding box center [260, 156] width 35 height 14
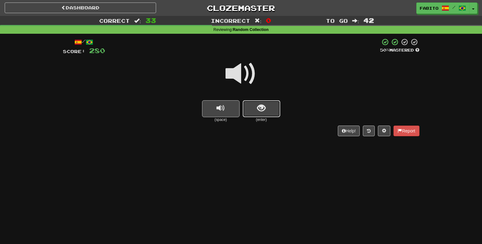
click at [251, 108] on button "show sentence" at bounding box center [262, 108] width 38 height 17
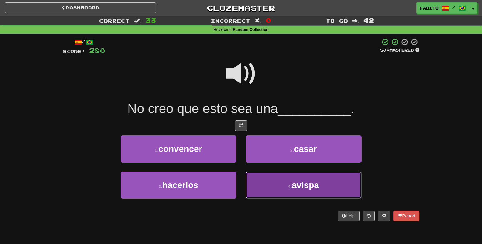
click at [273, 185] on button "4 . avispa" at bounding box center [304, 185] width 116 height 27
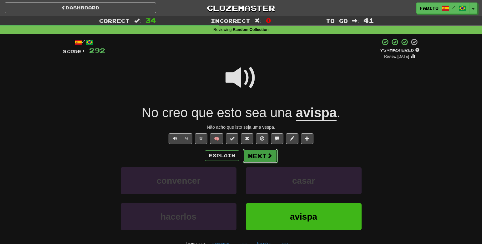
click at [265, 158] on button "Next" at bounding box center [260, 156] width 35 height 14
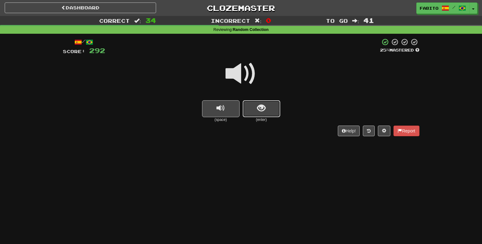
click at [259, 114] on button "show sentence" at bounding box center [262, 108] width 38 height 17
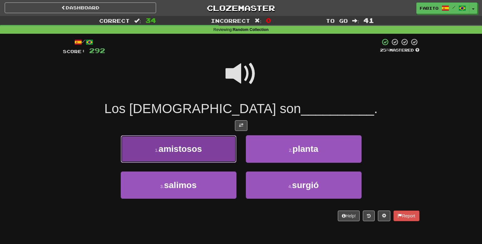
click at [214, 154] on button "1 . amistosos" at bounding box center [179, 149] width 116 height 27
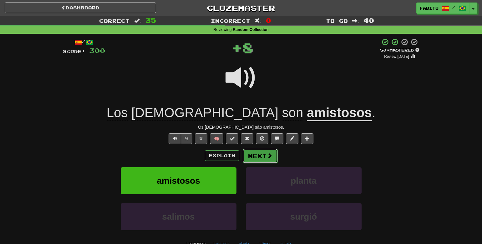
click at [252, 158] on button "Next" at bounding box center [260, 156] width 35 height 14
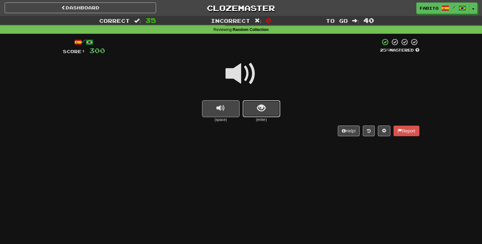
click at [250, 105] on button "show sentence" at bounding box center [262, 108] width 38 height 17
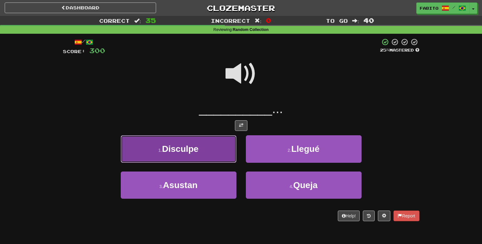
click at [212, 140] on button "1 . Disculpe" at bounding box center [179, 149] width 116 height 27
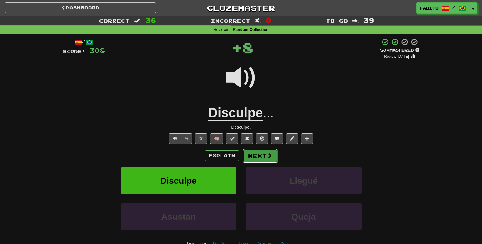
click at [255, 156] on button "Next" at bounding box center [260, 156] width 35 height 14
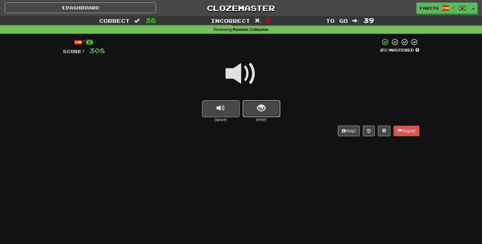
click at [254, 108] on button "show sentence" at bounding box center [262, 108] width 38 height 17
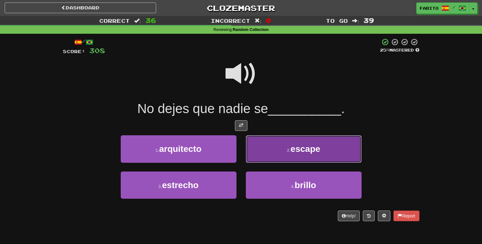
click at [261, 152] on button "2 . escape" at bounding box center [304, 149] width 116 height 27
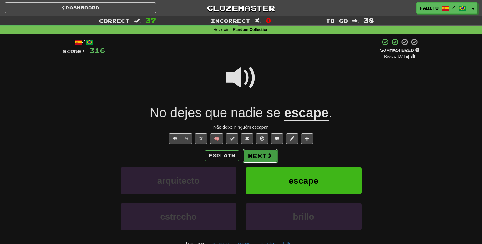
click at [262, 153] on button "Next" at bounding box center [260, 156] width 35 height 14
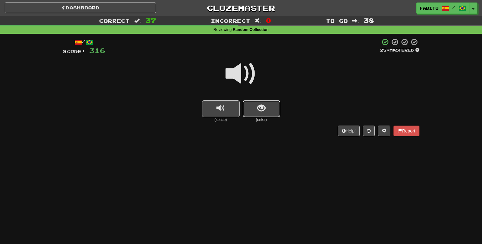
click at [254, 108] on button "show sentence" at bounding box center [262, 108] width 38 height 17
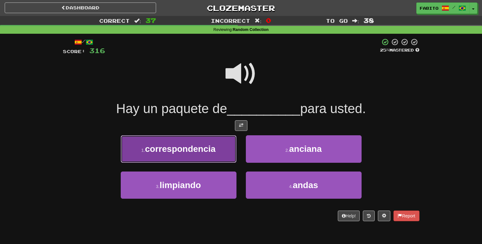
click at [206, 145] on span "correspondencia" at bounding box center [180, 149] width 71 height 10
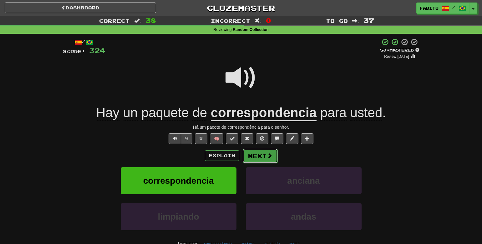
click at [267, 158] on span at bounding box center [270, 156] width 6 height 6
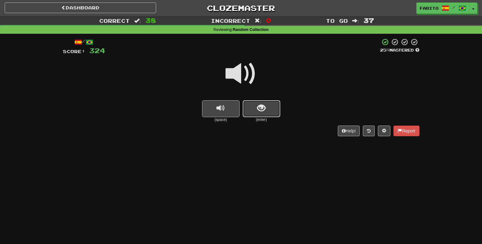
click at [258, 111] on span "show sentence" at bounding box center [261, 108] width 8 height 8
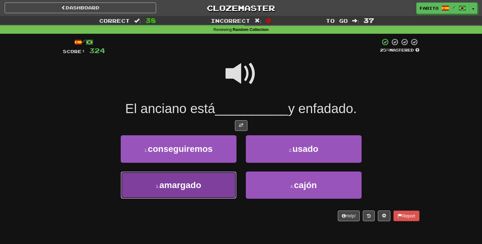
click at [204, 182] on button "3 . amargado" at bounding box center [179, 185] width 116 height 27
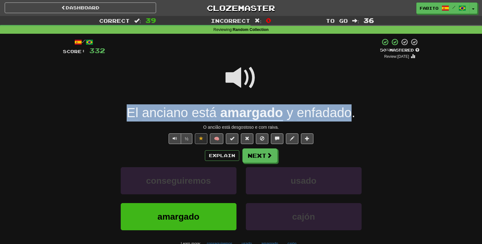
drag, startPoint x: 123, startPoint y: 114, endPoint x: 349, endPoint y: 115, distance: 225.9
click at [349, 115] on div "El anciano está amargado y enfadado ." at bounding box center [241, 113] width 357 height 17
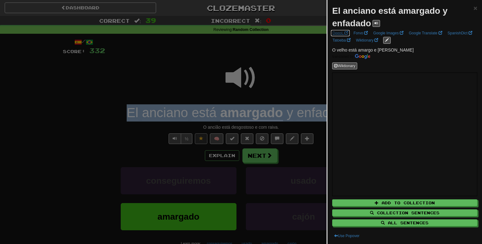
click at [345, 33] on span at bounding box center [347, 33] width 4 height 4
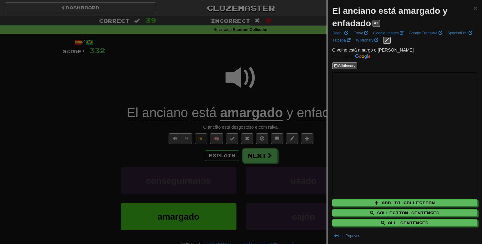
click at [285, 81] on div at bounding box center [241, 122] width 482 height 244
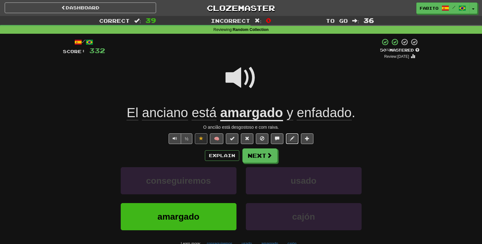
click at [293, 136] on span at bounding box center [292, 138] width 4 height 4
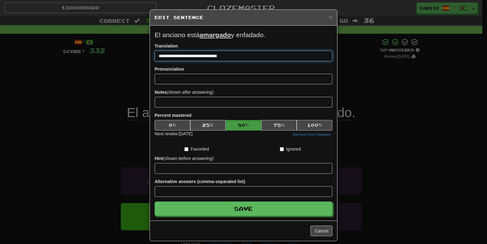
drag, startPoint x: 231, startPoint y: 57, endPoint x: 154, endPoint y: 58, distance: 76.4
click at [155, 58] on input "**********" at bounding box center [244, 56] width 178 height 11
click at [174, 55] on input "**********" at bounding box center [244, 56] width 178 height 11
drag, startPoint x: 174, startPoint y: 56, endPoint x: 230, endPoint y: 57, distance: 56.0
click at [230, 57] on input "**********" at bounding box center [244, 56] width 178 height 11
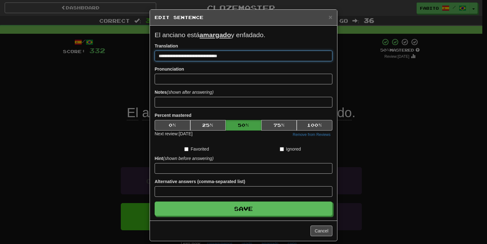
paste input "*"
click at [186, 56] on input "**********" at bounding box center [244, 56] width 178 height 11
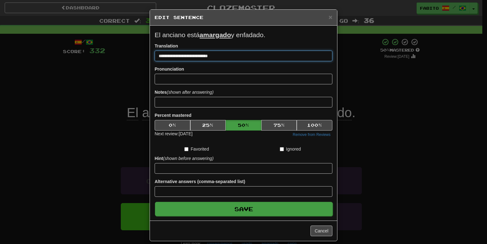
type input "**********"
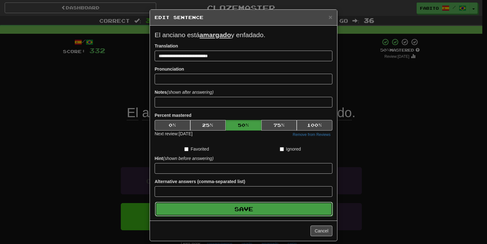
click at [267, 209] on button "Save" at bounding box center [244, 209] width 178 height 14
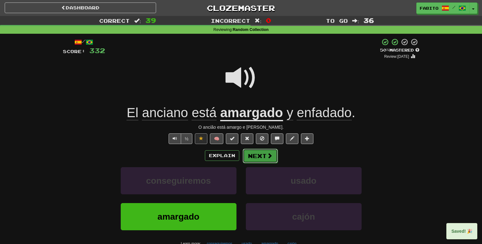
click at [269, 159] on span at bounding box center [270, 156] width 6 height 6
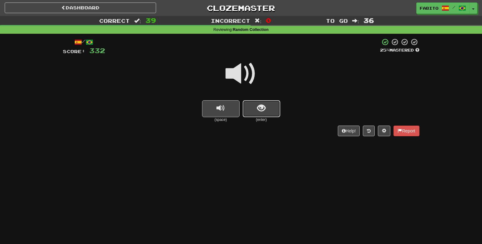
click at [268, 111] on button "show sentence" at bounding box center [262, 108] width 38 height 17
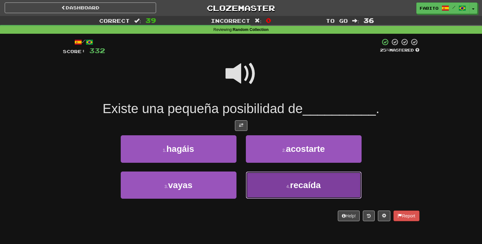
click at [270, 189] on button "4 . recaída" at bounding box center [304, 185] width 116 height 27
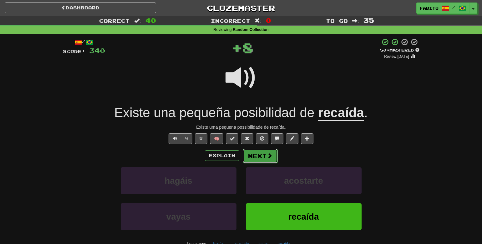
click at [259, 160] on button "Next" at bounding box center [260, 156] width 35 height 14
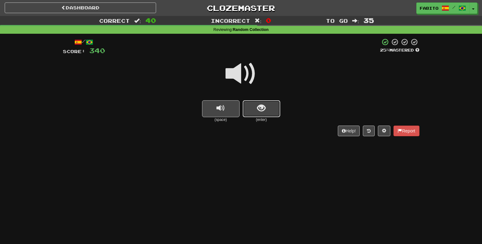
click at [263, 113] on span "show sentence" at bounding box center [261, 108] width 8 height 8
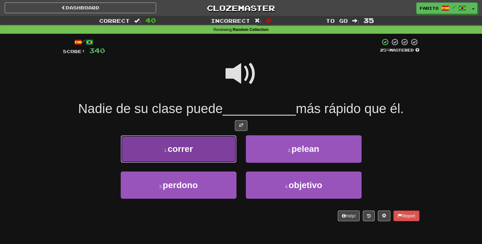
click at [215, 151] on button "1 . correr" at bounding box center [179, 149] width 116 height 27
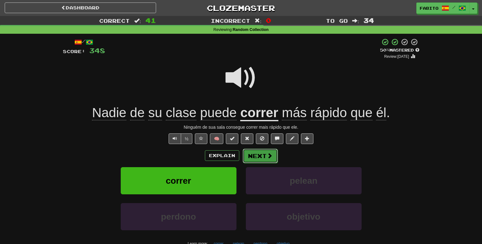
click at [265, 156] on button "Next" at bounding box center [260, 156] width 35 height 14
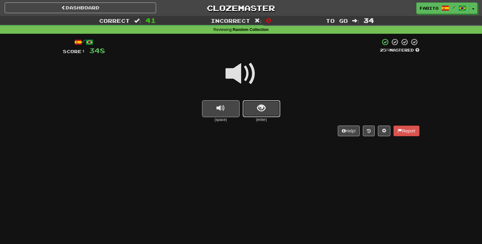
click at [258, 108] on span "show sentence" at bounding box center [261, 108] width 8 height 8
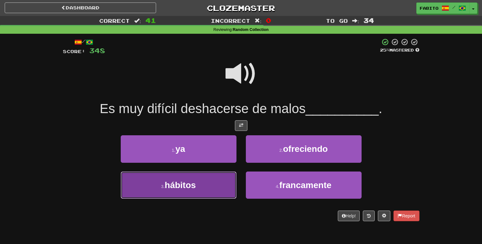
click at [217, 183] on button "3 . hábitos" at bounding box center [179, 185] width 116 height 27
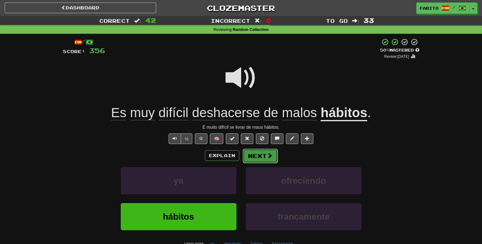
click at [258, 157] on button "Next" at bounding box center [260, 156] width 35 height 14
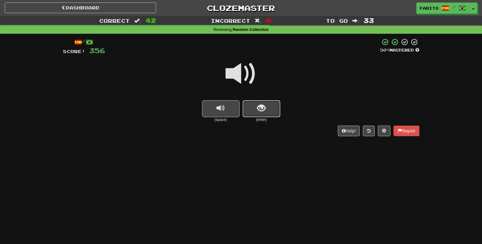
click at [255, 109] on button "show sentence" at bounding box center [262, 108] width 38 height 17
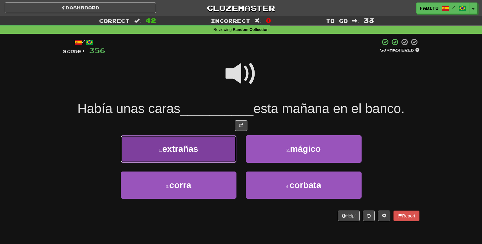
click at [204, 149] on button "1 . extrañas" at bounding box center [179, 149] width 116 height 27
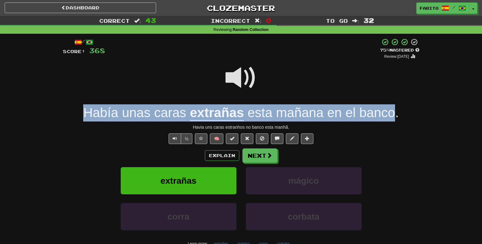
drag, startPoint x: 74, startPoint y: 116, endPoint x: 392, endPoint y: 116, distance: 318.6
click at [392, 116] on div "Había unas caras extrañas esta mañana en el banco ." at bounding box center [241, 113] width 357 height 17
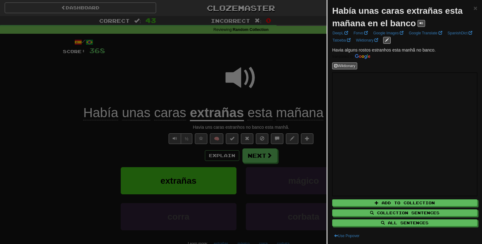
click at [282, 79] on div at bounding box center [241, 122] width 482 height 244
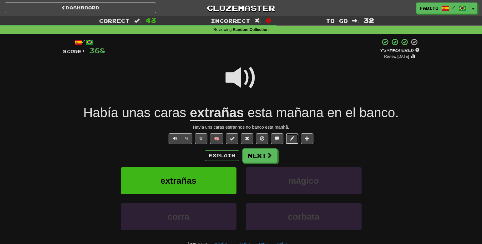
click at [297, 139] on button at bounding box center [292, 139] width 13 height 11
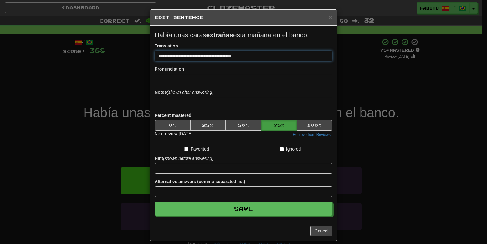
drag, startPoint x: 228, startPoint y: 58, endPoint x: 210, endPoint y: 59, distance: 18.2
click at [210, 59] on input "**********" at bounding box center [244, 56] width 178 height 11
paste input "**********"
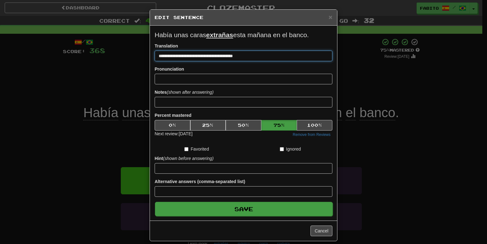
type input "**********"
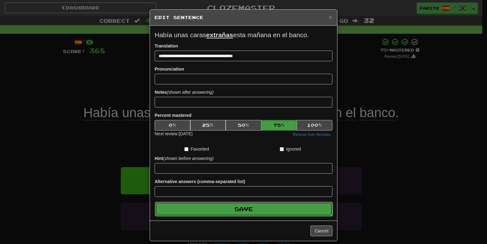
click at [242, 212] on button "Save" at bounding box center [244, 209] width 178 height 14
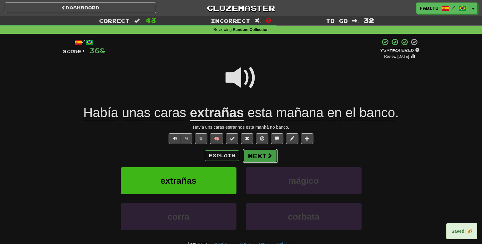
click at [265, 156] on button "Next" at bounding box center [260, 156] width 35 height 14
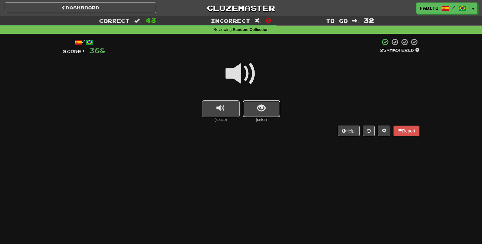
click at [266, 113] on button "show sentence" at bounding box center [262, 108] width 38 height 17
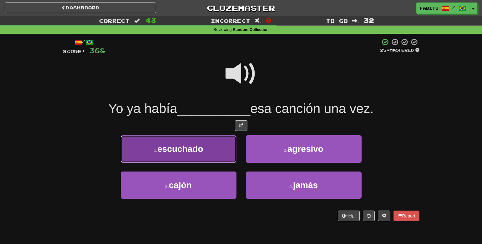
click at [220, 152] on button "1 . escuchado" at bounding box center [179, 149] width 116 height 27
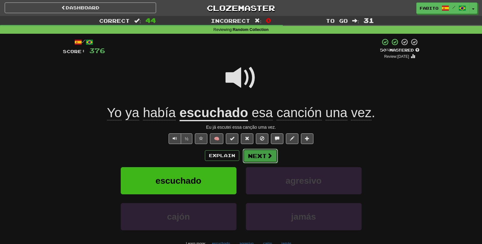
click at [261, 160] on button "Next" at bounding box center [260, 156] width 35 height 14
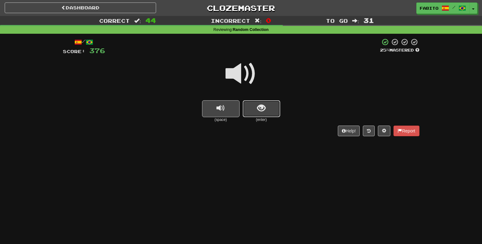
click at [262, 112] on span "show sentence" at bounding box center [261, 108] width 8 height 8
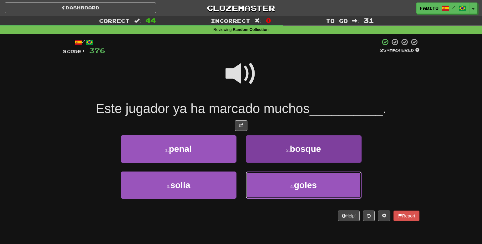
click at [262, 184] on button "4 . goles" at bounding box center [304, 185] width 116 height 27
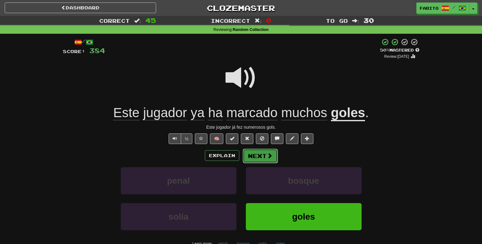
click at [259, 156] on button "Next" at bounding box center [260, 156] width 35 height 14
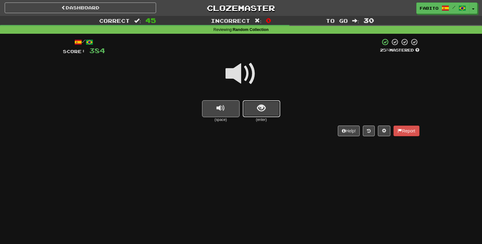
click at [267, 106] on button "show sentence" at bounding box center [262, 108] width 38 height 17
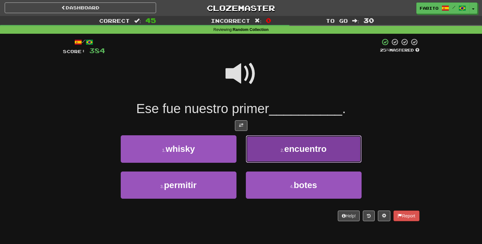
click at [264, 162] on button "2 . encuentro" at bounding box center [304, 149] width 116 height 27
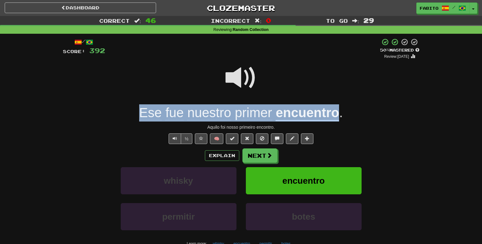
drag, startPoint x: 129, startPoint y: 112, endPoint x: 339, endPoint y: 114, distance: 210.3
click at [339, 114] on div "Ese fue nuestro primer encuentro ." at bounding box center [241, 113] width 357 height 17
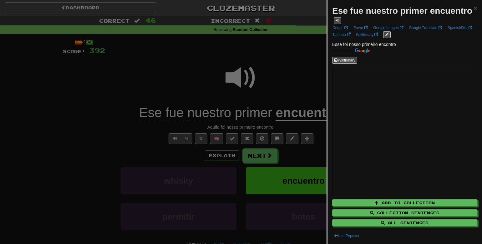
click at [301, 85] on div at bounding box center [241, 122] width 482 height 244
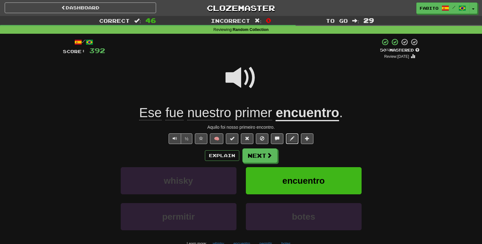
click at [294, 138] on span at bounding box center [292, 138] width 4 height 4
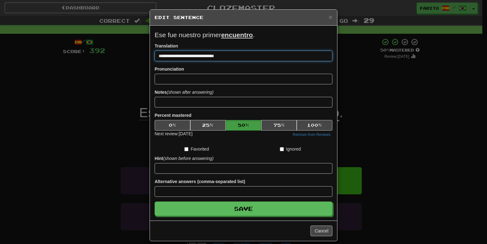
drag, startPoint x: 168, startPoint y: 57, endPoint x: 143, endPoint y: 54, distance: 24.9
click at [143, 54] on div "**********" at bounding box center [243, 122] width 487 height 244
type input "**********"
click at [155, 202] on button "Save" at bounding box center [244, 209] width 178 height 14
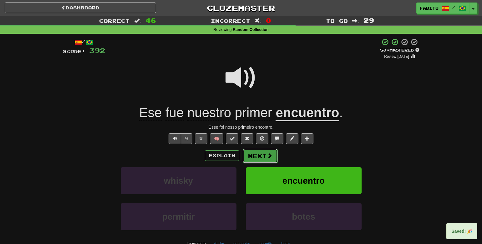
click at [264, 159] on button "Next" at bounding box center [260, 156] width 35 height 14
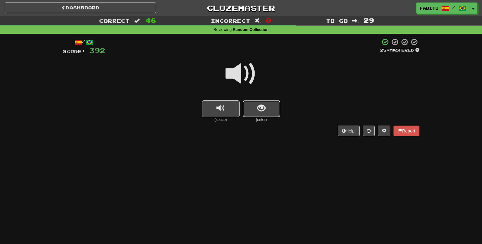
click at [261, 104] on span "show sentence" at bounding box center [261, 108] width 8 height 8
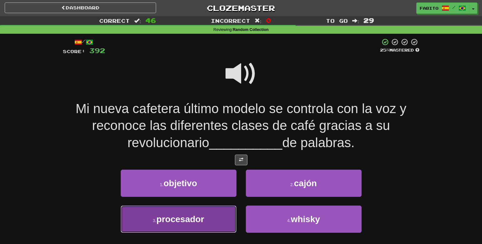
click at [218, 220] on button "3 . procesador" at bounding box center [179, 219] width 116 height 27
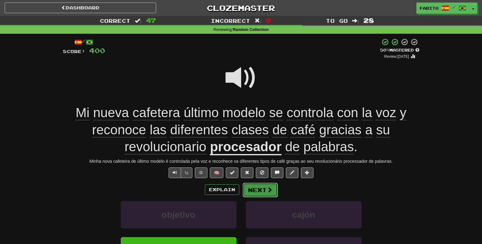
click at [268, 190] on span at bounding box center [270, 190] width 6 height 6
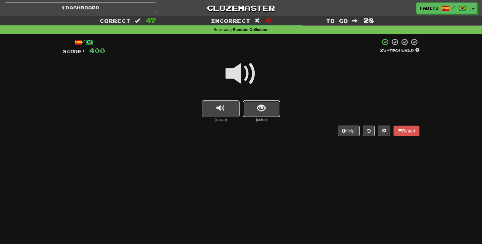
click at [270, 111] on button "show sentence" at bounding box center [262, 108] width 38 height 17
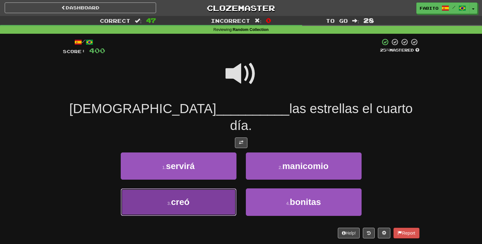
click at [221, 192] on button "3 . creó" at bounding box center [179, 202] width 116 height 27
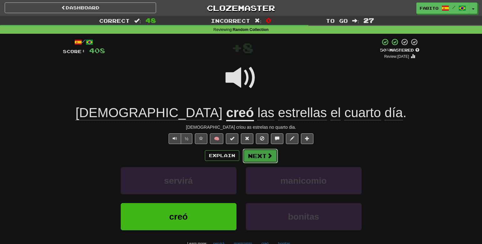
click at [265, 159] on button "Next" at bounding box center [260, 156] width 35 height 14
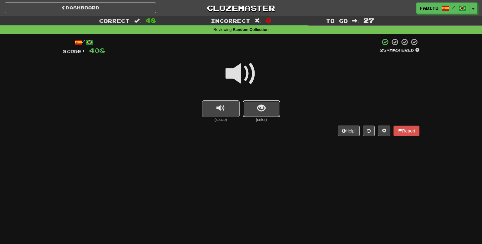
click at [258, 114] on button "show sentence" at bounding box center [262, 108] width 38 height 17
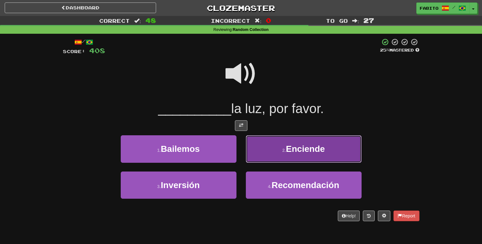
click at [268, 153] on button "2 . Enciende" at bounding box center [304, 149] width 116 height 27
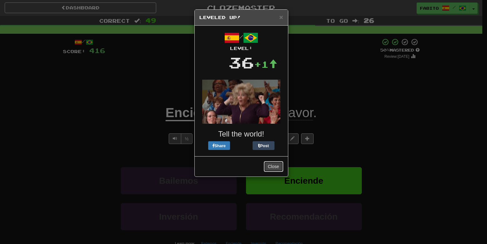
click at [272, 164] on button "Close" at bounding box center [273, 166] width 19 height 11
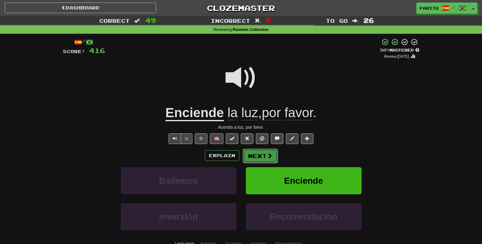
click at [260, 155] on button "Next" at bounding box center [260, 156] width 35 height 14
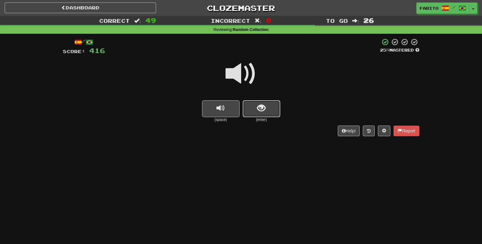
click at [259, 113] on span "show sentence" at bounding box center [261, 108] width 8 height 8
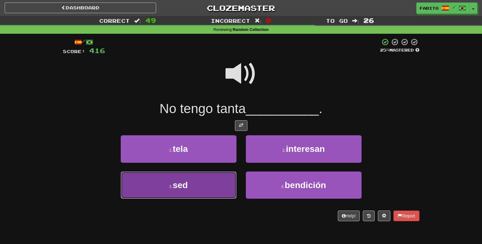
click at [226, 182] on button "3 . sed" at bounding box center [179, 185] width 116 height 27
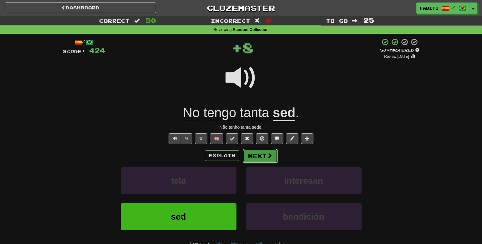
click at [254, 157] on button "Next" at bounding box center [260, 156] width 35 height 14
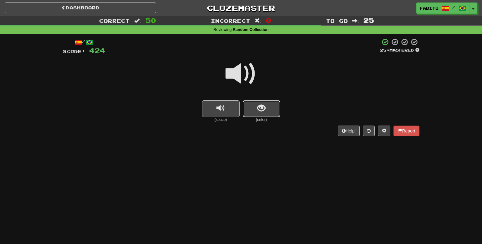
click at [252, 115] on button "show sentence" at bounding box center [262, 108] width 38 height 17
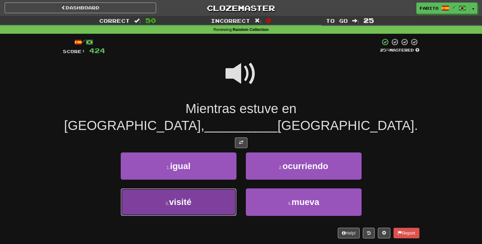
click at [217, 189] on button "3 . visité" at bounding box center [179, 202] width 116 height 27
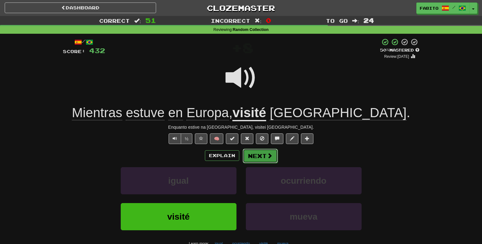
click at [258, 157] on button "Next" at bounding box center [260, 156] width 35 height 14
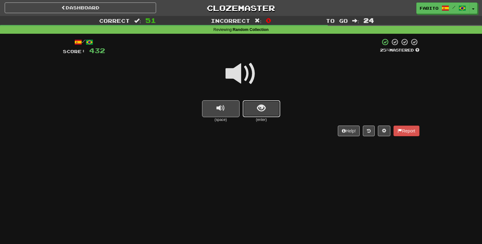
click at [258, 103] on button "show sentence" at bounding box center [262, 108] width 38 height 17
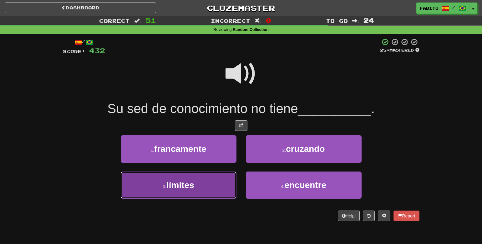
click at [219, 192] on button "3 . límites" at bounding box center [179, 185] width 116 height 27
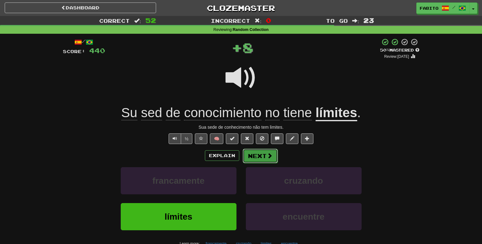
click at [253, 162] on button "Next" at bounding box center [260, 156] width 35 height 14
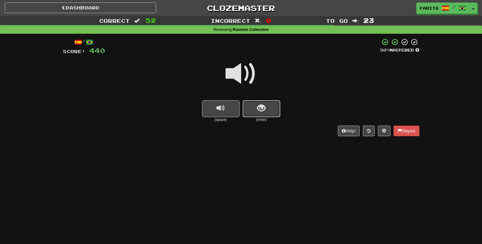
click at [259, 111] on span "show sentence" at bounding box center [261, 108] width 8 height 8
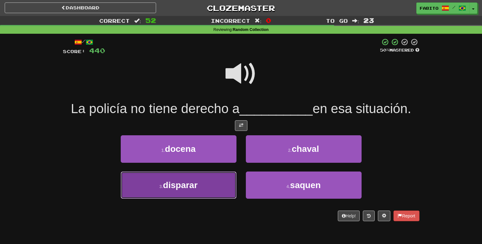
click at [212, 185] on button "3 . disparar" at bounding box center [179, 185] width 116 height 27
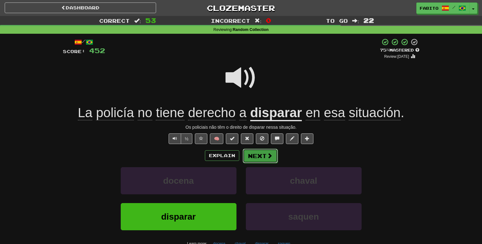
click at [267, 158] on span at bounding box center [270, 156] width 6 height 6
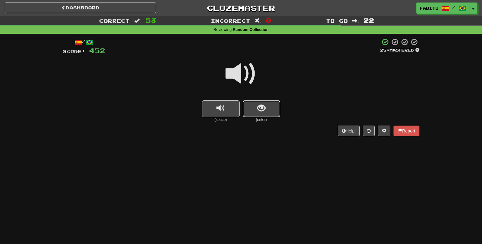
click at [262, 110] on span "show sentence" at bounding box center [261, 108] width 8 height 8
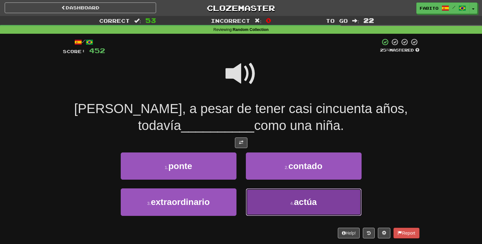
click at [256, 203] on button "4 . actúa" at bounding box center [304, 202] width 116 height 27
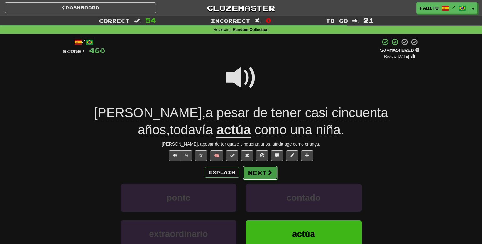
click at [253, 174] on button "Next" at bounding box center [260, 173] width 35 height 14
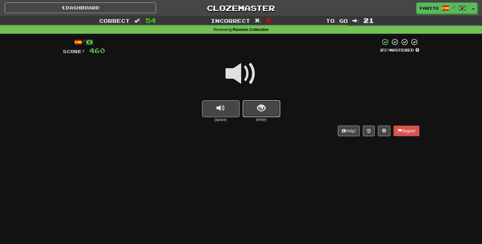
click at [258, 112] on span "show sentence" at bounding box center [261, 108] width 8 height 8
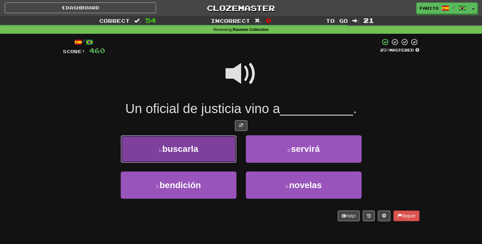
click at [213, 153] on button "1 . buscarla" at bounding box center [179, 149] width 116 height 27
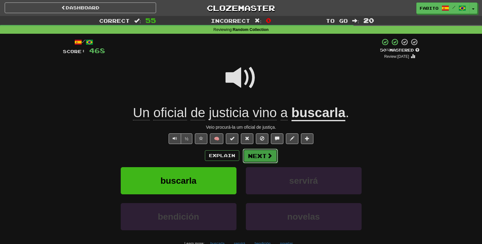
click at [255, 155] on button "Next" at bounding box center [260, 156] width 35 height 14
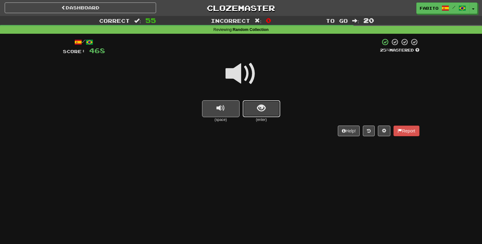
click at [255, 110] on button "show sentence" at bounding box center [262, 108] width 38 height 17
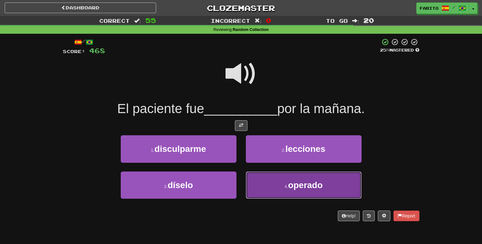
click at [270, 184] on button "4 . operado" at bounding box center [304, 185] width 116 height 27
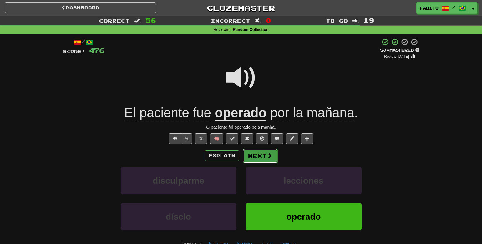
click at [257, 161] on button "Next" at bounding box center [260, 156] width 35 height 14
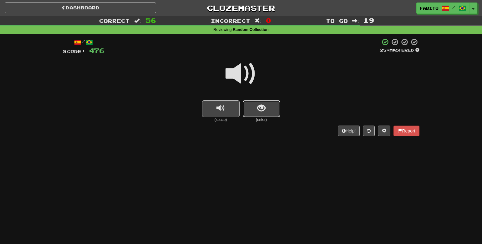
click at [257, 111] on span "show sentence" at bounding box center [261, 108] width 8 height 8
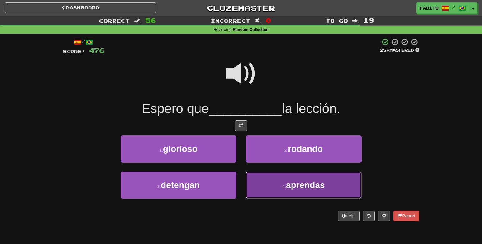
click at [265, 181] on button "4 . aprendas" at bounding box center [304, 185] width 116 height 27
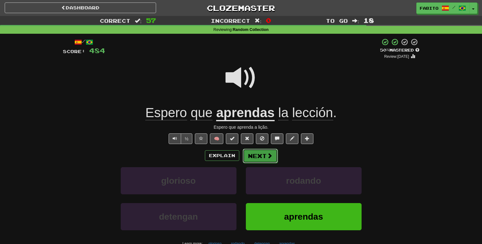
click at [262, 158] on button "Next" at bounding box center [260, 156] width 35 height 14
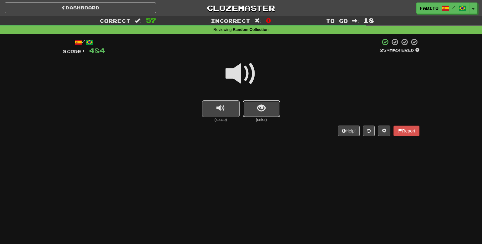
click at [271, 115] on button "show sentence" at bounding box center [262, 108] width 38 height 17
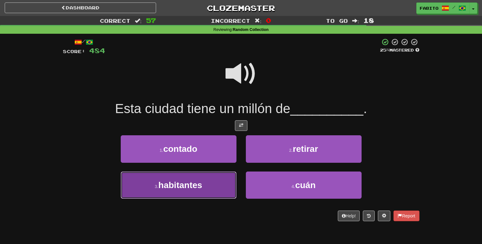
click at [225, 185] on button "3 . habitantes" at bounding box center [179, 185] width 116 height 27
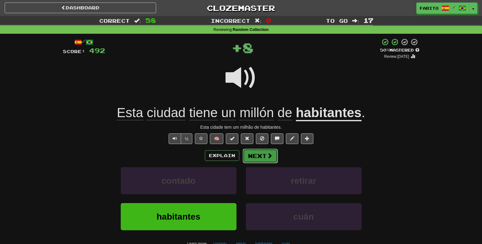
click at [261, 156] on button "Next" at bounding box center [260, 156] width 35 height 14
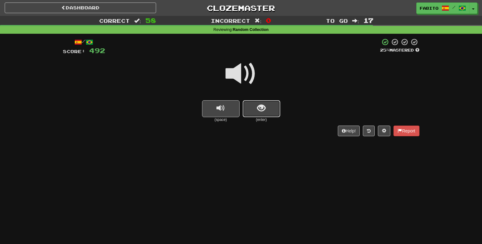
click at [253, 110] on button "show sentence" at bounding box center [262, 108] width 38 height 17
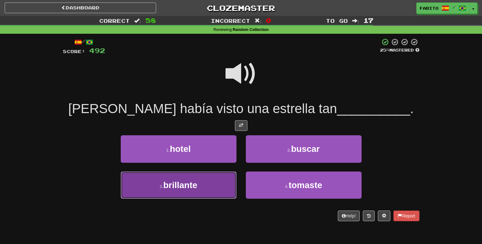
click at [224, 185] on button "3 . brillante" at bounding box center [179, 185] width 116 height 27
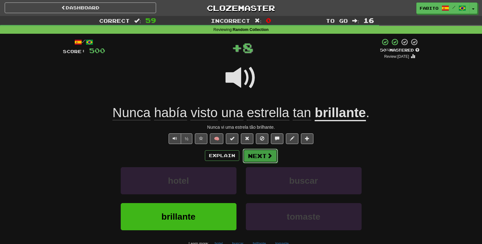
click at [263, 160] on button "Next" at bounding box center [260, 156] width 35 height 14
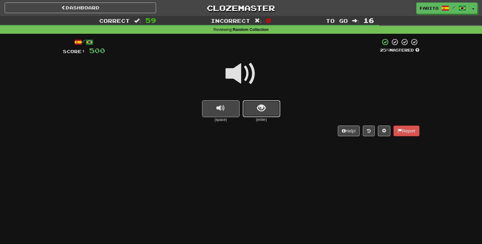
click at [257, 109] on span "show sentence" at bounding box center [261, 108] width 8 height 8
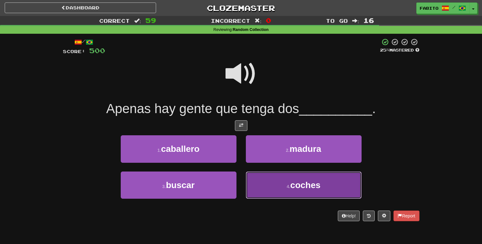
click at [274, 181] on button "4 . coches" at bounding box center [304, 185] width 116 height 27
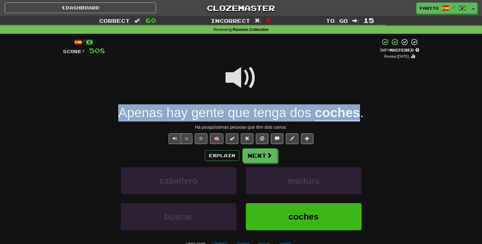
drag, startPoint x: 118, startPoint y: 110, endPoint x: 359, endPoint y: 117, distance: 241.4
click at [359, 117] on div "Apenas hay gente que tenga dos coches ." at bounding box center [241, 113] width 357 height 17
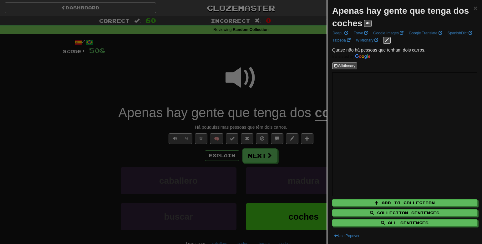
click at [280, 48] on div at bounding box center [241, 122] width 482 height 244
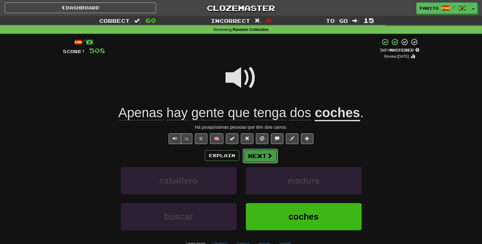
click at [259, 160] on button "Next" at bounding box center [260, 156] width 35 height 14
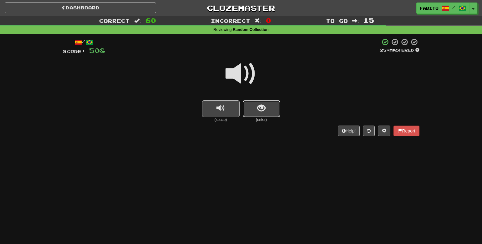
click at [258, 111] on span "show sentence" at bounding box center [261, 108] width 8 height 8
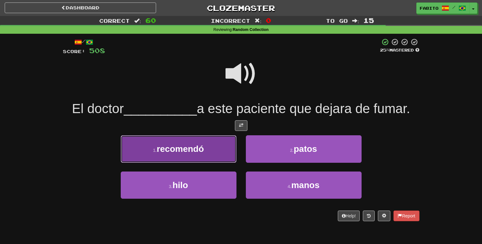
click at [220, 148] on button "1 . recomendó" at bounding box center [179, 149] width 116 height 27
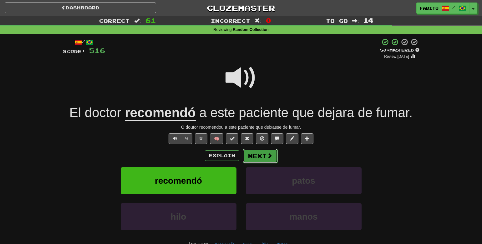
click at [263, 156] on button "Next" at bounding box center [260, 156] width 35 height 14
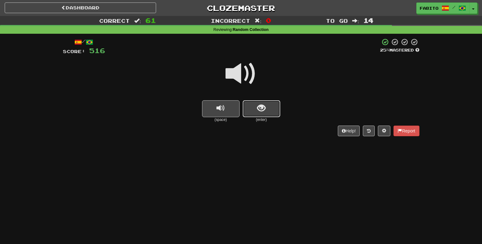
click at [262, 116] on button "show sentence" at bounding box center [262, 108] width 38 height 17
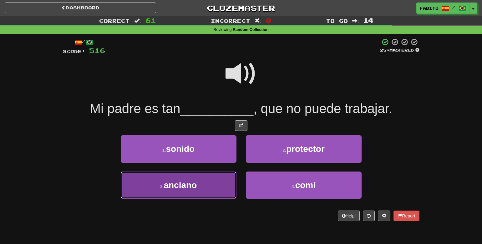
click at [217, 189] on button "3 . anciano" at bounding box center [179, 185] width 116 height 27
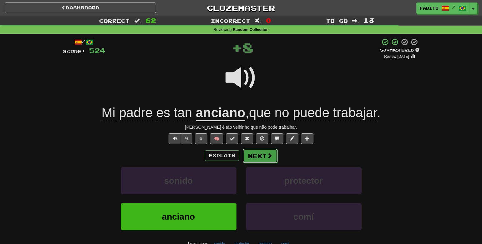
click at [262, 156] on button "Next" at bounding box center [260, 156] width 35 height 14
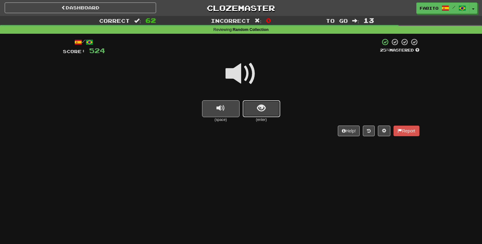
click at [267, 110] on button "show sentence" at bounding box center [262, 108] width 38 height 17
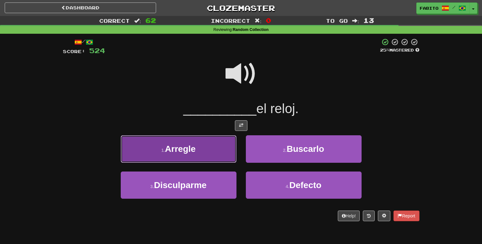
click at [216, 154] on button "1 . Arregle" at bounding box center [179, 149] width 116 height 27
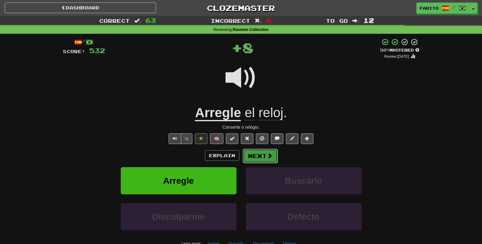
click at [263, 159] on button "Next" at bounding box center [260, 156] width 35 height 14
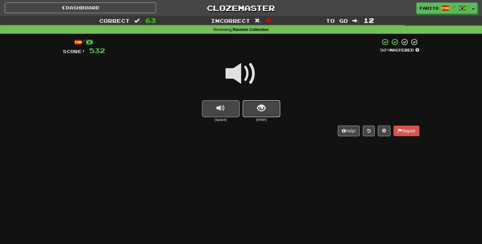
click at [260, 110] on span "show sentence" at bounding box center [261, 108] width 8 height 8
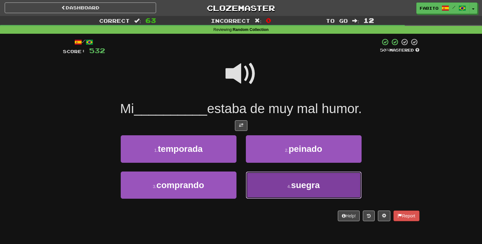
click at [278, 193] on button "4 . suegra" at bounding box center [304, 185] width 116 height 27
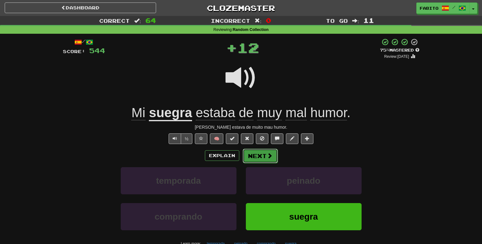
click at [267, 159] on span at bounding box center [270, 156] width 6 height 6
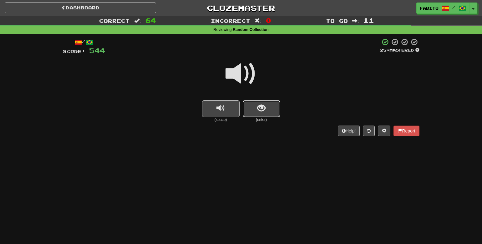
click at [261, 113] on span "show sentence" at bounding box center [261, 108] width 8 height 8
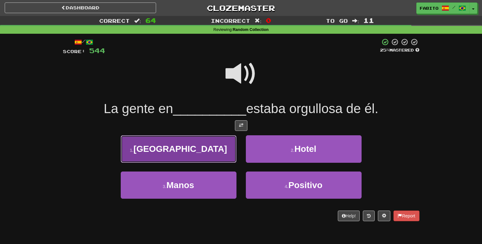
click at [200, 146] on button "1 . Brasil" at bounding box center [179, 149] width 116 height 27
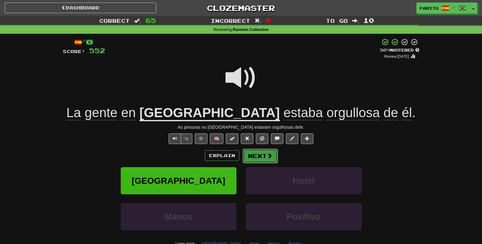
click at [259, 156] on button "Next" at bounding box center [260, 156] width 35 height 14
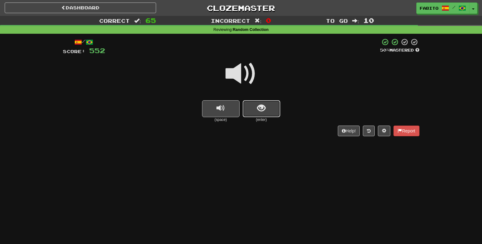
click at [254, 111] on button "show sentence" at bounding box center [262, 108] width 38 height 17
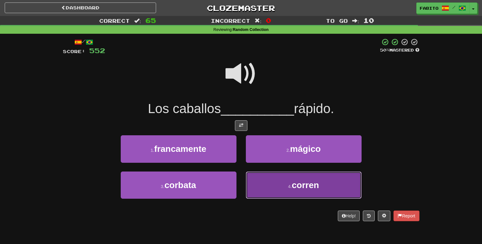
click at [260, 186] on button "4 . corren" at bounding box center [304, 185] width 116 height 27
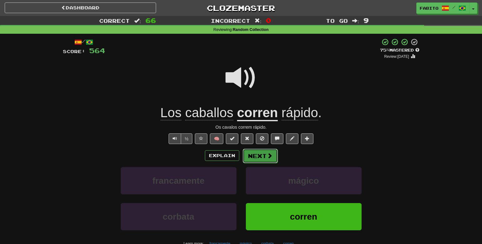
click at [256, 161] on button "Next" at bounding box center [260, 156] width 35 height 14
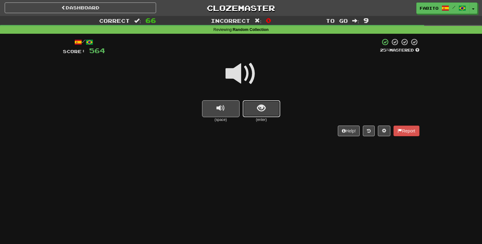
click at [251, 115] on button "show sentence" at bounding box center [262, 108] width 38 height 17
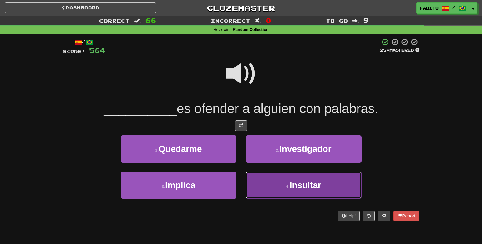
click at [274, 180] on button "4 . Insultar" at bounding box center [304, 185] width 116 height 27
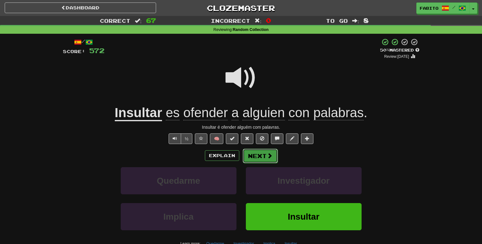
click at [252, 156] on button "Next" at bounding box center [260, 156] width 35 height 14
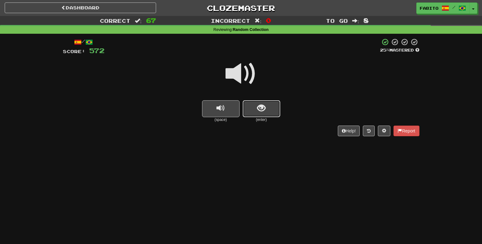
click at [266, 109] on button "show sentence" at bounding box center [262, 108] width 38 height 17
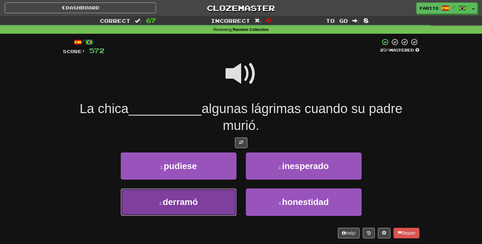
click at [217, 207] on button "3 . derramó" at bounding box center [179, 202] width 116 height 27
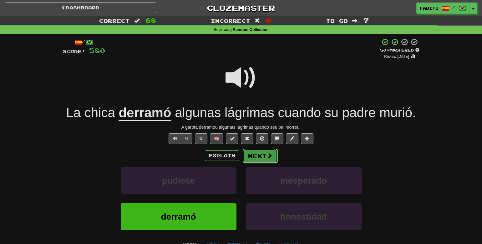
click at [262, 157] on button "Next" at bounding box center [260, 156] width 35 height 14
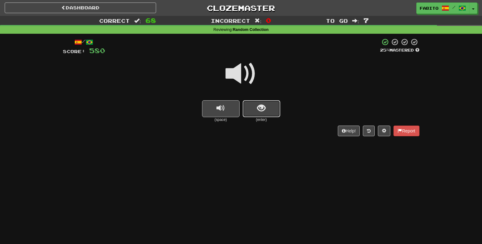
click at [262, 110] on span "show sentence" at bounding box center [261, 108] width 8 height 8
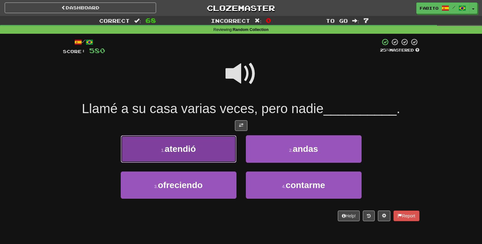
click at [221, 159] on button "1 . atendió" at bounding box center [179, 149] width 116 height 27
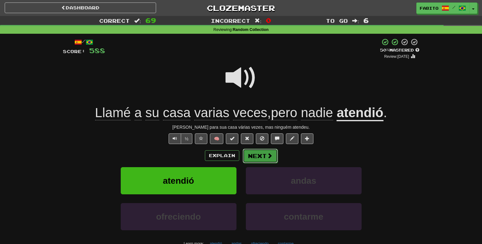
click at [255, 158] on button "Next" at bounding box center [260, 156] width 35 height 14
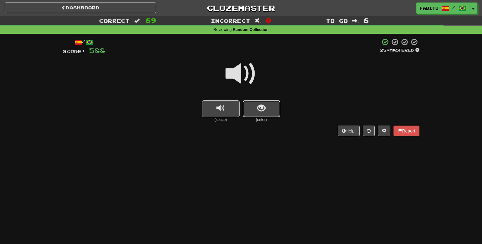
click at [260, 111] on span "show sentence" at bounding box center [261, 108] width 8 height 8
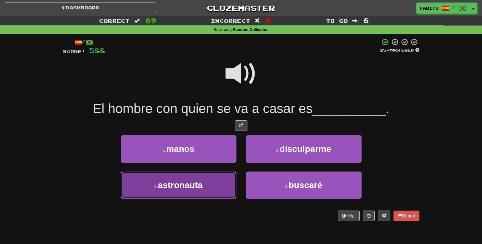
click at [219, 188] on button "3 . astronauta" at bounding box center [179, 185] width 116 height 27
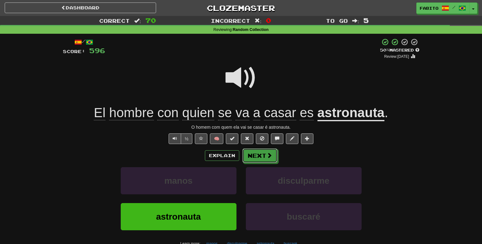
click at [262, 165] on div "Explain Next manos disculparme astronauta buscaré Learn more: manos disculparme…" at bounding box center [241, 199] width 357 height 100
click at [258, 161] on button "Next" at bounding box center [260, 156] width 35 height 14
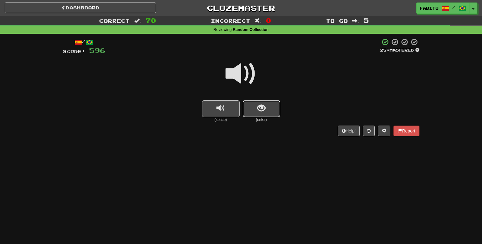
click at [255, 115] on button "show sentence" at bounding box center [262, 108] width 38 height 17
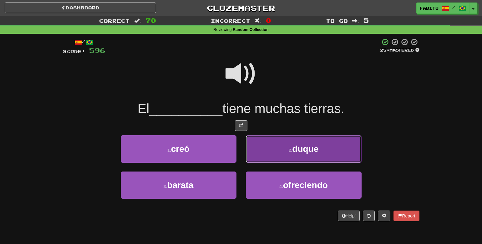
click at [280, 150] on button "2 . duque" at bounding box center [304, 149] width 116 height 27
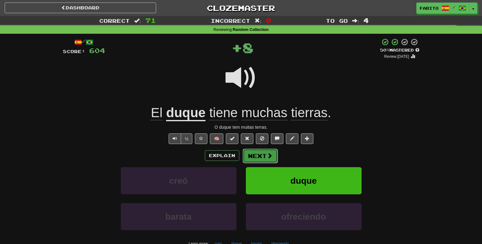
click at [256, 154] on button "Next" at bounding box center [260, 156] width 35 height 14
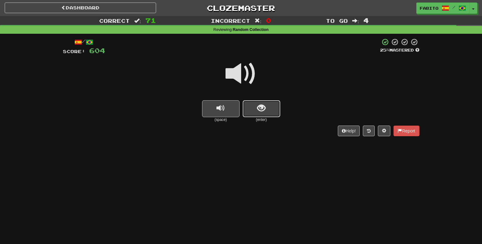
click at [260, 114] on button "show sentence" at bounding box center [262, 108] width 38 height 17
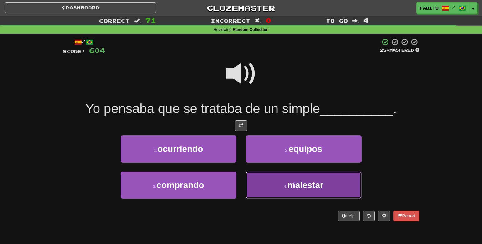
click at [274, 188] on button "4 . malestar" at bounding box center [304, 185] width 116 height 27
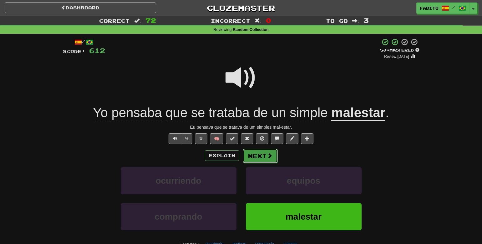
click at [259, 158] on button "Next" at bounding box center [260, 156] width 35 height 14
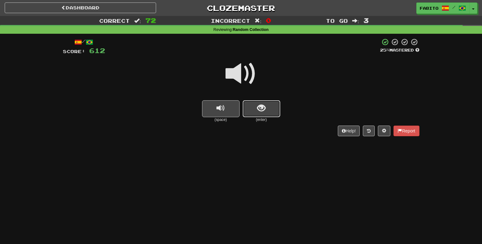
click at [257, 110] on span "show sentence" at bounding box center [261, 108] width 8 height 8
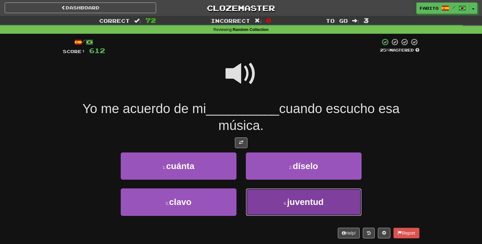
click at [276, 200] on button "4 . juventud" at bounding box center [304, 202] width 116 height 27
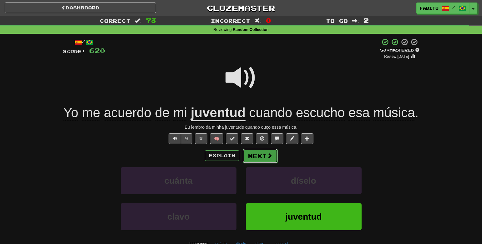
click at [259, 157] on button "Next" at bounding box center [260, 156] width 35 height 14
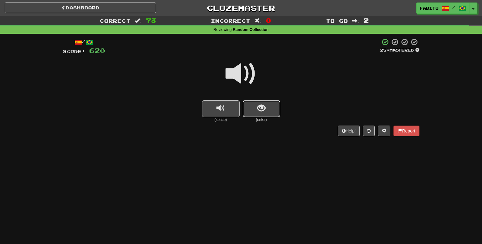
click at [260, 107] on span "show sentence" at bounding box center [261, 108] width 8 height 8
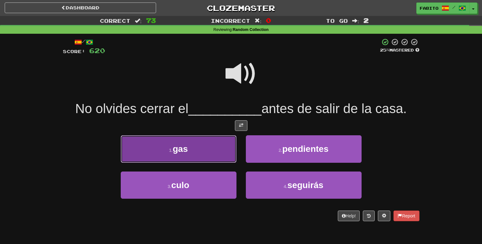
click at [217, 151] on button "1 . gas" at bounding box center [179, 149] width 116 height 27
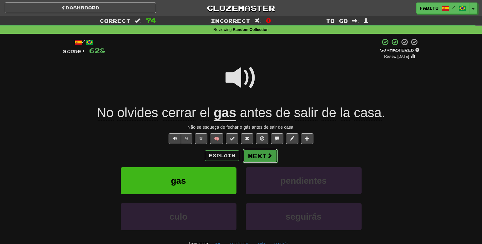
click at [270, 156] on span at bounding box center [270, 156] width 6 height 6
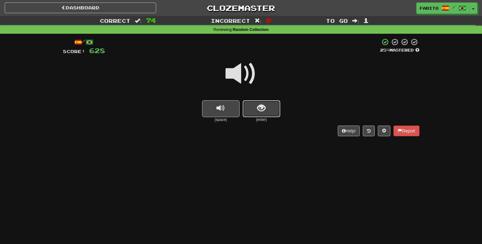
click at [254, 109] on button "show sentence" at bounding box center [262, 108] width 38 height 17
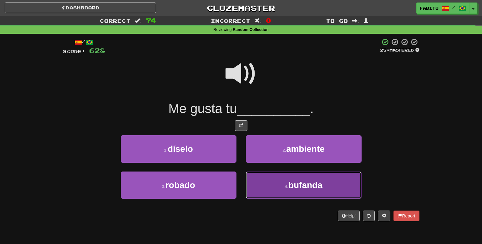
click at [258, 186] on button "4 . bufanda" at bounding box center [304, 185] width 116 height 27
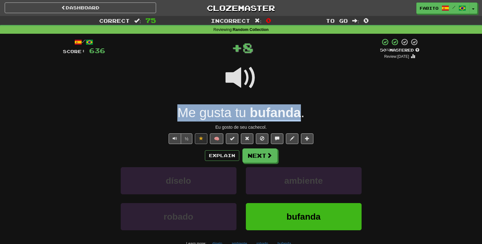
drag, startPoint x: 171, startPoint y: 112, endPoint x: 299, endPoint y: 114, distance: 128.0
click at [299, 114] on div "Me gusta tu bufanda ." at bounding box center [241, 113] width 357 height 17
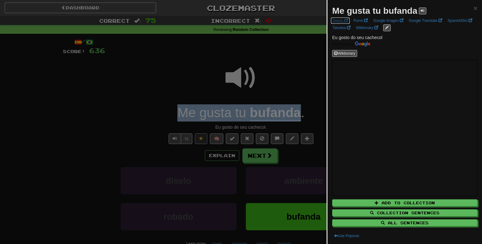
click at [342, 21] on link "DeepL" at bounding box center [340, 20] width 19 height 7
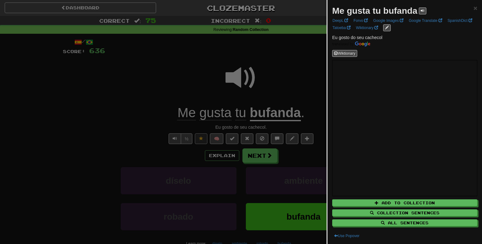
click at [269, 54] on div at bounding box center [241, 122] width 482 height 244
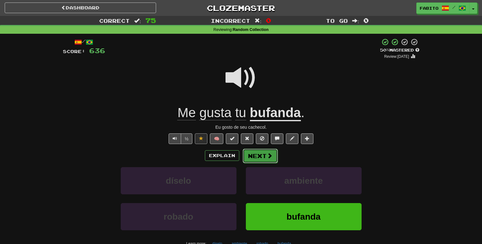
click at [262, 159] on button "Next" at bounding box center [260, 156] width 35 height 14
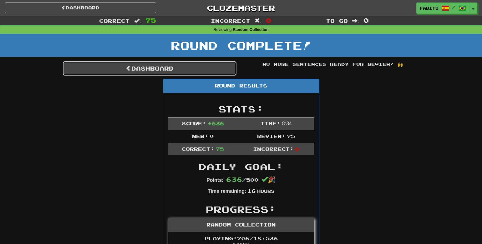
click at [183, 68] on link "Dashboard" at bounding box center [150, 68] width 174 height 14
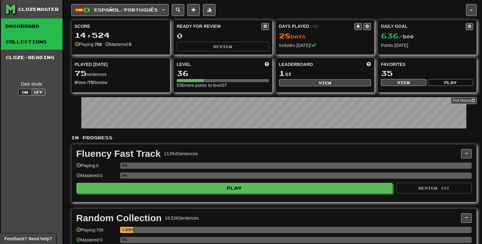
click at [38, 43] on link "Collections" at bounding box center [32, 42] width 62 height 16
